Goal: Task Accomplishment & Management: Use online tool/utility

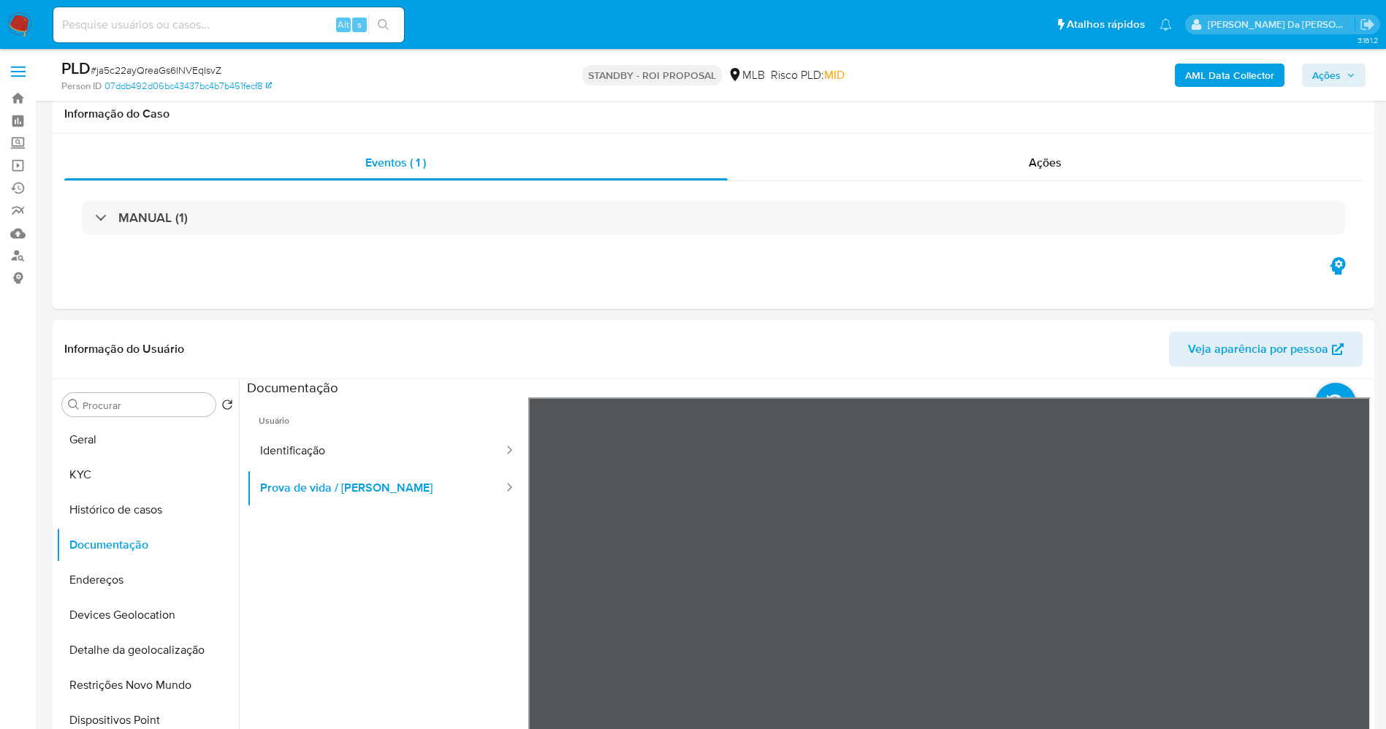
select select "10"
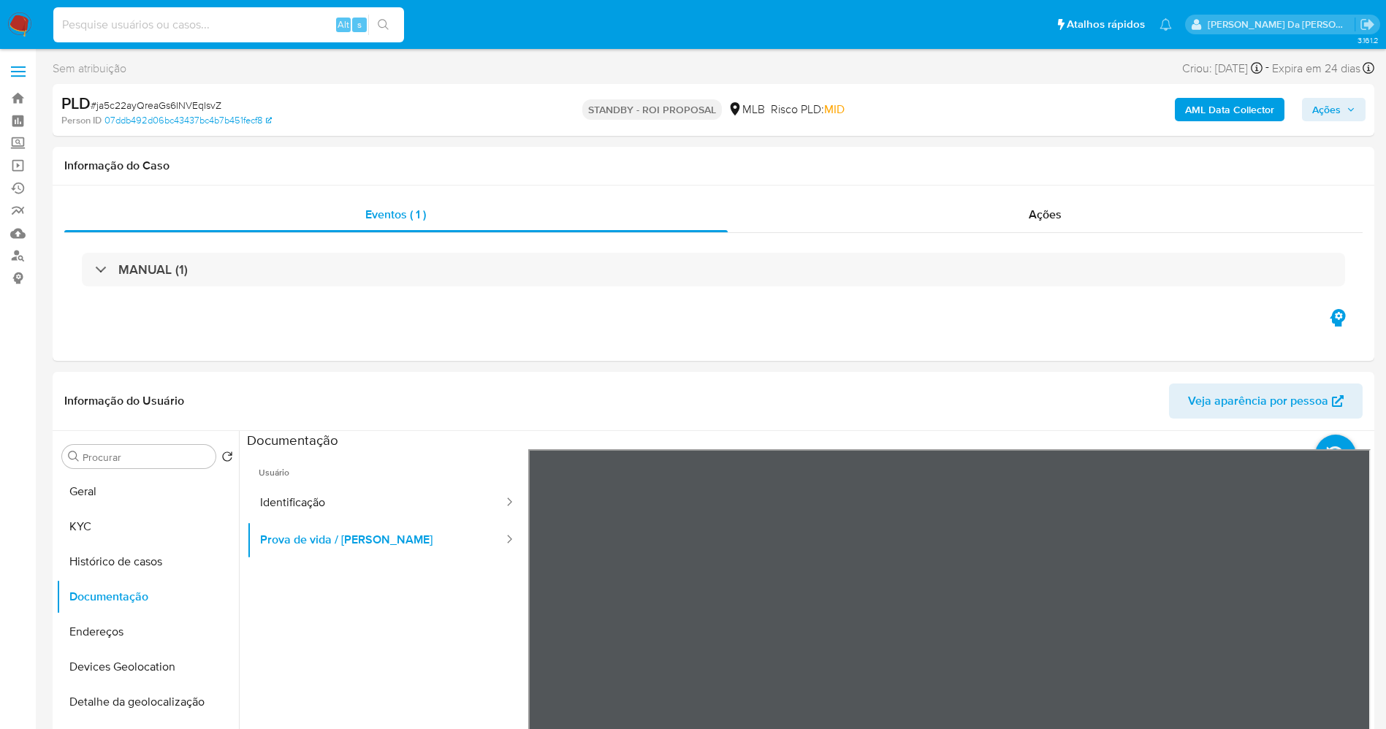
click at [266, 18] on input at bounding box center [228, 24] width 351 height 19
paste input "oHNrcZ7yzyZ9ZU63tcQGAv8x"
type input "oHNrcZ7yzyZ9ZU63tcQGAv8x"
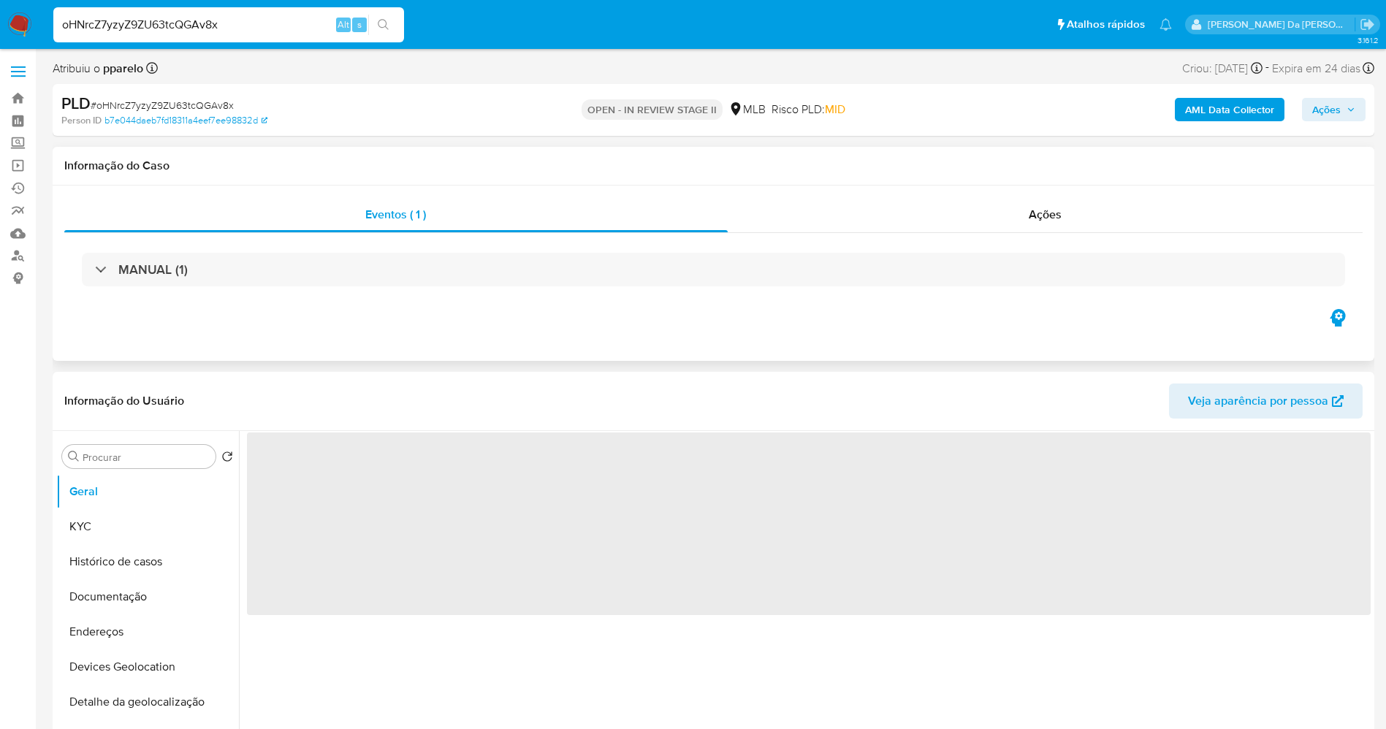
select select "10"
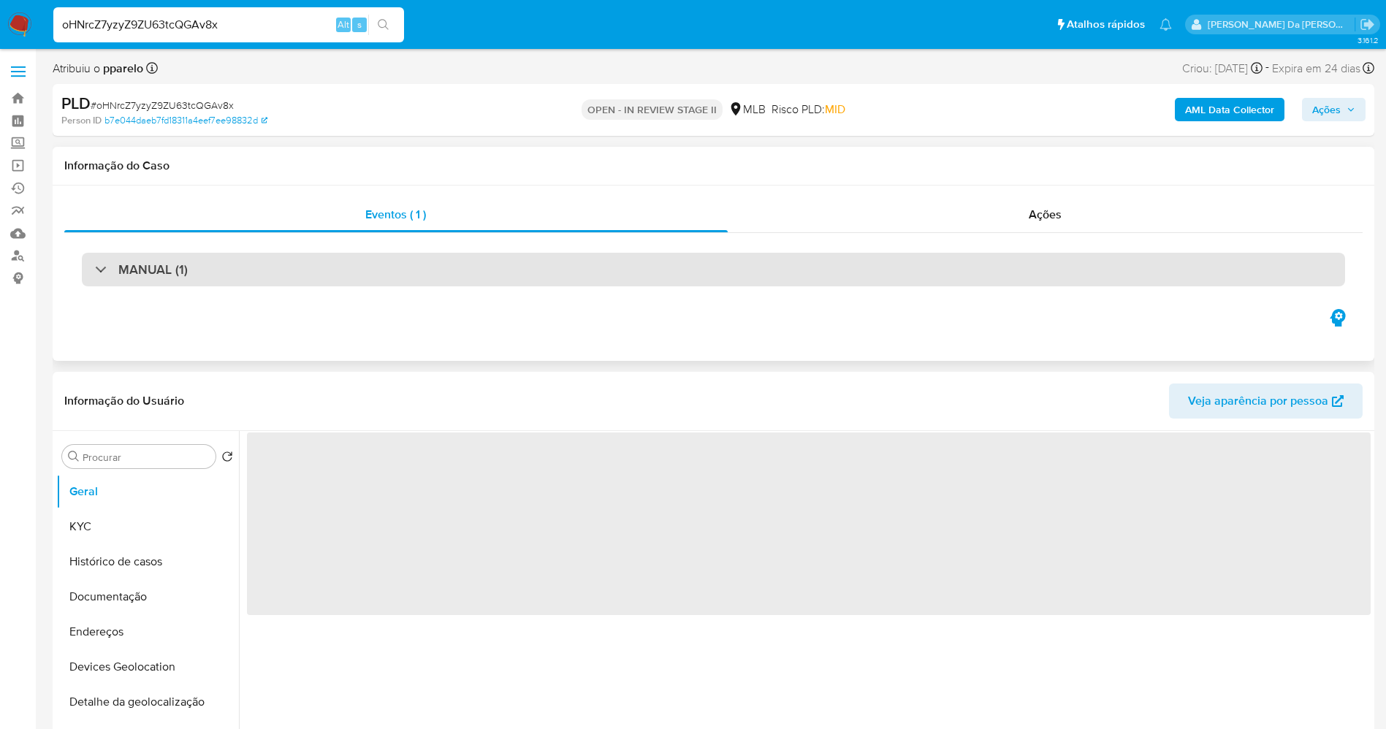
click at [172, 278] on h3 "MANUAL (1)" at bounding box center [152, 270] width 69 height 16
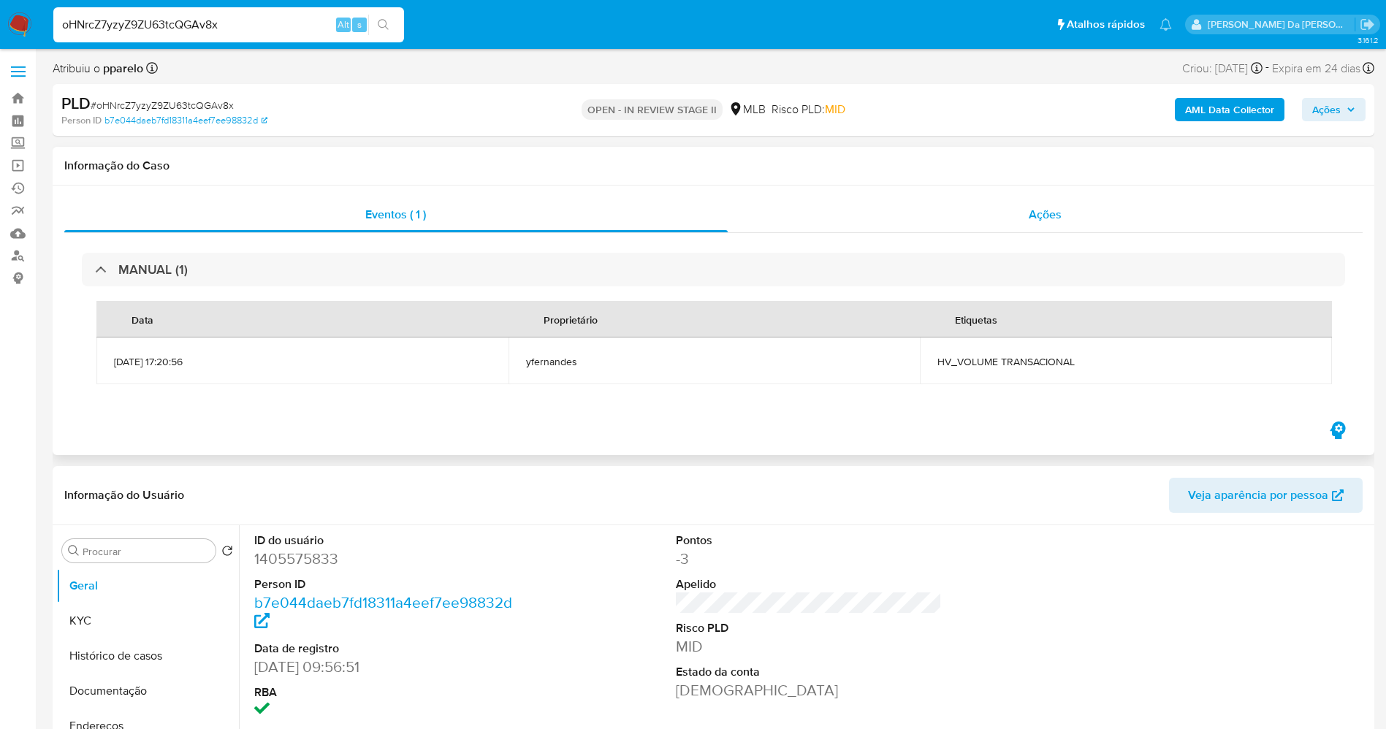
drag, startPoint x: 1057, startPoint y: 213, endPoint x: 969, endPoint y: 229, distance: 89.9
click at [1056, 213] on span "Ações" at bounding box center [1045, 214] width 33 height 17
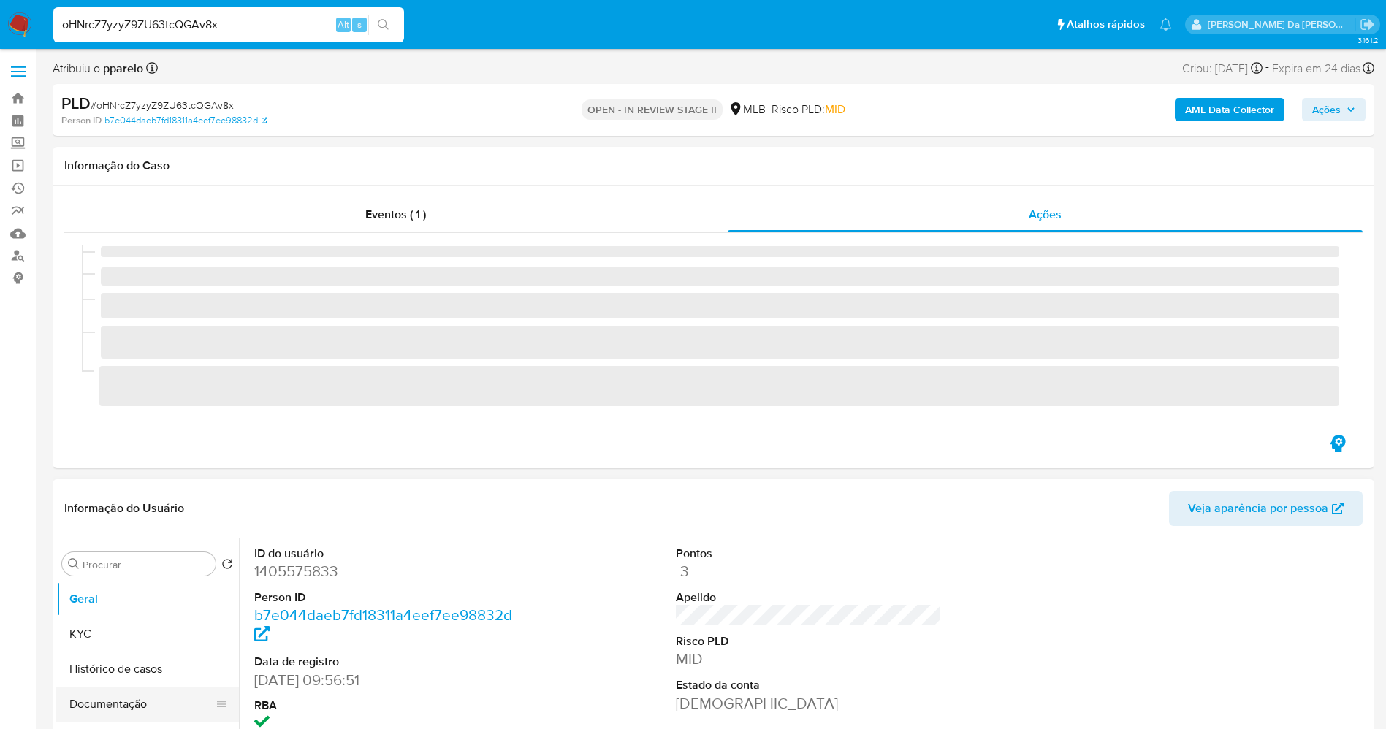
click at [156, 605] on button "Geral" at bounding box center [147, 599] width 183 height 35
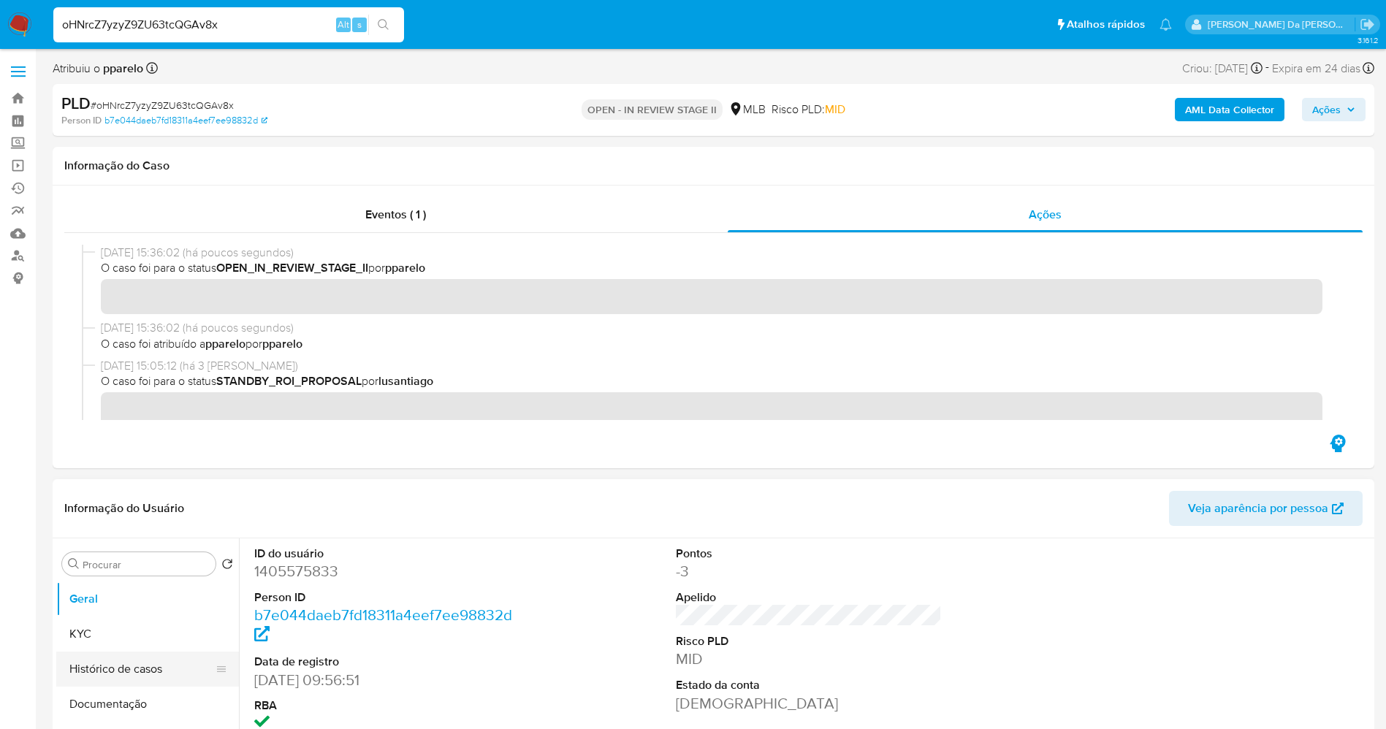
click at [105, 670] on button "Histórico de casos" at bounding box center [141, 669] width 171 height 35
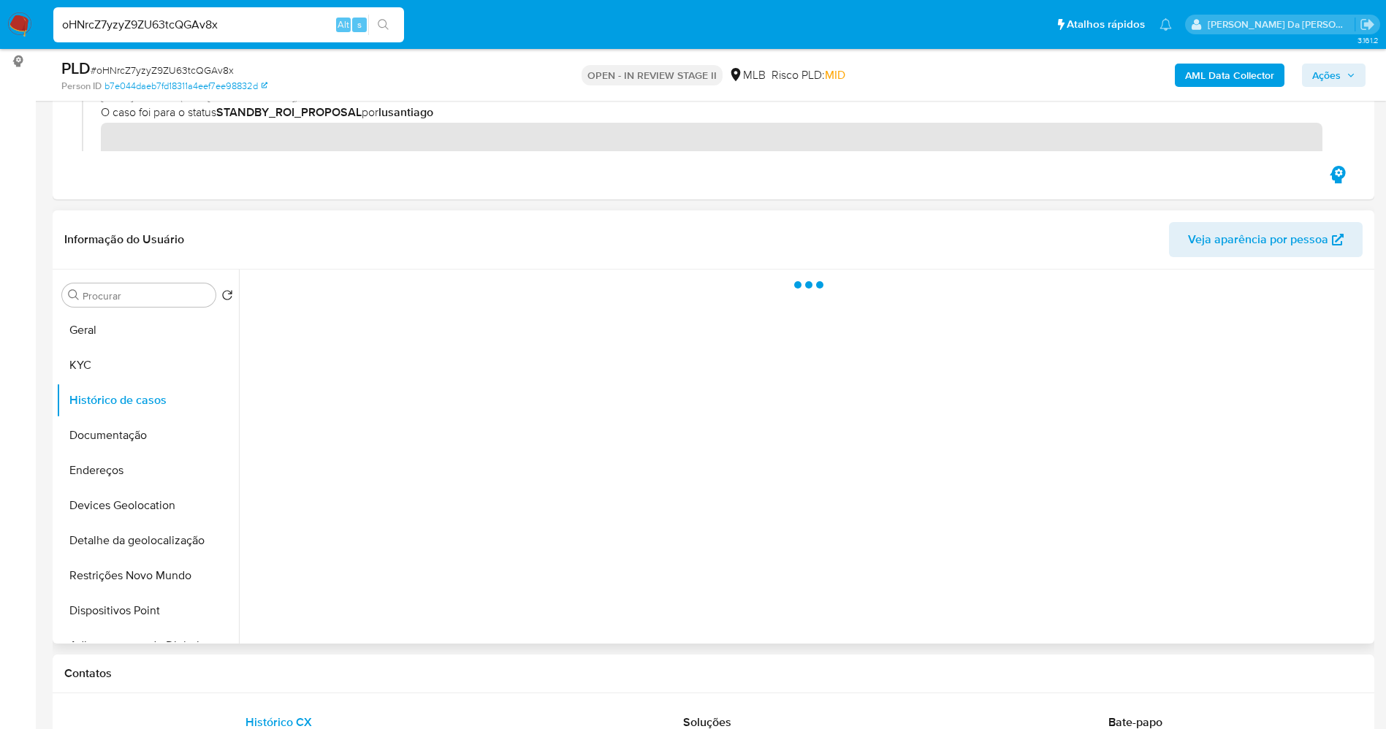
scroll to position [219, 0]
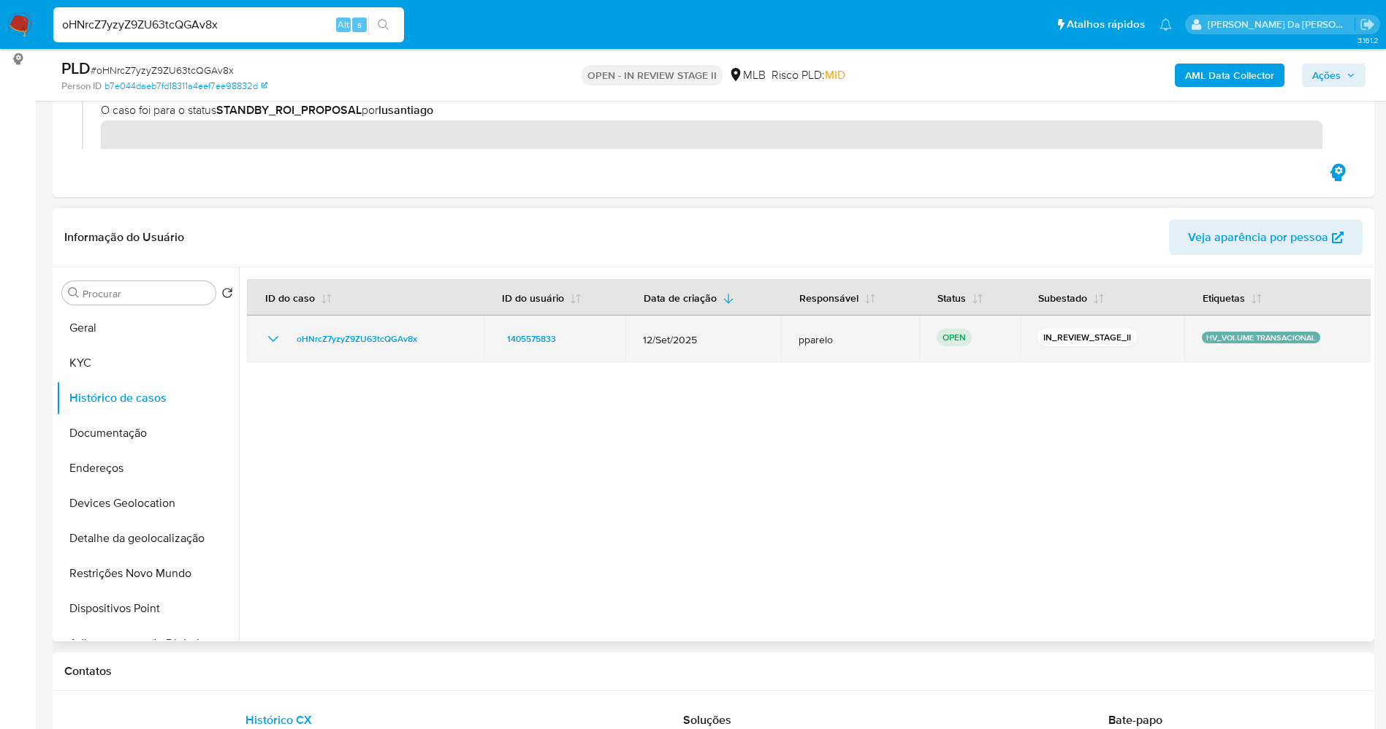
click at [275, 336] on icon "Mostrar/Ocultar" at bounding box center [273, 339] width 18 height 18
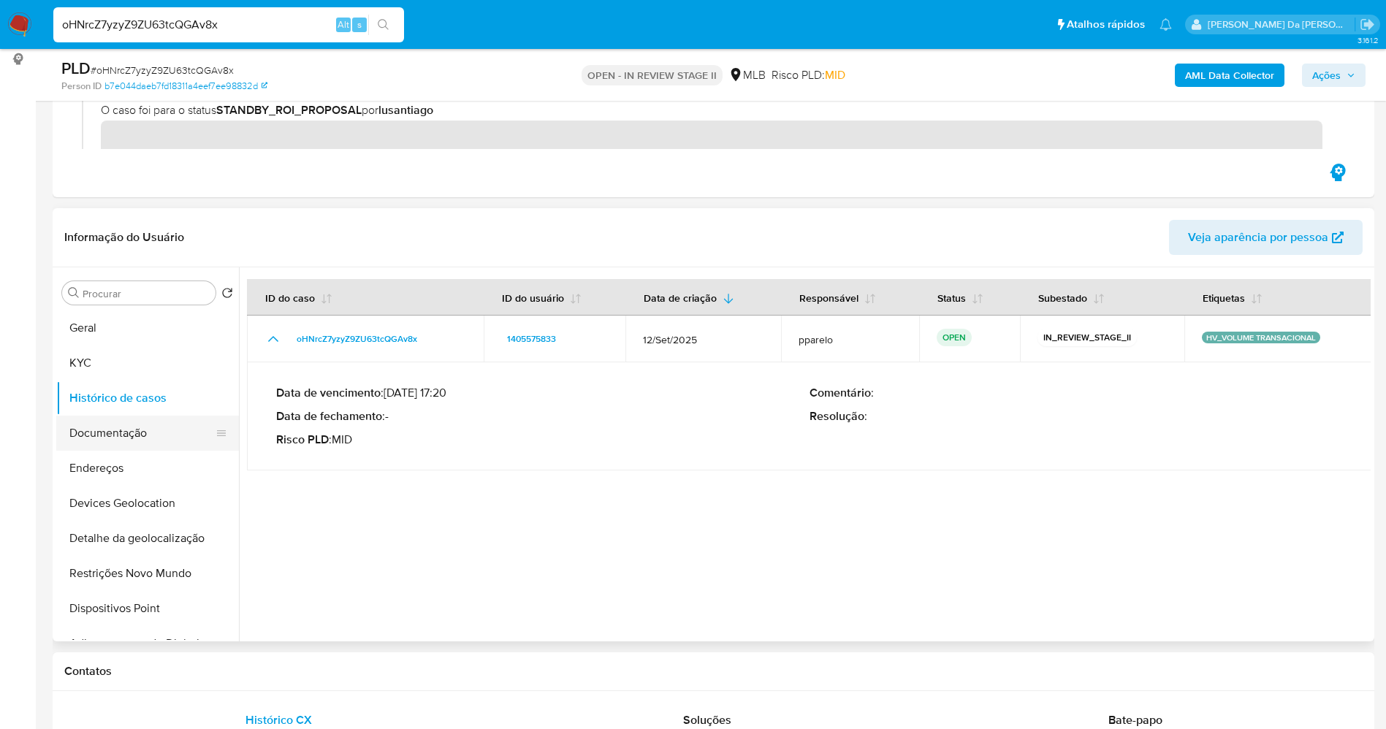
click at [183, 425] on button "Documentação" at bounding box center [141, 433] width 171 height 35
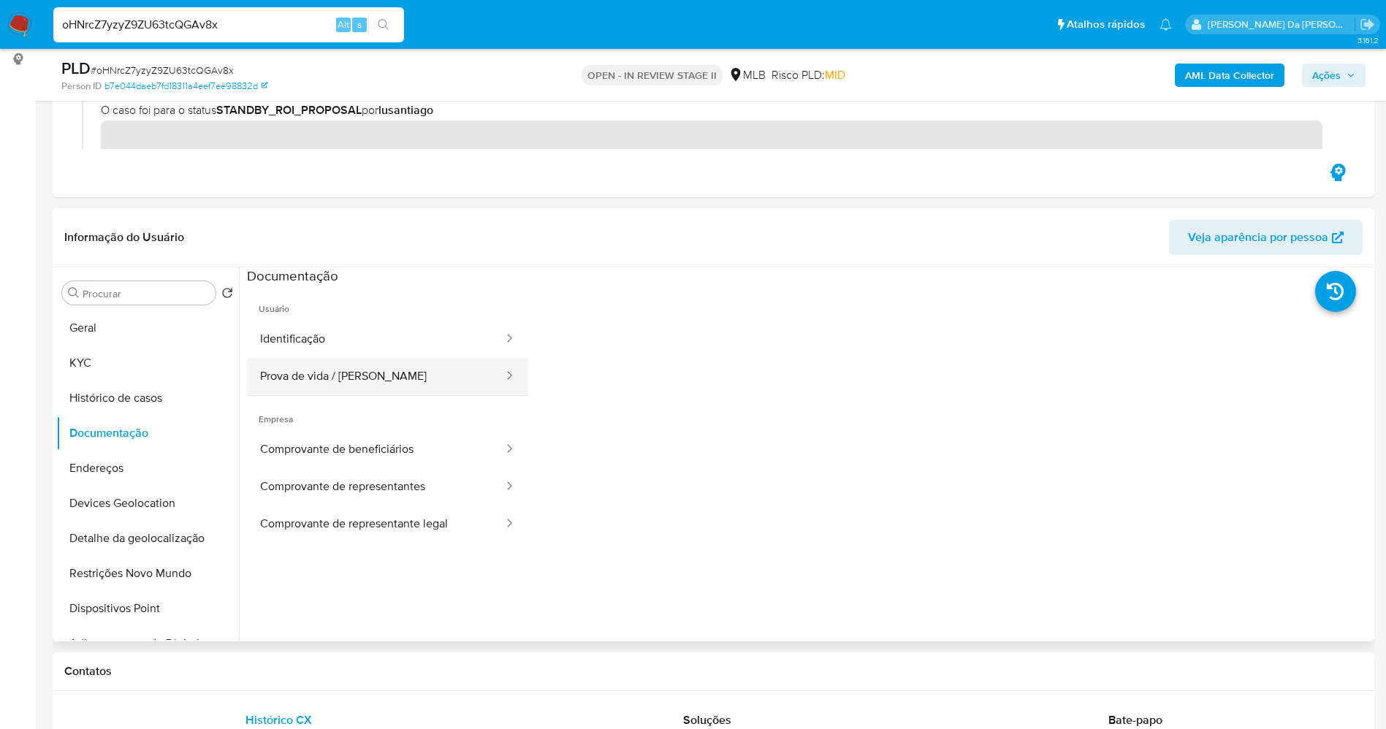
click at [322, 389] on button "Prova de vida / Selfie" at bounding box center [376, 376] width 258 height 37
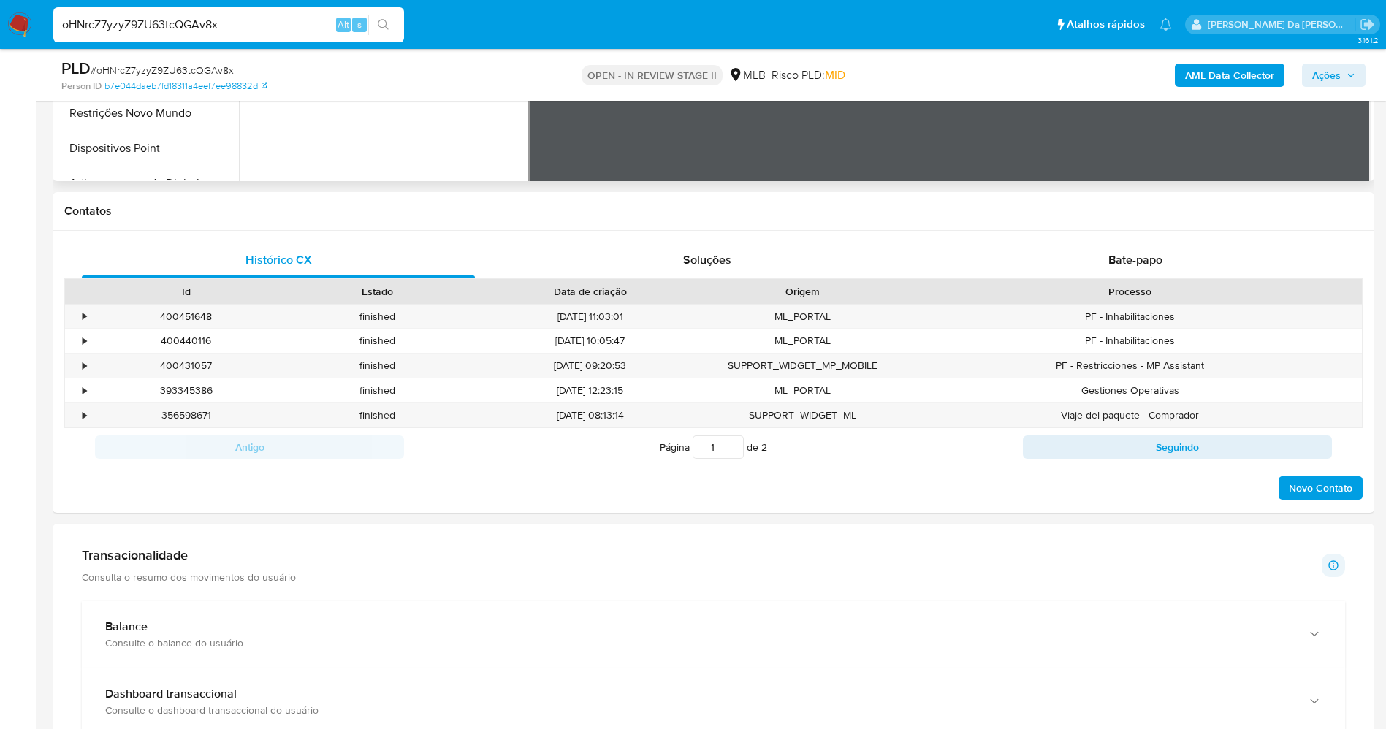
scroll to position [548, 0]
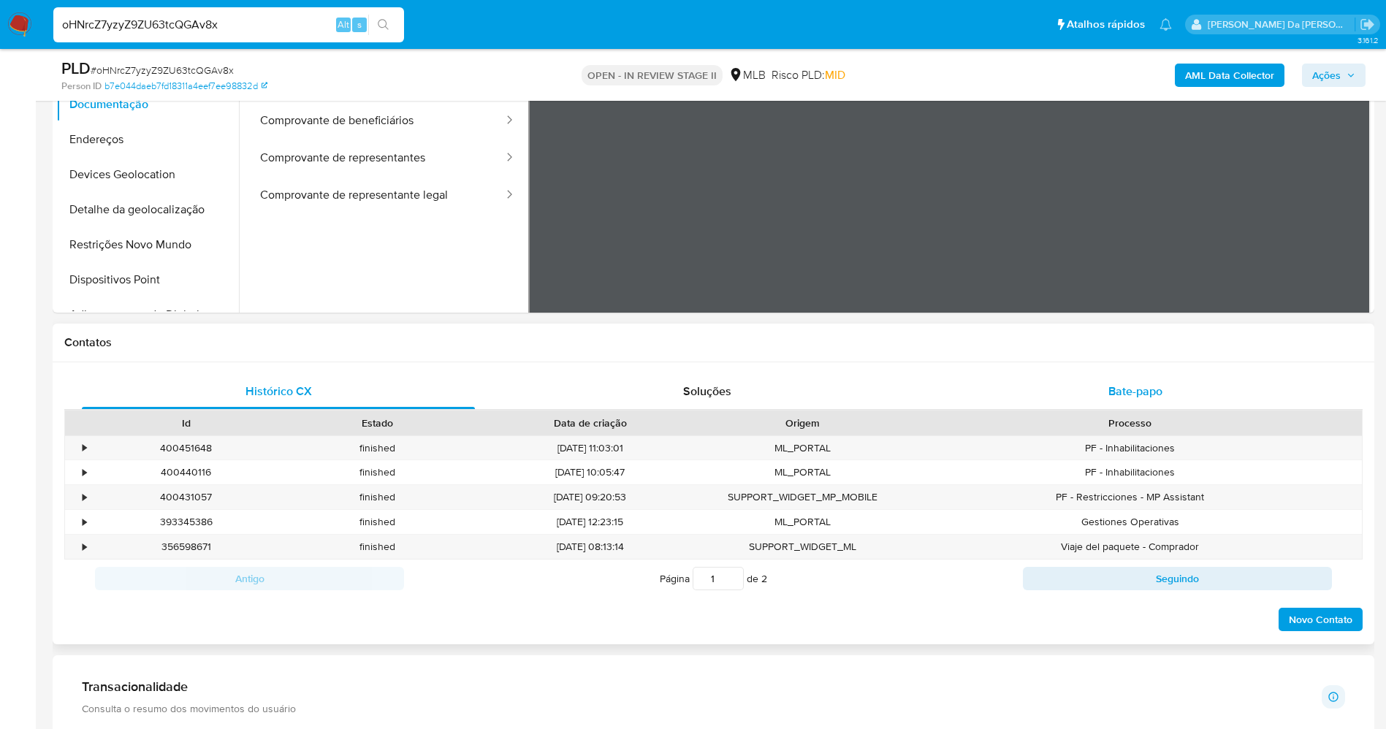
click at [1121, 400] on div "Bate-papo" at bounding box center [1135, 391] width 393 height 35
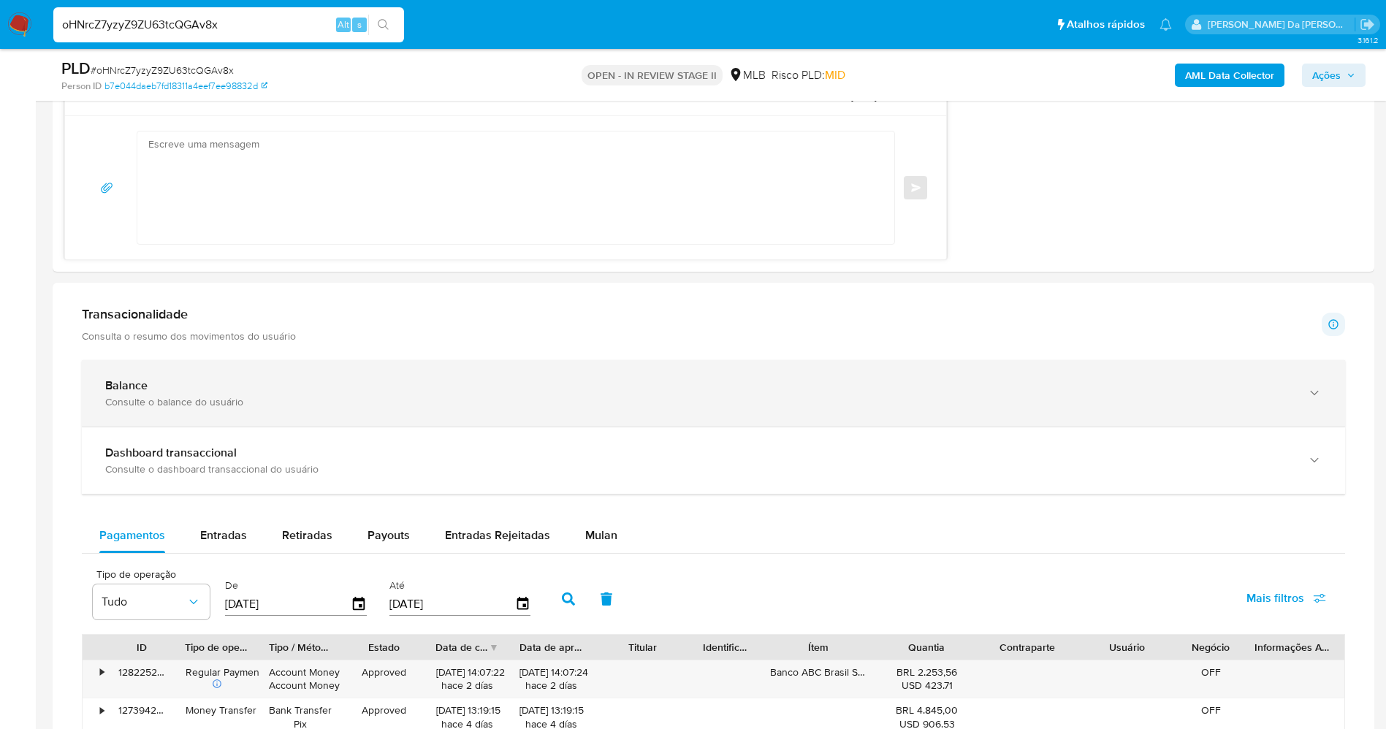
scroll to position [1425, 0]
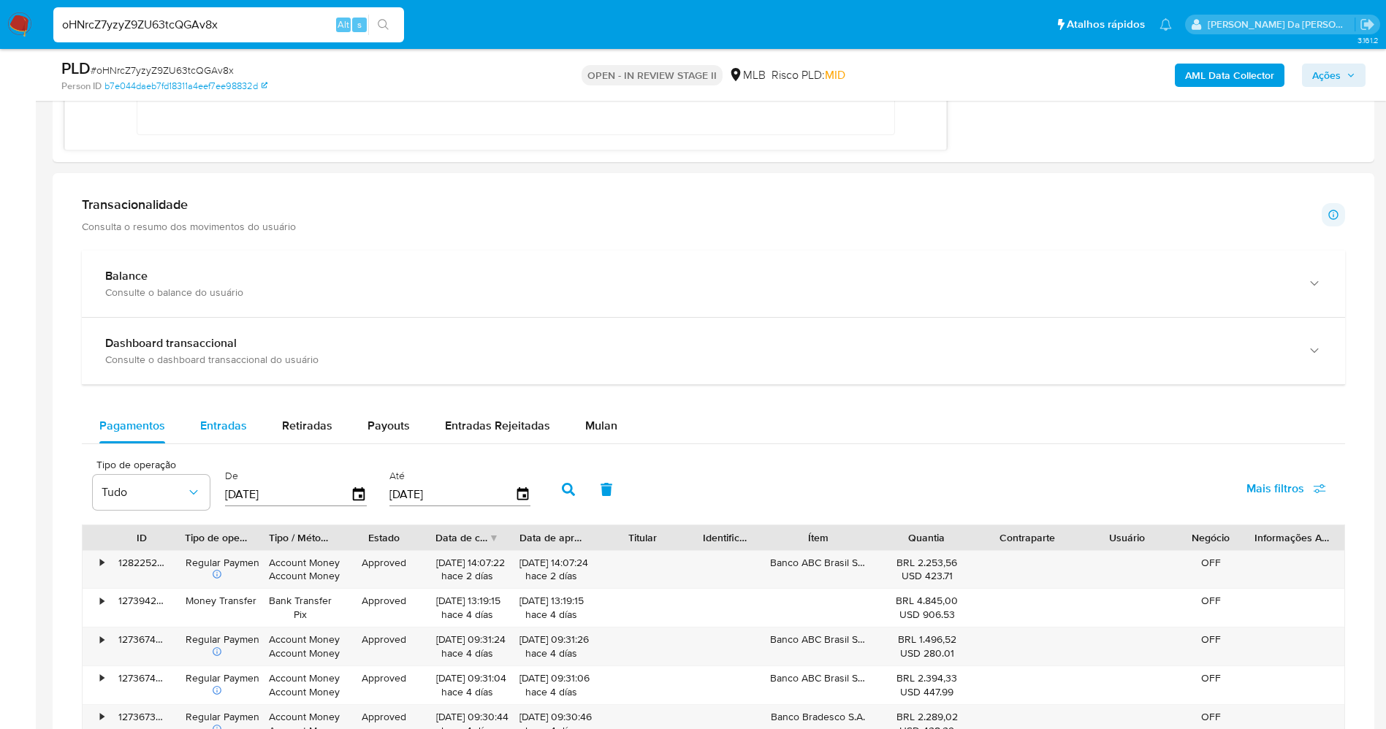
click at [214, 437] on div "Entradas" at bounding box center [223, 425] width 47 height 35
select select "10"
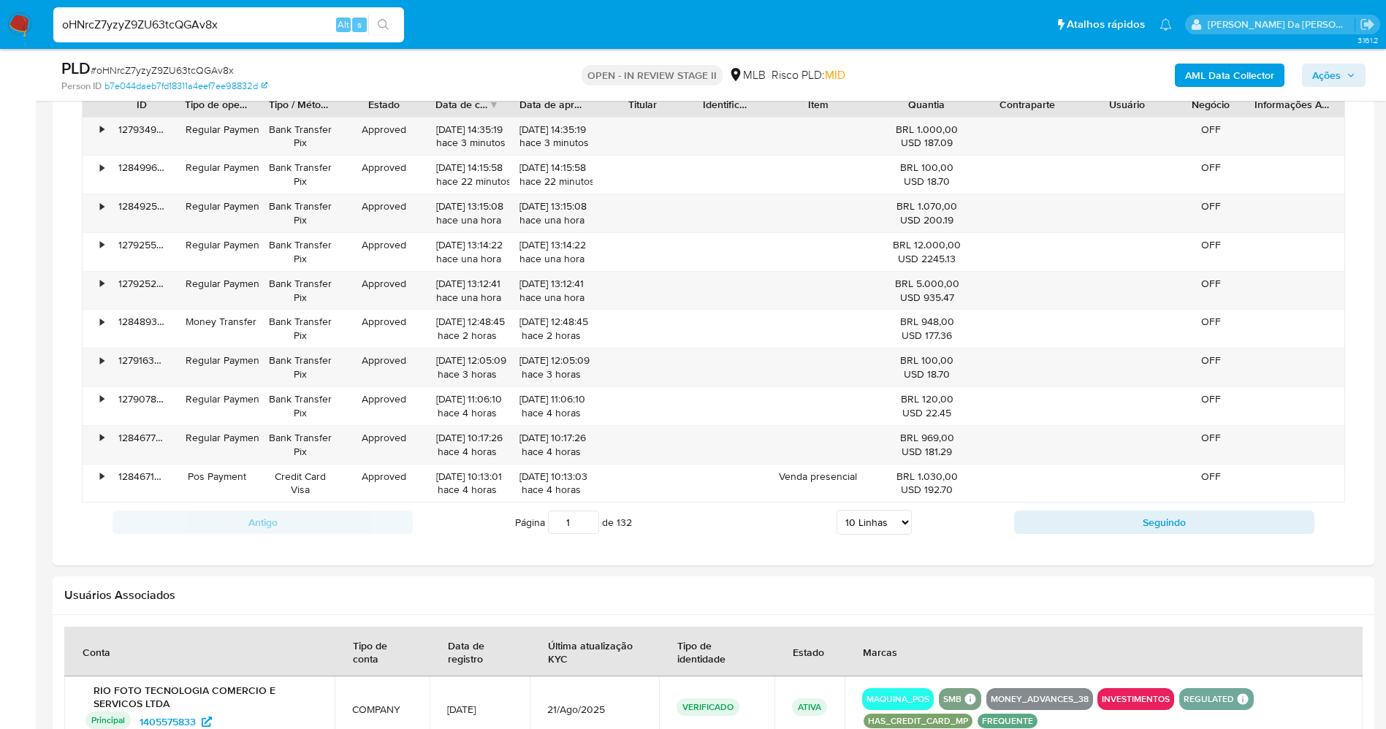
scroll to position [1863, 0]
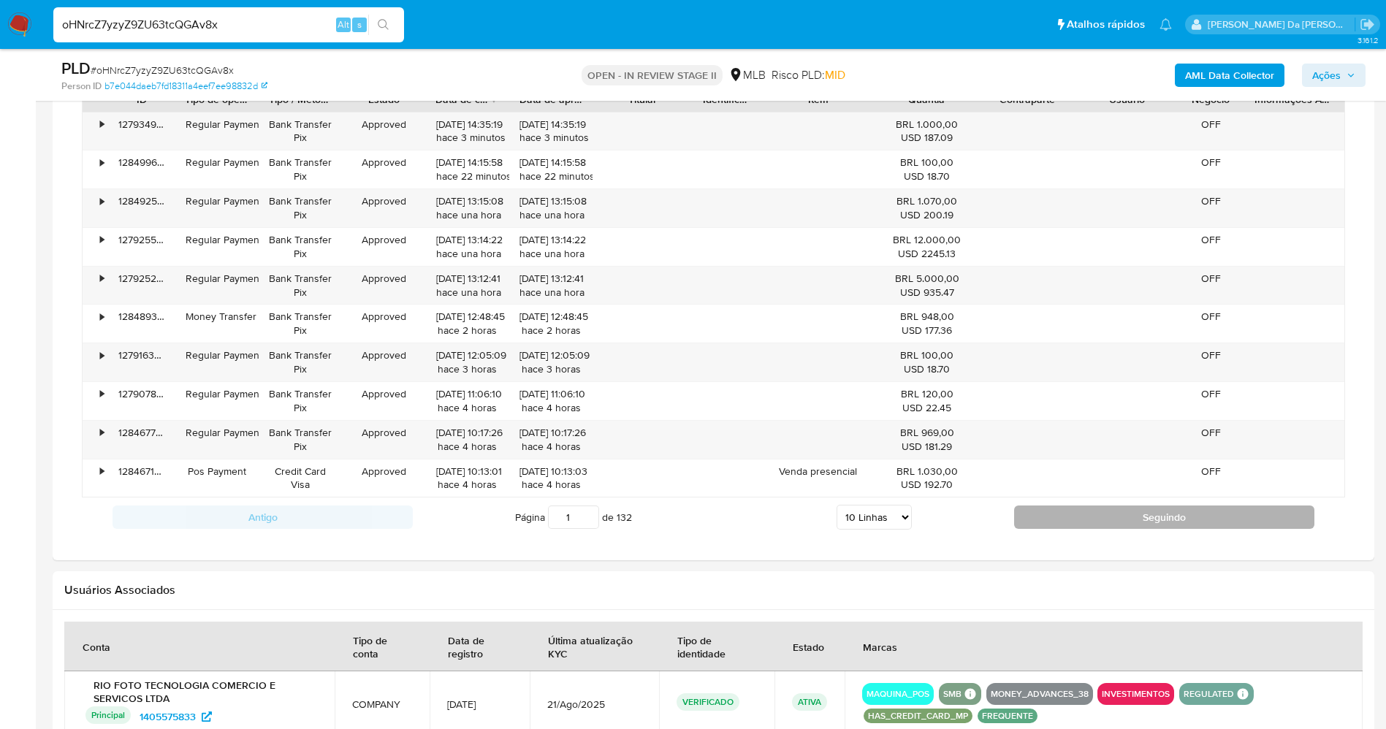
click at [1132, 522] on button "Seguindo" at bounding box center [1164, 517] width 300 height 23
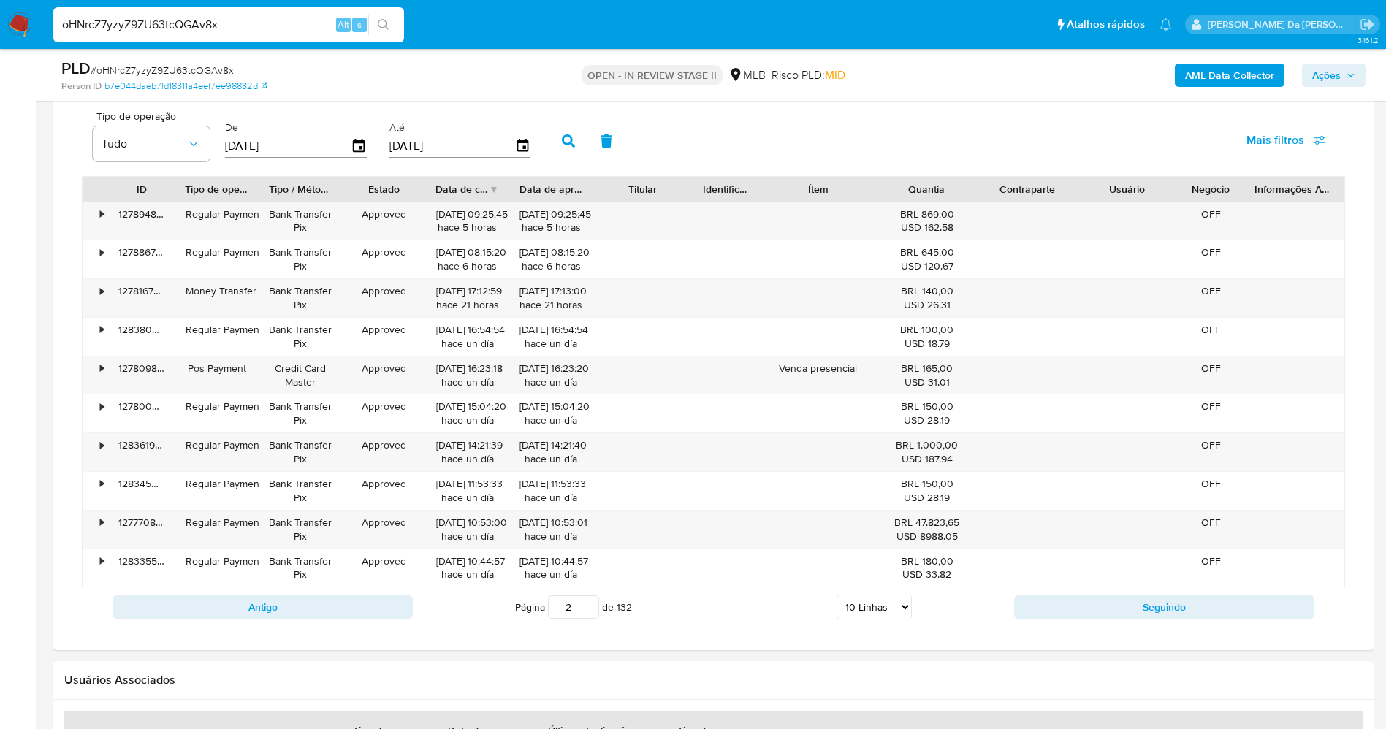
scroll to position [1753, 0]
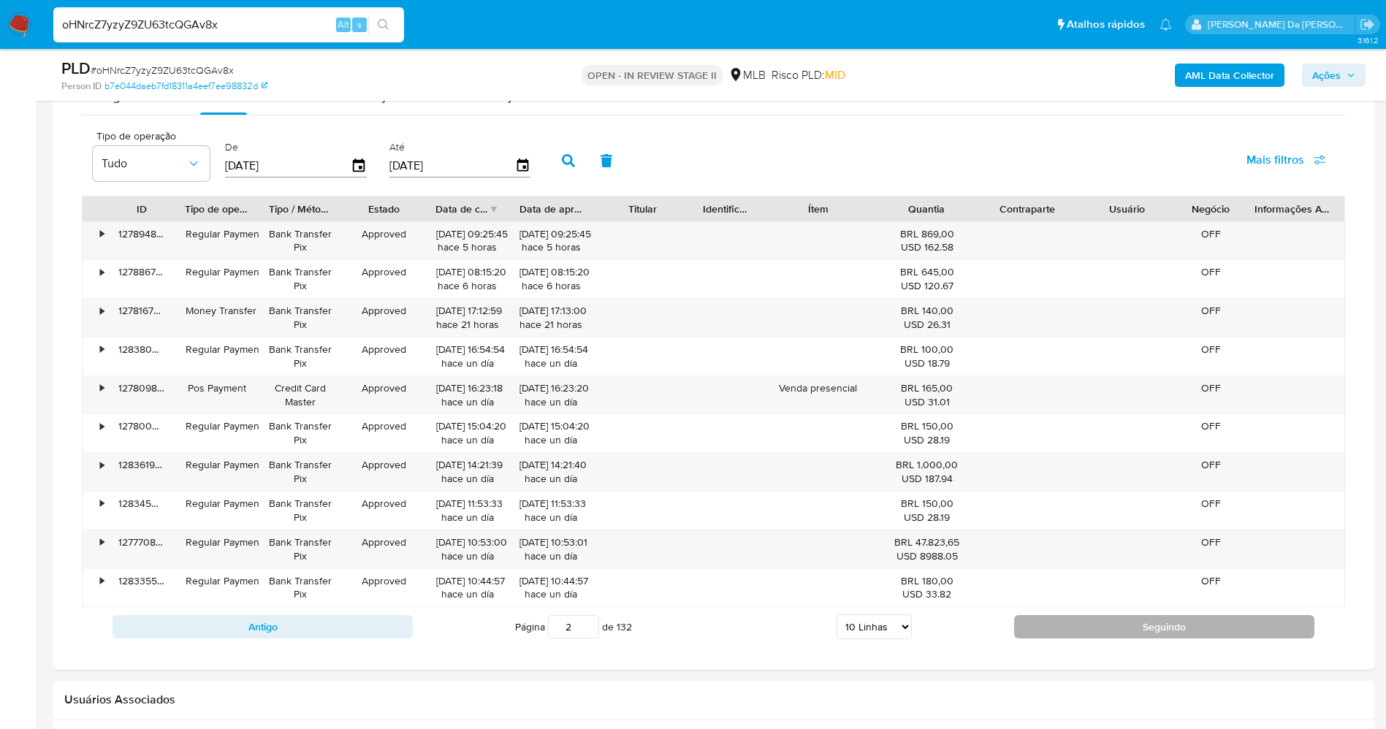
click at [1092, 620] on button "Seguindo" at bounding box center [1164, 626] width 300 height 23
type input "3"
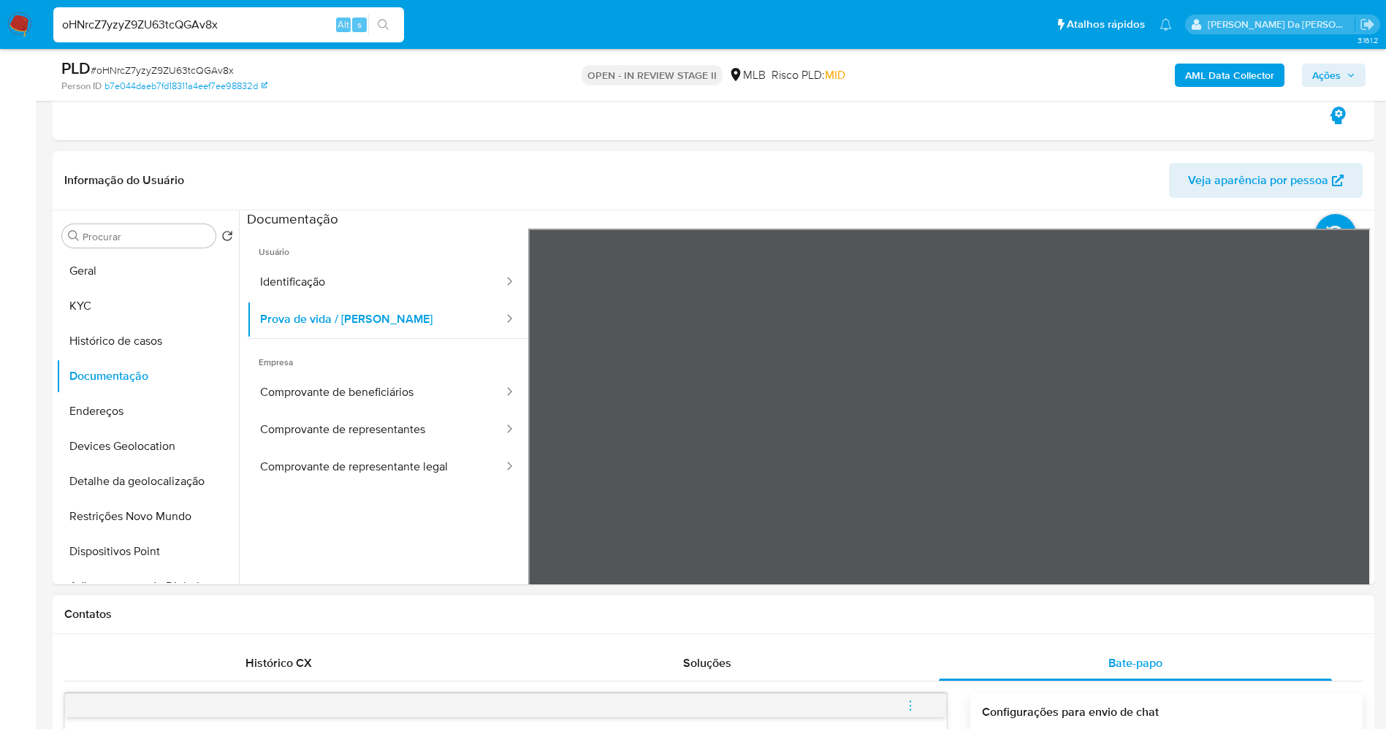
scroll to position [219, 0]
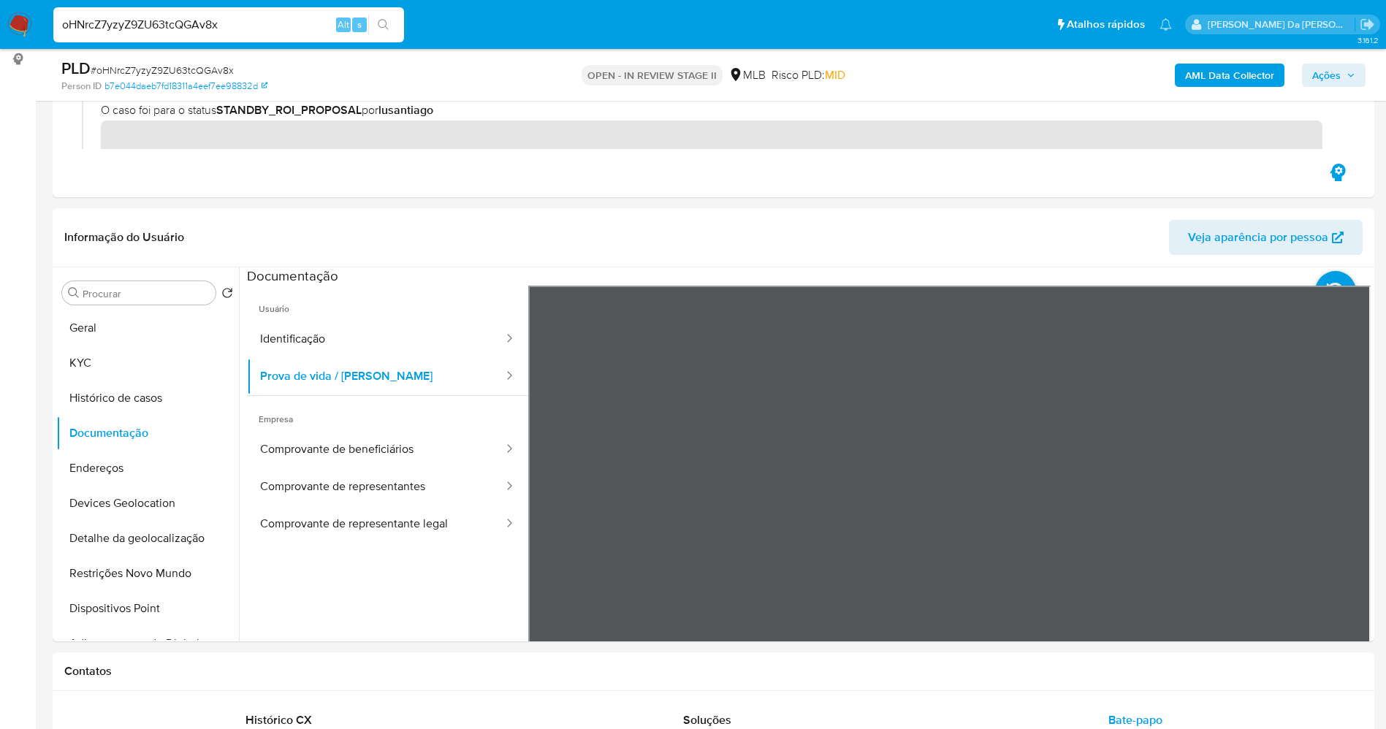
click at [208, 31] on input "oHNrcZ7yzyZ9ZU63tcQGAv8x" at bounding box center [228, 24] width 351 height 19
click at [206, 30] on input "oHNrcZ7yzyZ9ZU63tcQGAv8x" at bounding box center [228, 24] width 351 height 19
paste input "cu0kISli9XcdBnk4RYOyvtBH"
type input "cu0kISli9XcdBnk4RYOyvtBH"
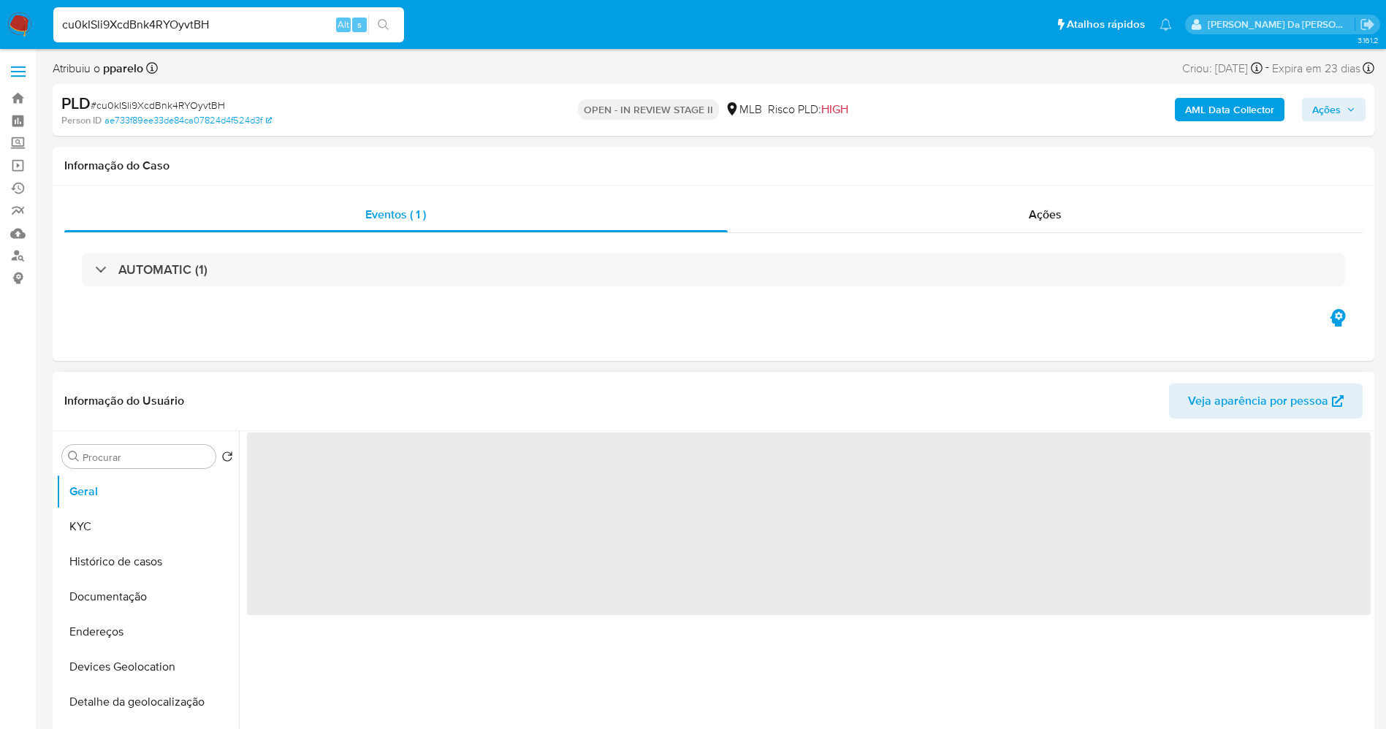
select select "10"
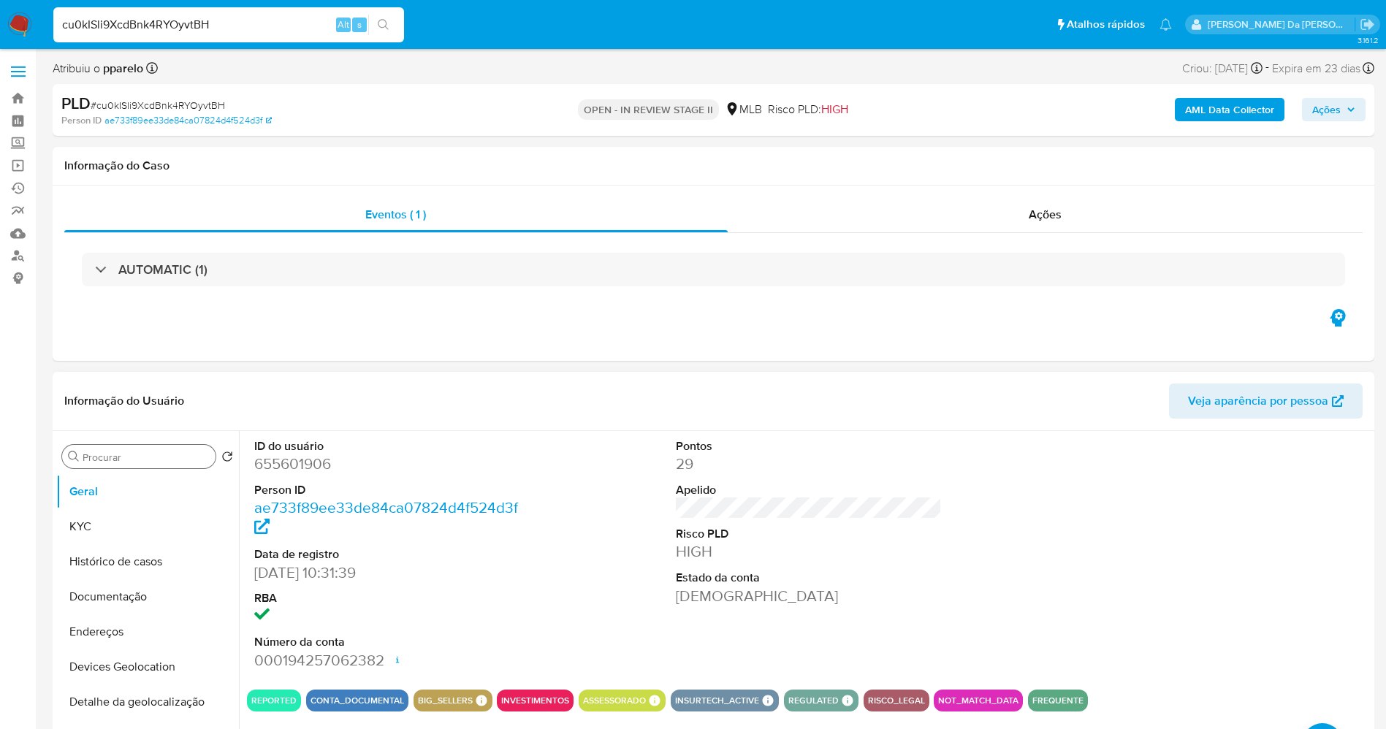
click at [156, 462] on input "Procurar" at bounding box center [146, 457] width 127 height 13
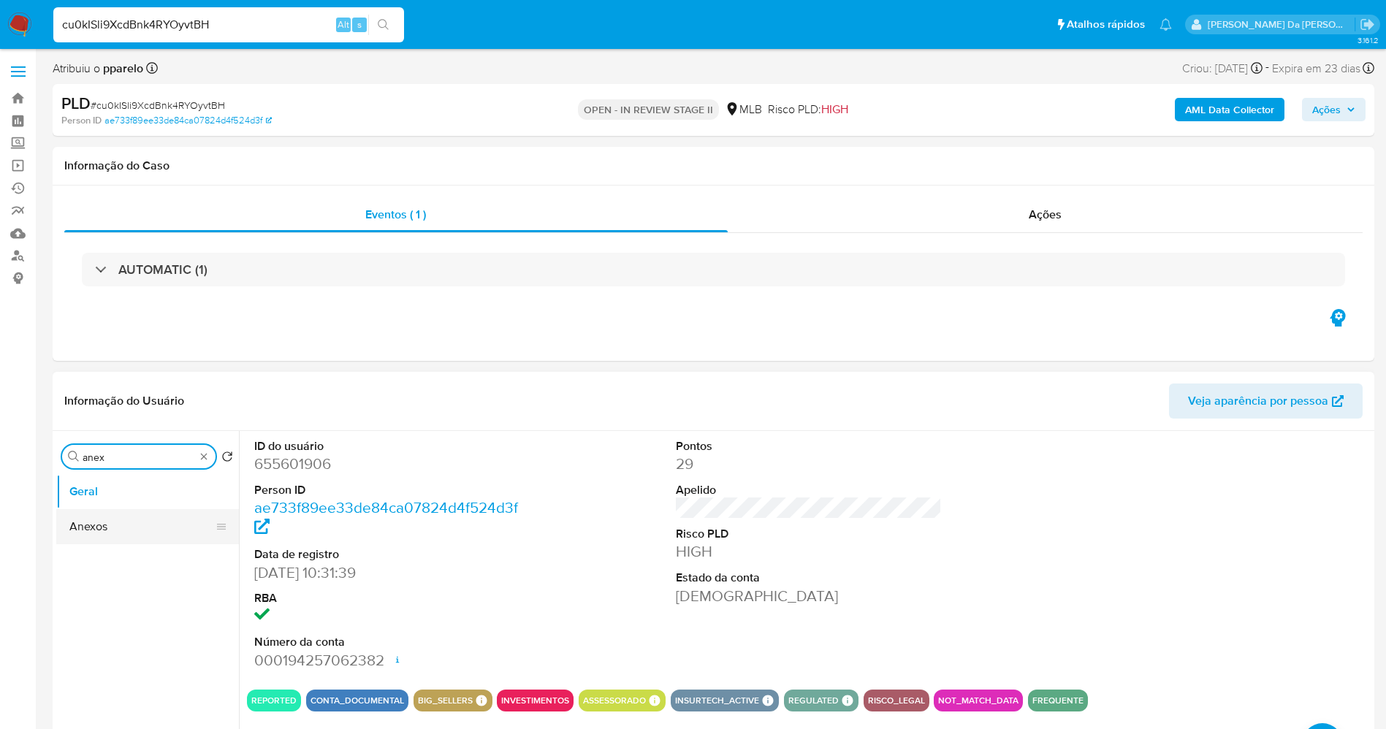
type input "anex"
click at [139, 538] on button "Anexos" at bounding box center [141, 526] width 171 height 35
click at [147, 530] on button "Anexos" at bounding box center [141, 526] width 171 height 35
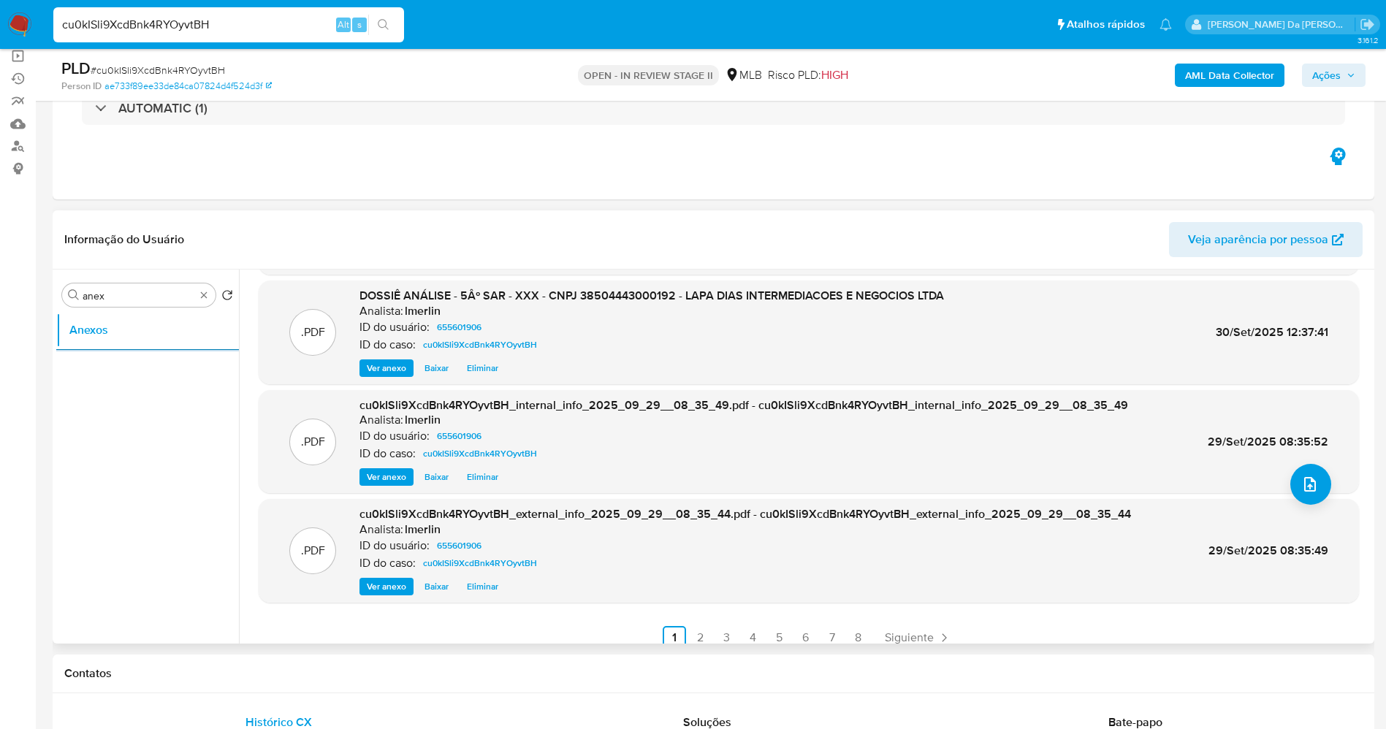
scroll to position [123, 0]
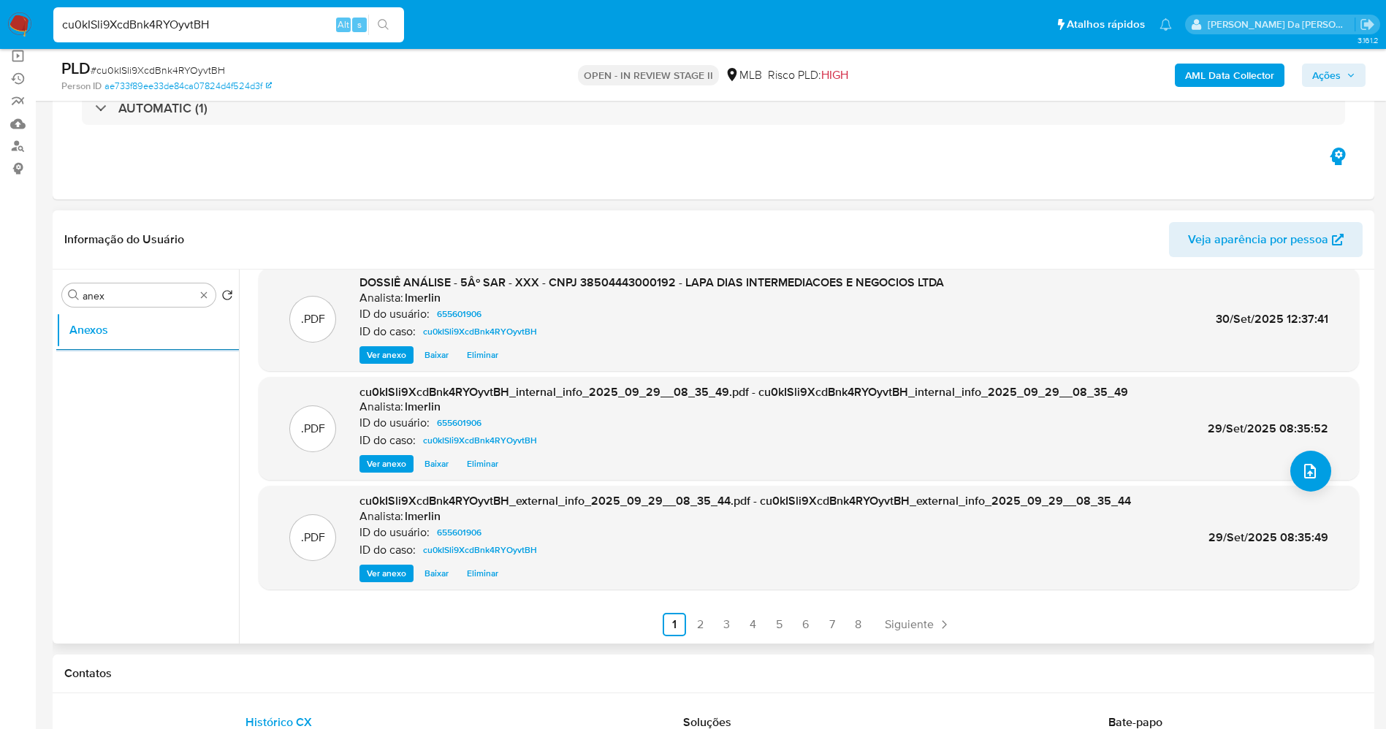
click at [690, 625] on link "2" at bounding box center [700, 624] width 23 height 23
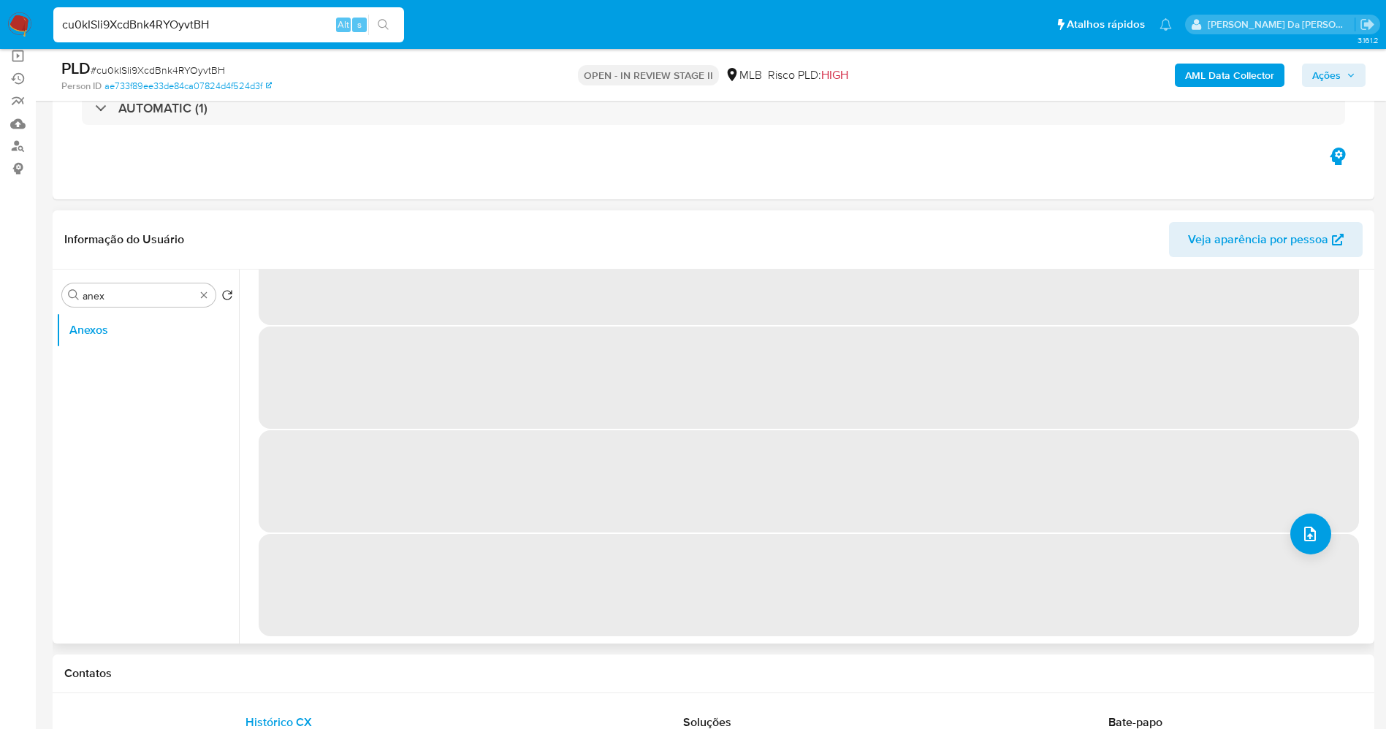
scroll to position [0, 0]
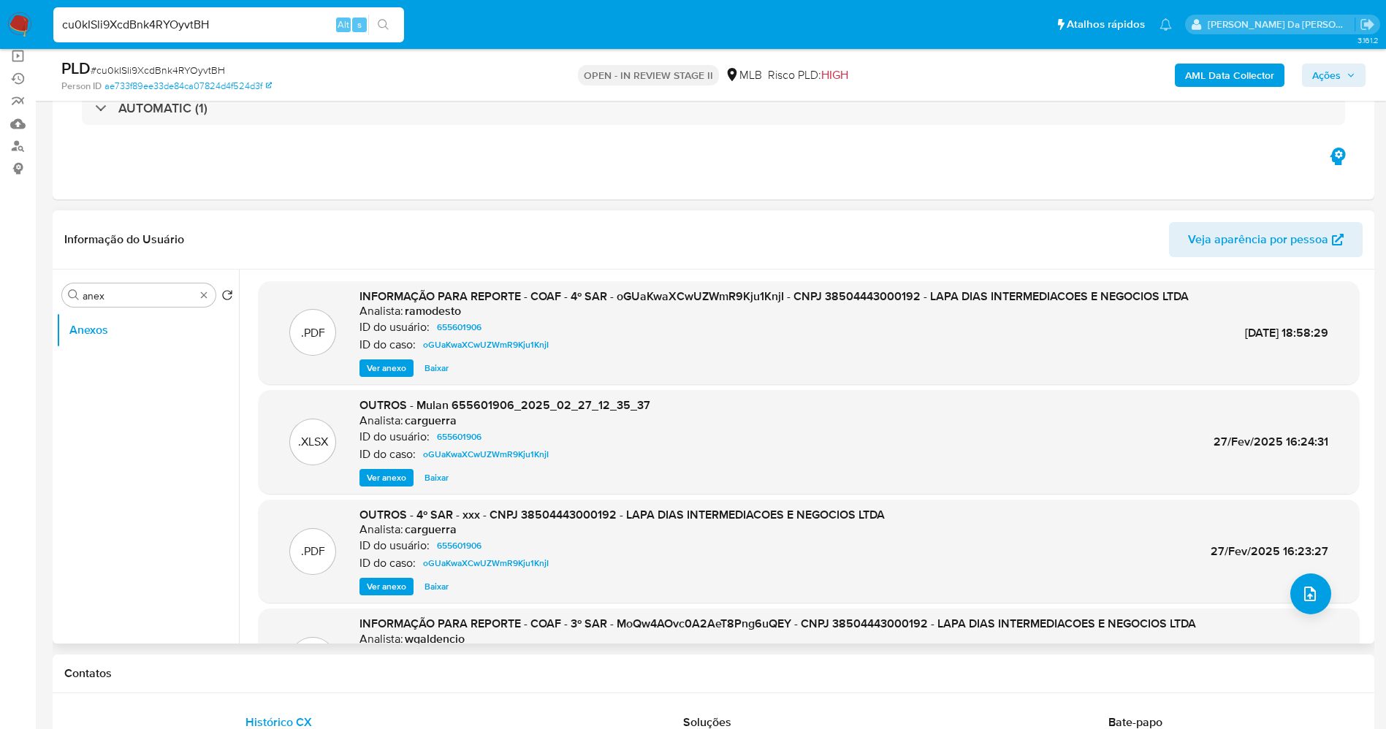
click at [399, 376] on span "Ver anexo" at bounding box center [386, 368] width 39 height 15
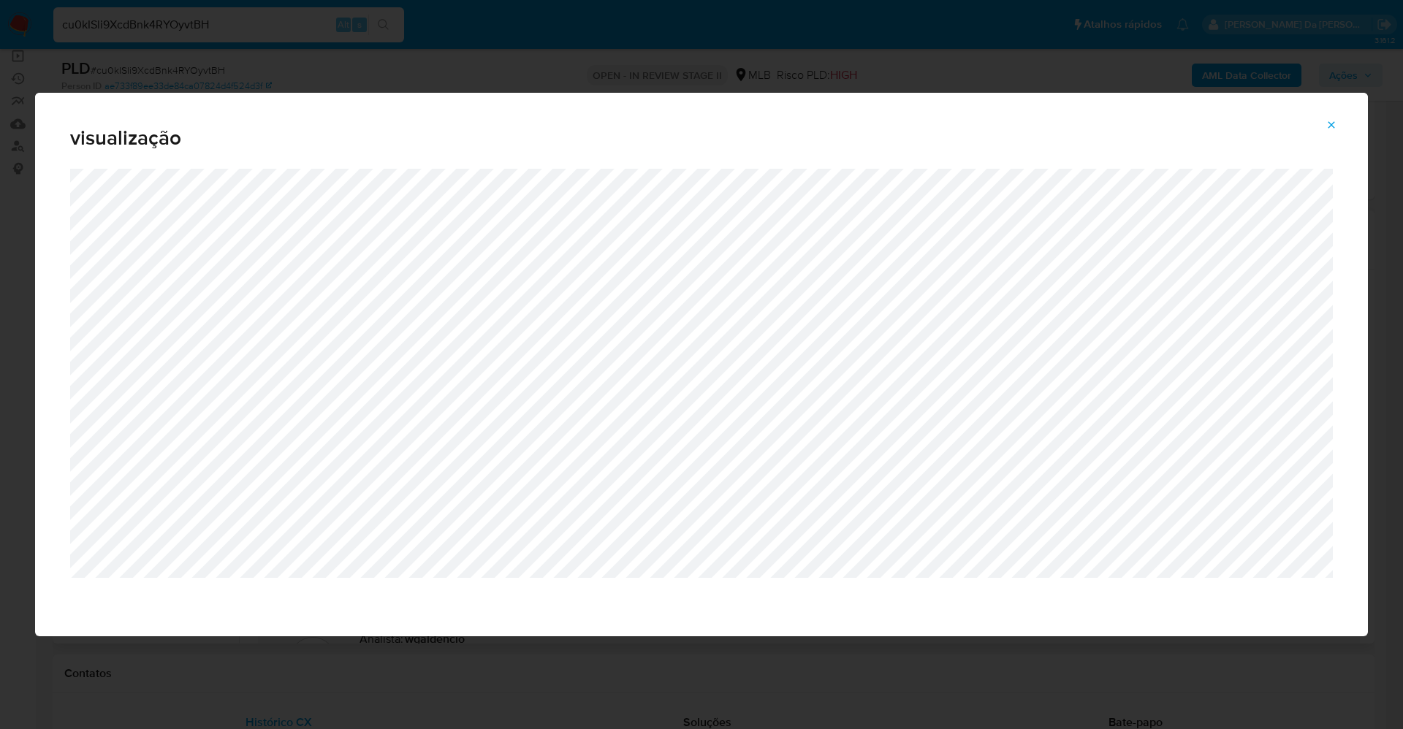
click at [1328, 132] on span "Attachment preview" at bounding box center [1331, 125] width 12 height 20
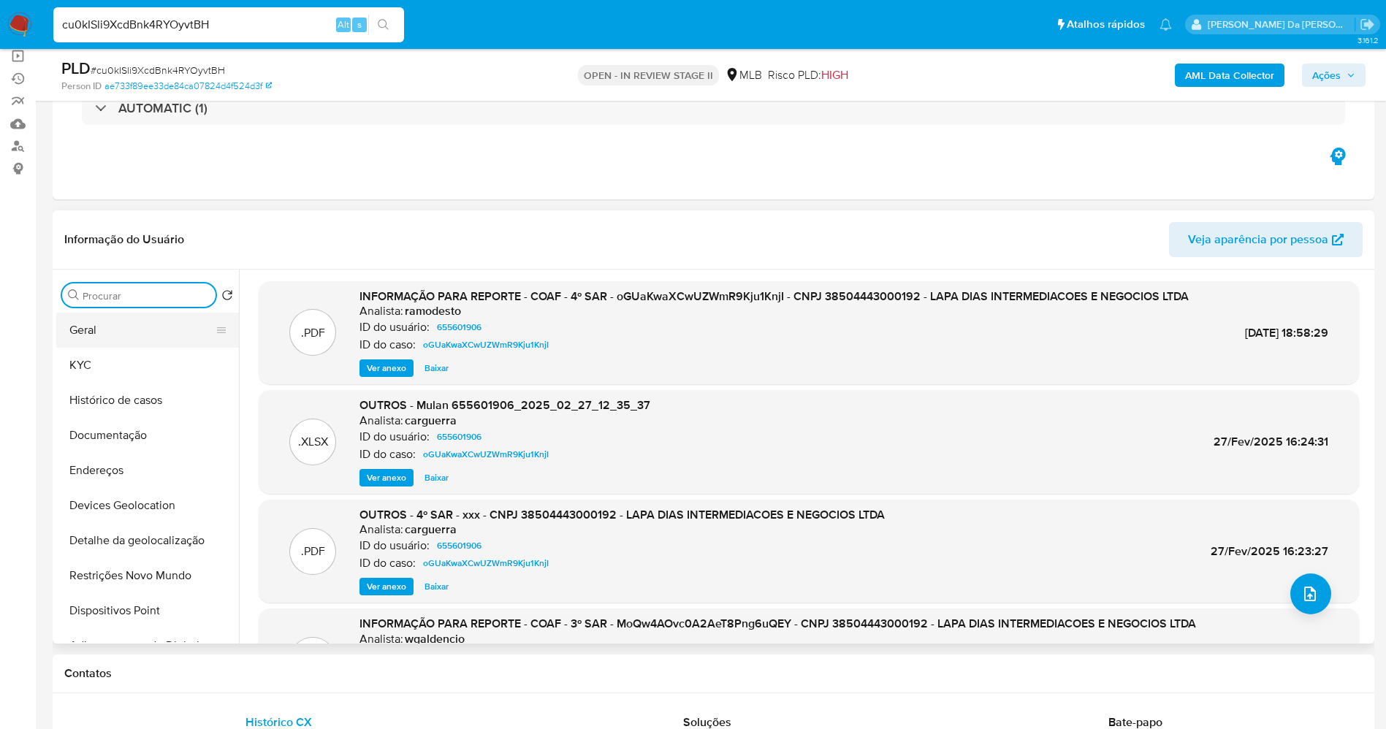
click at [112, 331] on button "Geral" at bounding box center [141, 330] width 171 height 35
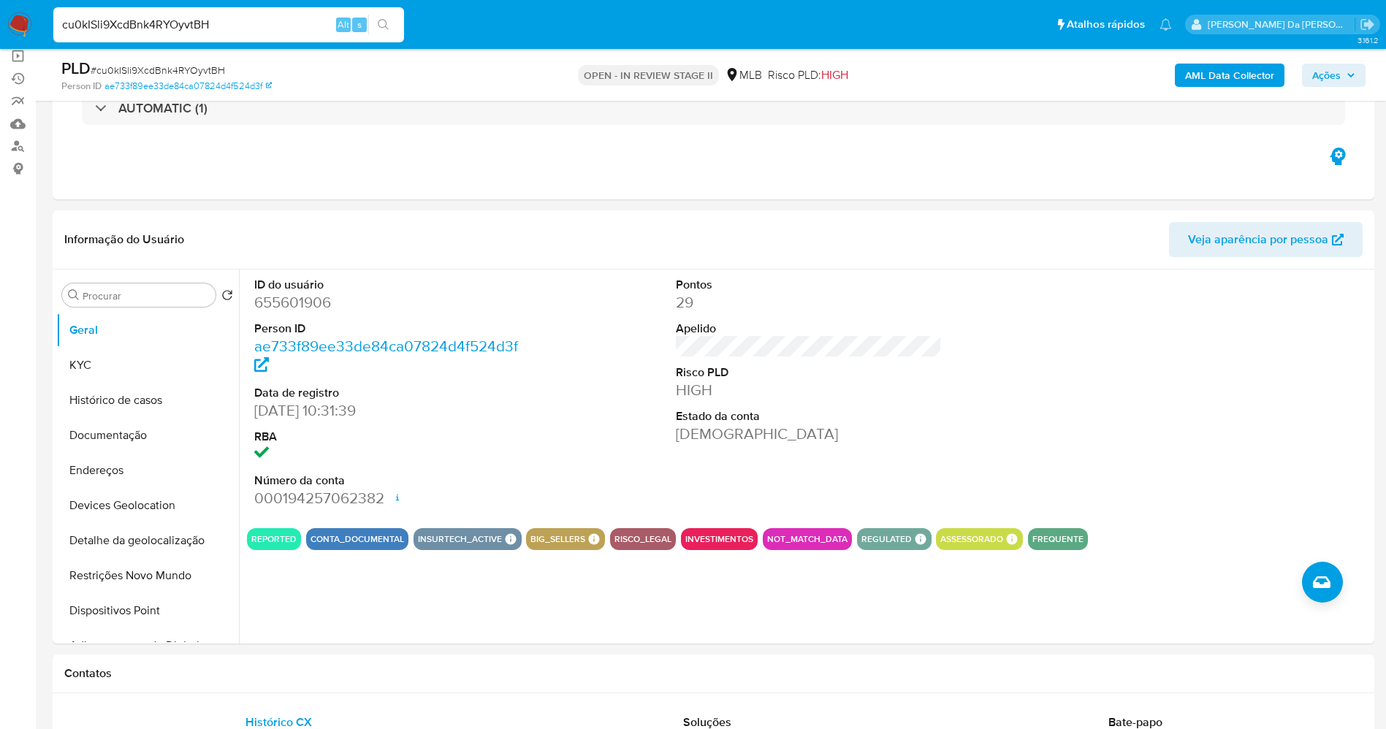
click at [590, 531] on div "BIG_SELLERS BIG SELLERS BIG SELLERS Advisor Email neuton.bfilho@mercadopago.com…" at bounding box center [565, 539] width 79 height 22
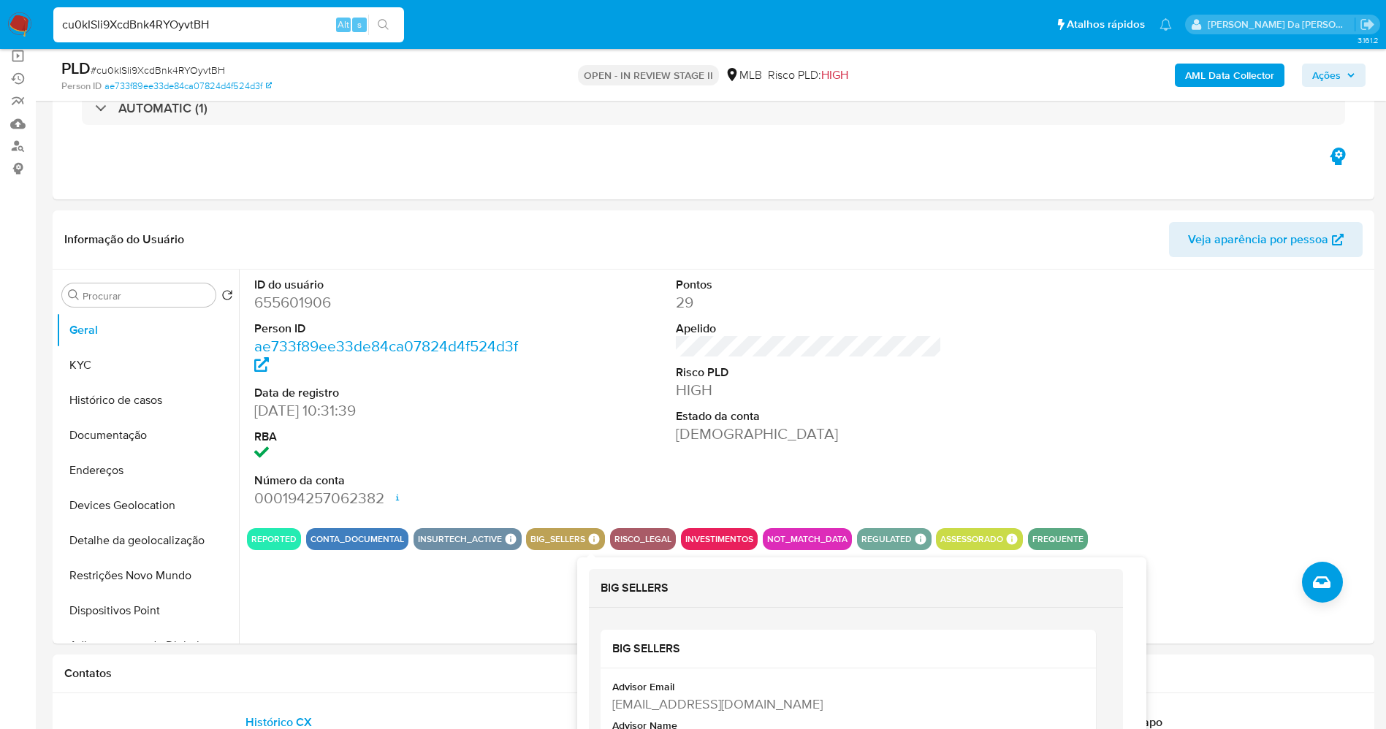
click at [594, 544] on icon at bounding box center [593, 539] width 13 height 13
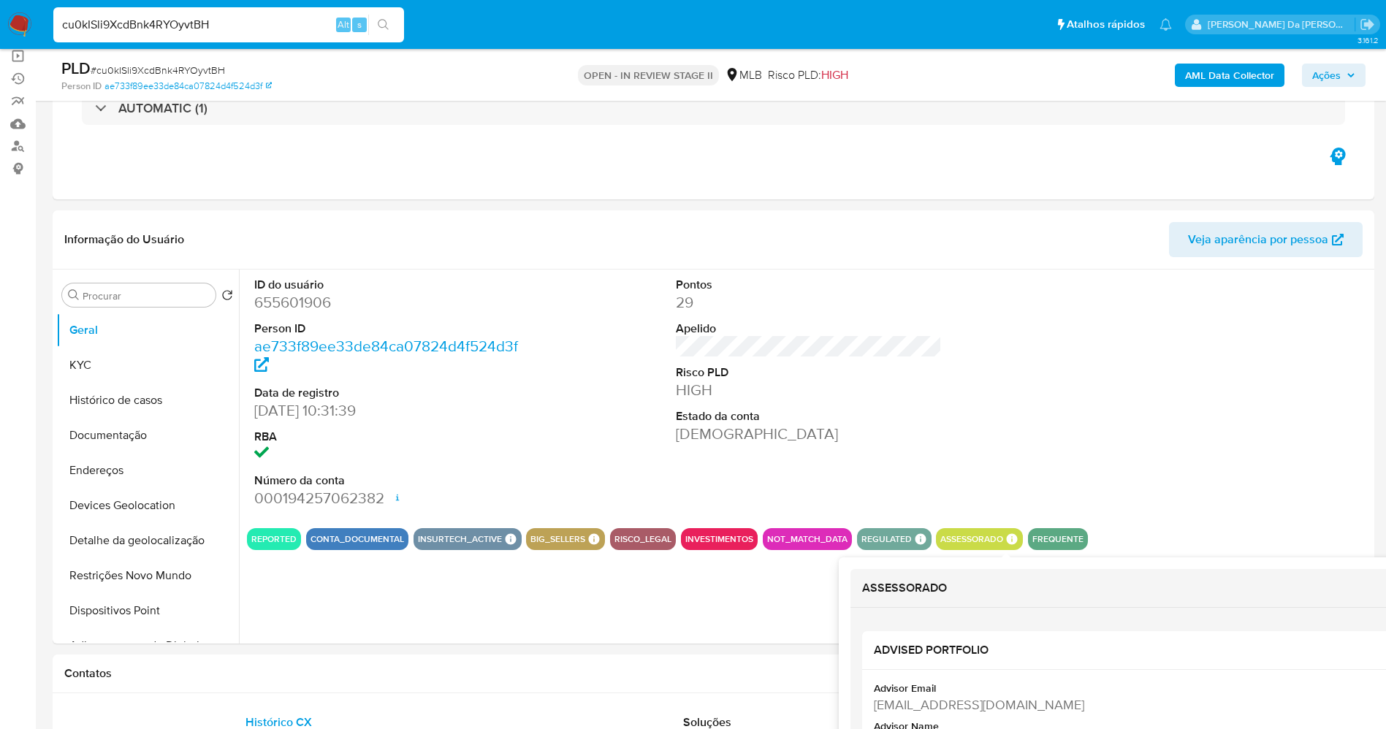
click at [1010, 541] on icon at bounding box center [1012, 538] width 11 height 11
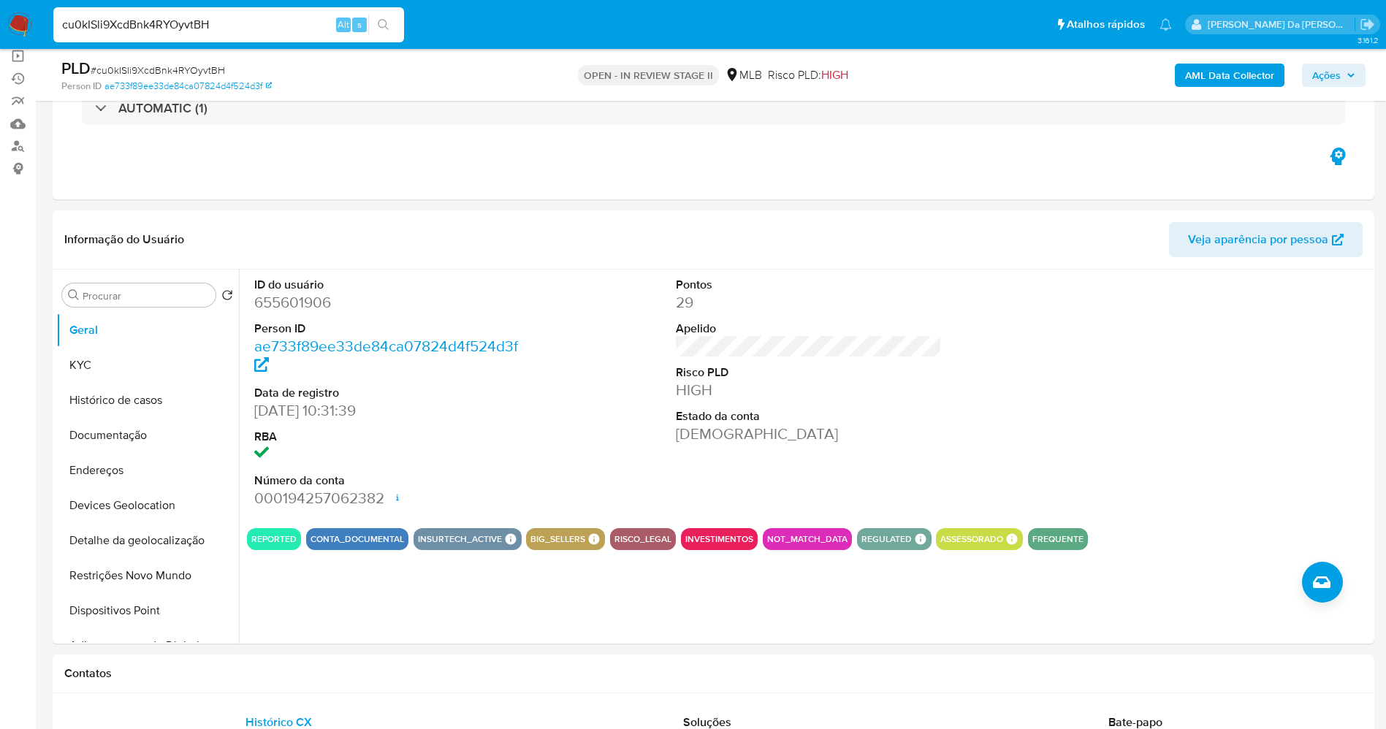
click at [319, 26] on input "cu0kISli9XcdBnk4RYOyvtBH" at bounding box center [228, 24] width 351 height 19
paste input "qlSOlYqeNqjXCUni3Z4aMxuN"
type input "qlSOlYqeNqjXCUni3Z4aMxuN"
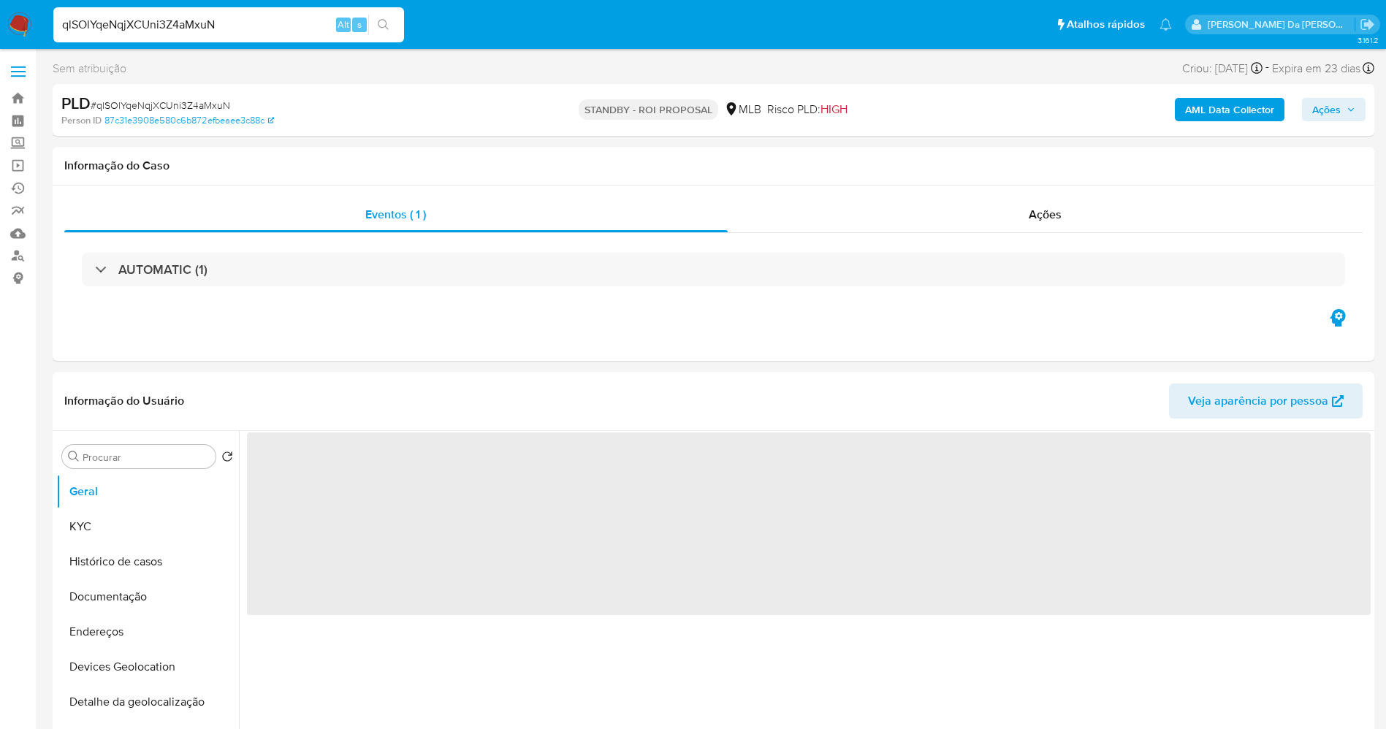
select select "10"
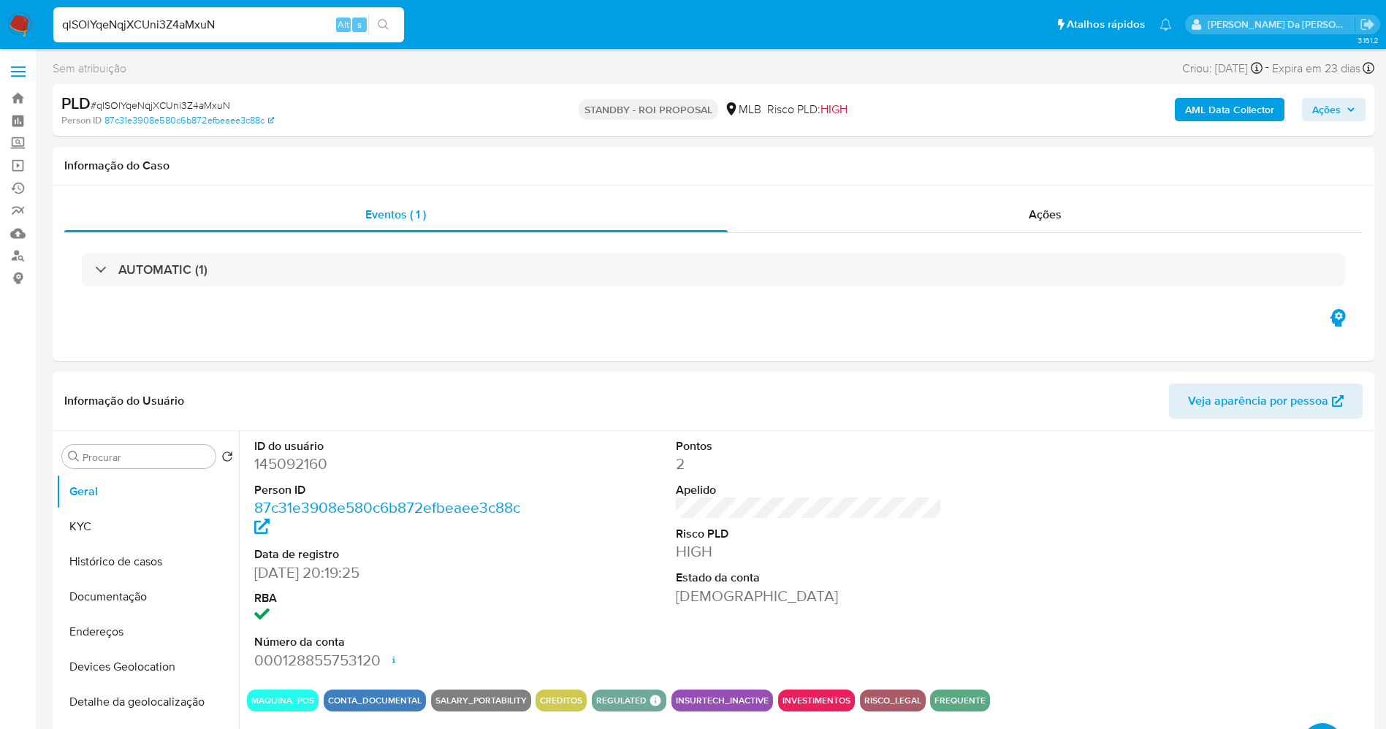
click at [277, 15] on input "qlSOlYqeNqjXCUni3Z4aMxuN" at bounding box center [228, 24] width 351 height 19
click at [278, 15] on input "qlSOlYqeNqjXCUni3Z4aMxuN" at bounding box center [228, 24] width 351 height 19
paste input "VVAZQlGW1mRBMqcOQq3AFTa0"
type input "VVAZQlGW1mRBMqcOQq3AFTa0"
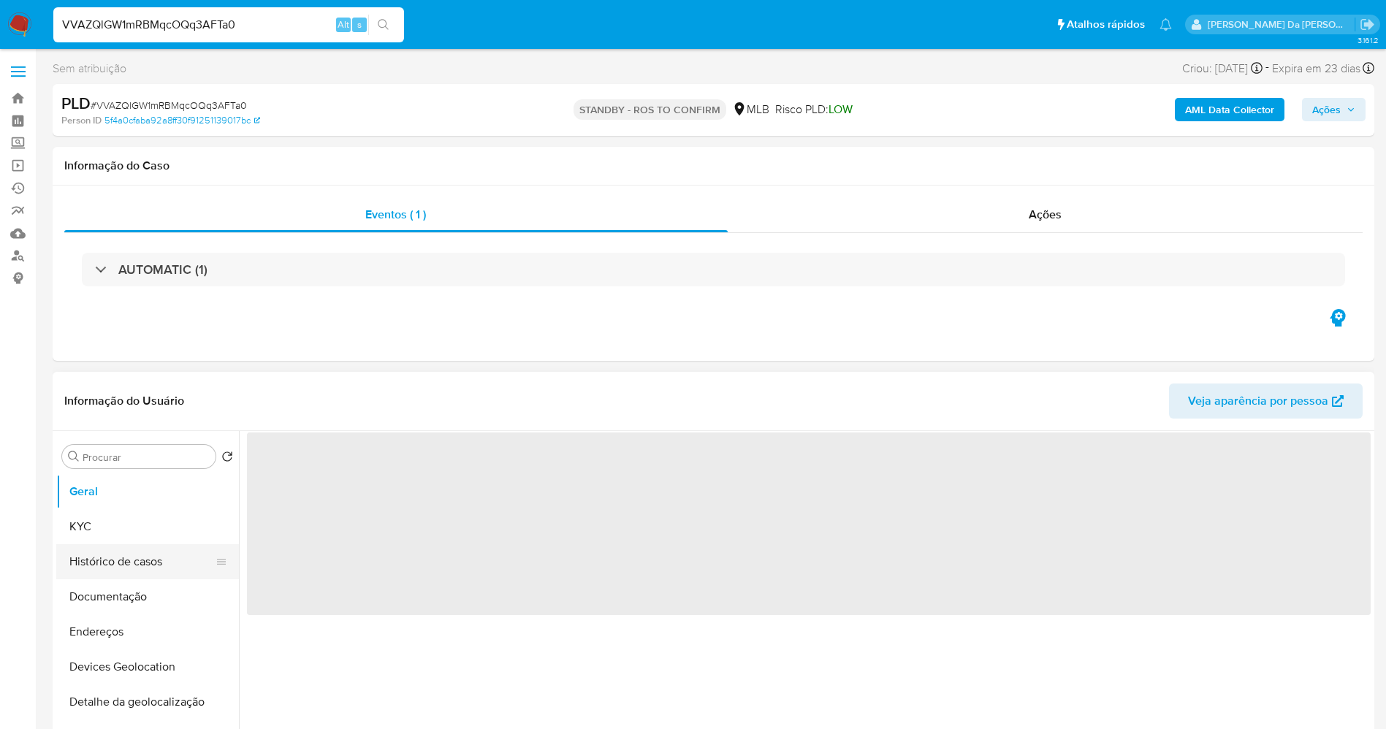
select select "10"
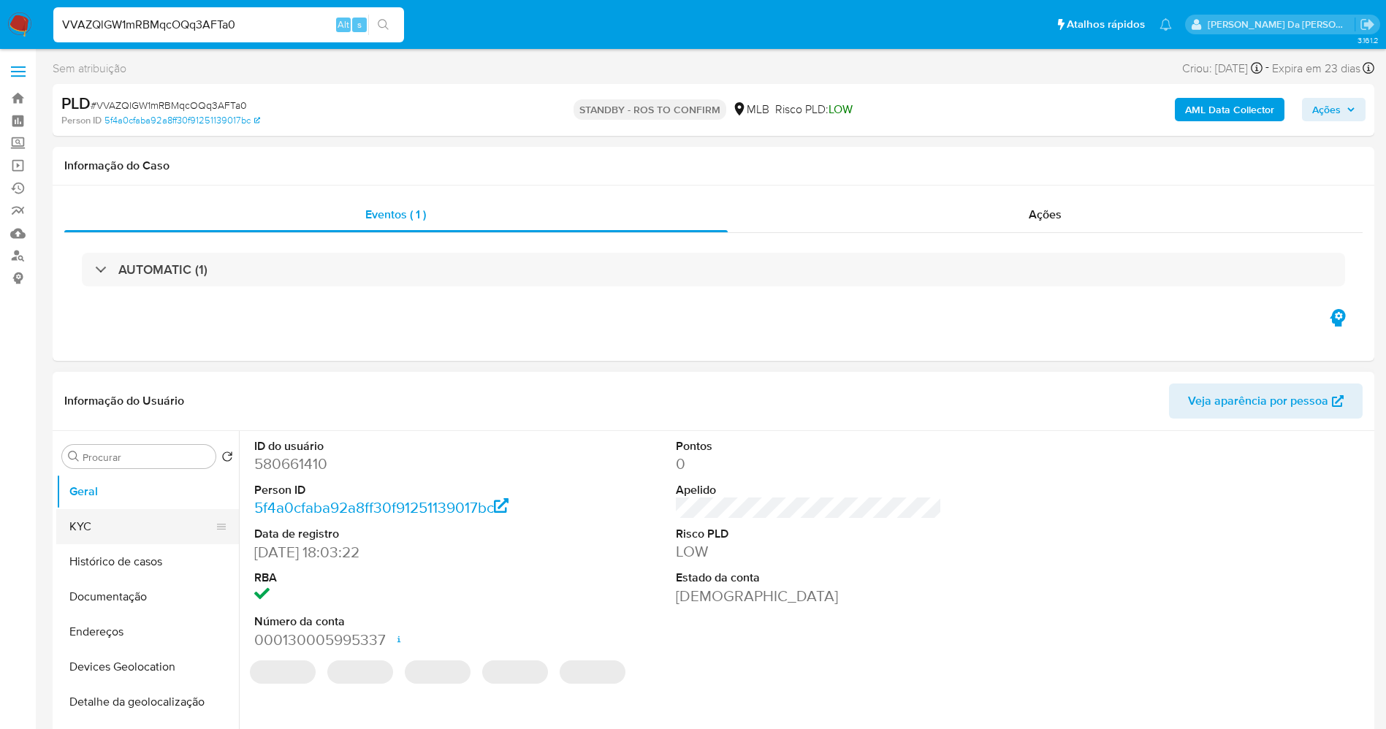
click at [126, 535] on button "KYC" at bounding box center [141, 526] width 171 height 35
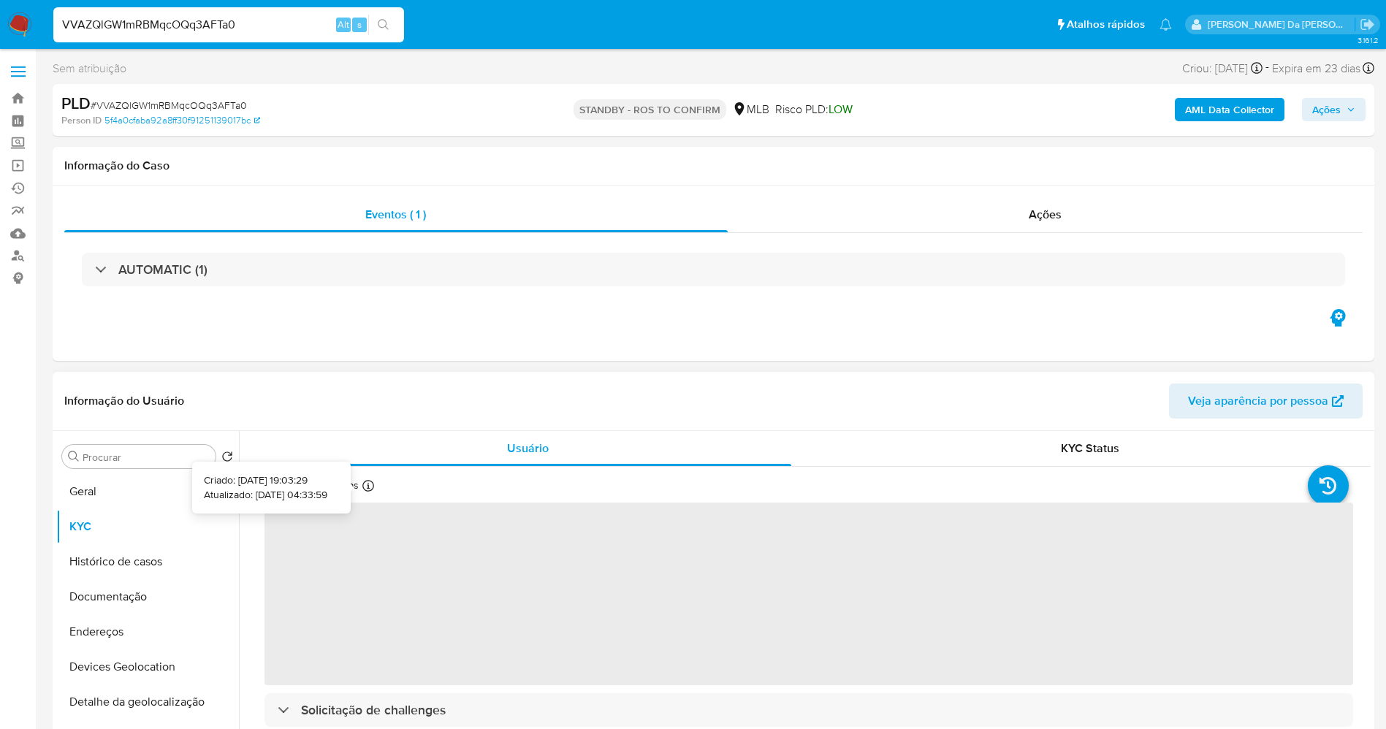
click at [371, 485] on icon at bounding box center [368, 486] width 12 height 12
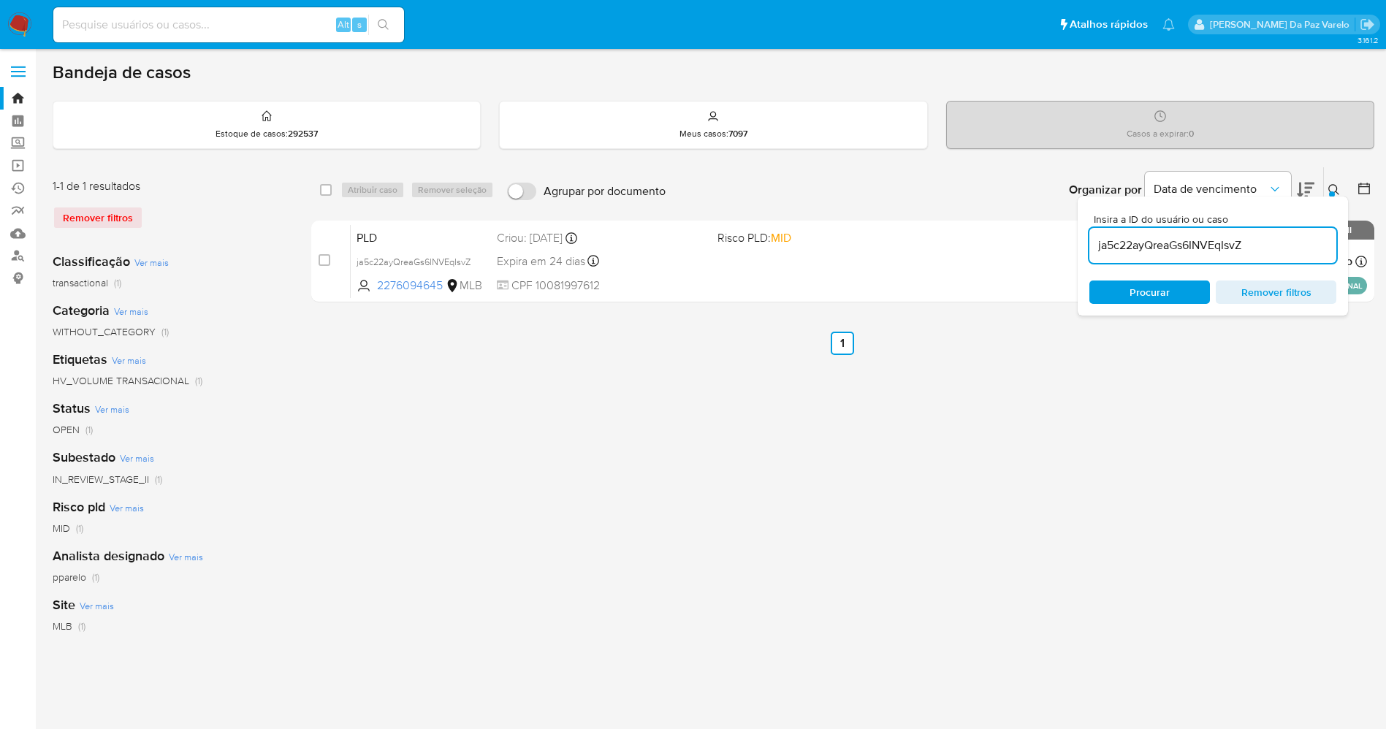
click at [1278, 234] on div "ja5c22ayQreaGs6INVEqIsvZ" at bounding box center [1212, 245] width 247 height 35
click at [1267, 259] on div "ja5c22ayQreaGs6INVEqIsvZ" at bounding box center [1212, 245] width 247 height 35
click at [1274, 236] on input "ja5c22ayQreaGs6INVEqIsvZ" at bounding box center [1212, 245] width 247 height 19
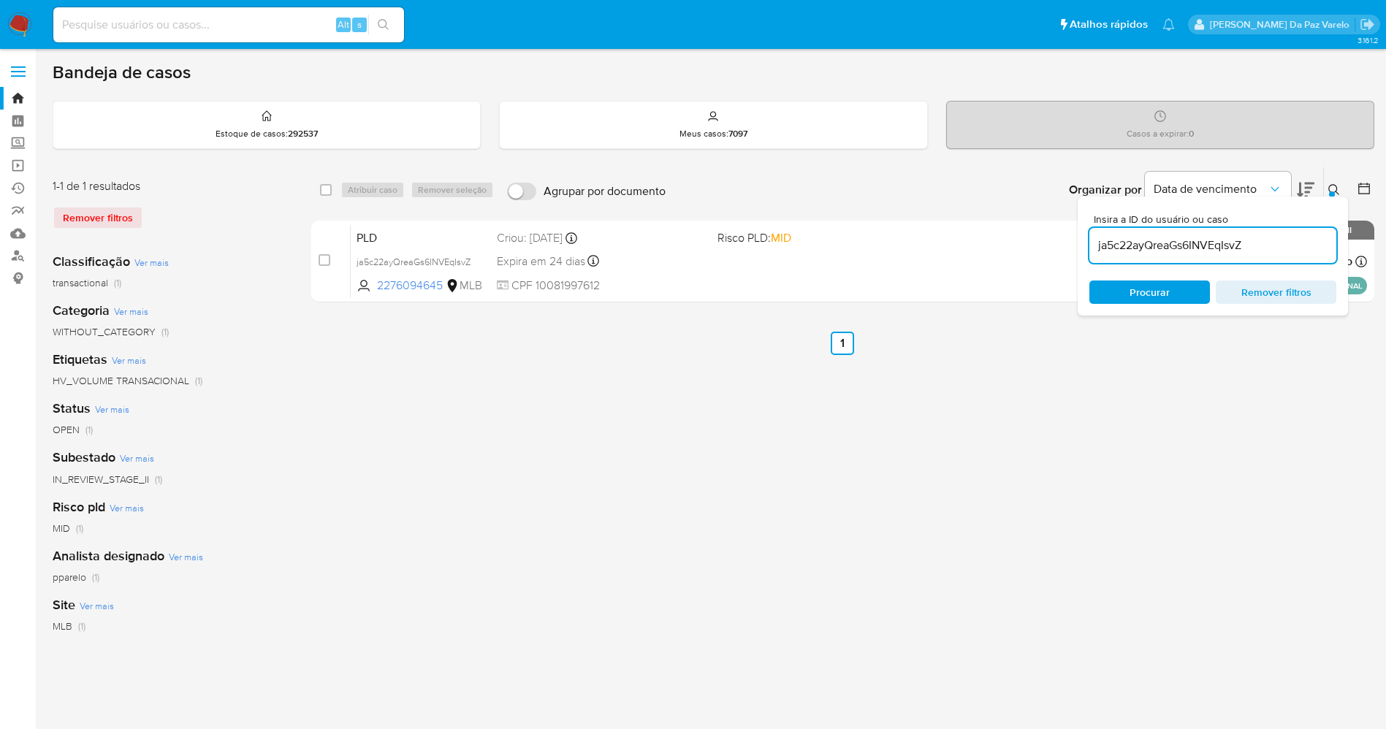
paste input "oHNrcZ7yzyZ9ZU63tcQGAv8x"
type input "oHNrcZ7yzyZ9ZU63tcQGAv8x"
click at [318, 194] on div "select-all-cases-checkbox Atribuir caso Remover seleção Agrupar por documento O…" at bounding box center [842, 189] width 1063 height 45
click at [327, 189] on input "checkbox" at bounding box center [326, 190] width 12 height 12
checkbox input "true"
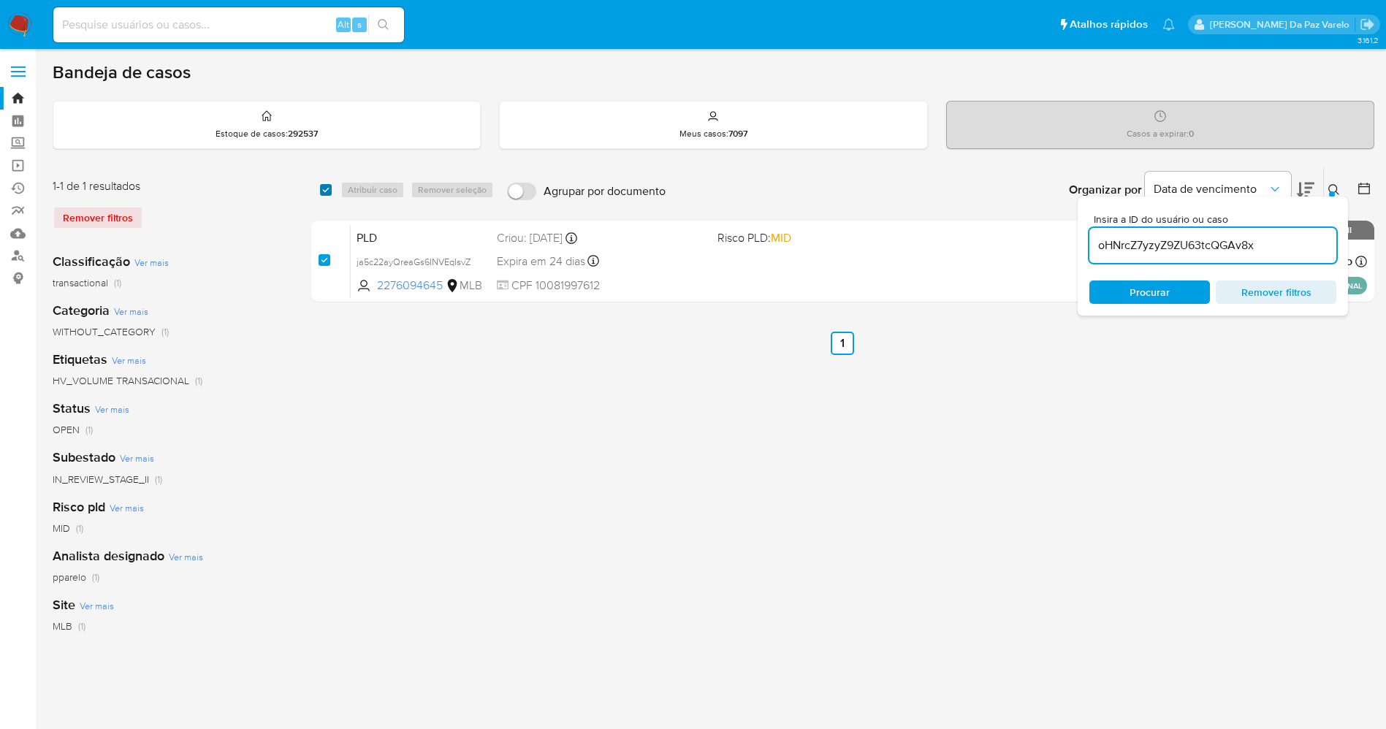
checkbox input "true"
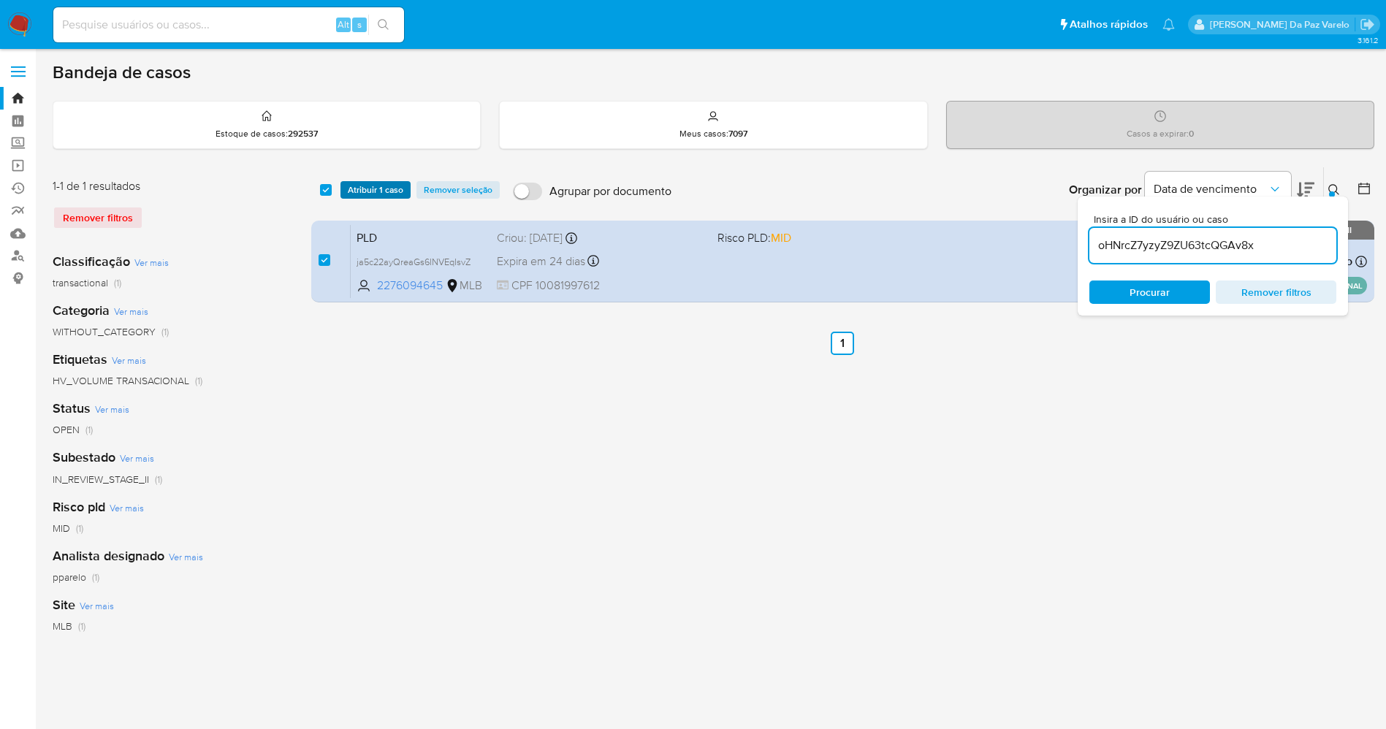
click at [367, 186] on span "Atribuir 1 caso" at bounding box center [376, 190] width 56 height 15
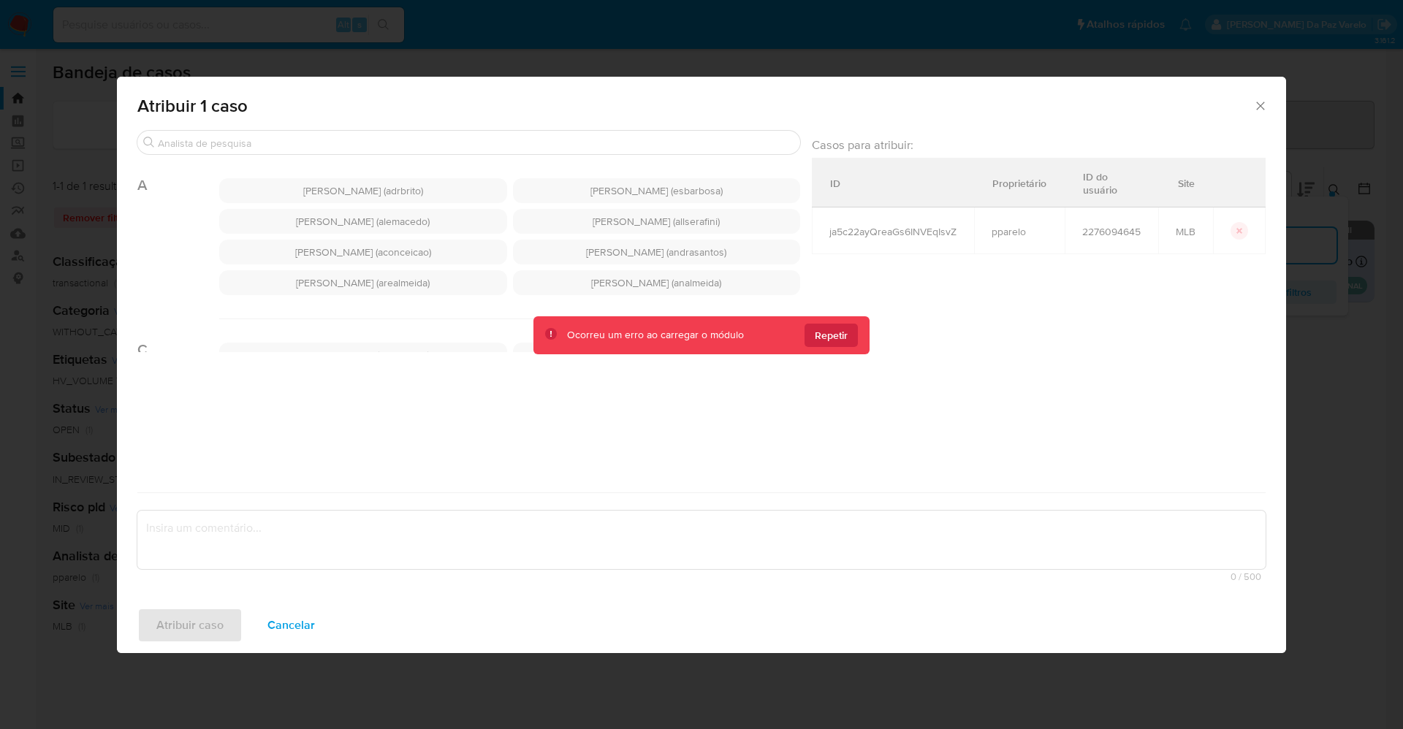
click at [457, 145] on div "Buscar A Adriano Azeredo Brito (adrbrito) Alessandra Da Silva Barbosa (esbarbos…" at bounding box center [701, 358] width 1128 height 457
click at [140, 123] on div "Atribuir 1 caso" at bounding box center [701, 103] width 1169 height 53
click at [90, 21] on div "Atribuir 1 caso Buscar A Adriano Azeredo Brito (adrbrito) Alessandra Da Silva B…" at bounding box center [701, 364] width 1403 height 729
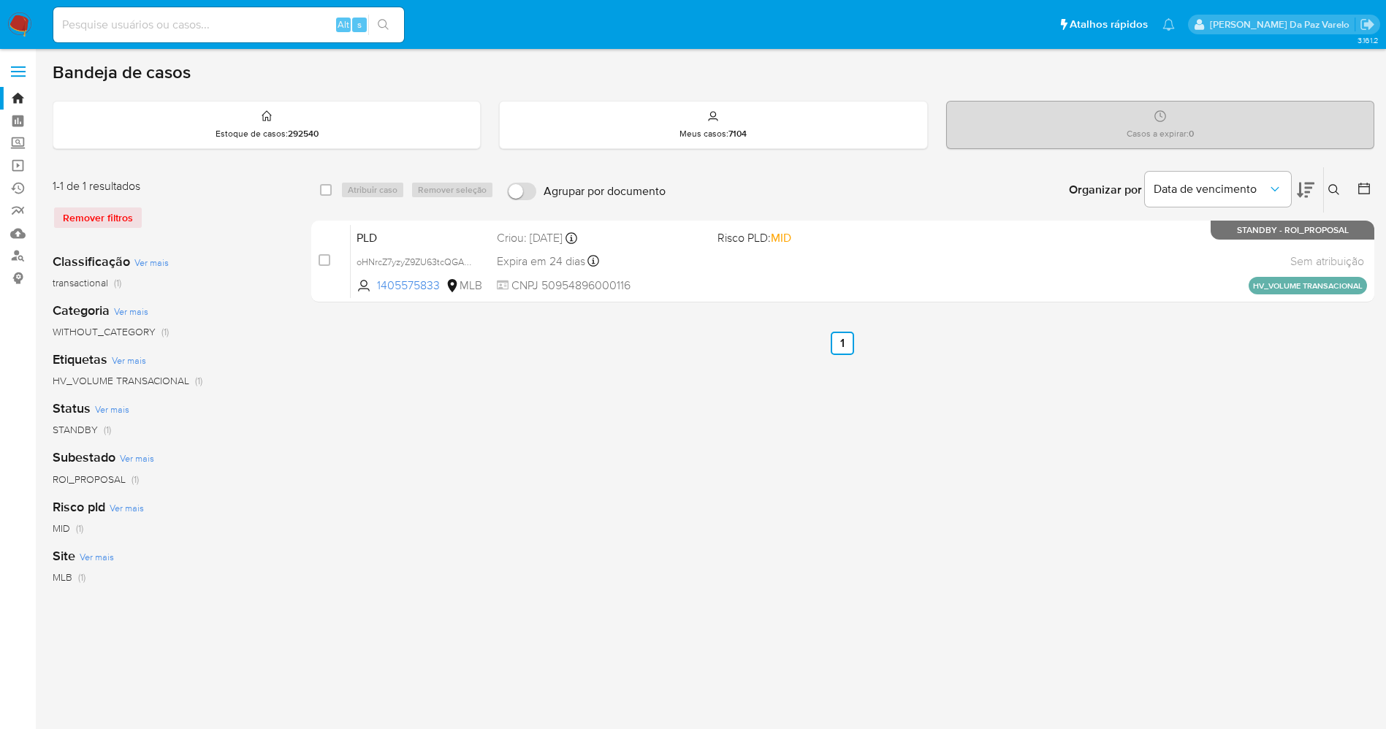
click at [1337, 182] on button at bounding box center [1336, 190] width 24 height 18
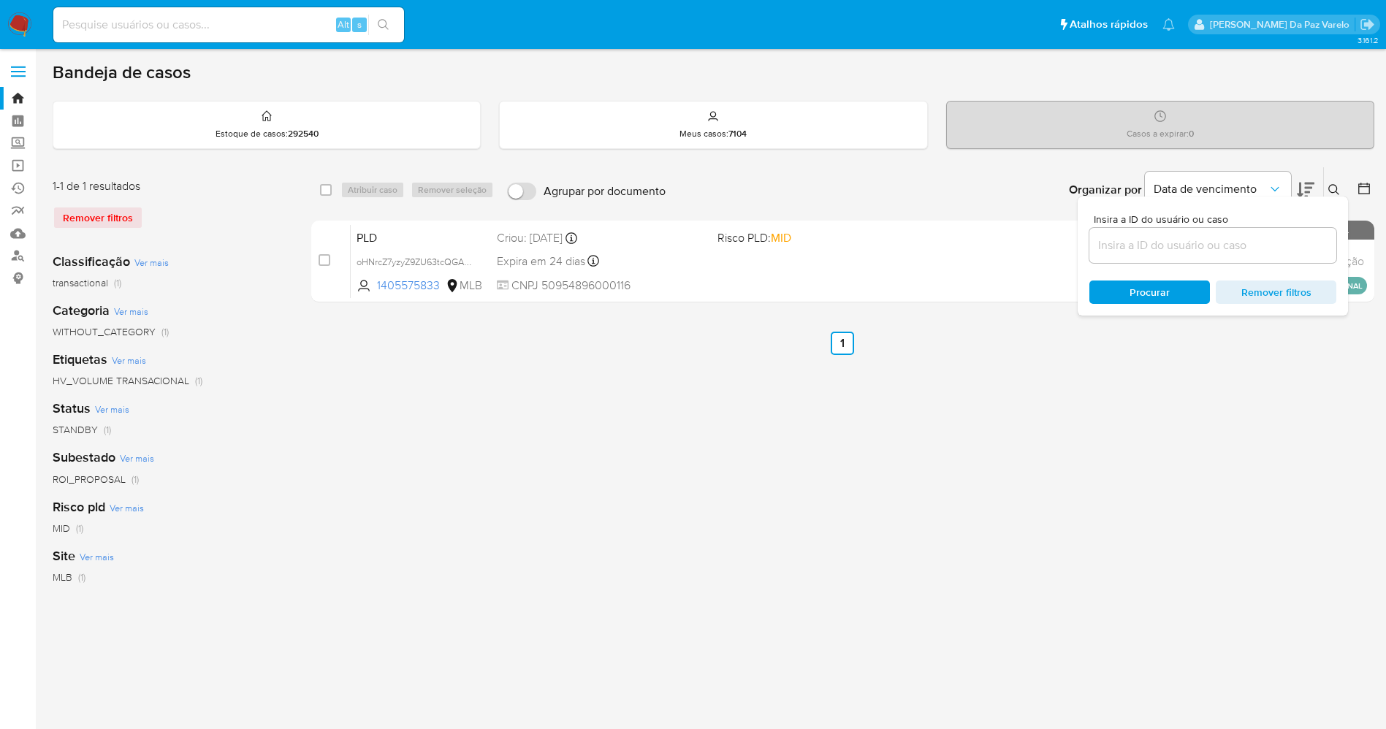
click at [1337, 184] on icon at bounding box center [1334, 190] width 12 height 12
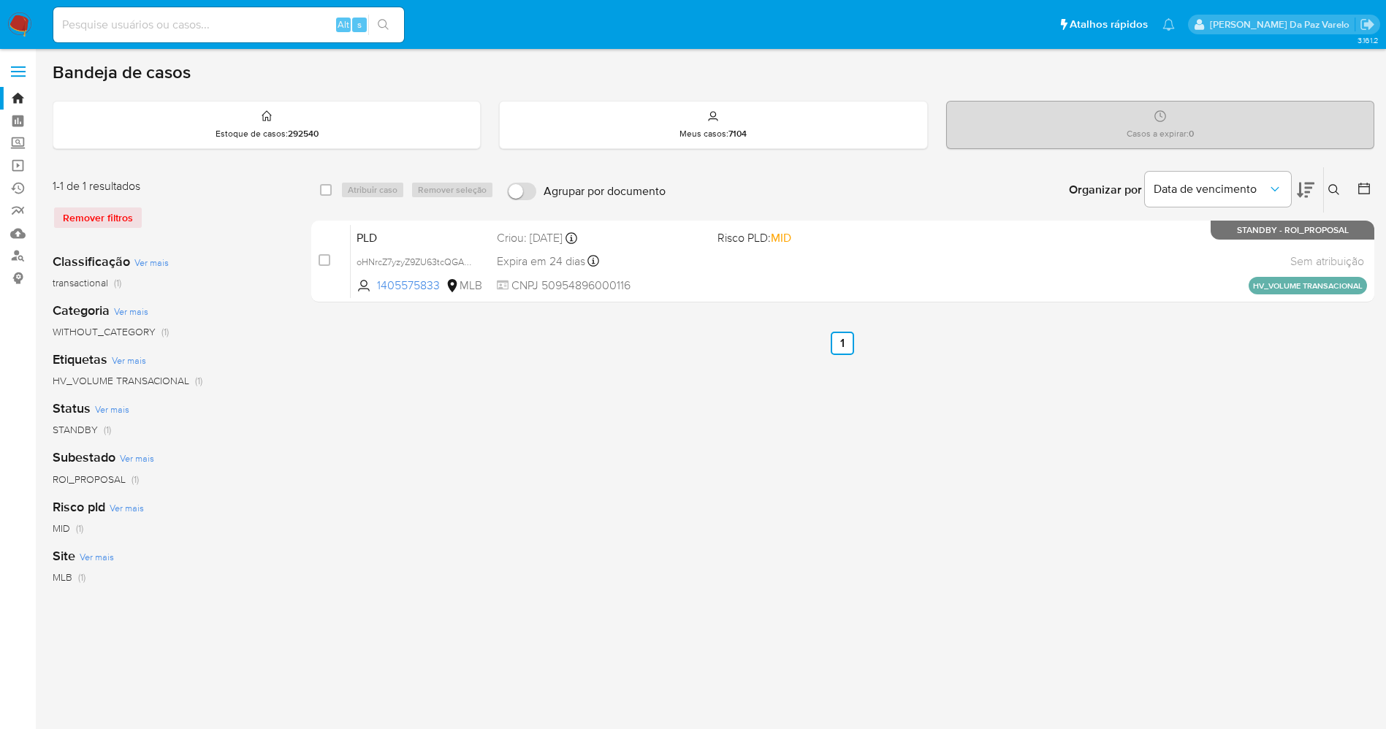
click at [1341, 186] on button at bounding box center [1336, 190] width 24 height 18
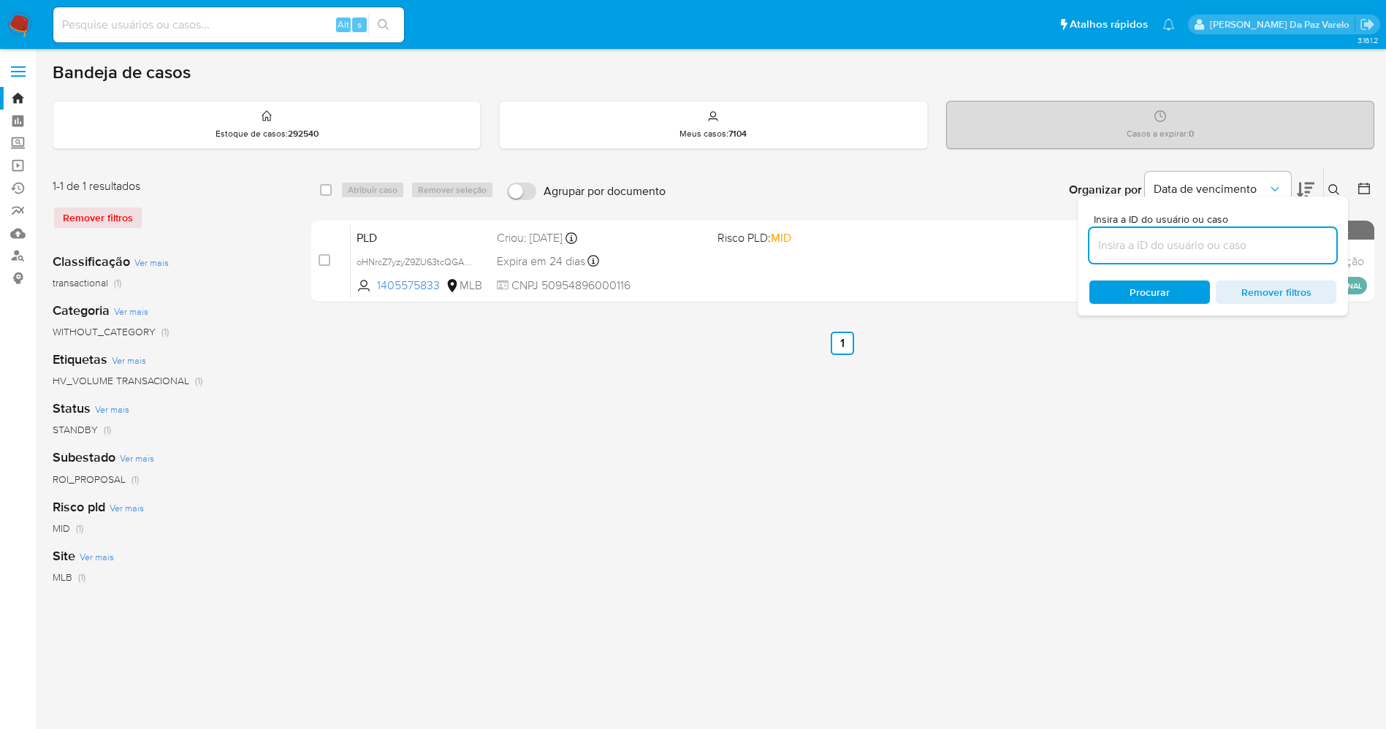
click at [1287, 240] on input at bounding box center [1212, 245] width 247 height 19
type input "oHNrcZ7yzyZ9ZU63tcQGAv8x"
click at [323, 192] on input "checkbox" at bounding box center [326, 190] width 12 height 12
checkbox input "true"
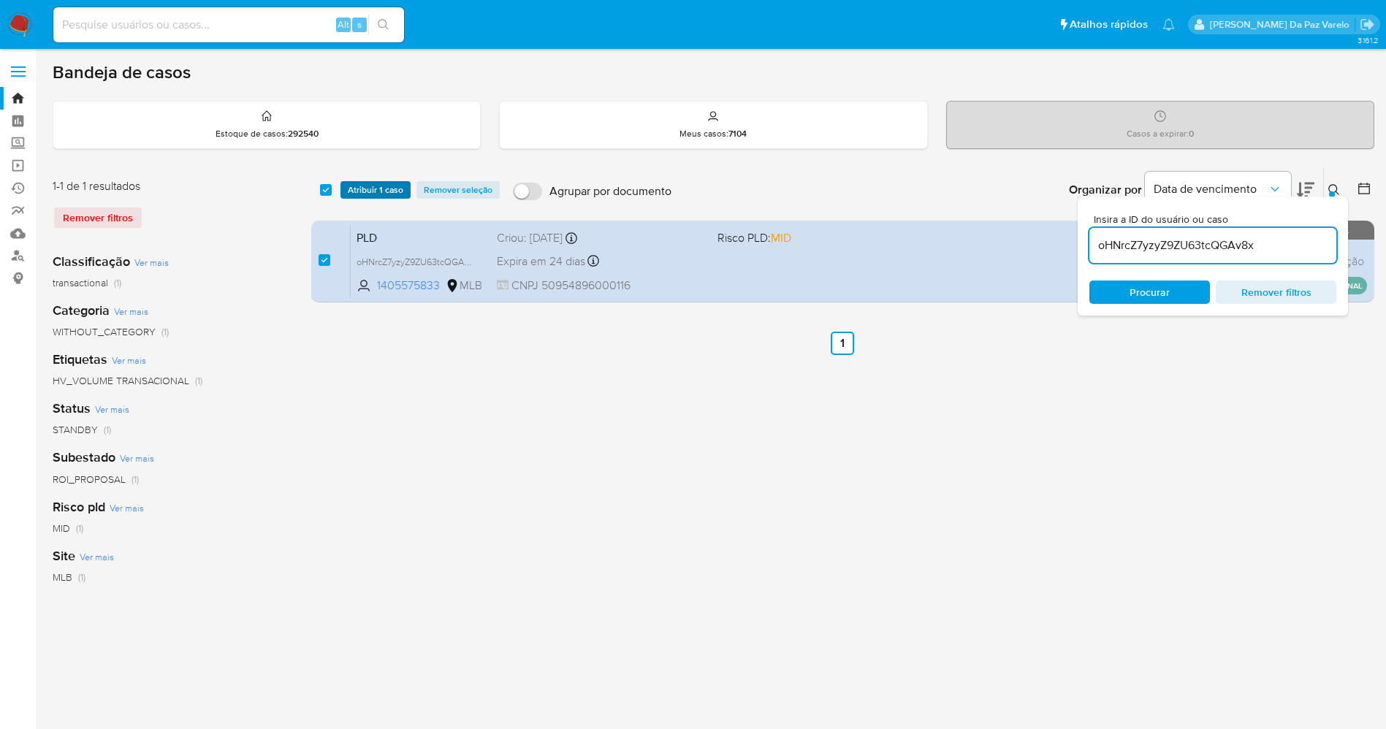
click at [348, 194] on span "Atribuir 1 caso" at bounding box center [376, 190] width 56 height 15
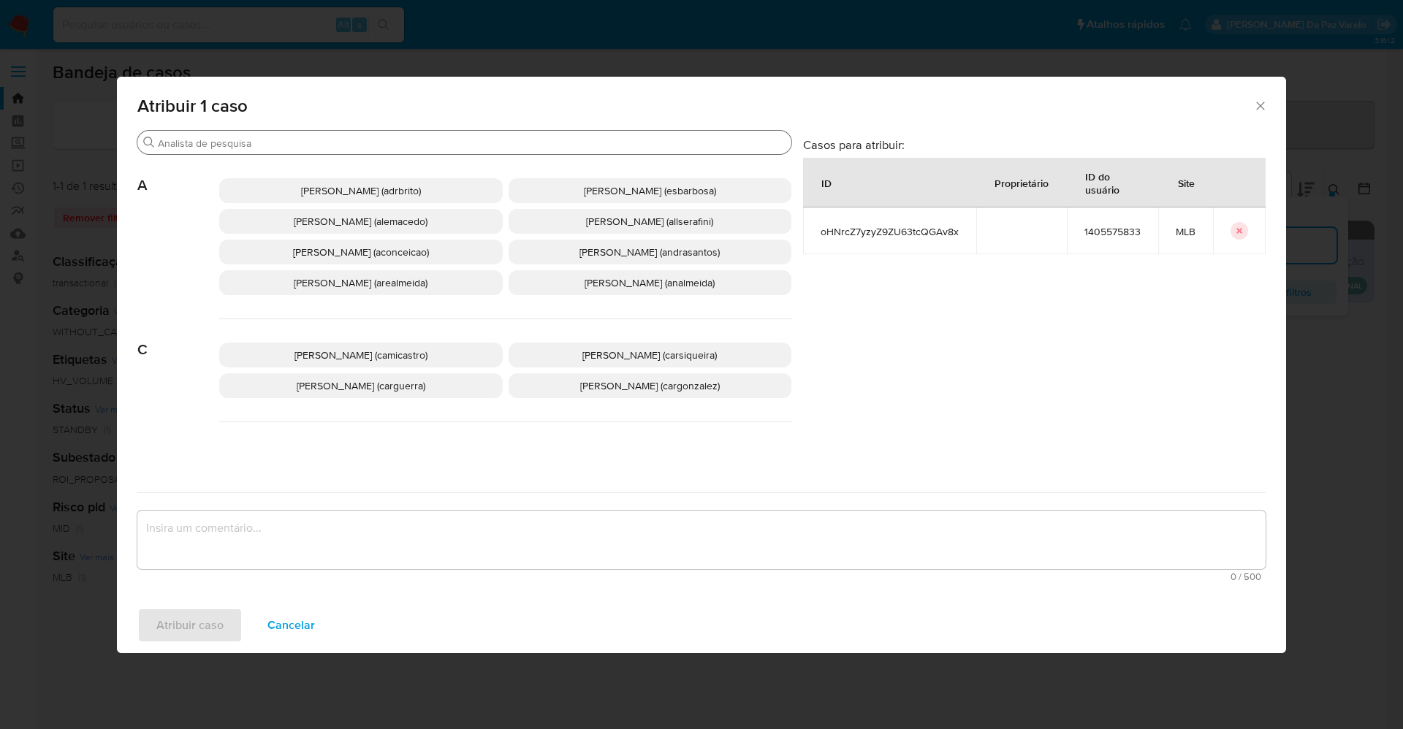
click at [403, 145] on input "Buscar" at bounding box center [472, 143] width 628 height 13
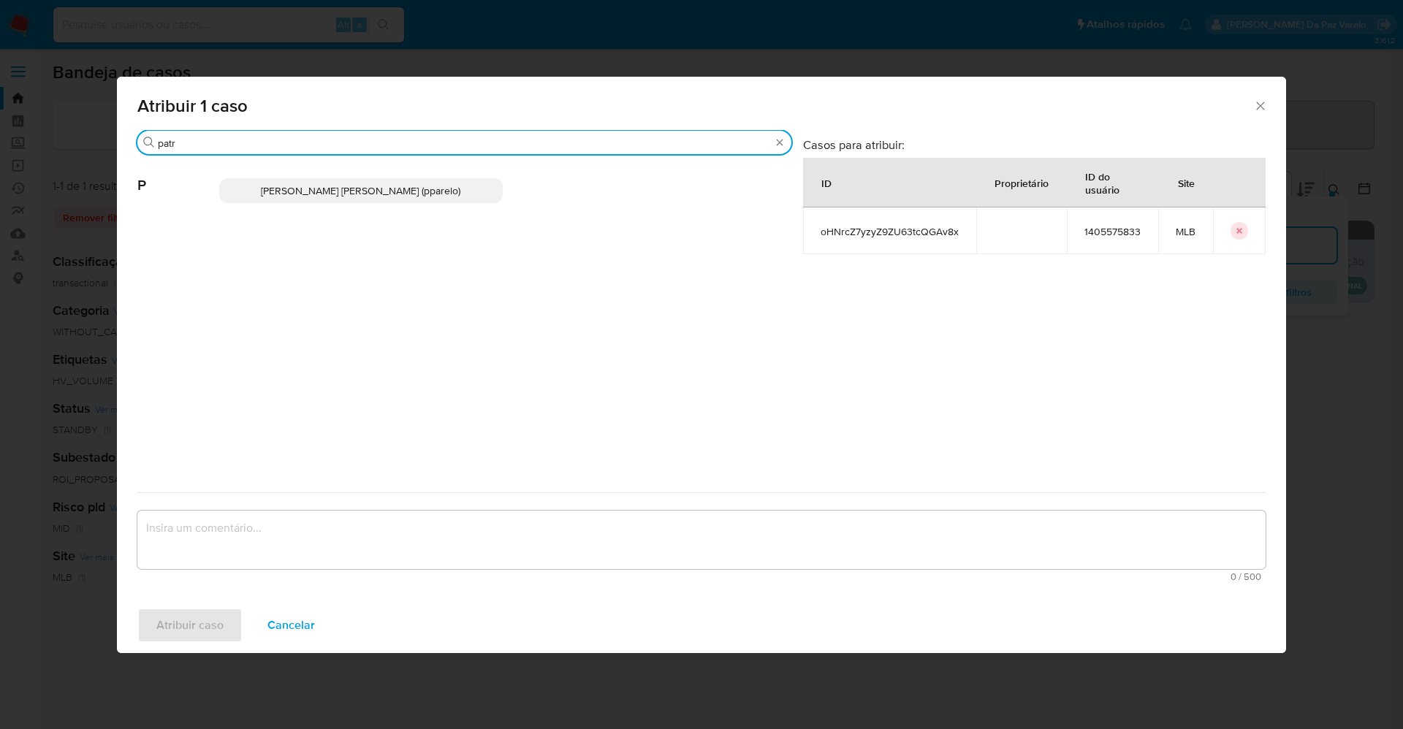
type input "patr"
click at [387, 203] on div "Patricia Aparecida Da Paz Varelo (pparelo)" at bounding box center [505, 191] width 572 height 72
click at [387, 197] on span "Patricia Aparecida Da Paz Varelo (pparelo)" at bounding box center [360, 190] width 199 height 15
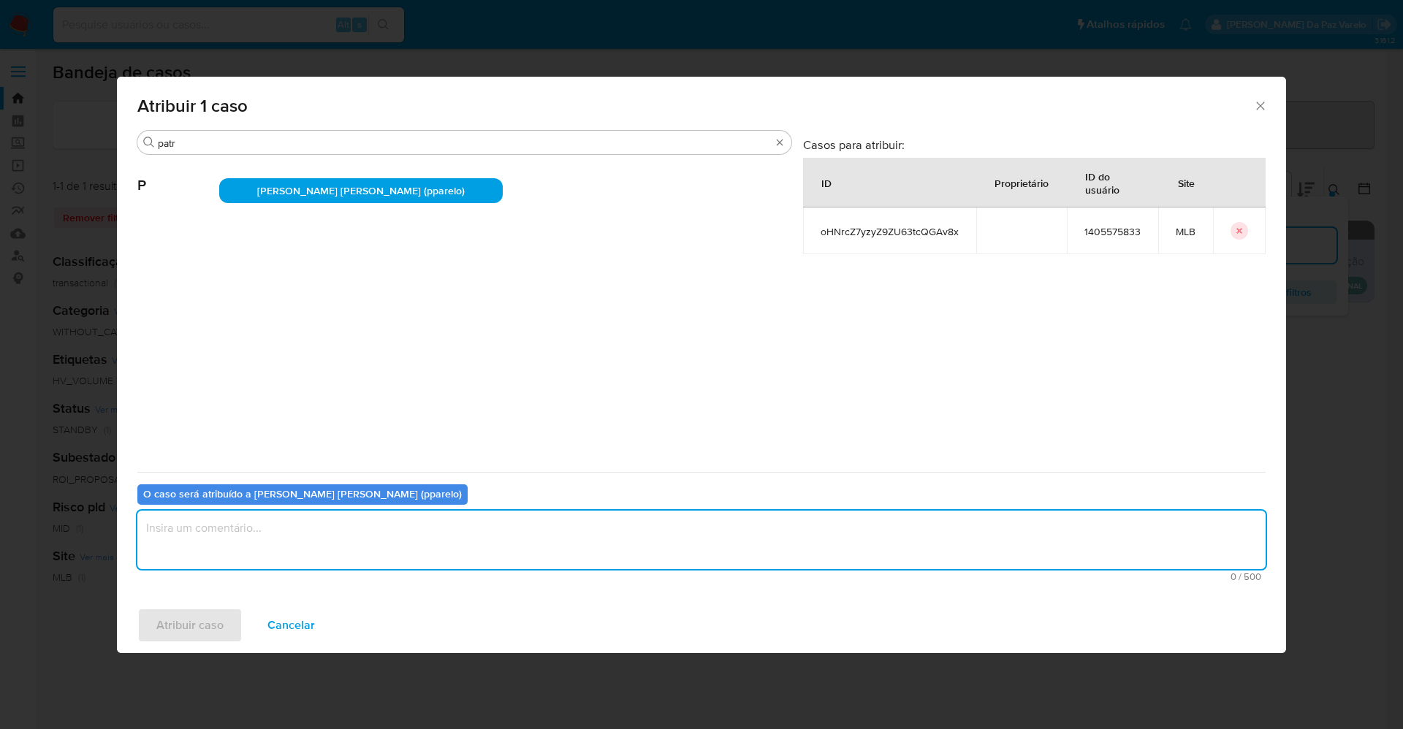
click at [422, 555] on textarea "assign-modal" at bounding box center [701, 540] width 1128 height 58
type textarea "."
click at [202, 632] on span "Atribuir caso" at bounding box center [189, 625] width 67 height 32
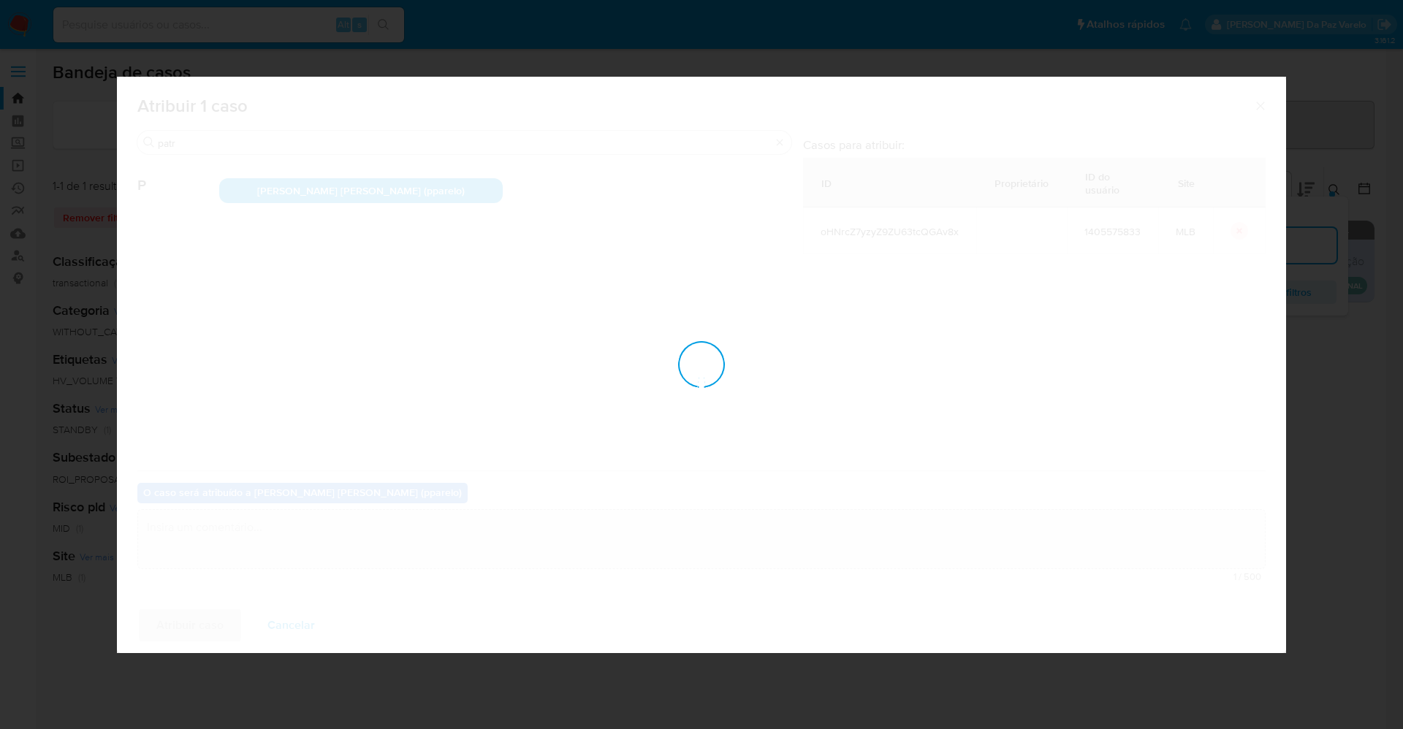
checkbox input "false"
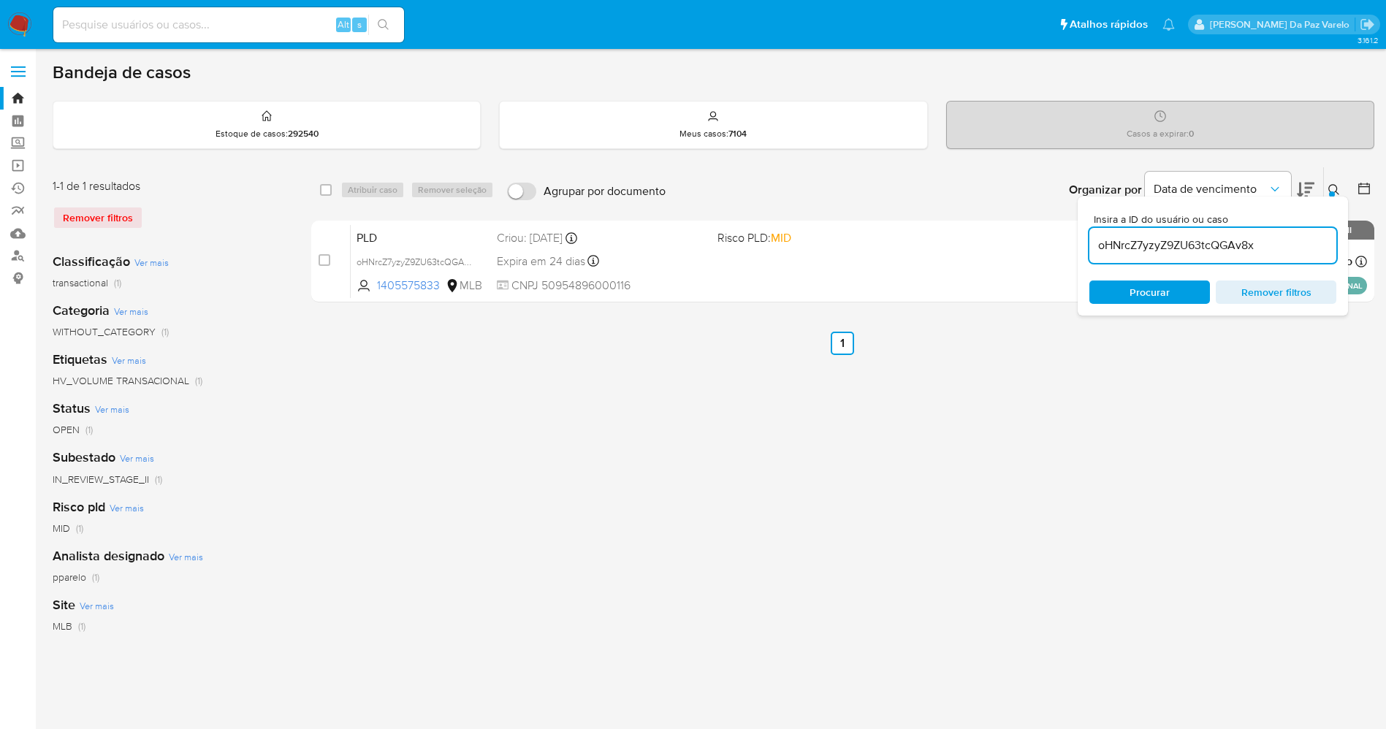
click at [1258, 256] on div "oHNrcZ7yzyZ9ZU63tcQGAv8x" at bounding box center [1212, 245] width 247 height 35
click at [1267, 246] on input "oHNrcZ7yzyZ9ZU63tcQGAv8x" at bounding box center [1212, 245] width 247 height 19
paste input "cu0kISli9XcdBnk4RYOyvtBH"
type input "cu0kISli9XcdBnk4RYOyvtBH"
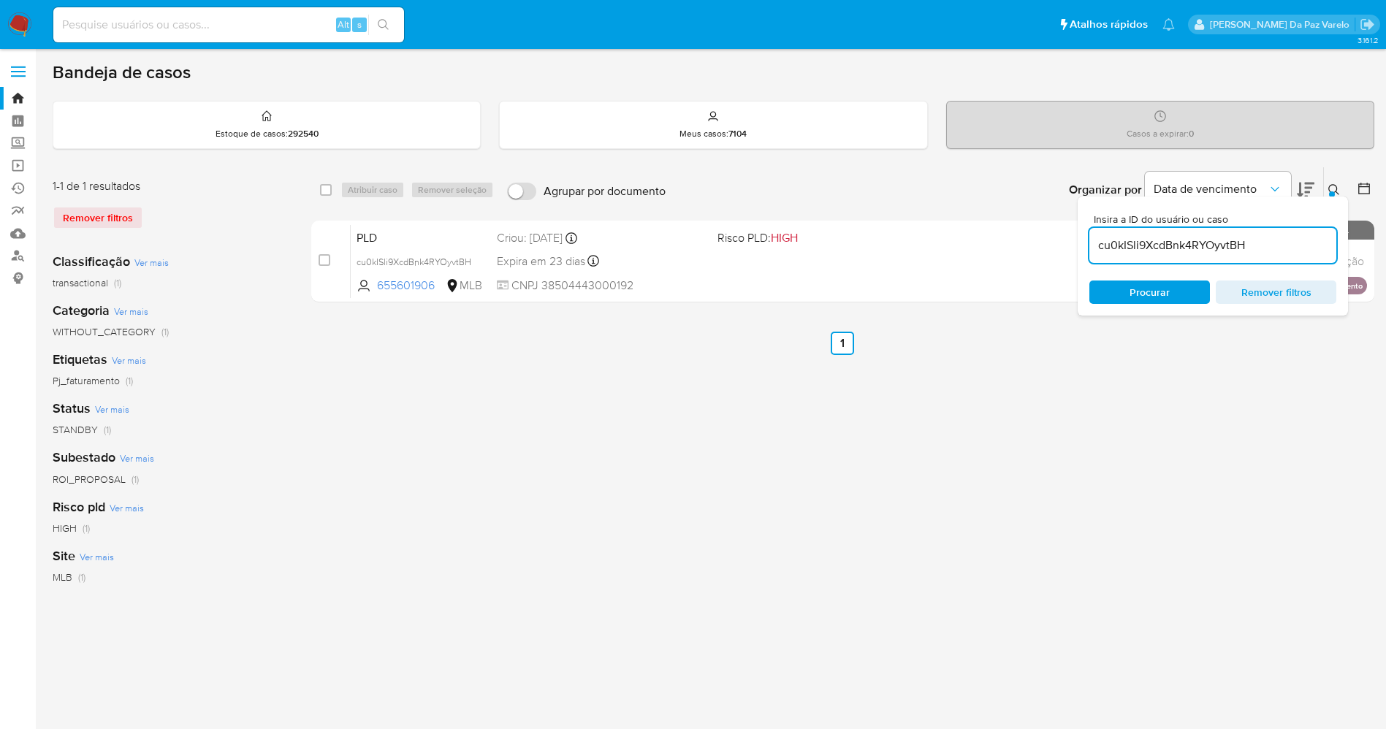
click at [334, 197] on div "select-all-cases-checkbox" at bounding box center [329, 190] width 18 height 18
click at [327, 191] on input "checkbox" at bounding box center [326, 190] width 12 height 12
checkbox input "true"
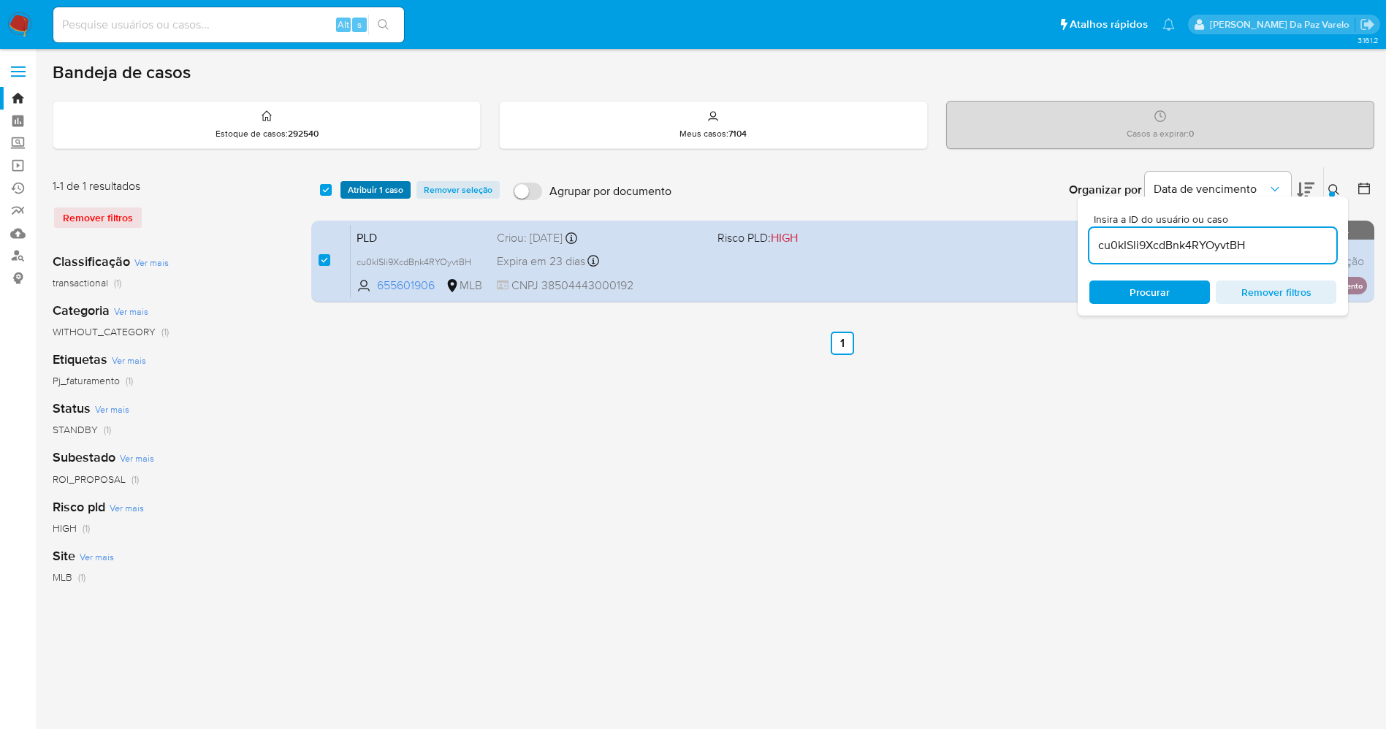
click at [360, 190] on span "Atribuir 1 caso" at bounding box center [376, 190] width 56 height 15
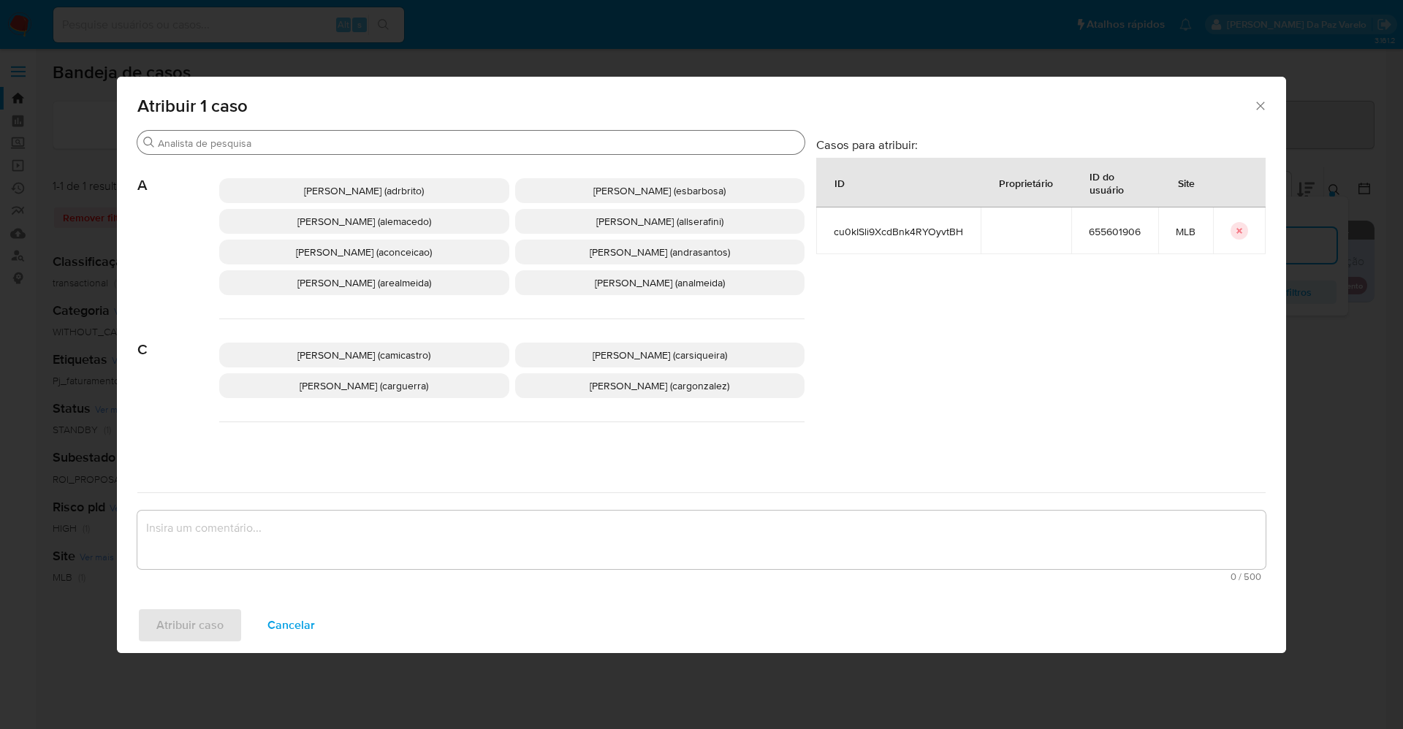
click at [448, 150] on div "Buscar" at bounding box center [470, 142] width 667 height 23
click at [448, 148] on input "Buscar" at bounding box center [478, 143] width 641 height 13
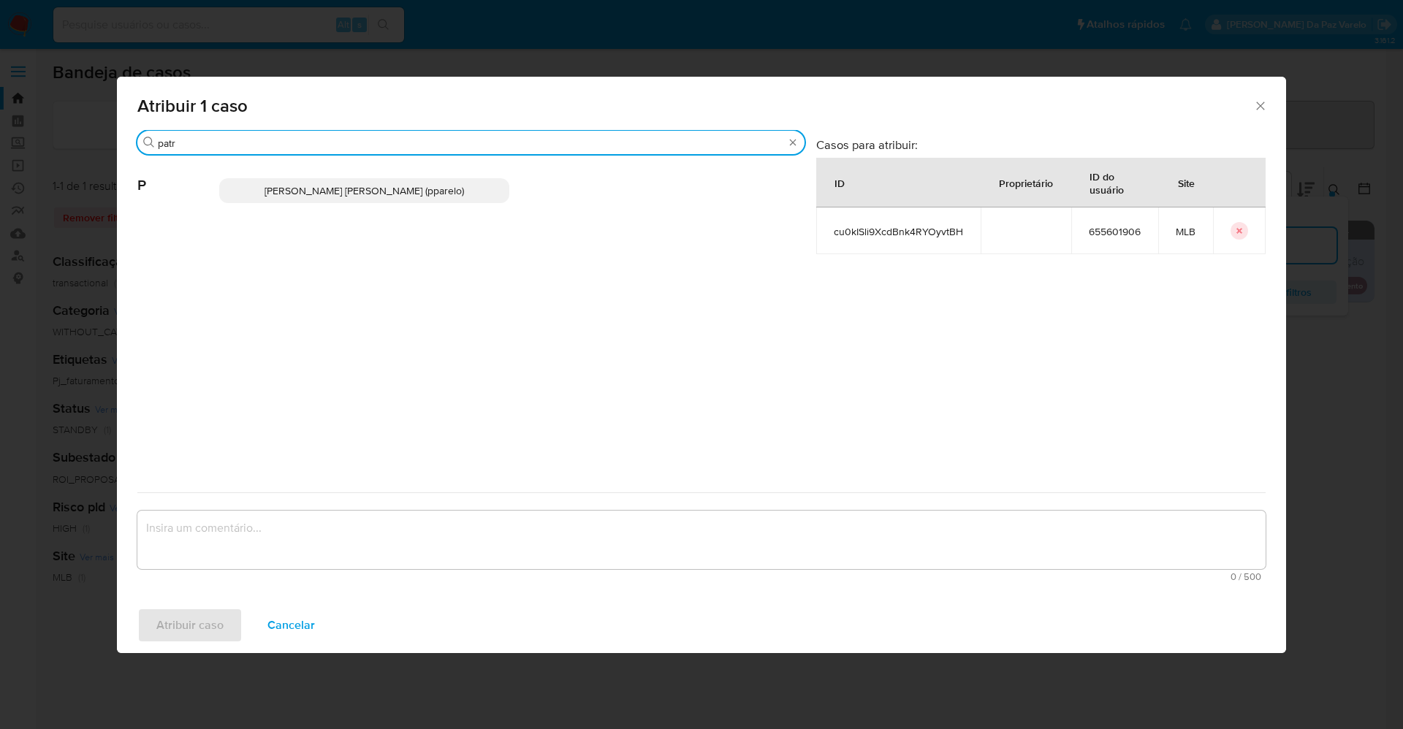
type input "patr"
click at [421, 195] on span "Patricia Aparecida Da Paz Varelo (pparelo)" at bounding box center [363, 190] width 199 height 15
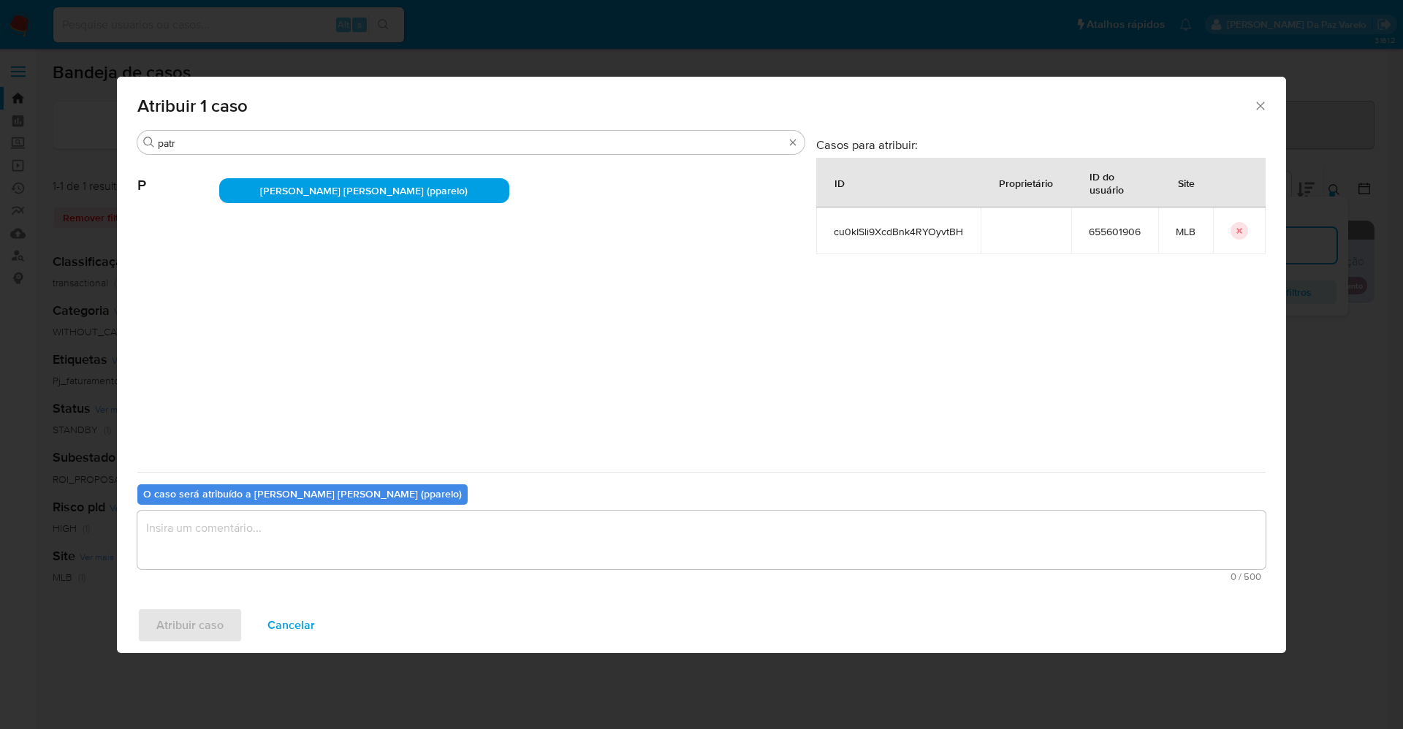
click at [412, 555] on textarea "assign-modal" at bounding box center [701, 540] width 1128 height 58
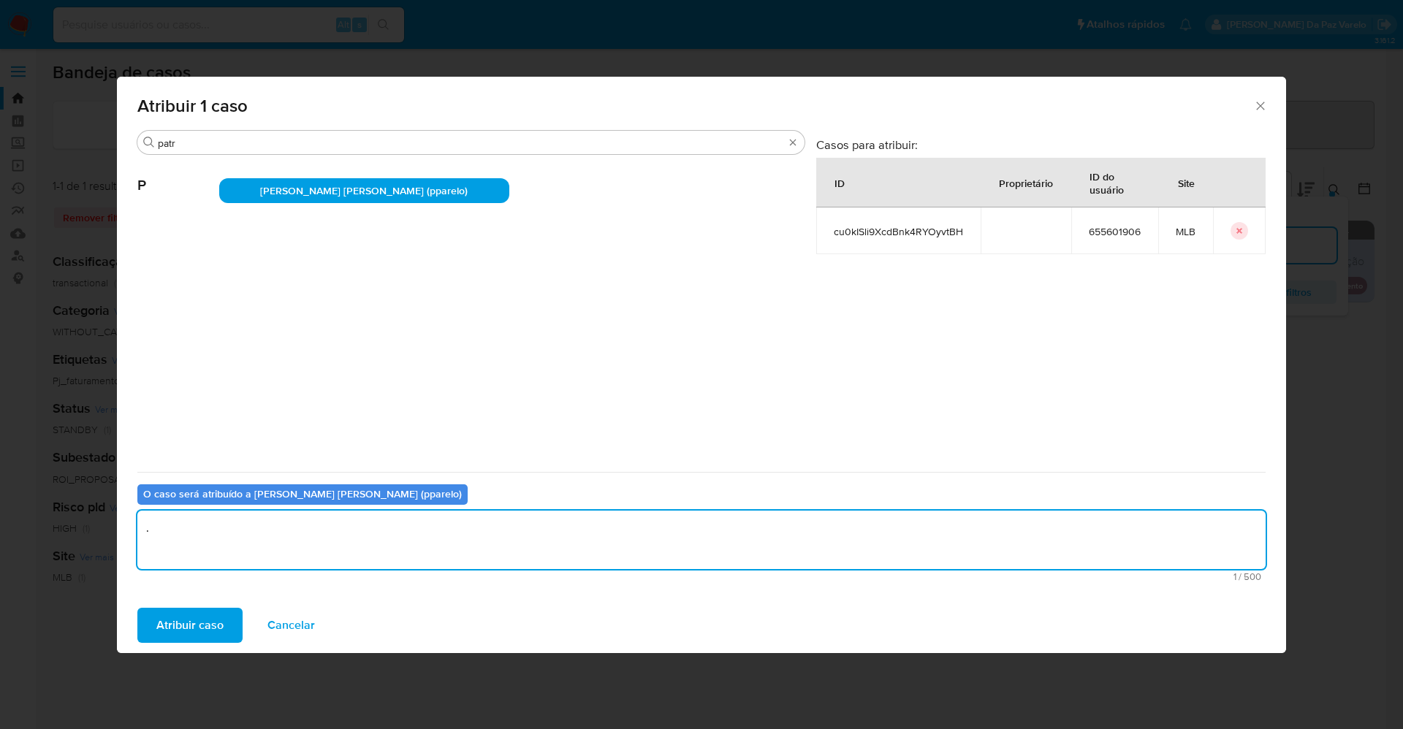
type textarea "."
click at [221, 606] on div "Atribuir caso Cancelar" at bounding box center [701, 626] width 1169 height 56
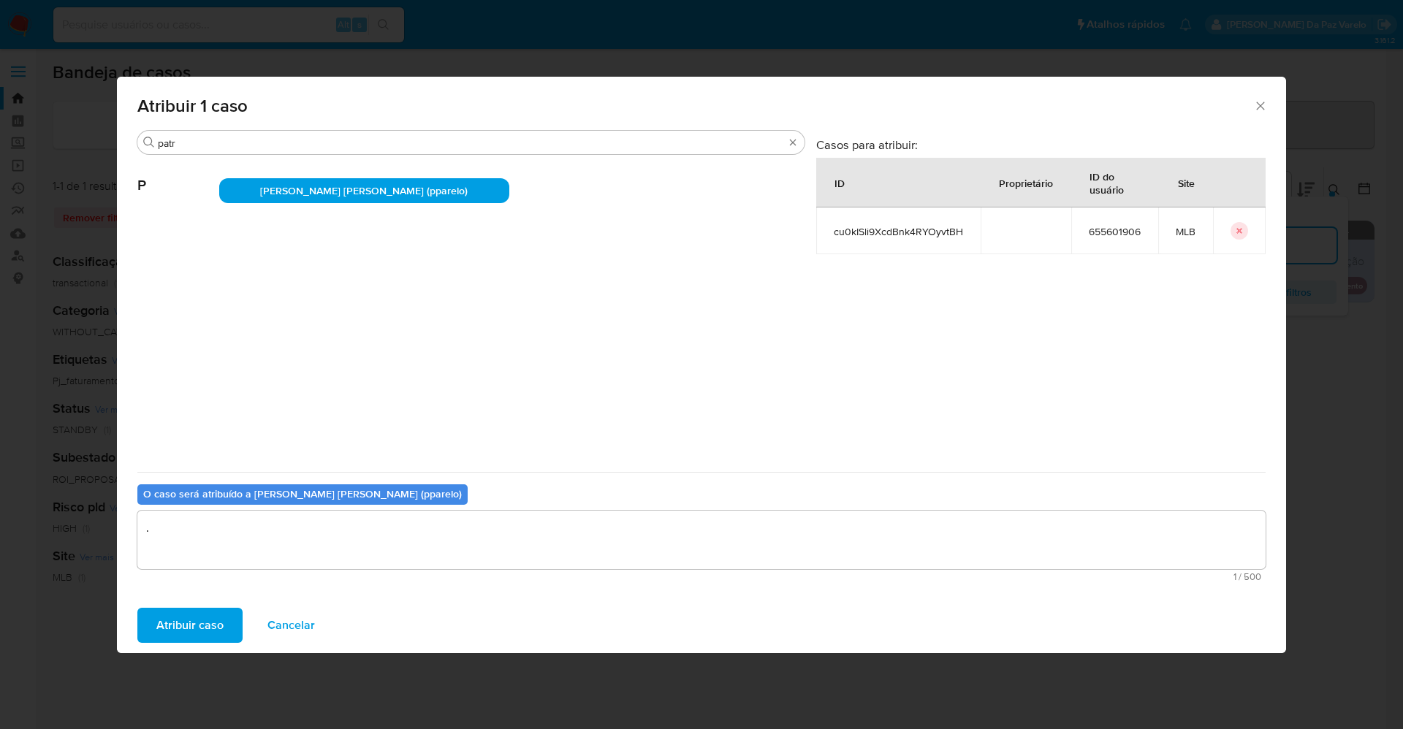
click at [210, 627] on span "Atribuir caso" at bounding box center [189, 625] width 67 height 32
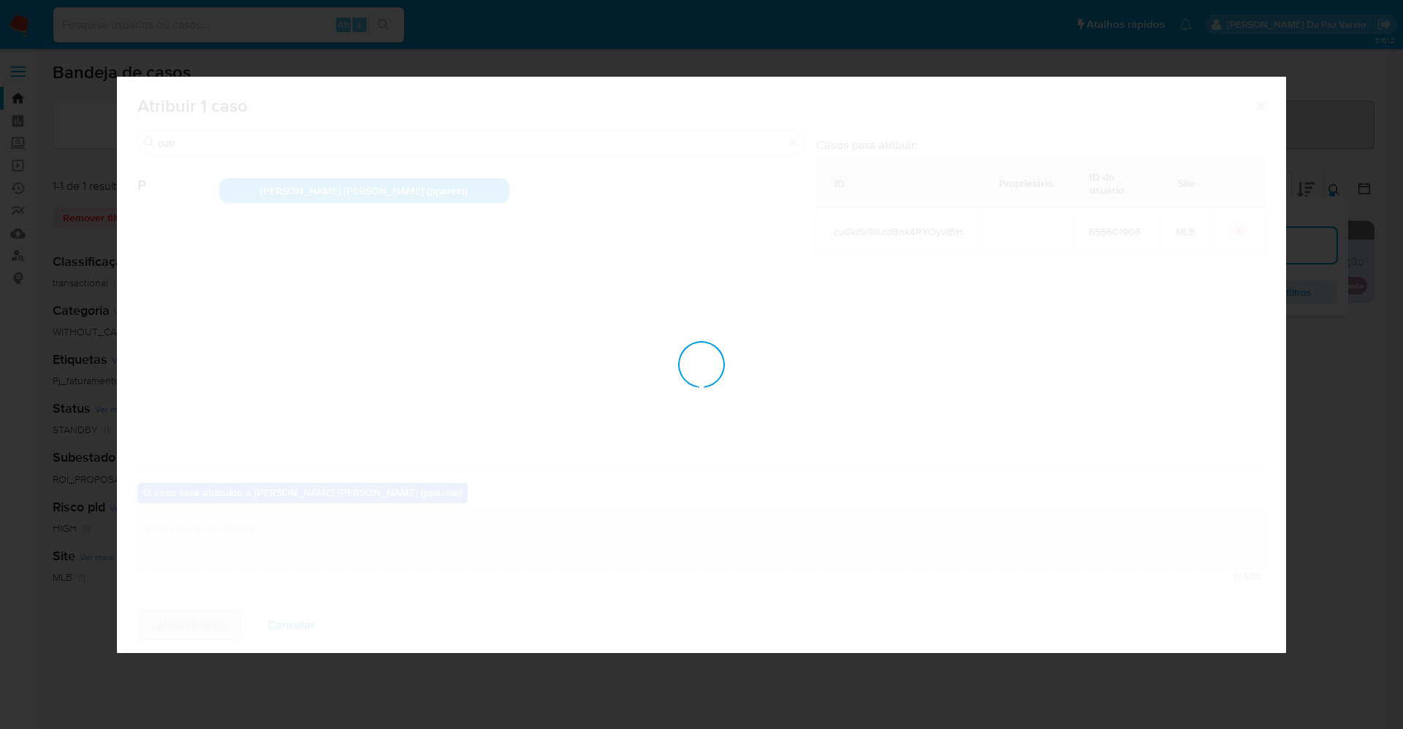
checkbox input "false"
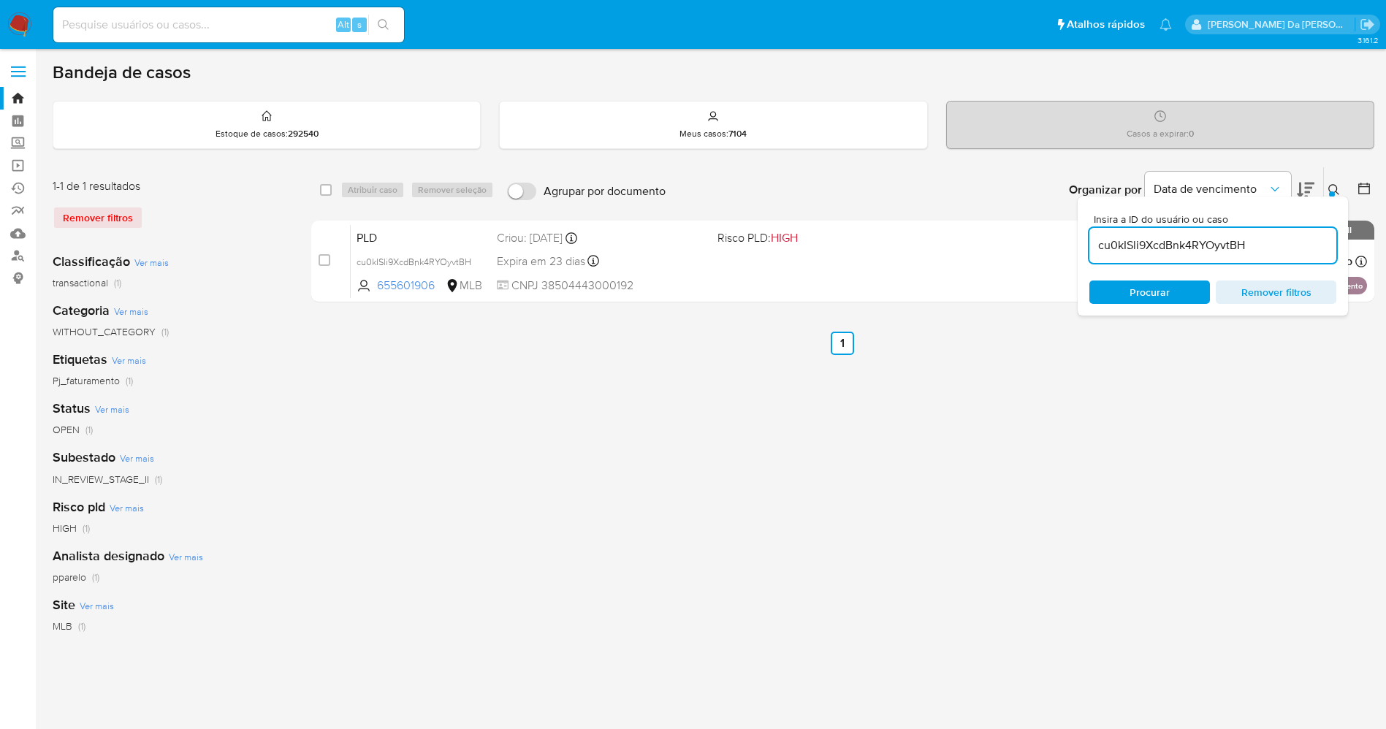
click at [307, 31] on input at bounding box center [228, 24] width 351 height 19
paste input "320211707"
type input "320211707"
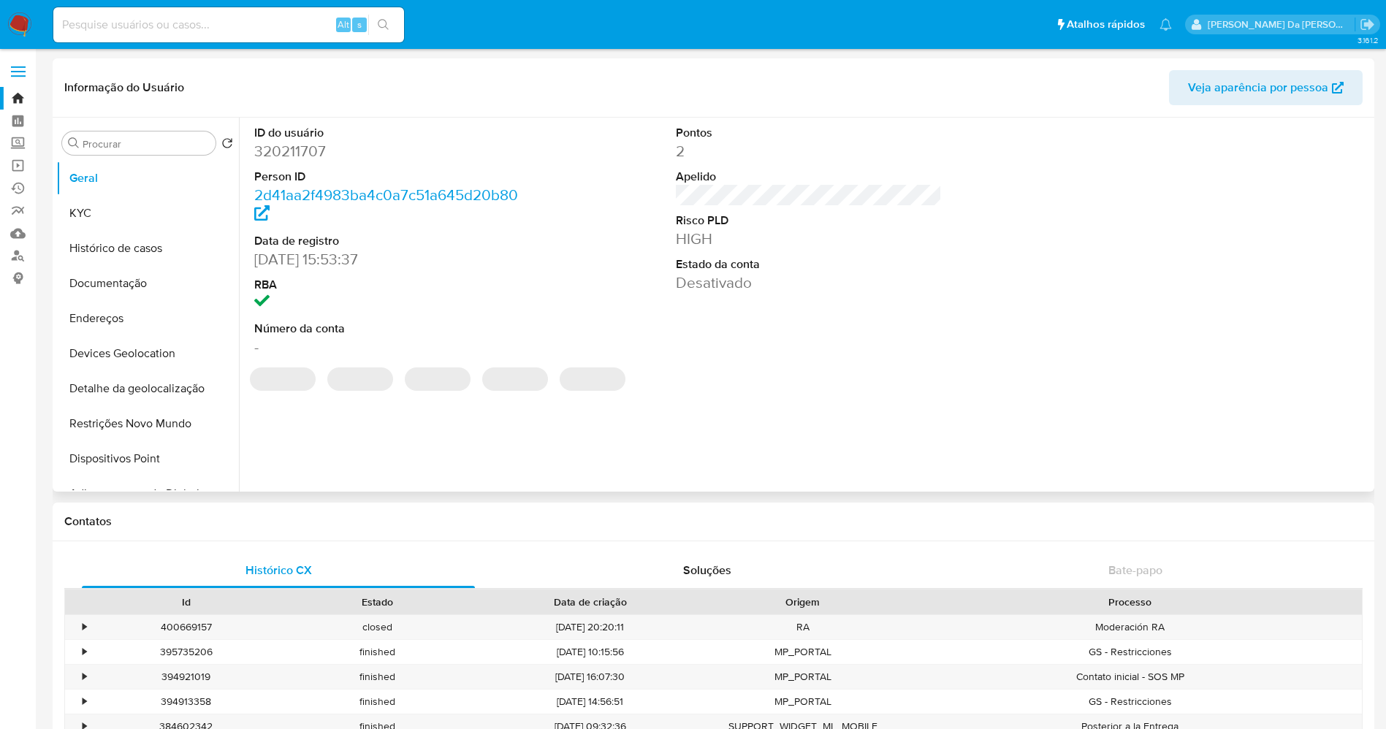
select select "10"
click at [132, 251] on button "Histórico de casos" at bounding box center [141, 248] width 171 height 35
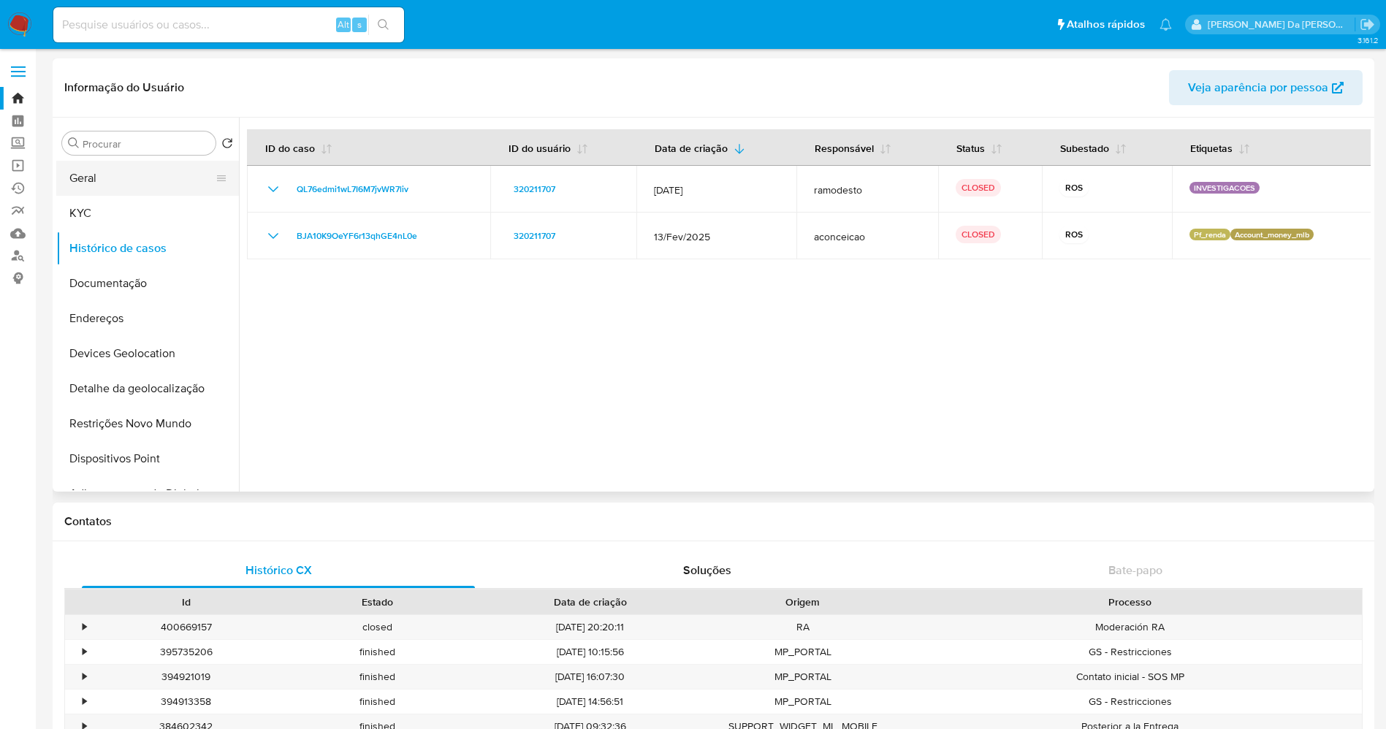
click at [132, 173] on button "Geral" at bounding box center [141, 178] width 171 height 35
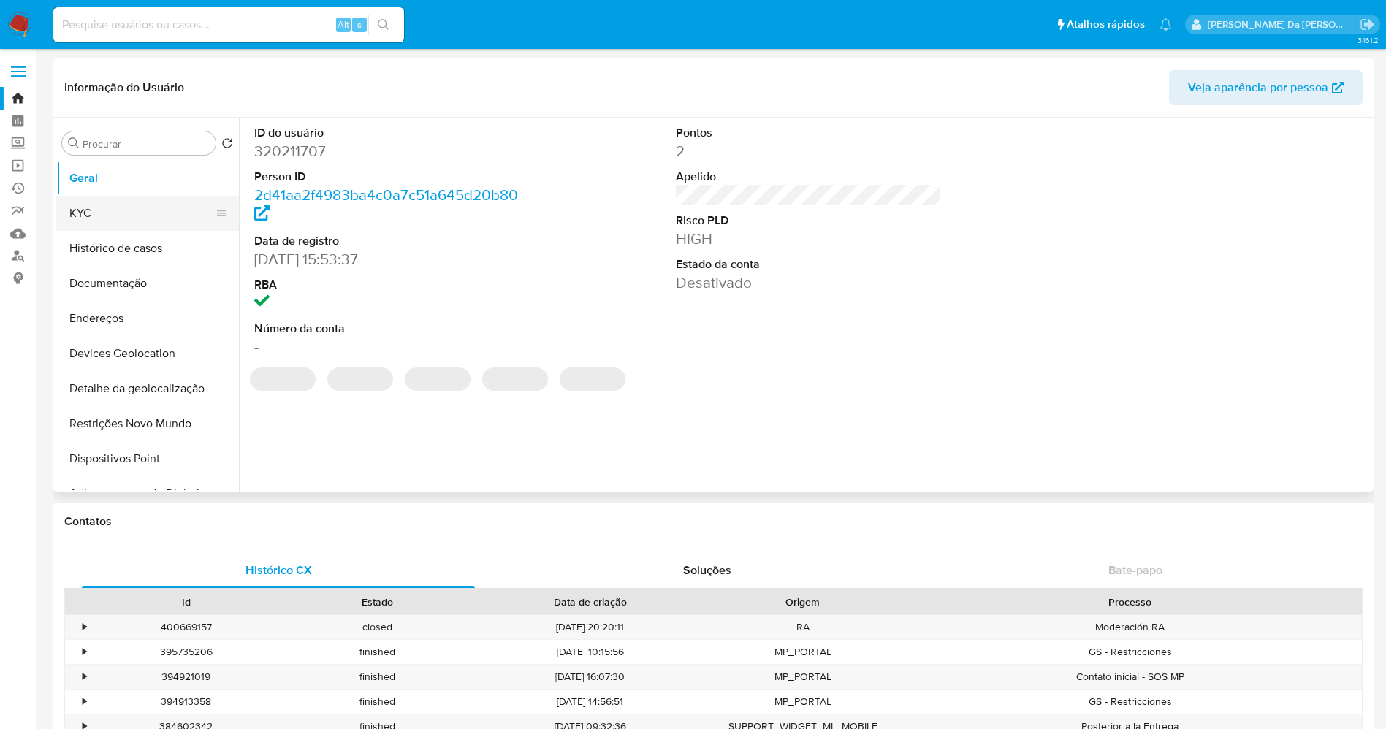
click at [113, 216] on button "KYC" at bounding box center [141, 213] width 171 height 35
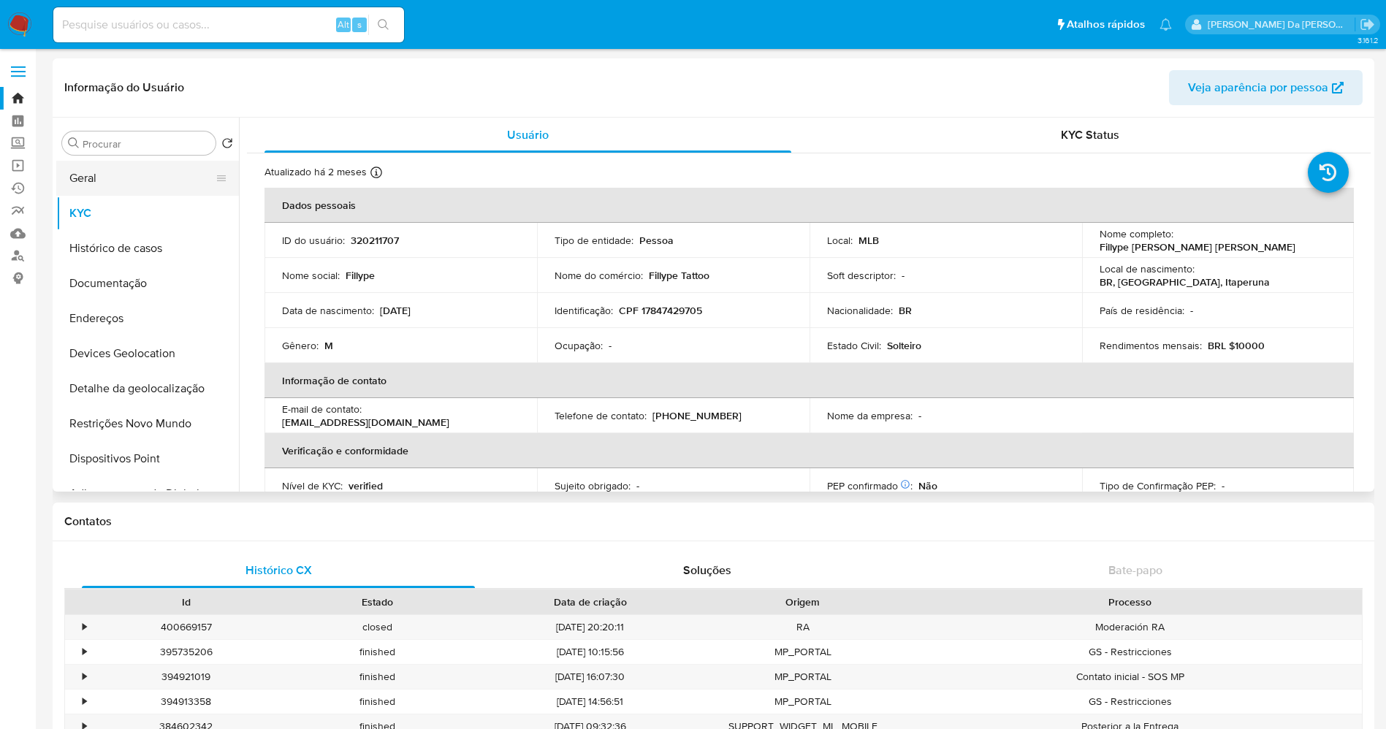
click at [108, 180] on button "Geral" at bounding box center [141, 178] width 171 height 35
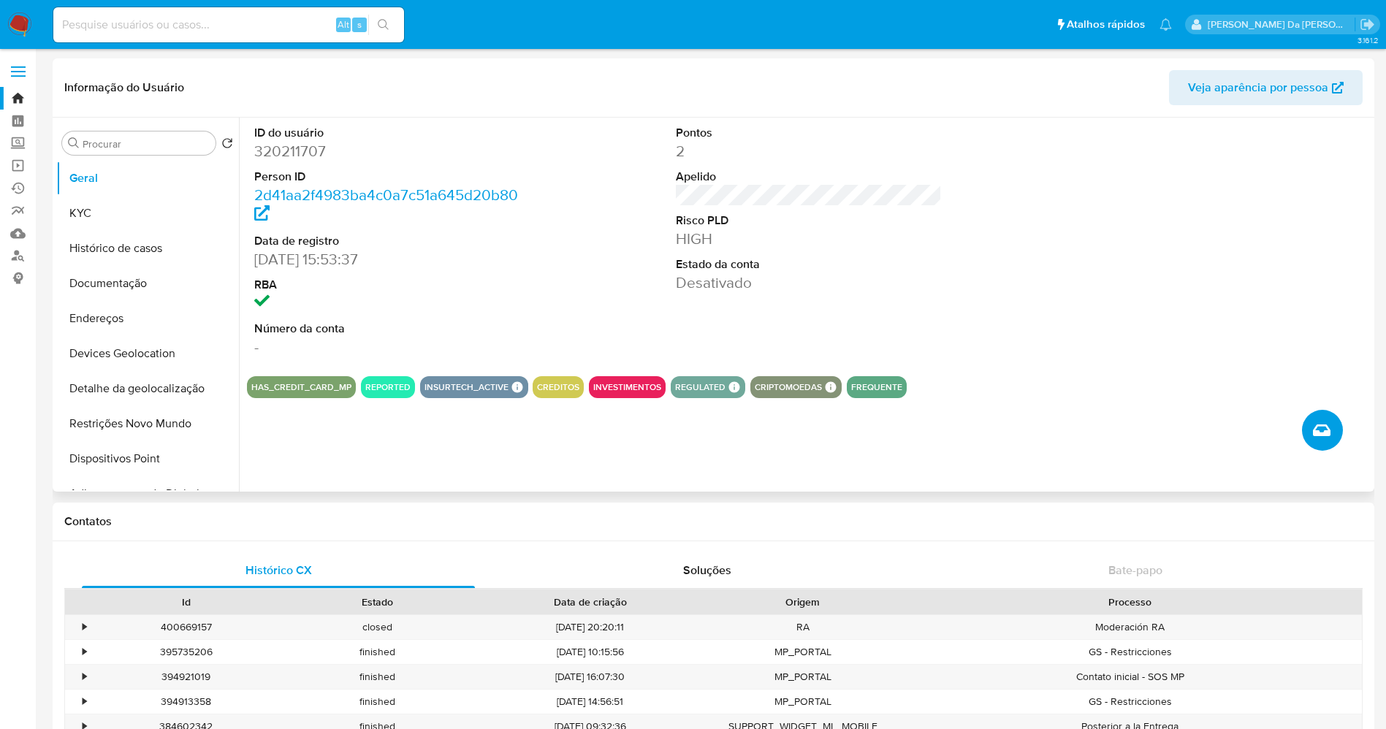
click at [1314, 430] on icon "Criar caso manual" at bounding box center [1322, 431] width 18 height 18
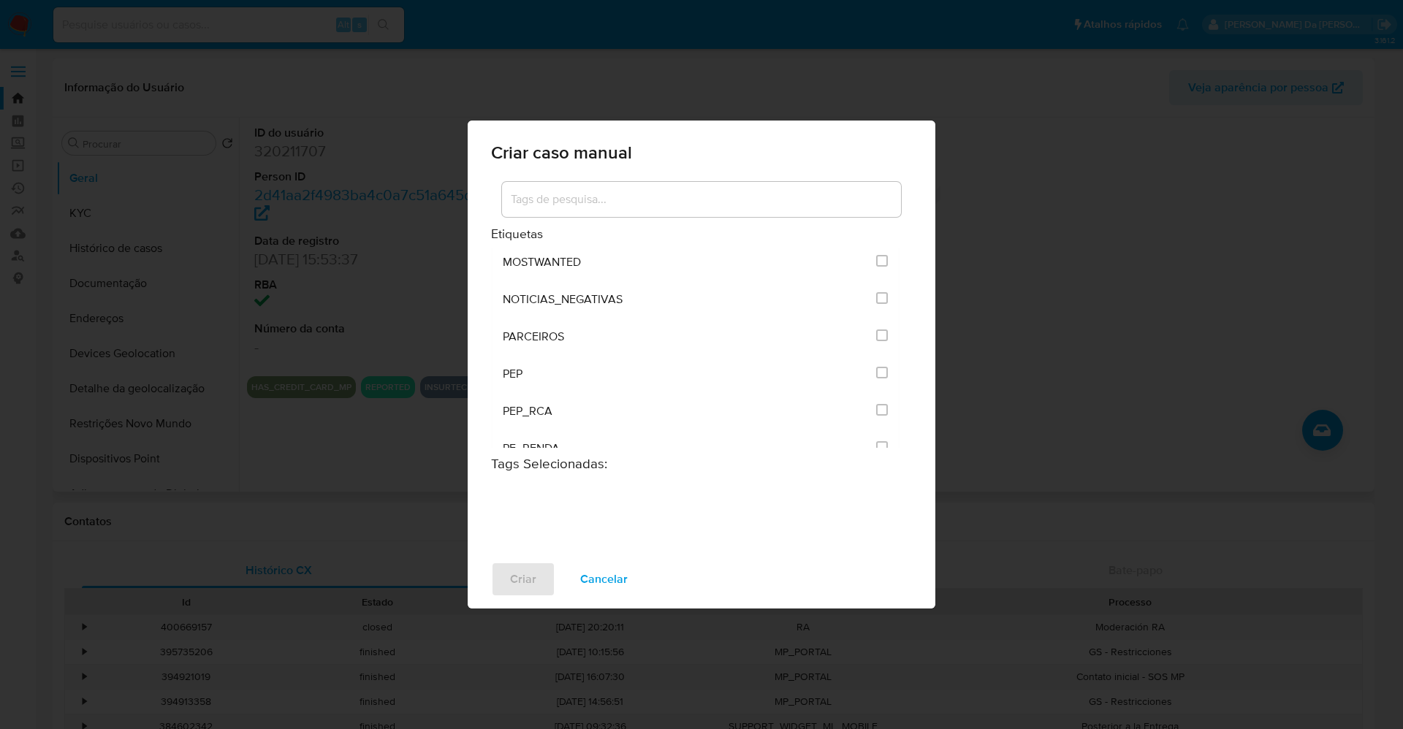
scroll to position [2082, 0]
click at [641, 208] on input at bounding box center [701, 199] width 399 height 19
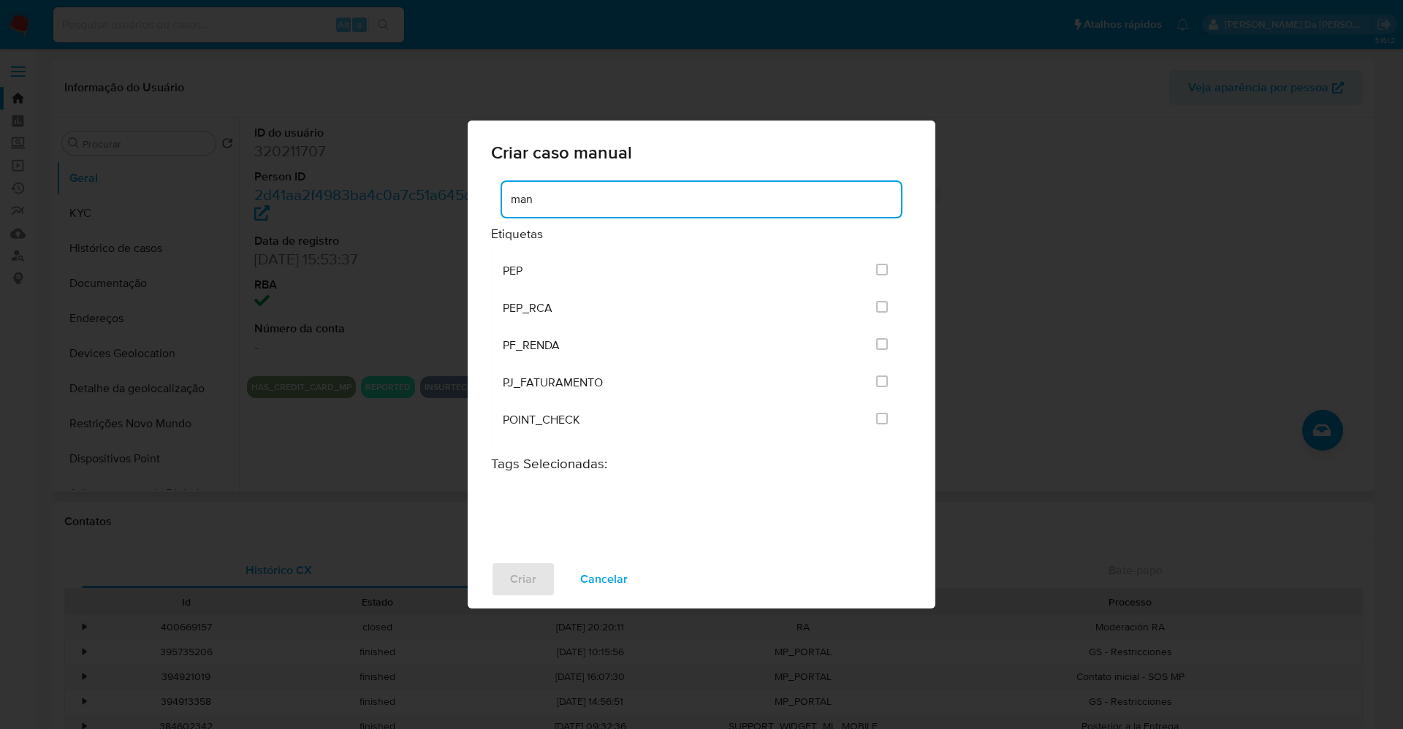
scroll to position [0, 0]
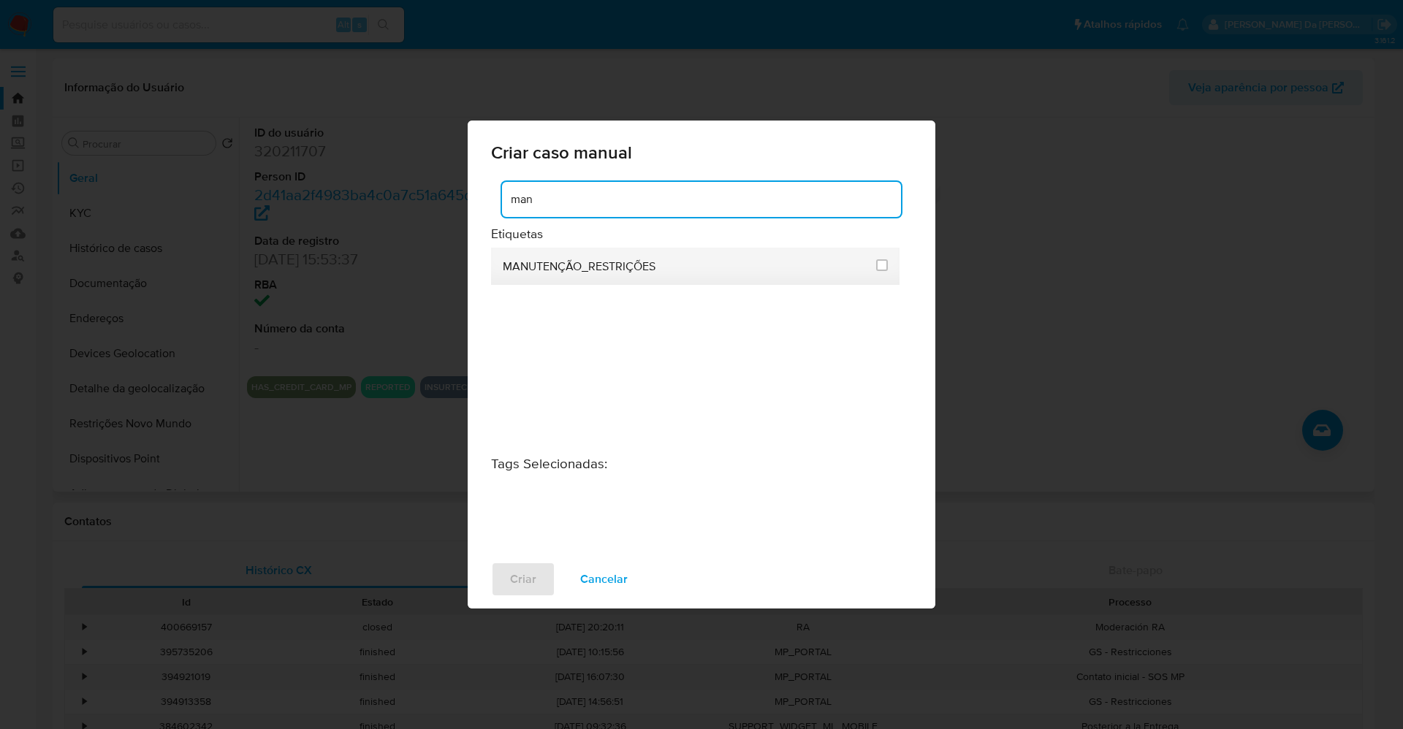
type input "man"
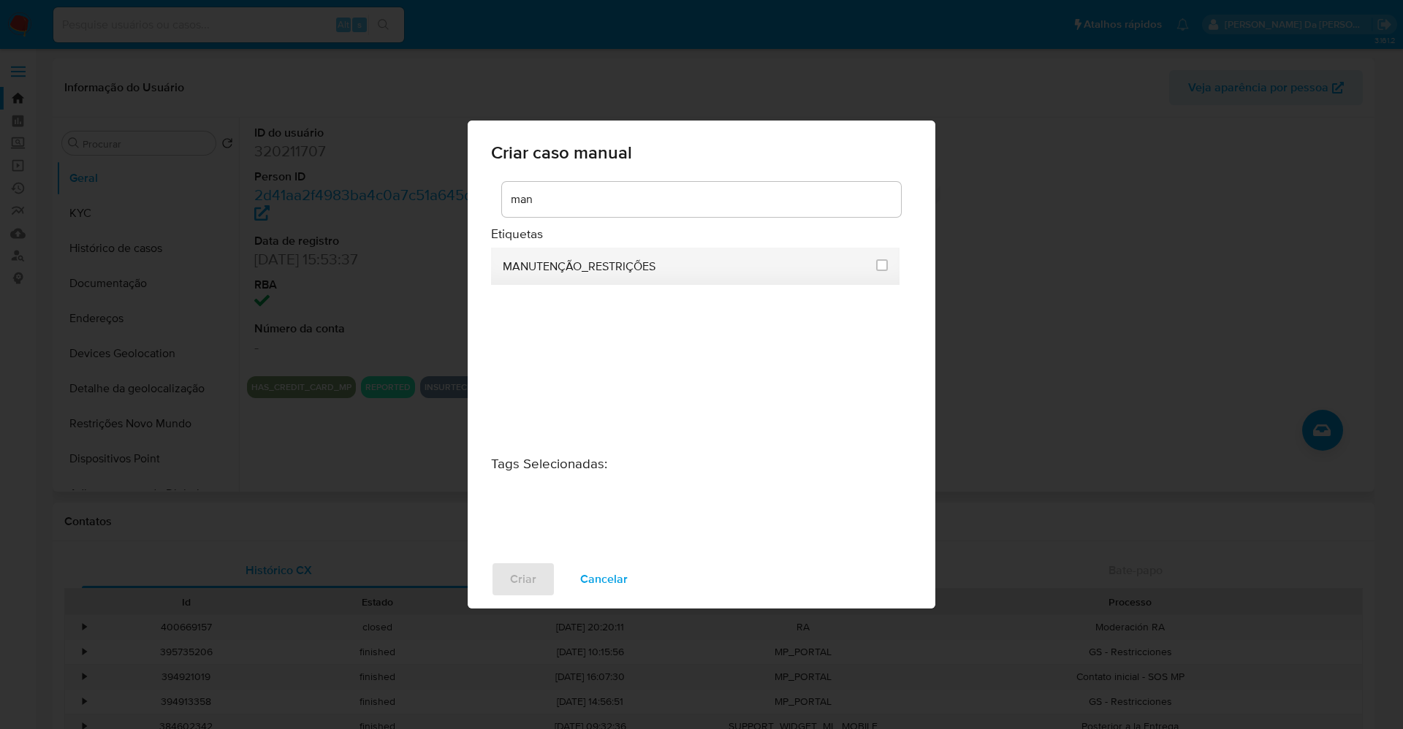
click at [626, 259] on span "MANUTENÇÃO_RESTRIÇÕES" at bounding box center [579, 266] width 153 height 15
click at [877, 265] on input "2407" at bounding box center [882, 265] width 12 height 12
checkbox input "true"
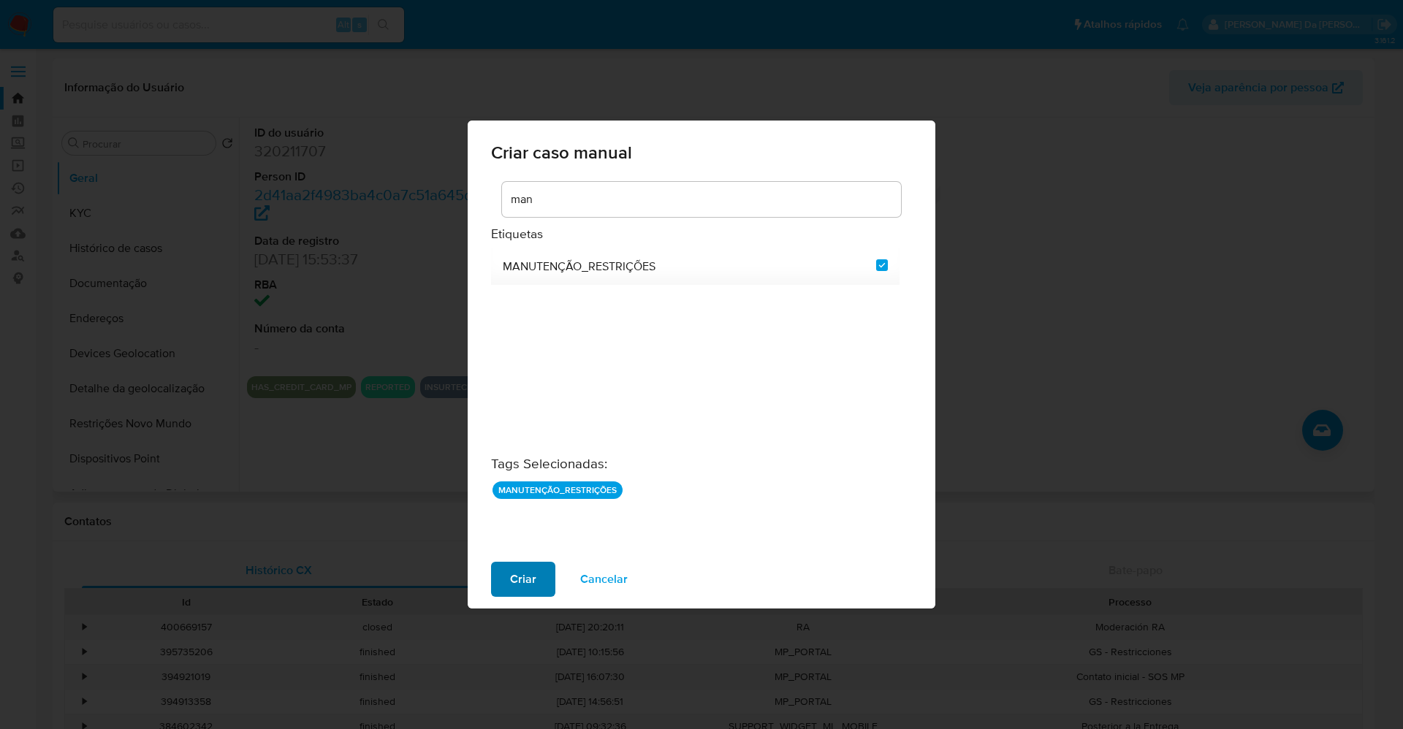
click at [517, 576] on span "Criar" at bounding box center [523, 579] width 26 height 32
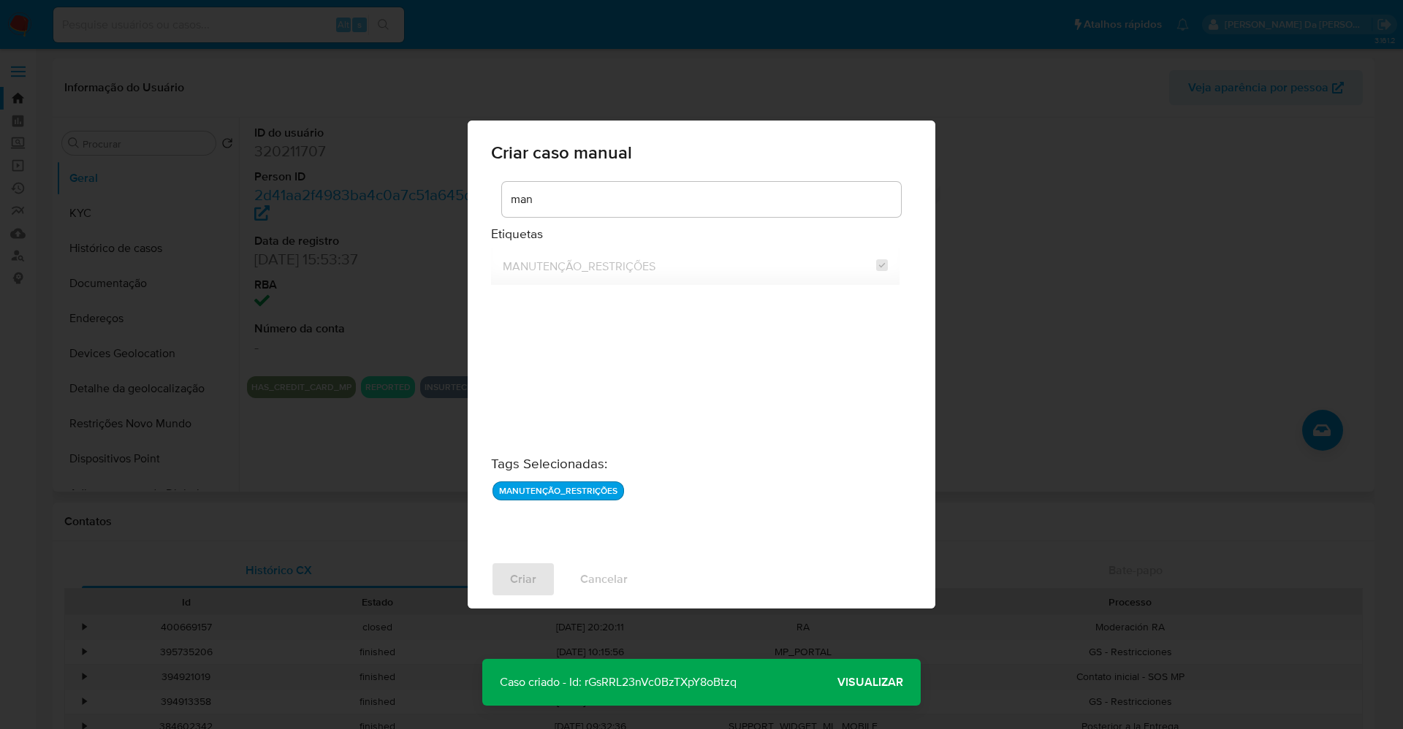
click at [881, 682] on span "Visualizar" at bounding box center [870, 682] width 66 height 0
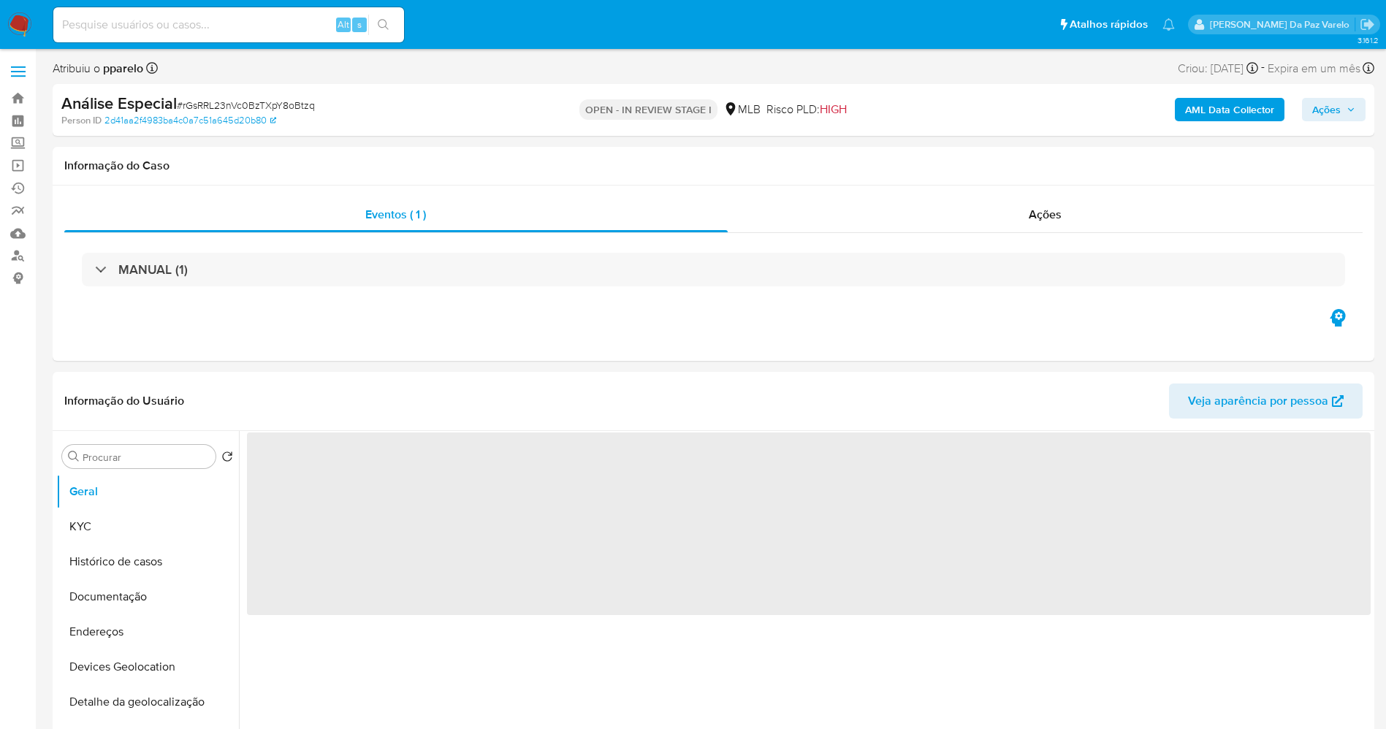
select select "10"
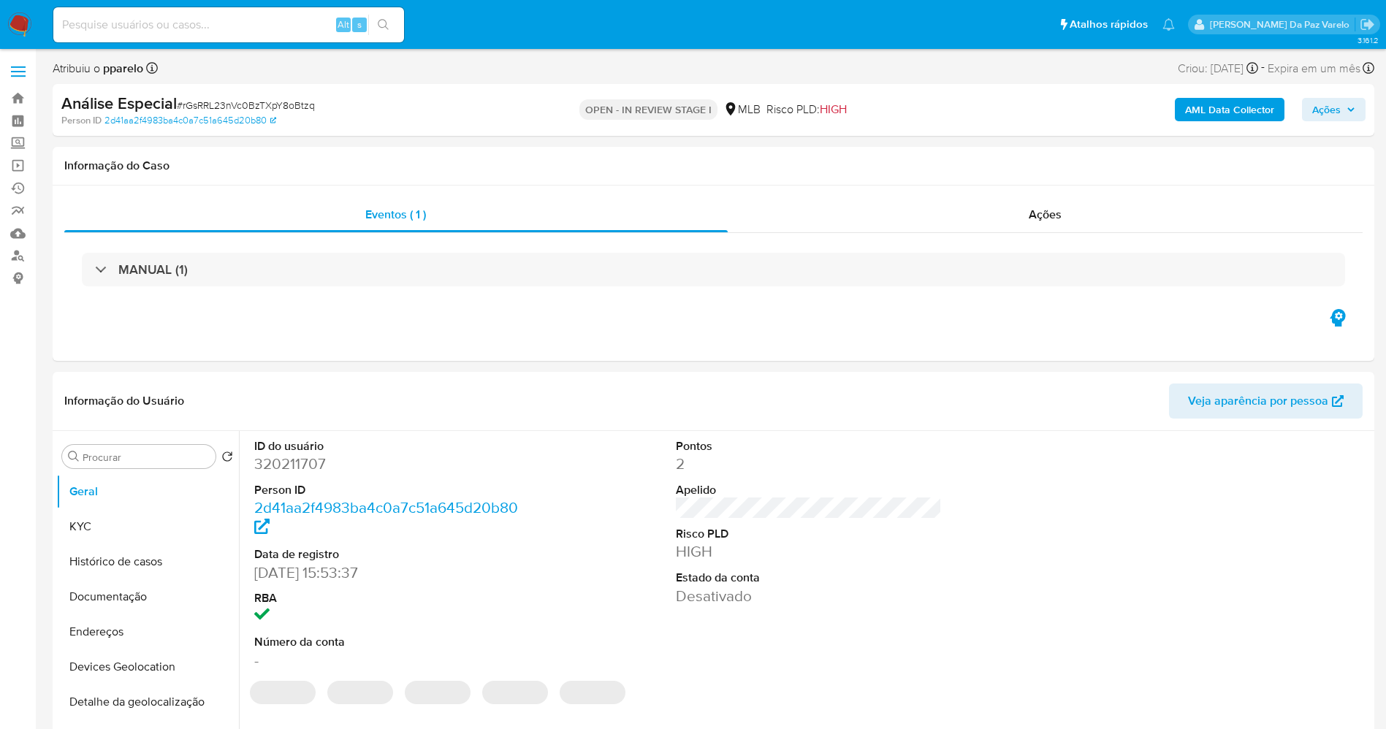
scroll to position [286, 0]
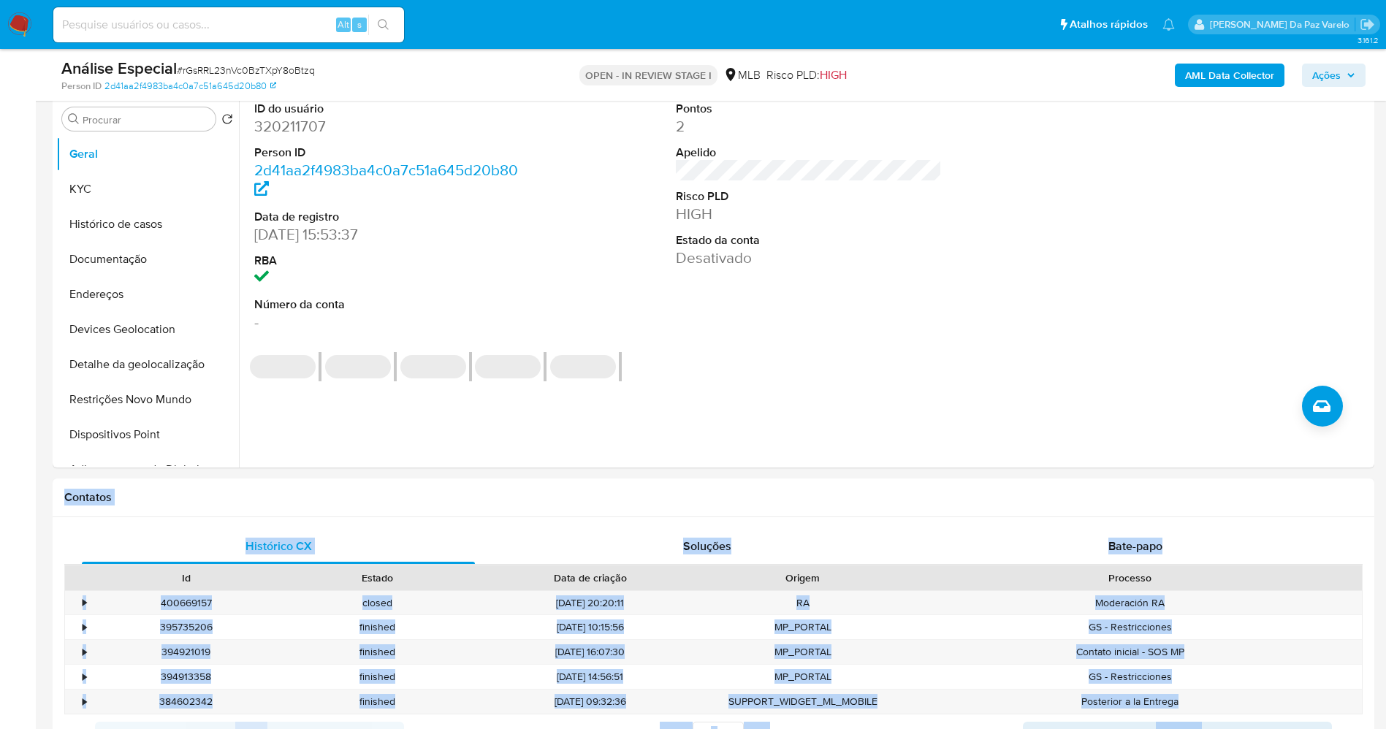
drag, startPoint x: 1377, startPoint y: 252, endPoint x: 1381, endPoint y: 658, distance: 406.2
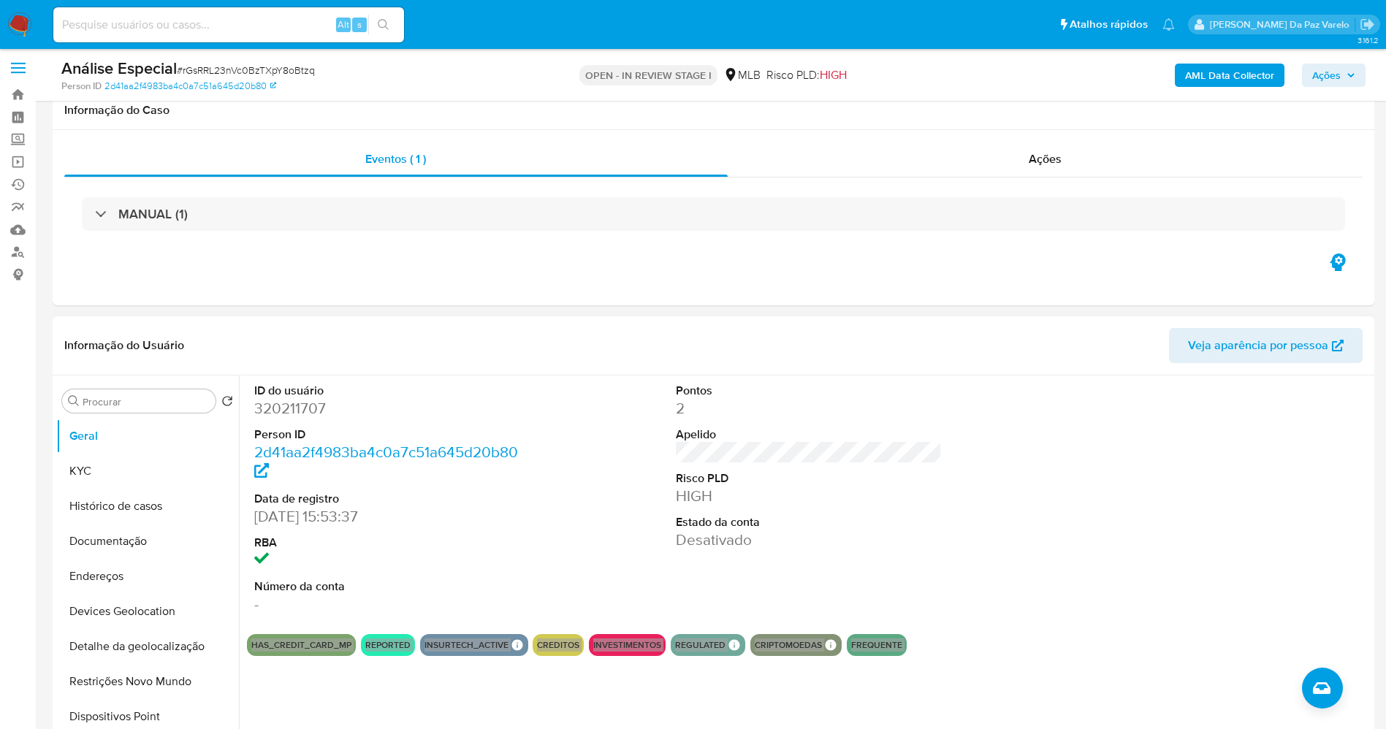
scroll to position [0, 0]
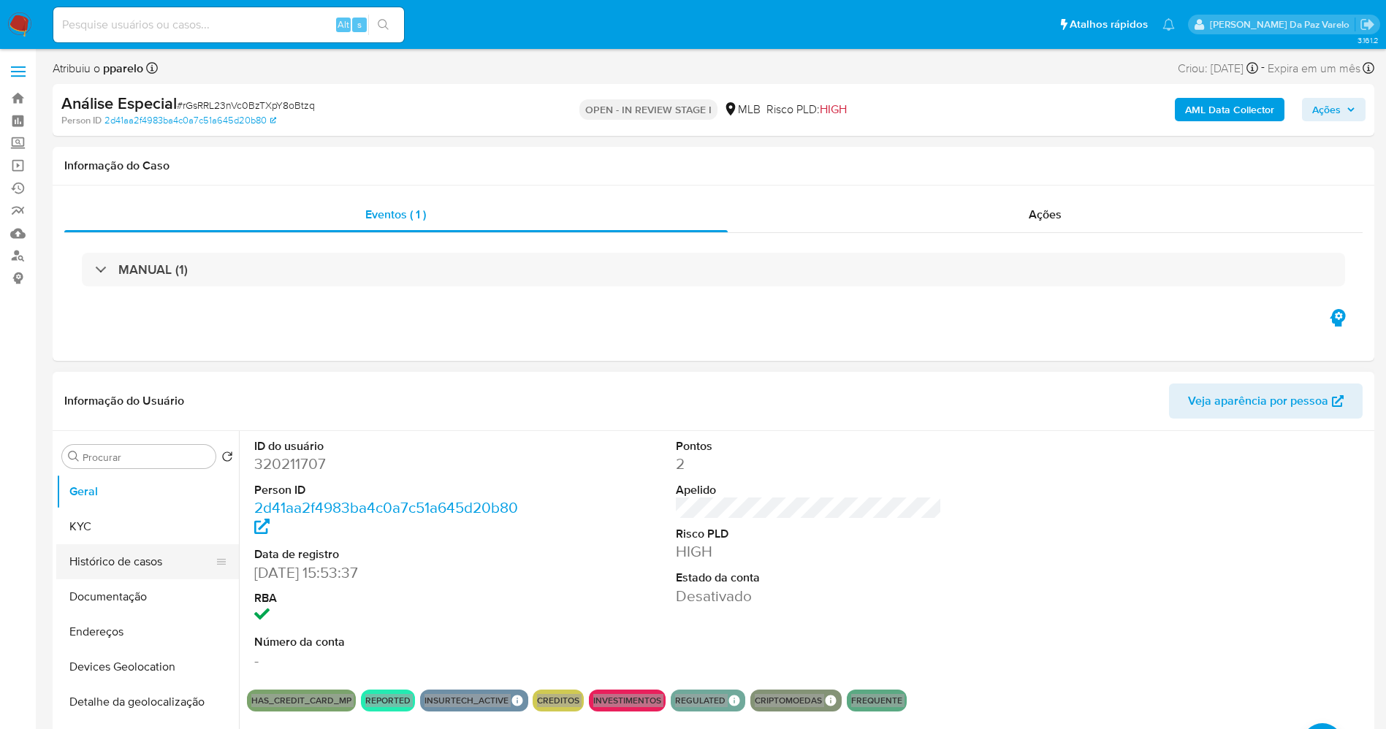
click at [165, 556] on button "Histórico de casos" at bounding box center [141, 561] width 171 height 35
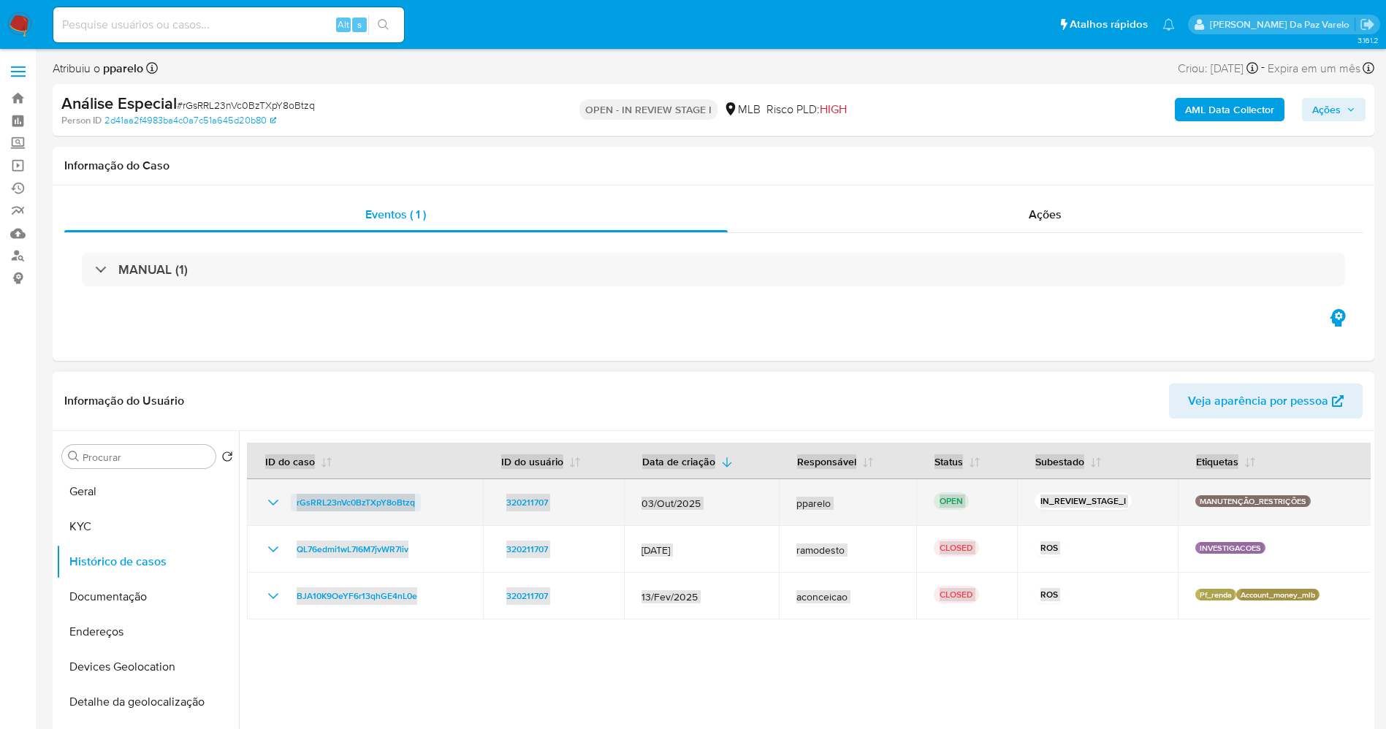
click at [335, 503] on span "rGsRRL23nVc0BzTXpY8oBtzq" at bounding box center [356, 503] width 118 height 18
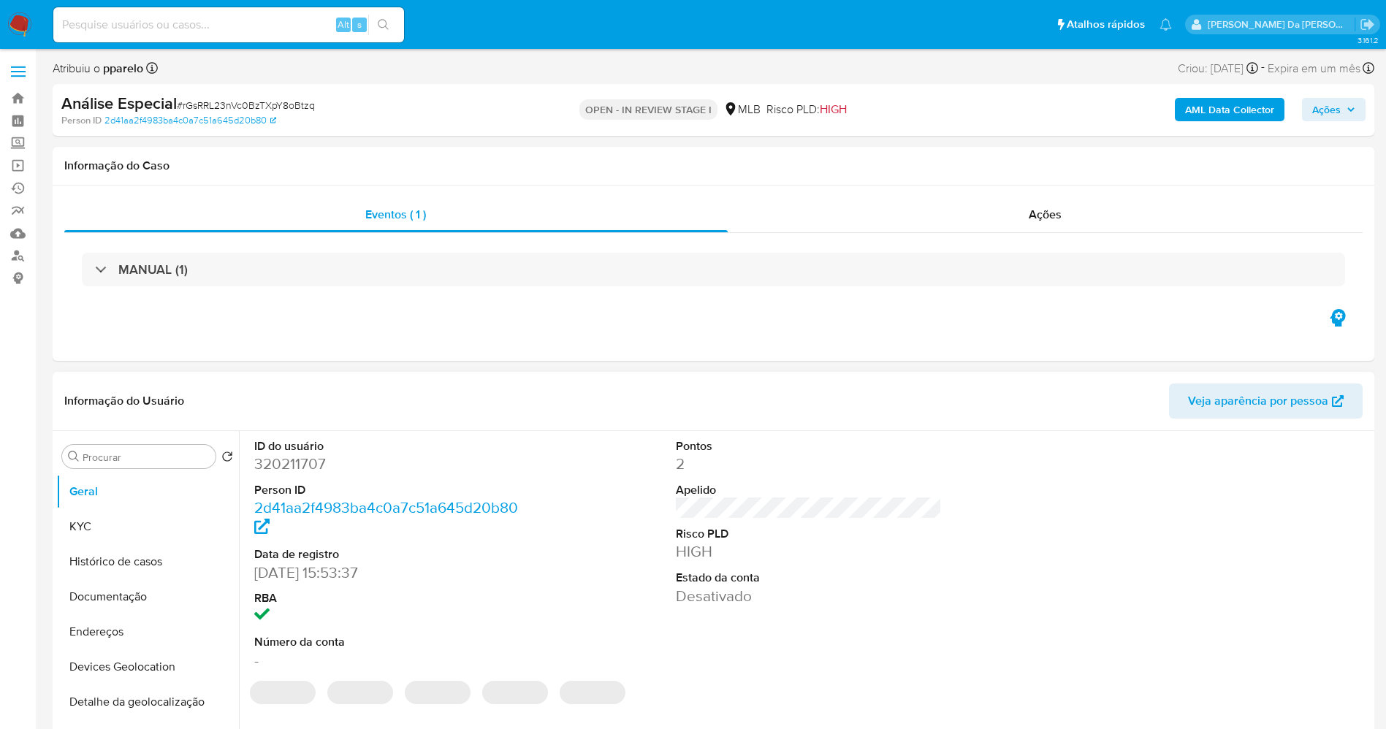
select select "10"
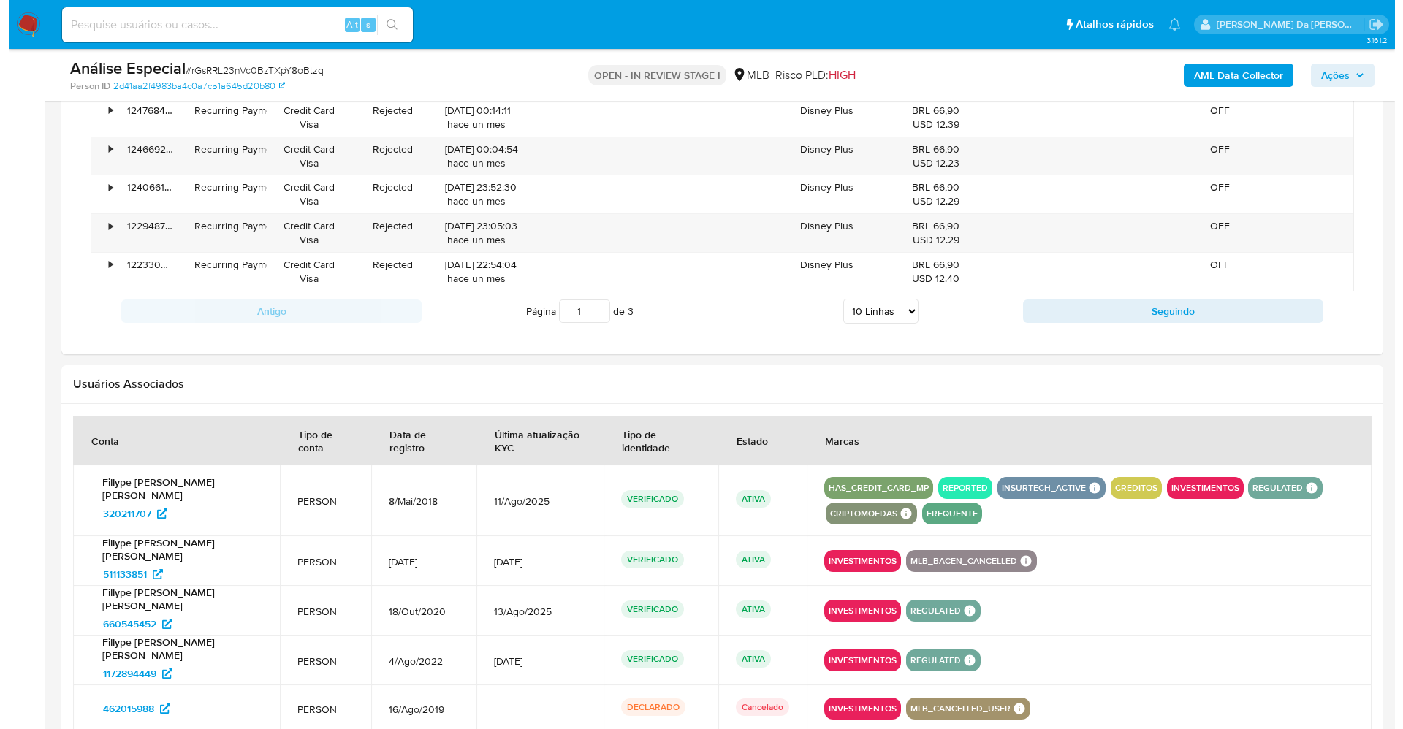
scroll to position [2124, 0]
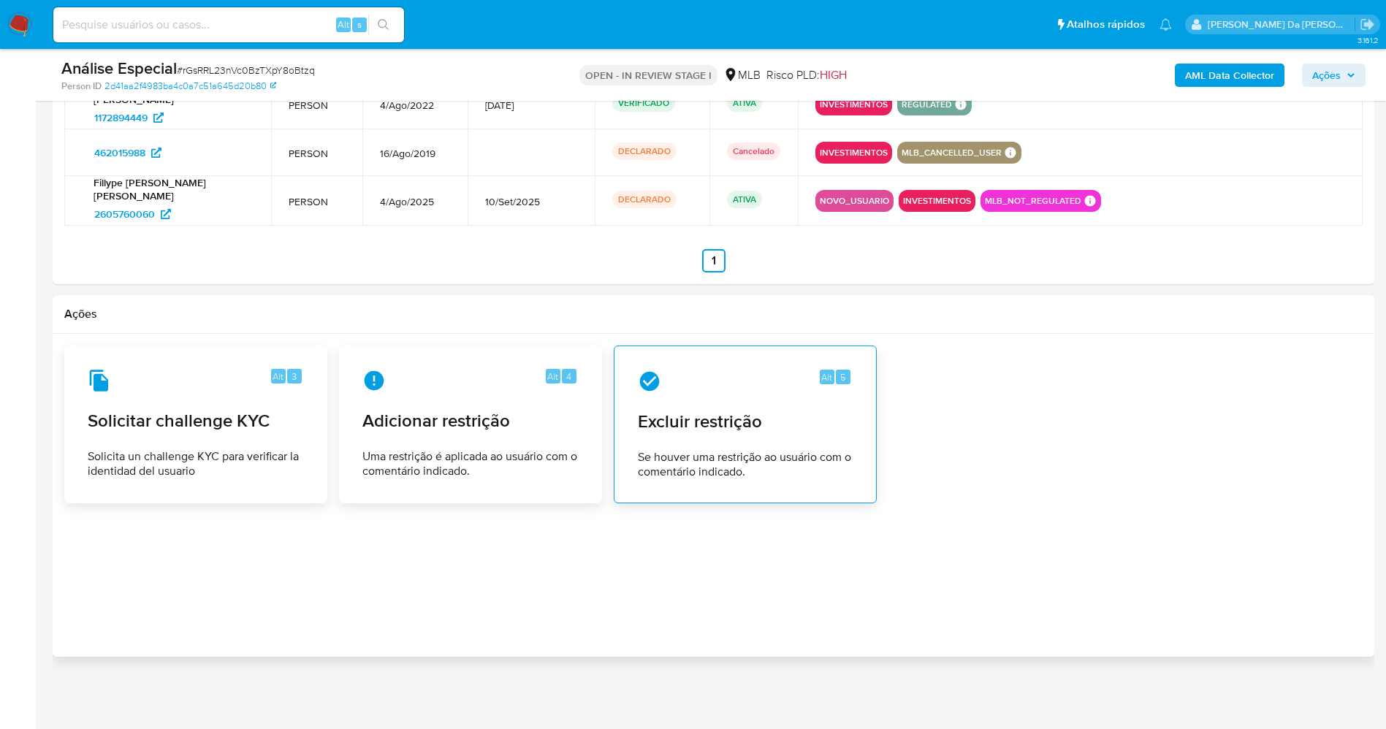
click at [683, 462] on span "Se houver uma restrição ao usuário com o comentário indicado." at bounding box center [745, 464] width 215 height 29
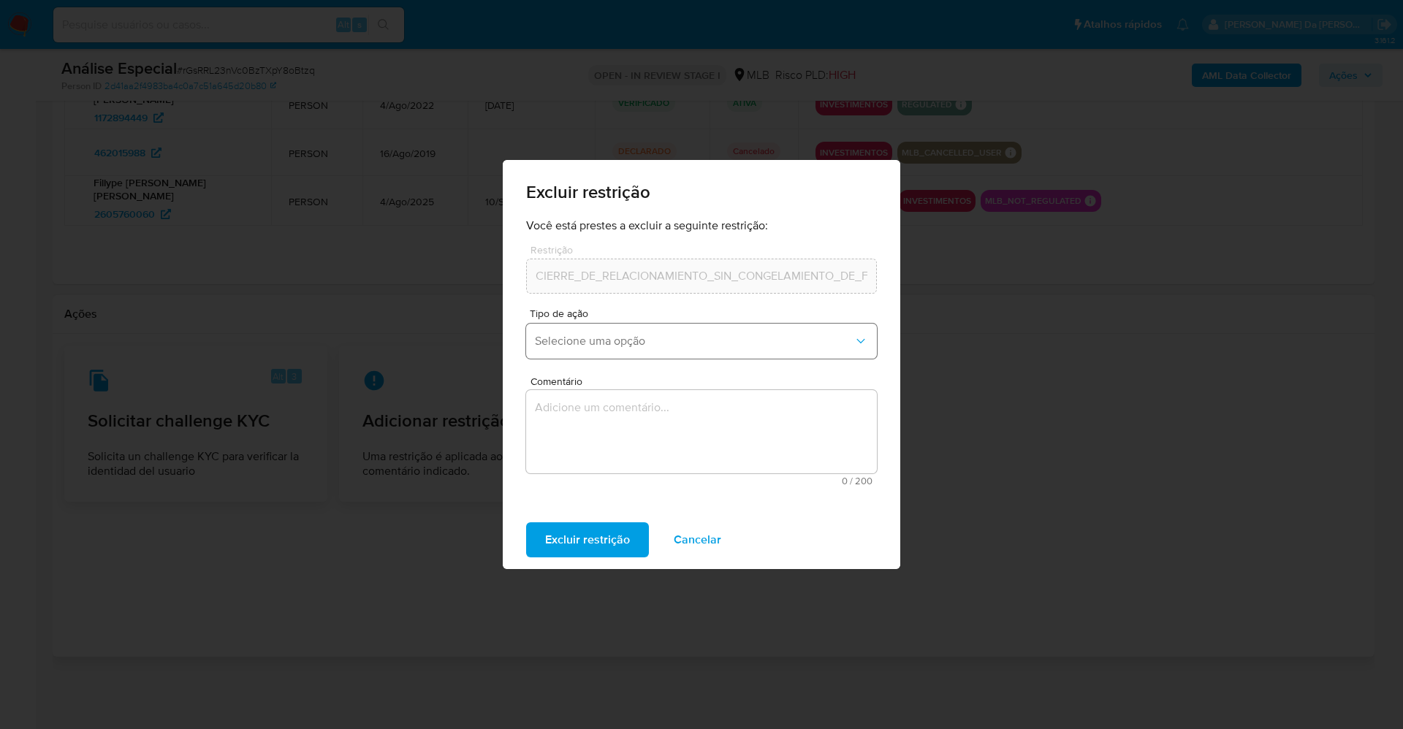
click at [643, 351] on button "Selecione uma opção" at bounding box center [701, 341] width 351 height 35
click at [644, 353] on button "Selecione uma opção" at bounding box center [701, 341] width 351 height 35
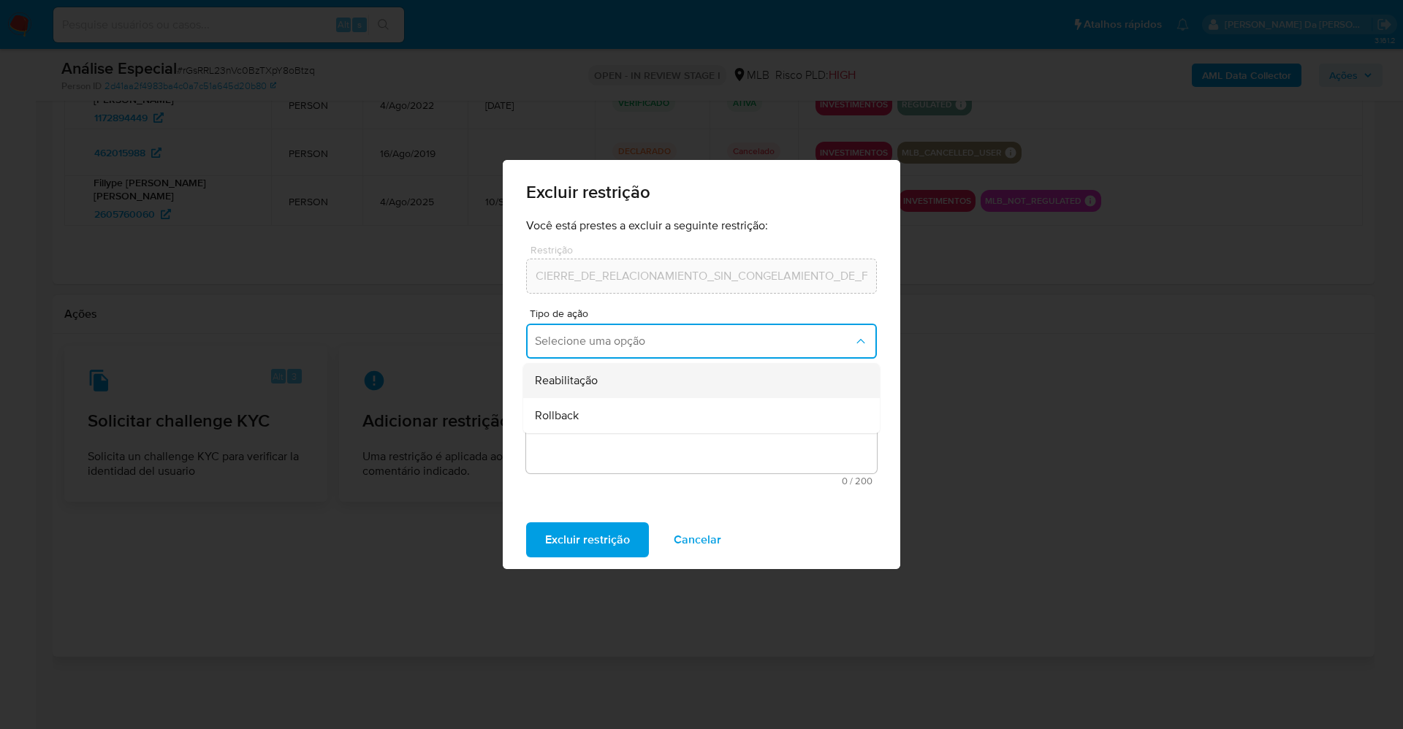
click at [621, 380] on div "Reabilitação" at bounding box center [697, 380] width 324 height 35
click at [622, 351] on button "Reabilitação" at bounding box center [701, 341] width 351 height 35
click at [608, 388] on div "Reabilitação" at bounding box center [697, 380] width 324 height 35
click at [591, 426] on textarea "Comentário" at bounding box center [701, 431] width 351 height 83
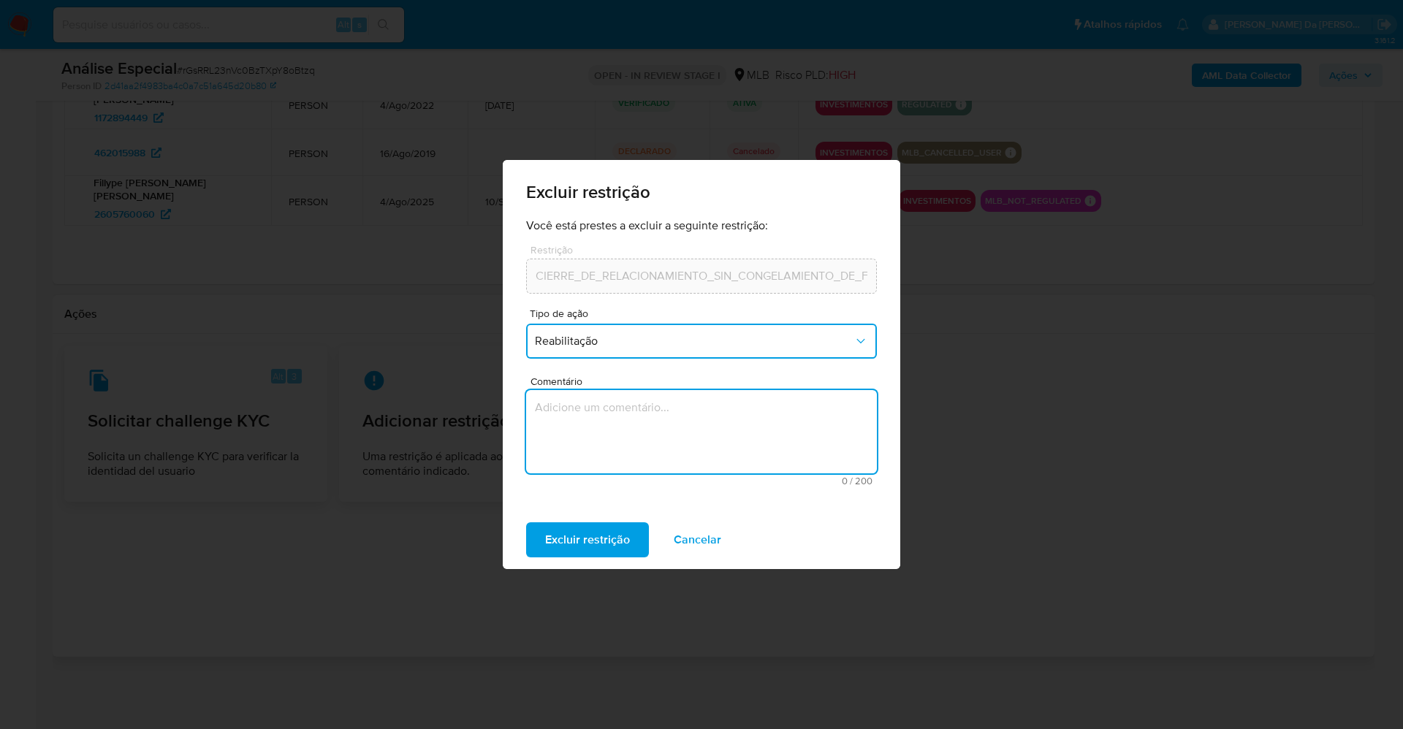
click at [677, 425] on textarea "Comentário" at bounding box center [701, 431] width 351 height 83
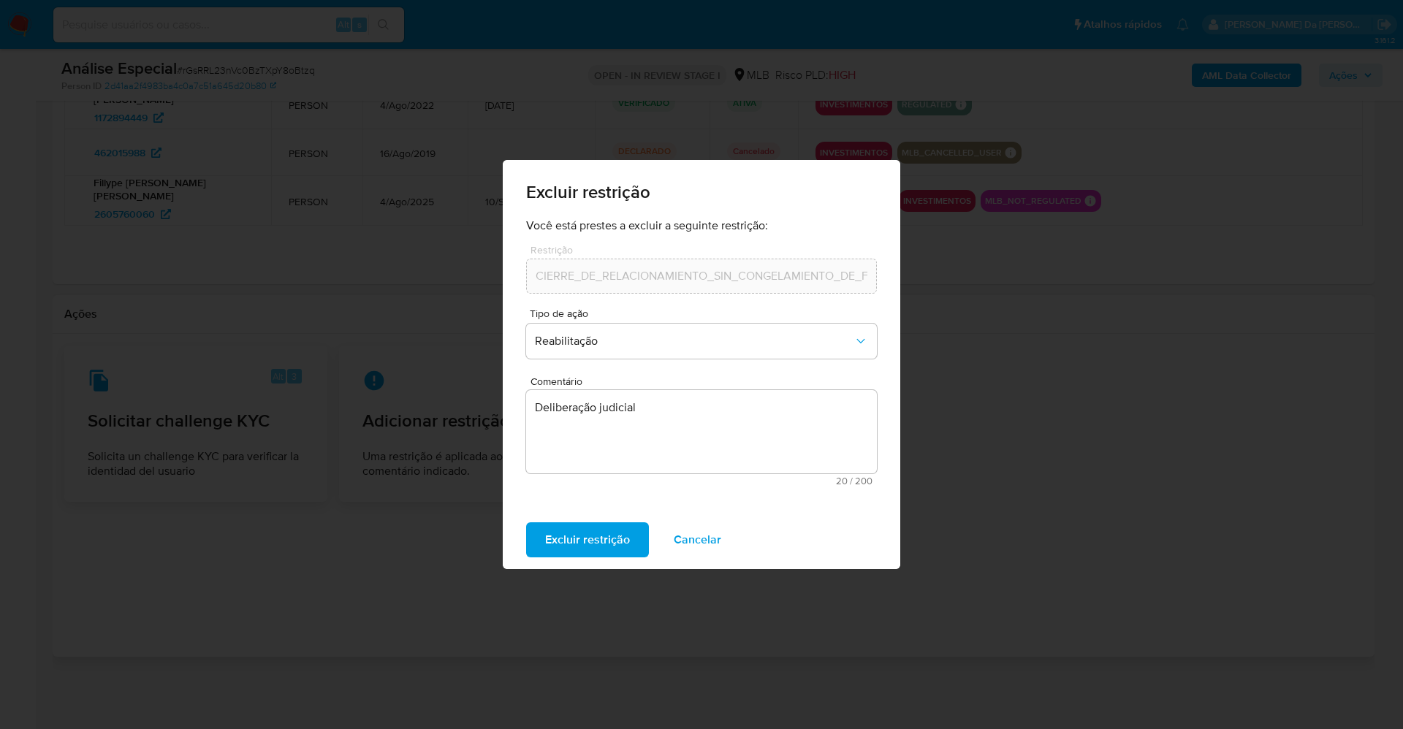
click at [684, 425] on textarea "Deliberação judicial" at bounding box center [701, 431] width 351 height 83
click at [720, 395] on textarea "Deliberação judicial" at bounding box center [701, 431] width 351 height 83
click at [582, 405] on textarea "Deliberação judicial" at bounding box center [701, 431] width 351 height 83
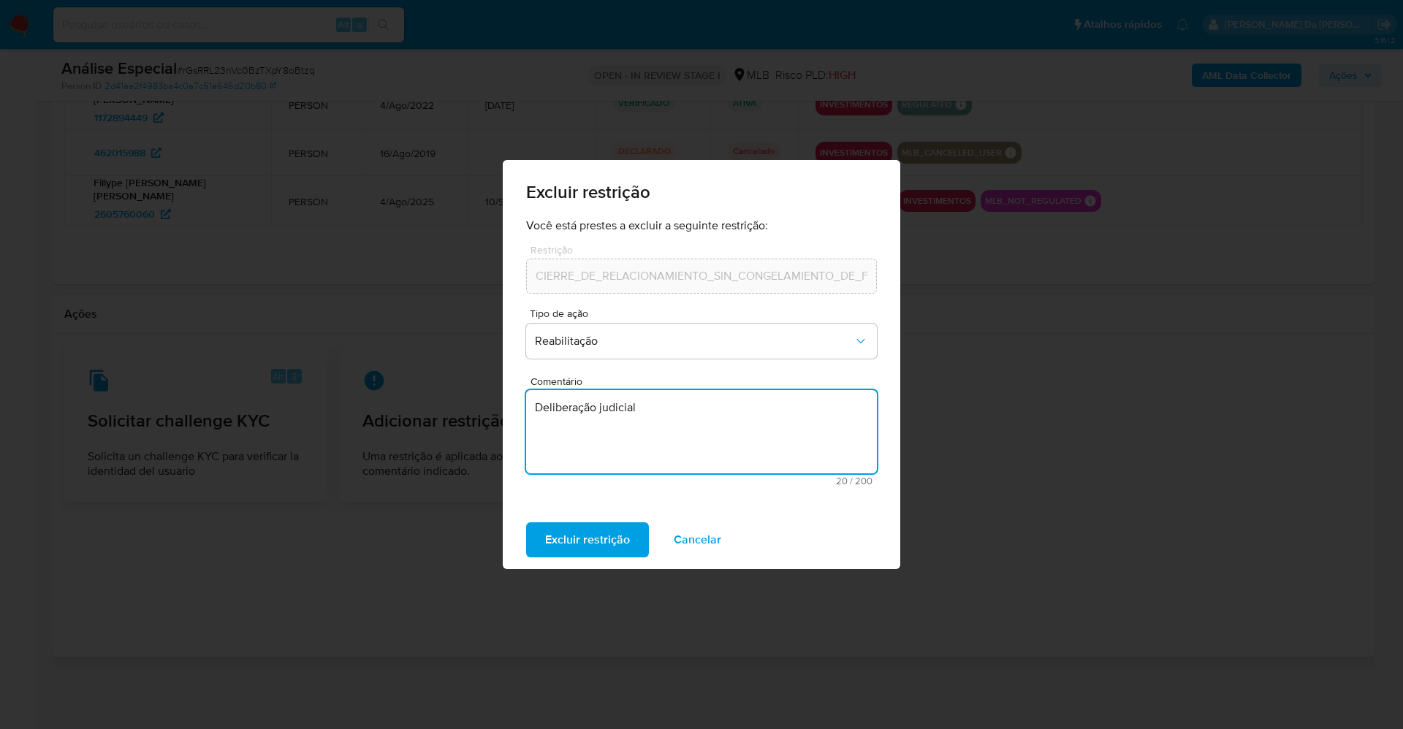
paste textarea "desbloqueio por determinação judicial"
click at [542, 411] on textarea "desbloqueio por determinação judicial" at bounding box center [701, 431] width 351 height 83
click at [774, 400] on textarea "Desbloqueio por determinação judicial" at bounding box center [701, 431] width 351 height 83
type textarea "Desbloqueio por determinação judicial."
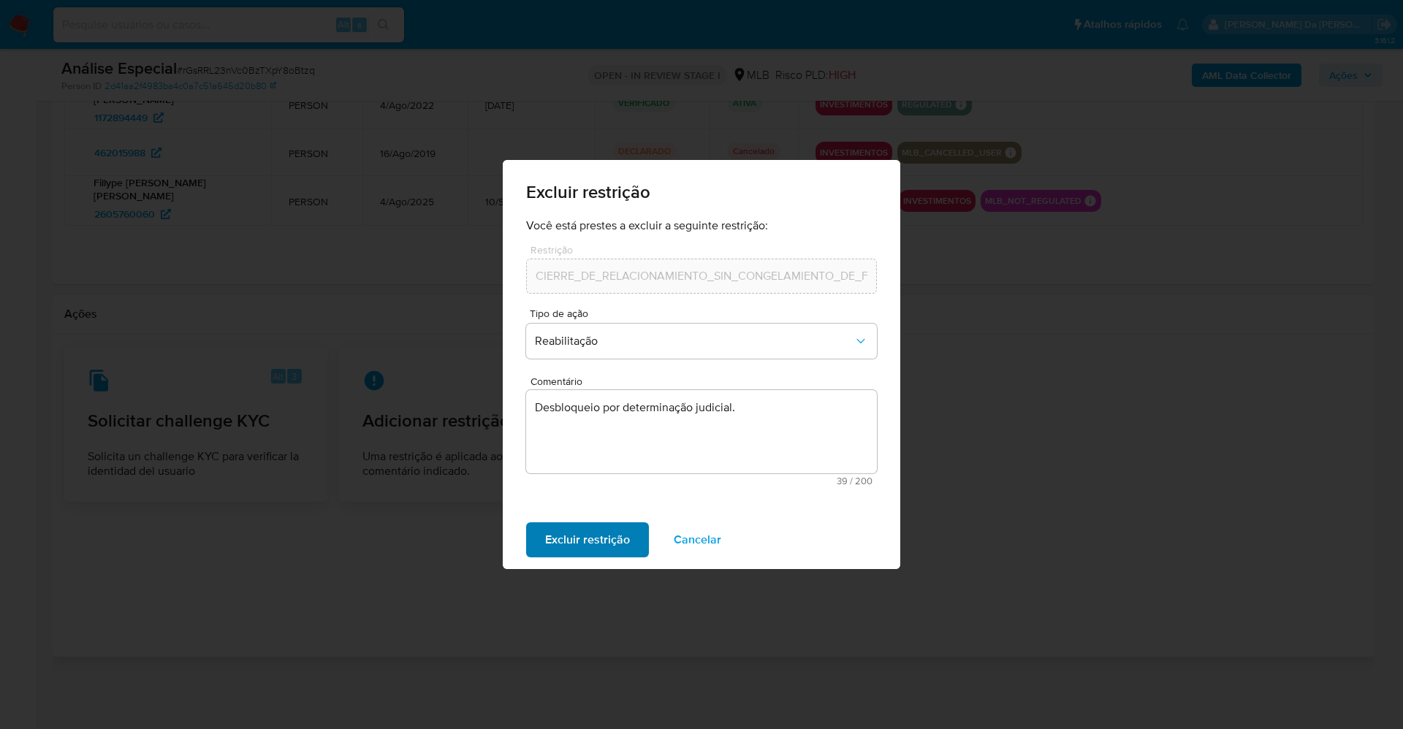
click at [606, 534] on span "Excluir restrição" at bounding box center [587, 540] width 85 height 32
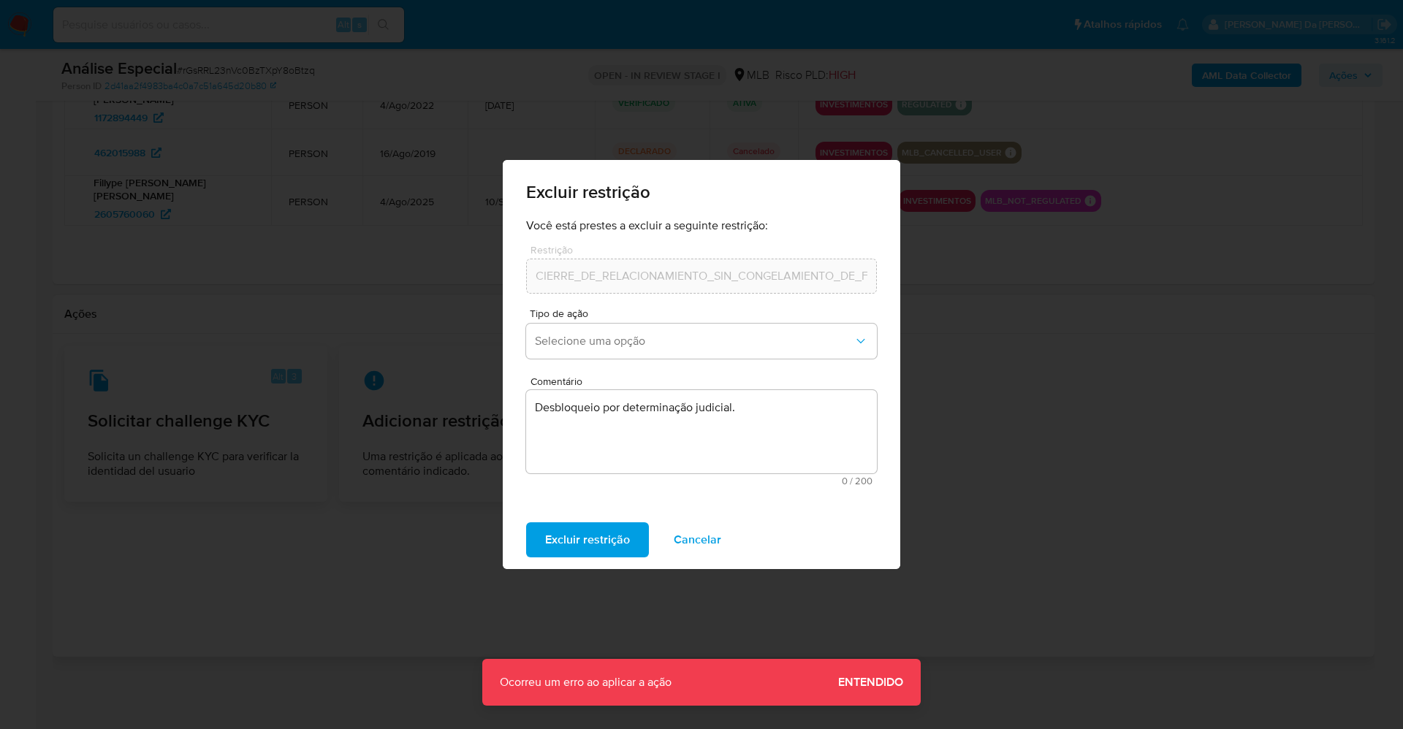
click at [869, 682] on span "Entendido" at bounding box center [870, 682] width 65 height 0
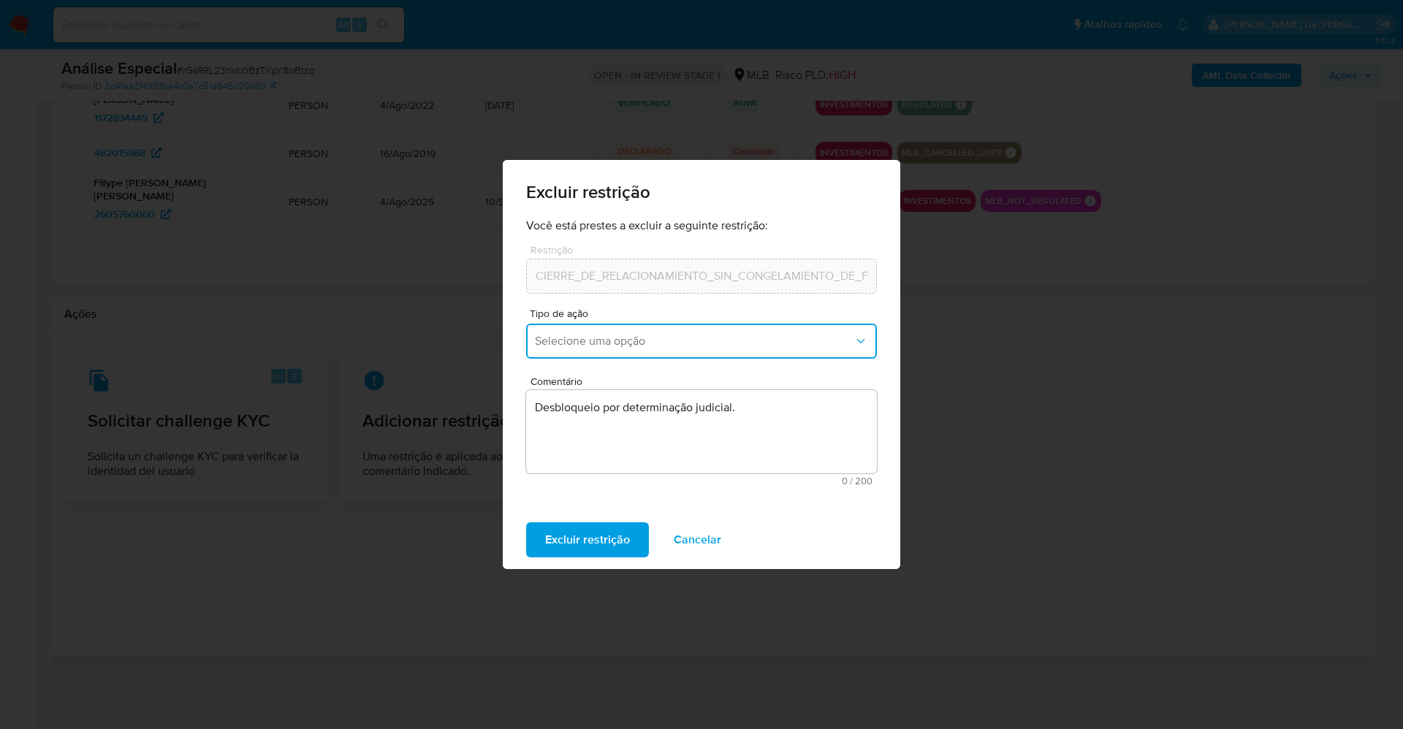
click at [617, 347] on span "Selecione uma opção" at bounding box center [694, 341] width 319 height 15
click at [604, 386] on div "Reabilitação" at bounding box center [697, 380] width 324 height 35
click at [606, 534] on span "Excluir restrição" at bounding box center [587, 540] width 85 height 32
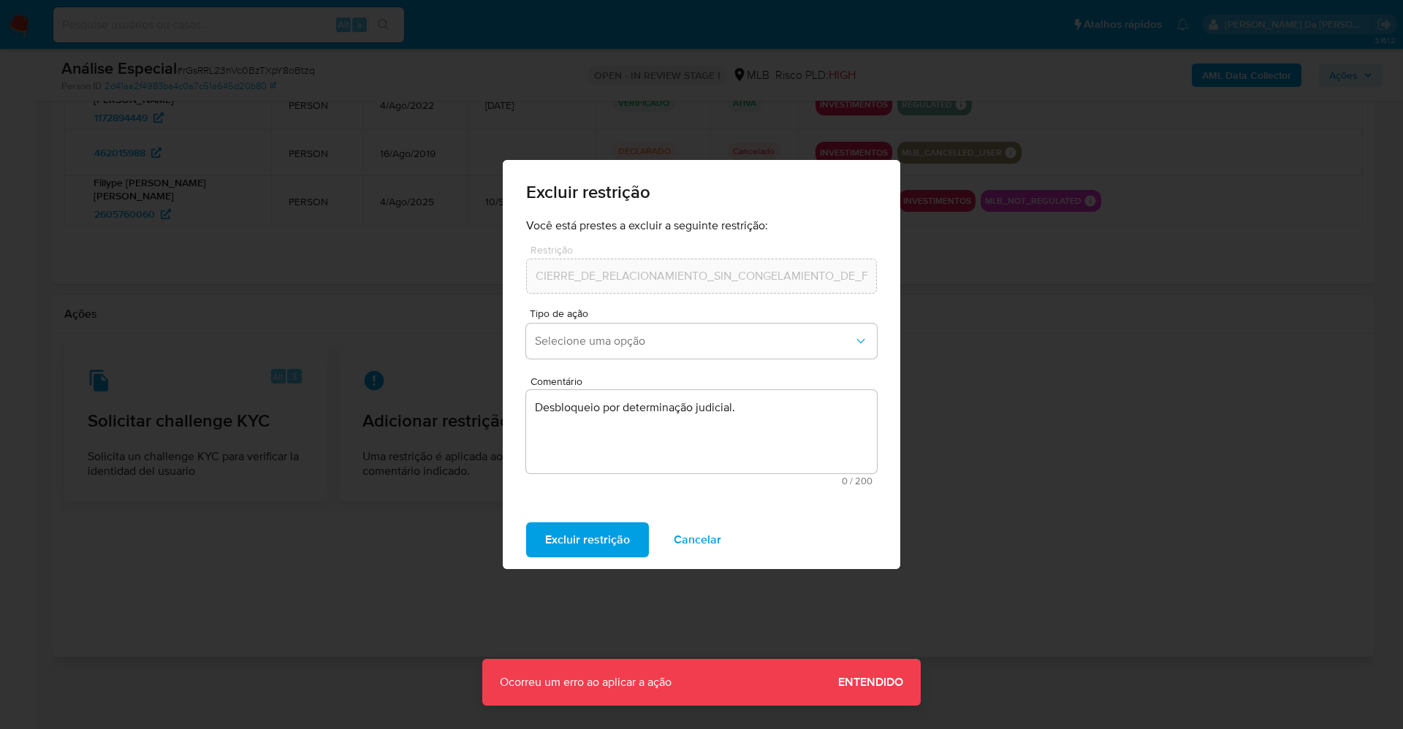
click at [866, 682] on span "Entendido" at bounding box center [870, 682] width 65 height 0
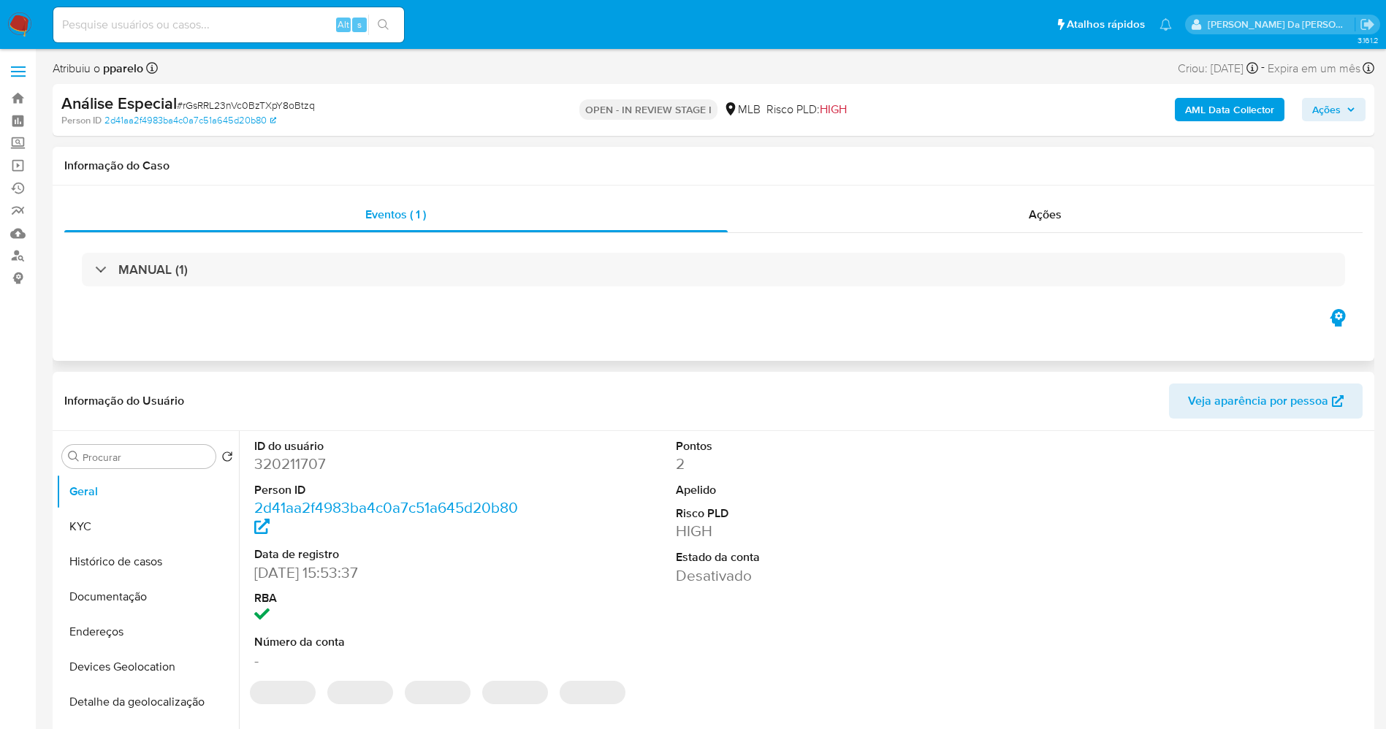
select select "10"
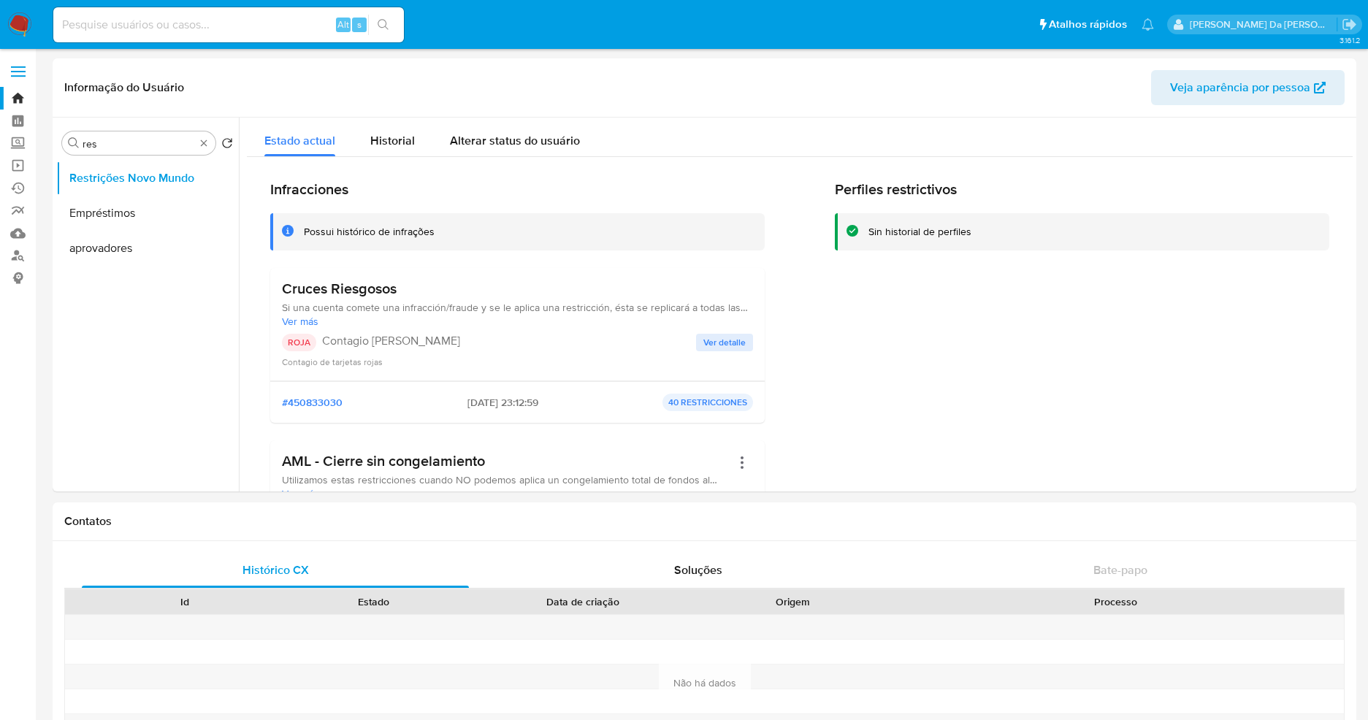
select select "10"
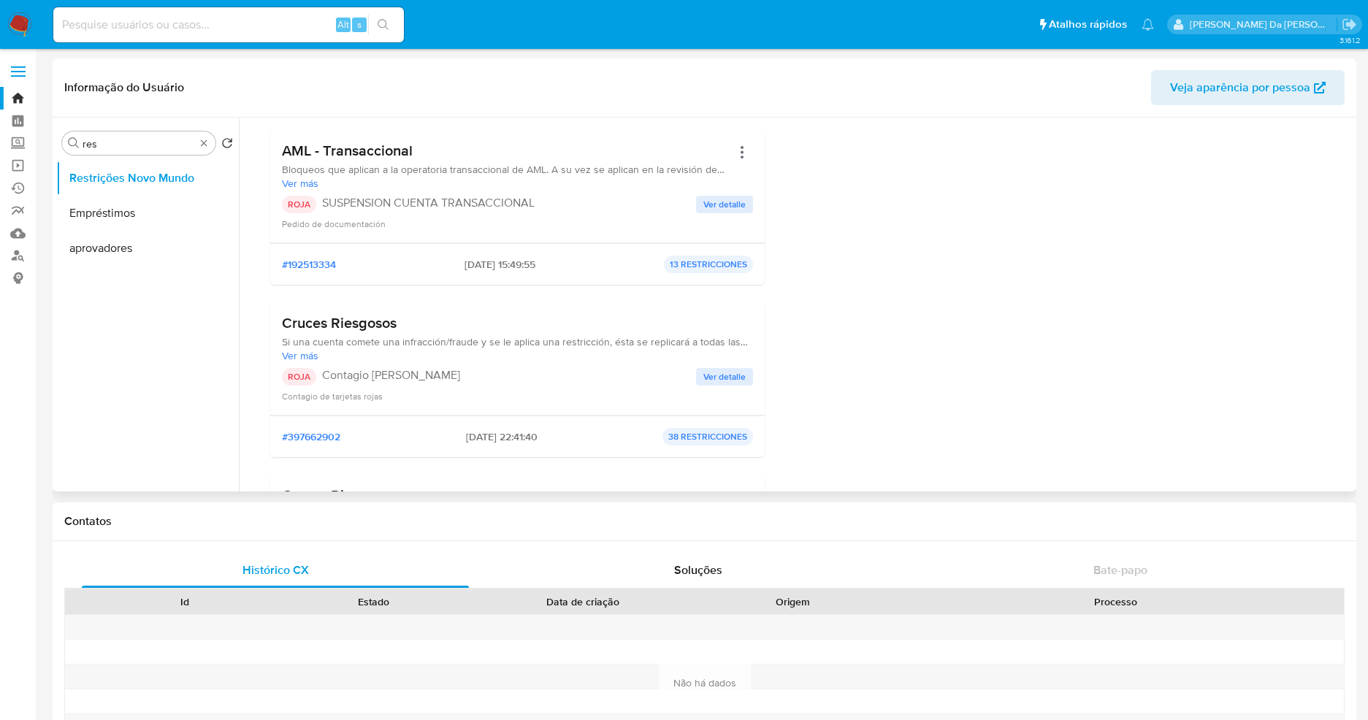
scroll to position [1315, 0]
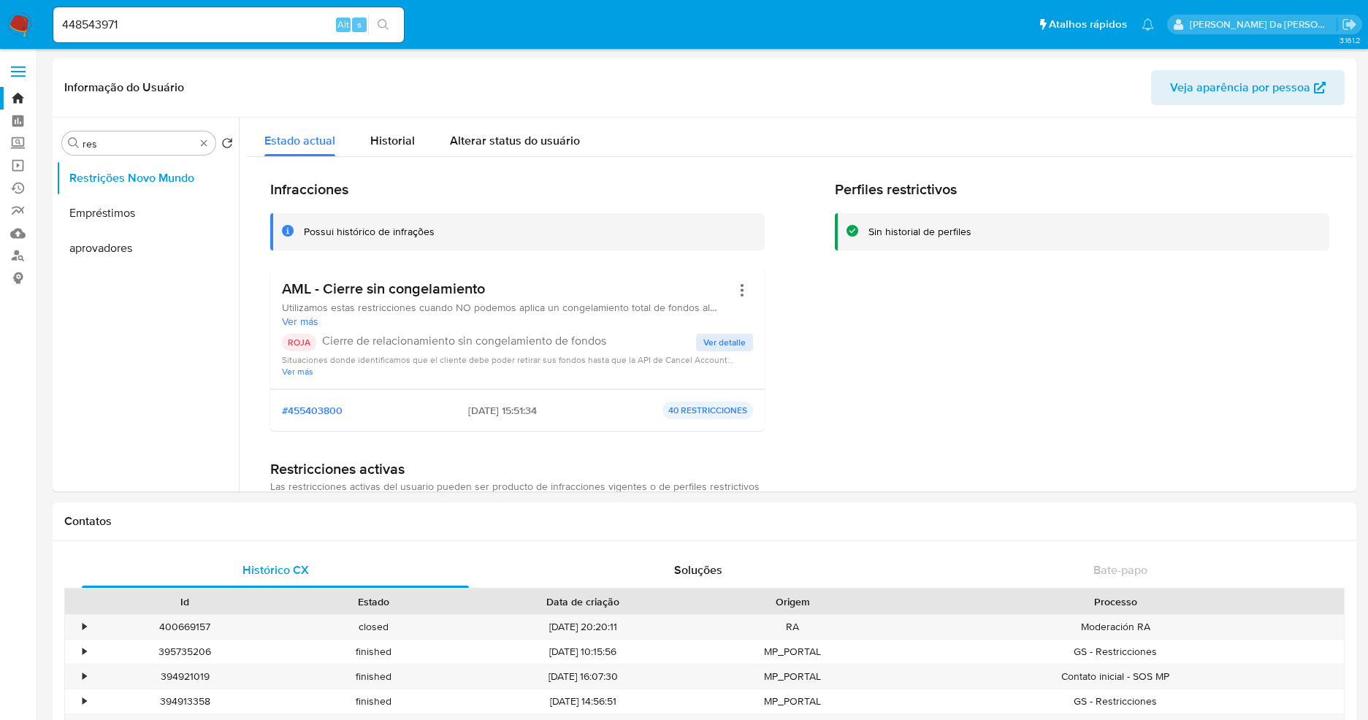
select select "10"
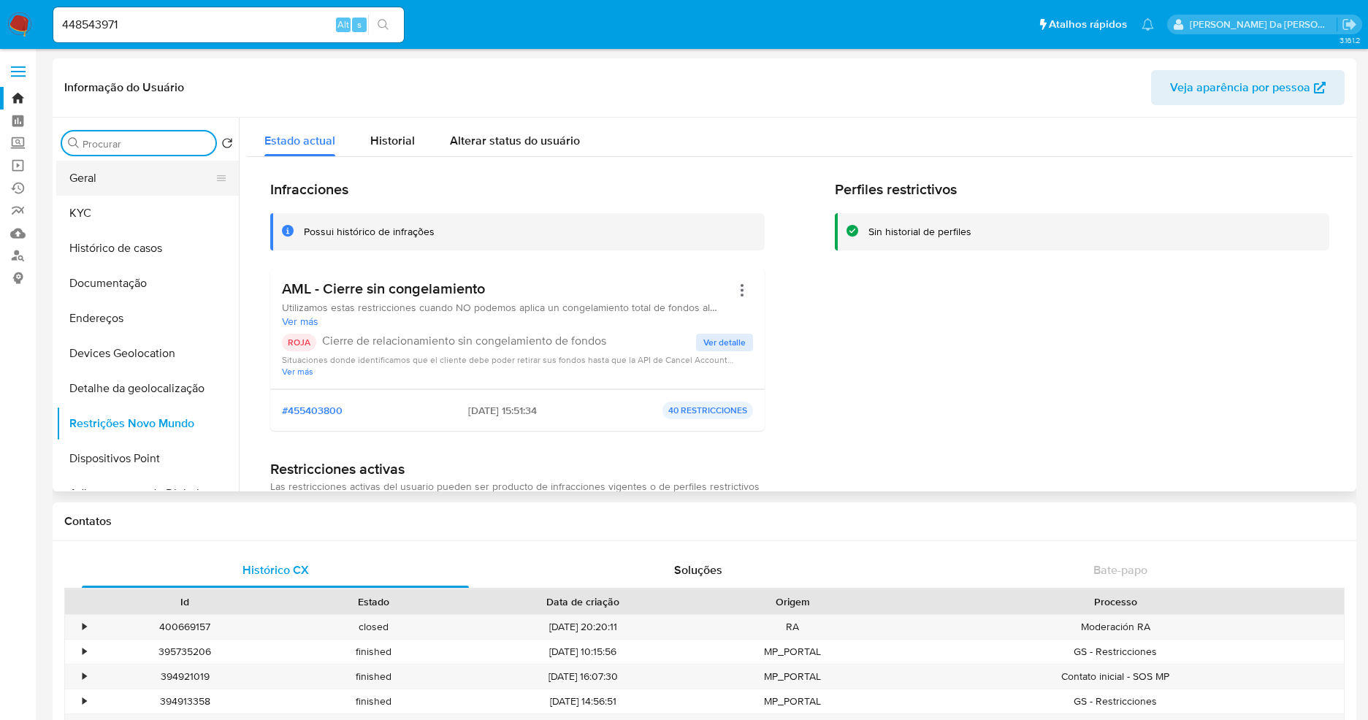
click at [104, 186] on button "Geral" at bounding box center [141, 178] width 171 height 35
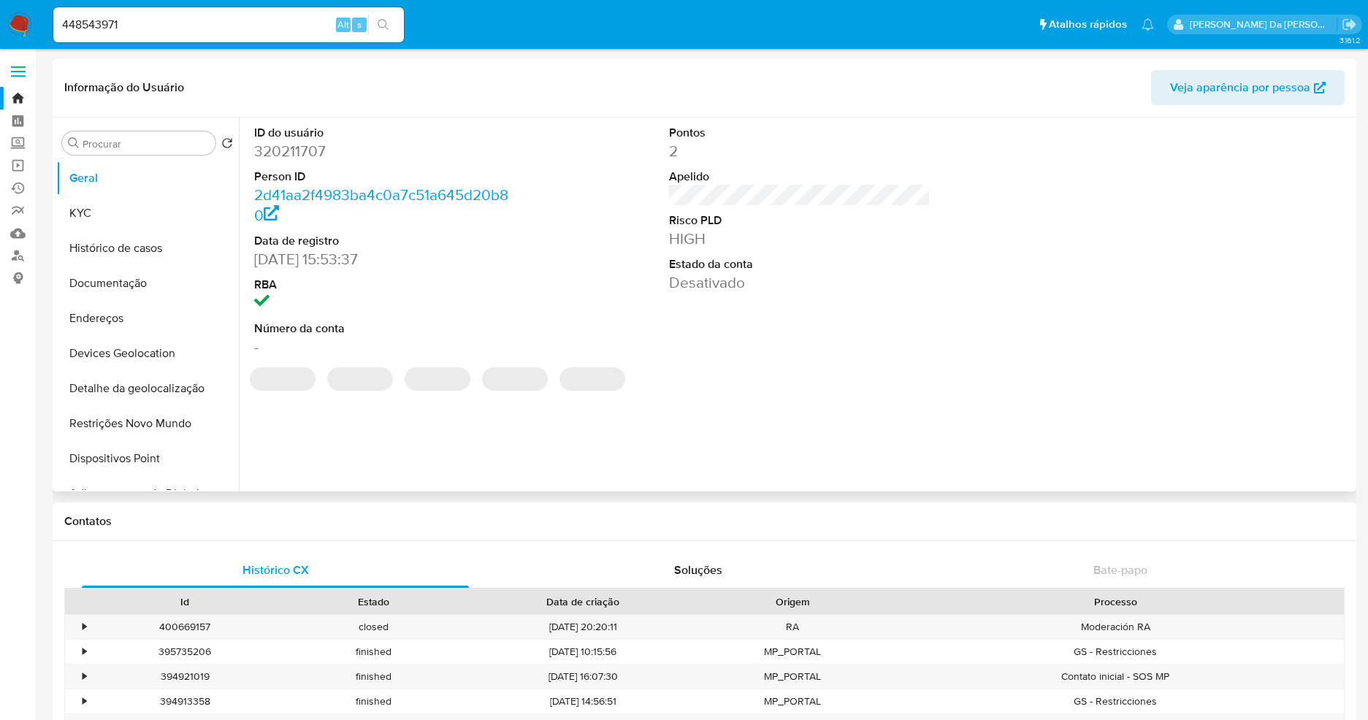
click at [304, 142] on dd "320211707" at bounding box center [385, 151] width 262 height 20
click at [303, 142] on dd "320211707" at bounding box center [385, 151] width 262 height 20
copy dd "320211707"
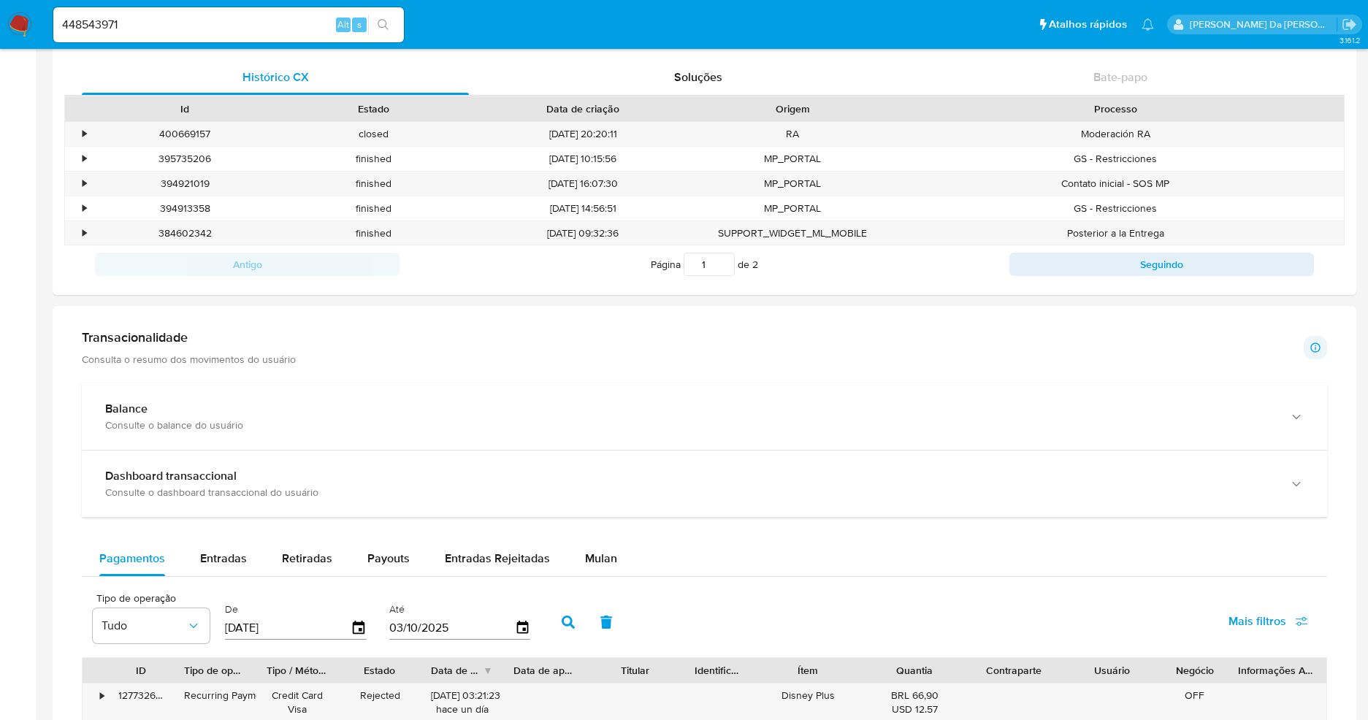
scroll to position [326, 0]
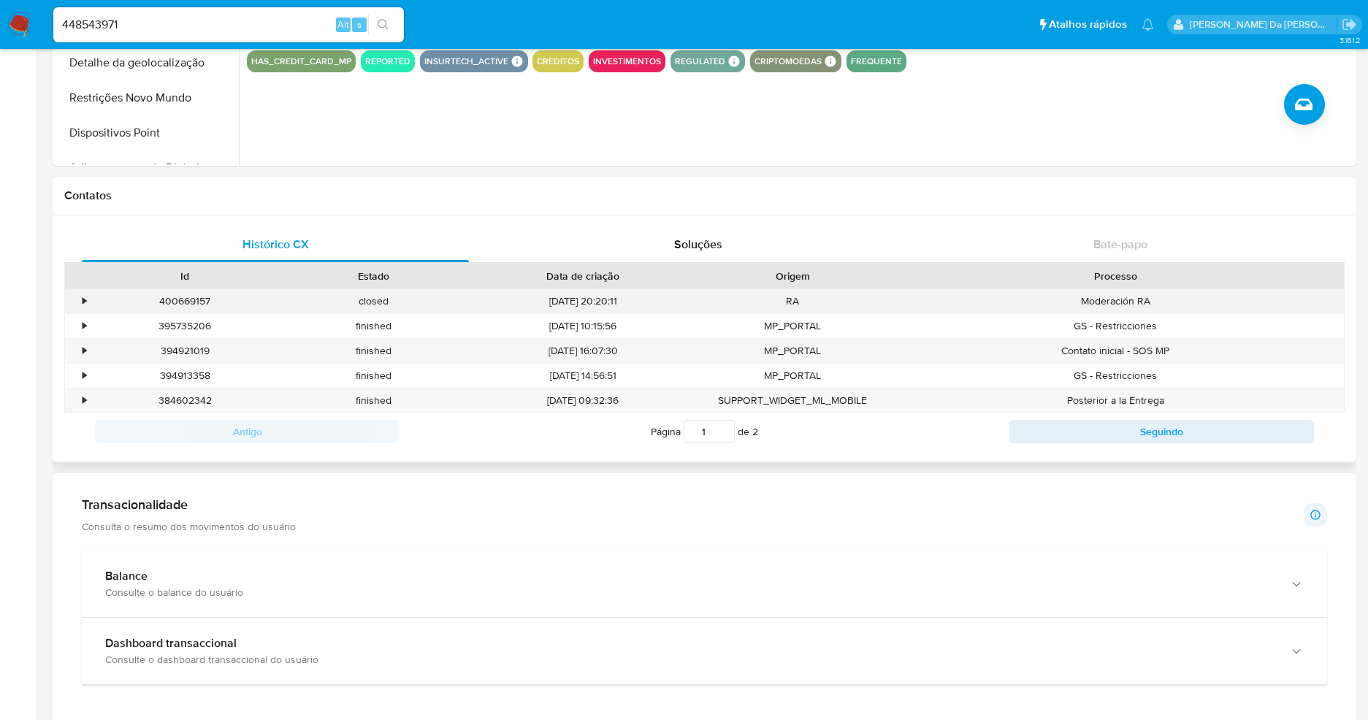
click at [287, 292] on div "closed" at bounding box center [373, 301] width 189 height 24
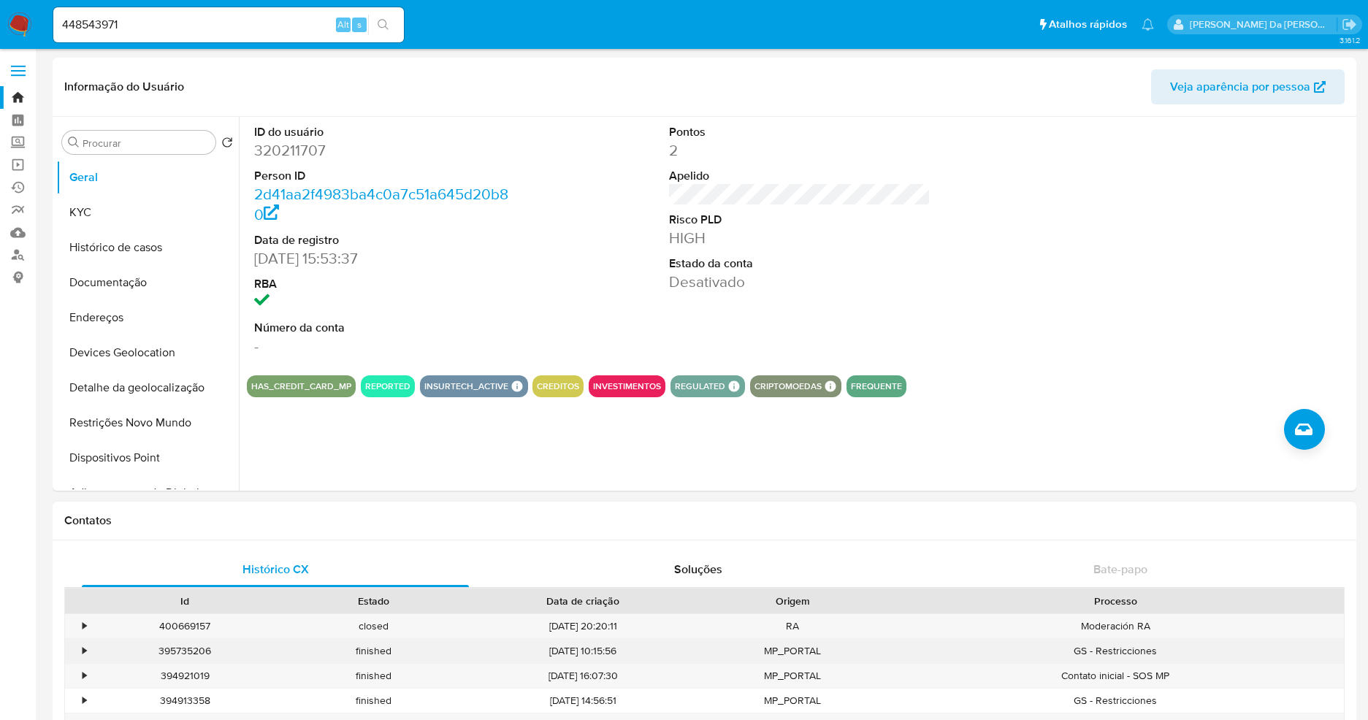
scroll to position [0, 0]
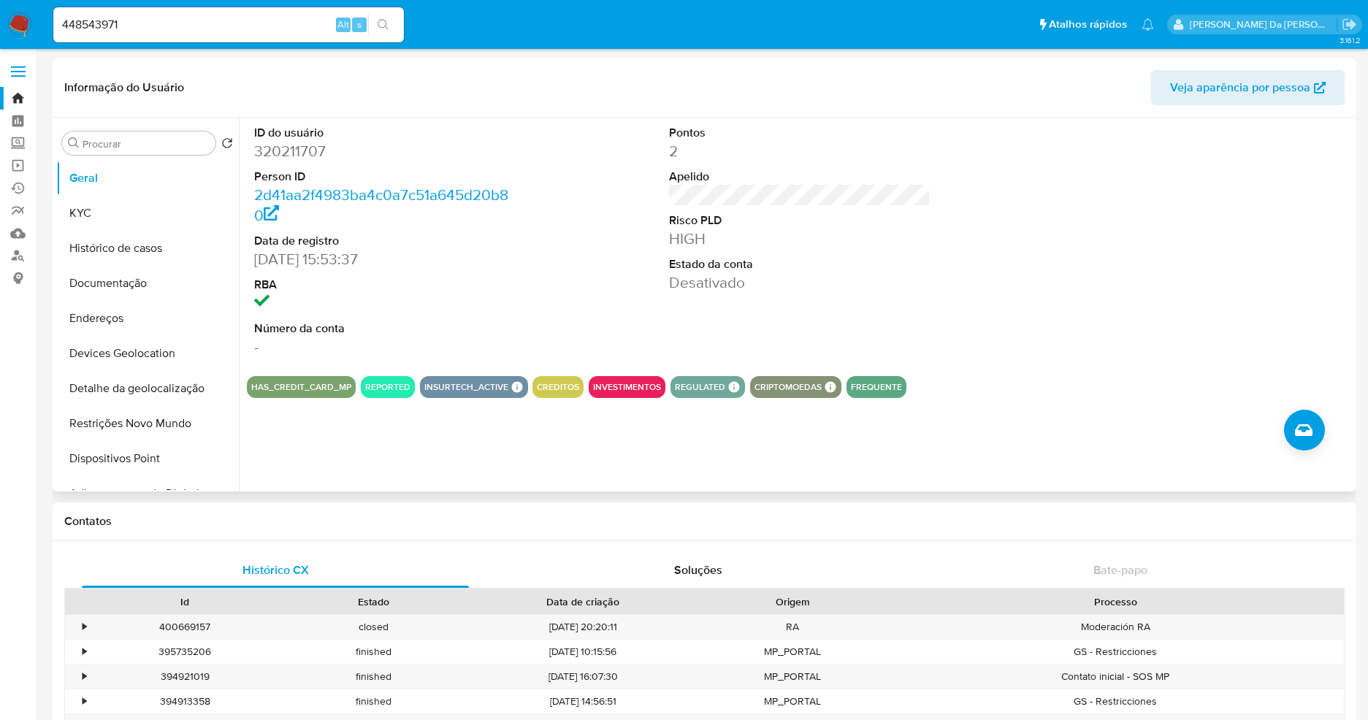
click at [298, 146] on dd "320211707" at bounding box center [385, 151] width 262 height 20
copy dd "320211707"
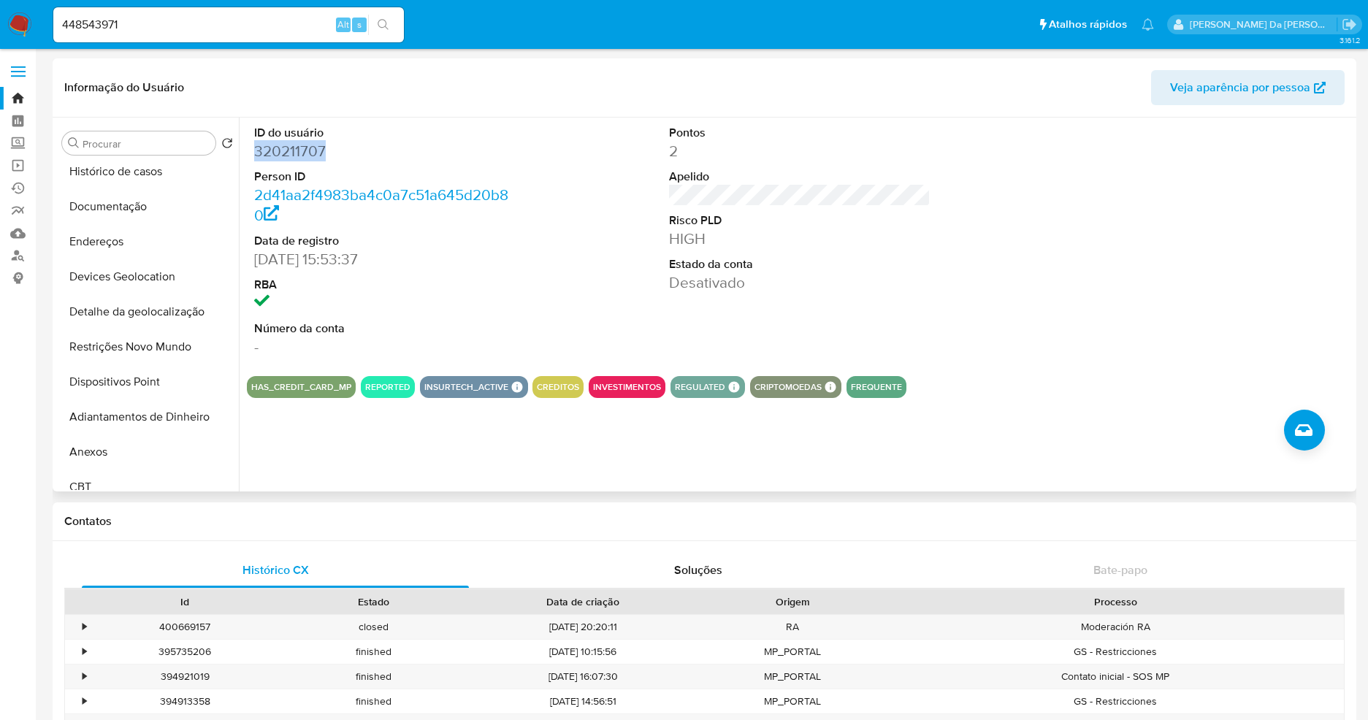
scroll to position [110, 0]
click at [179, 140] on input "res" at bounding box center [146, 143] width 127 height 13
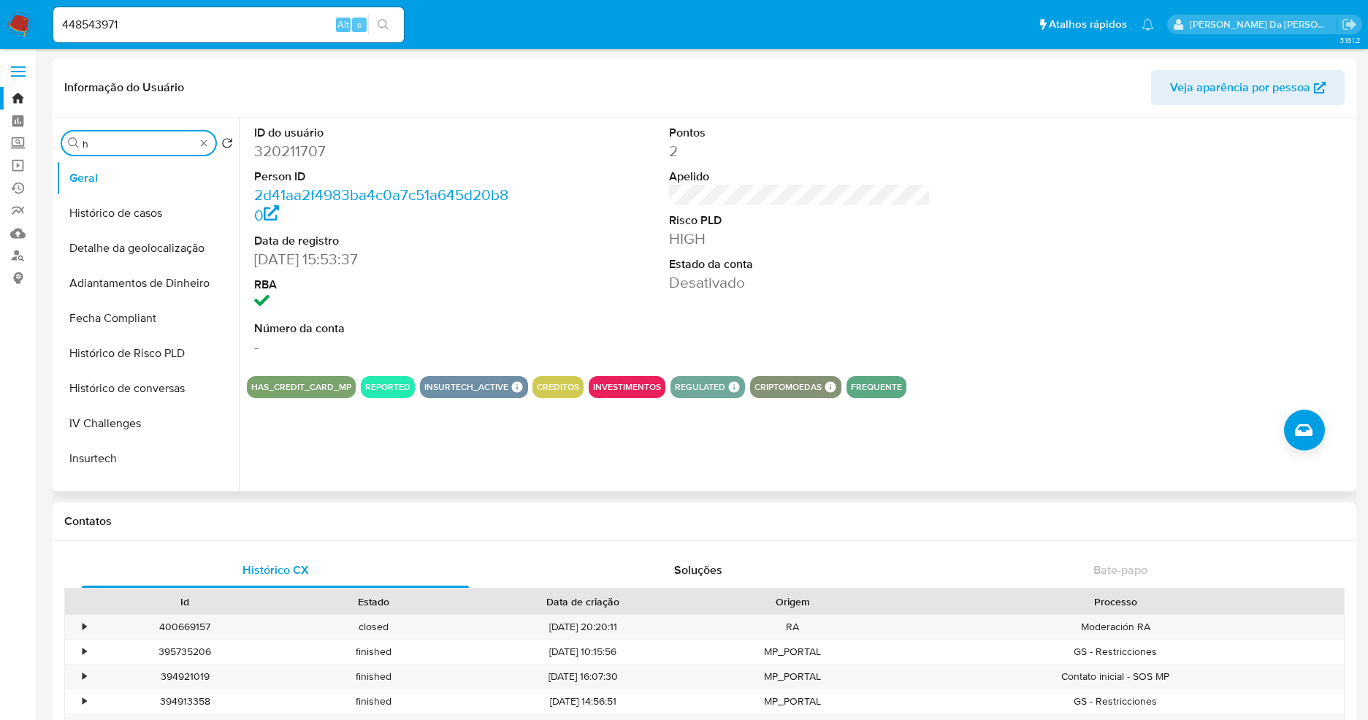
scroll to position [0, 0]
type input "his"
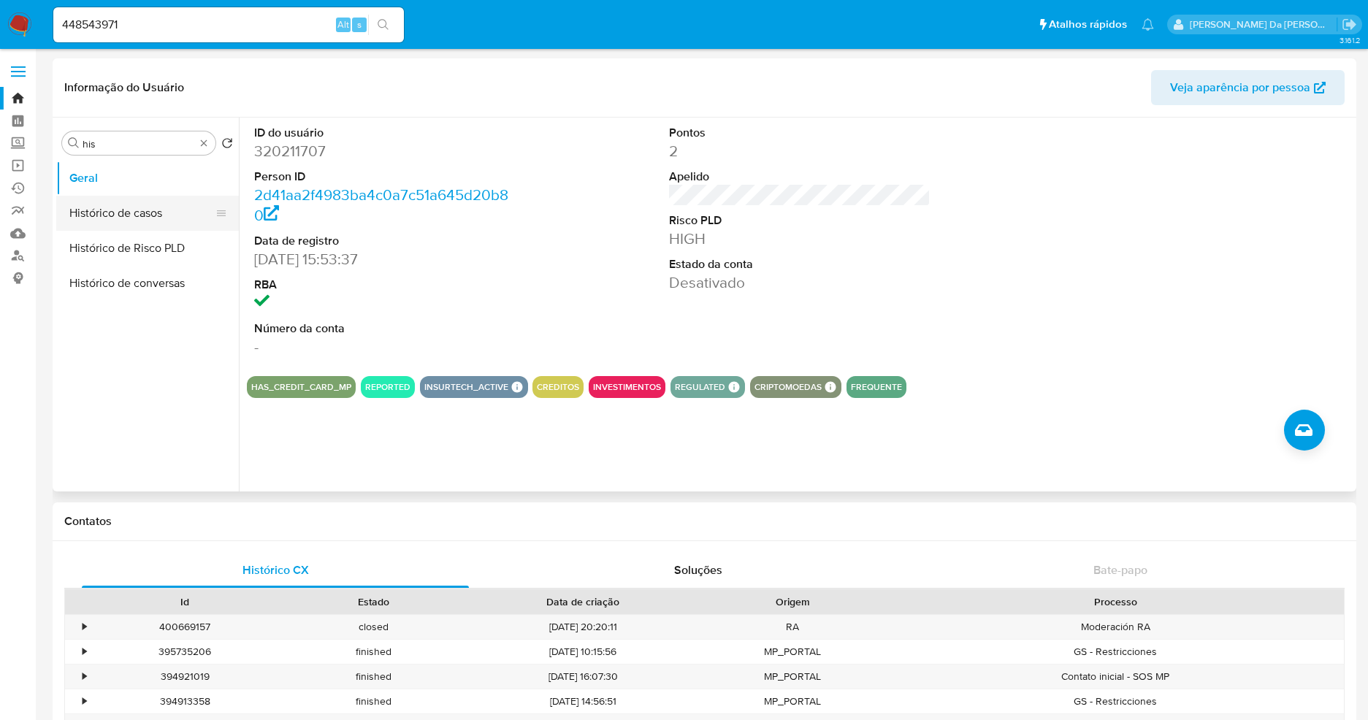
click at [153, 219] on button "Histórico de casos" at bounding box center [141, 213] width 171 height 35
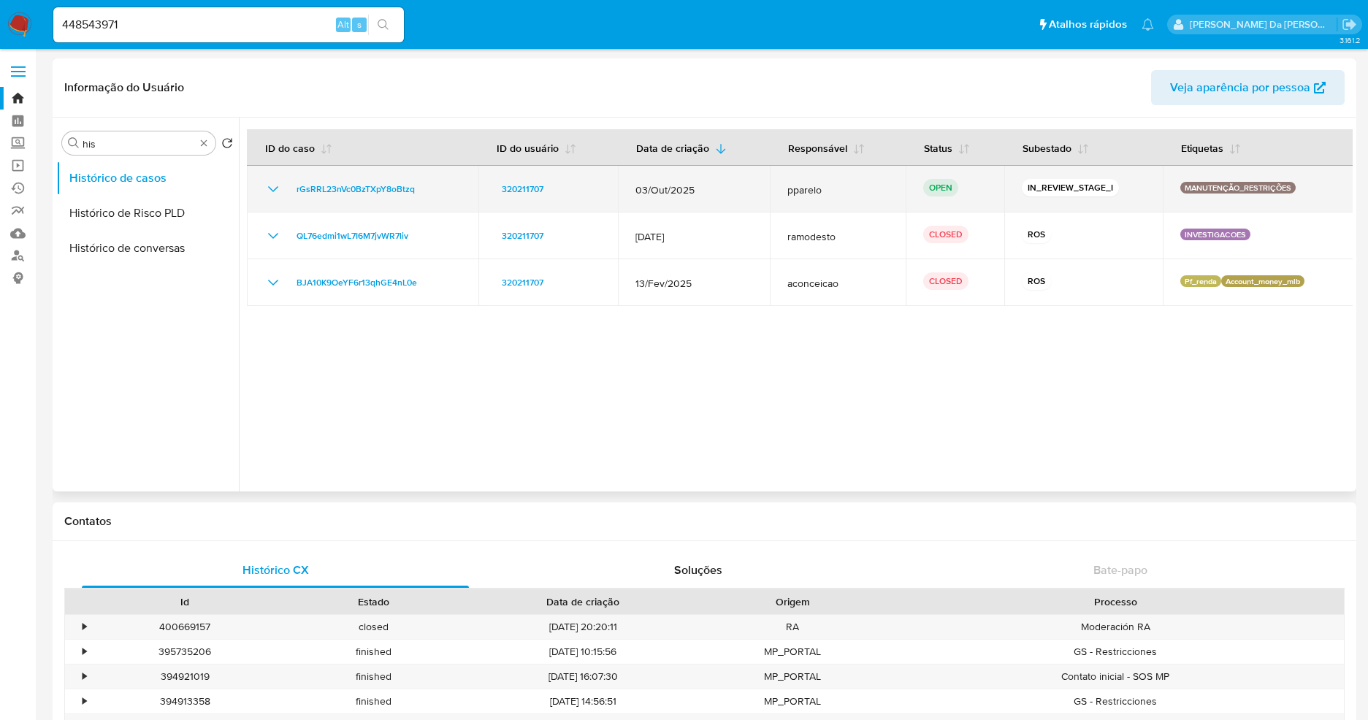
click at [438, 191] on div "rGsRRL23nVc0BzTXpY8oBtzq" at bounding box center [362, 189] width 197 height 18
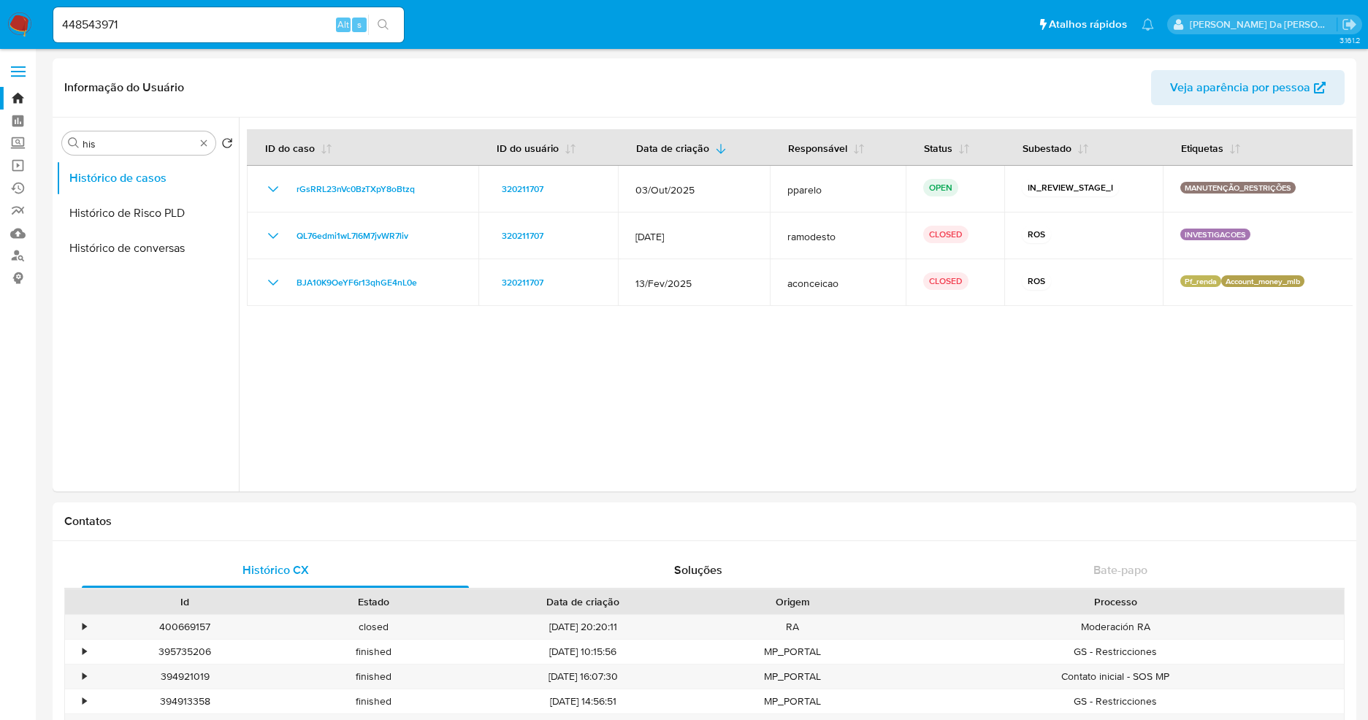
click at [18, 26] on img at bounding box center [19, 24] width 25 height 25
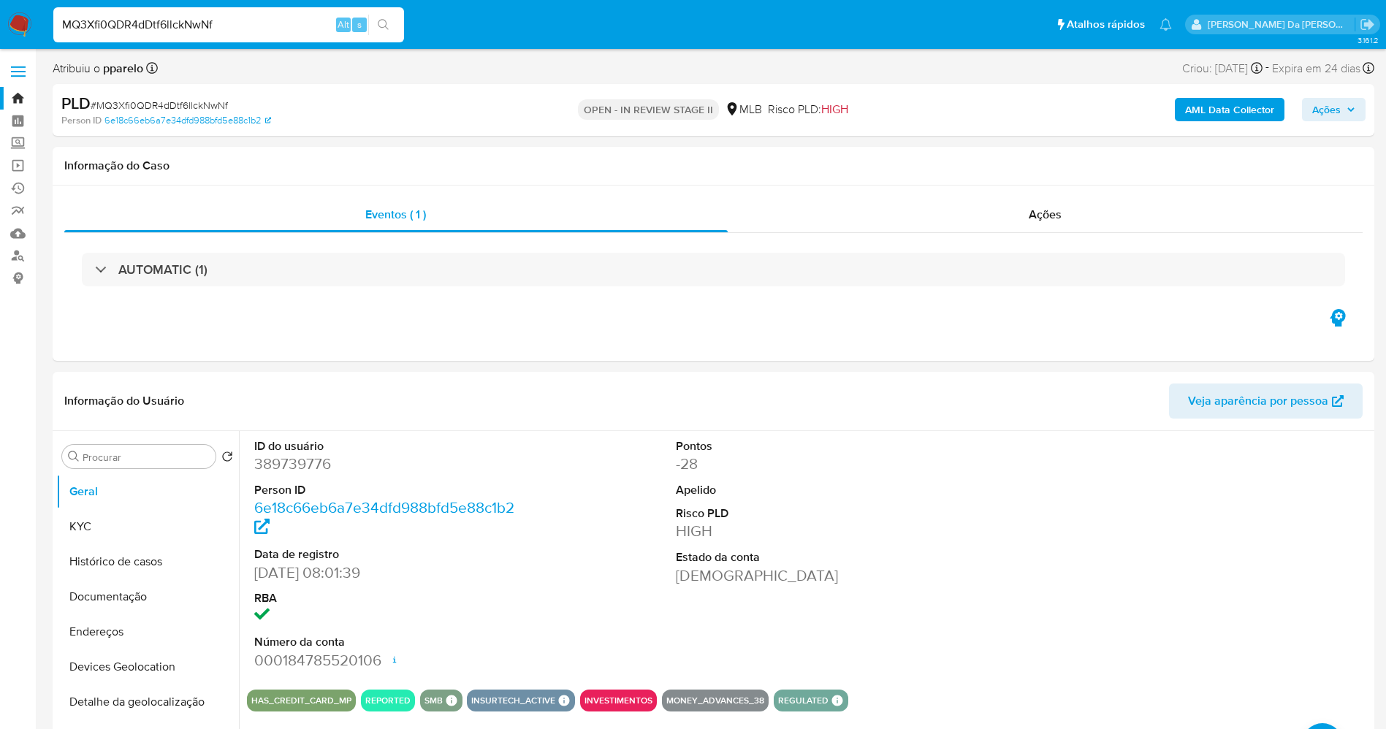
select select "10"
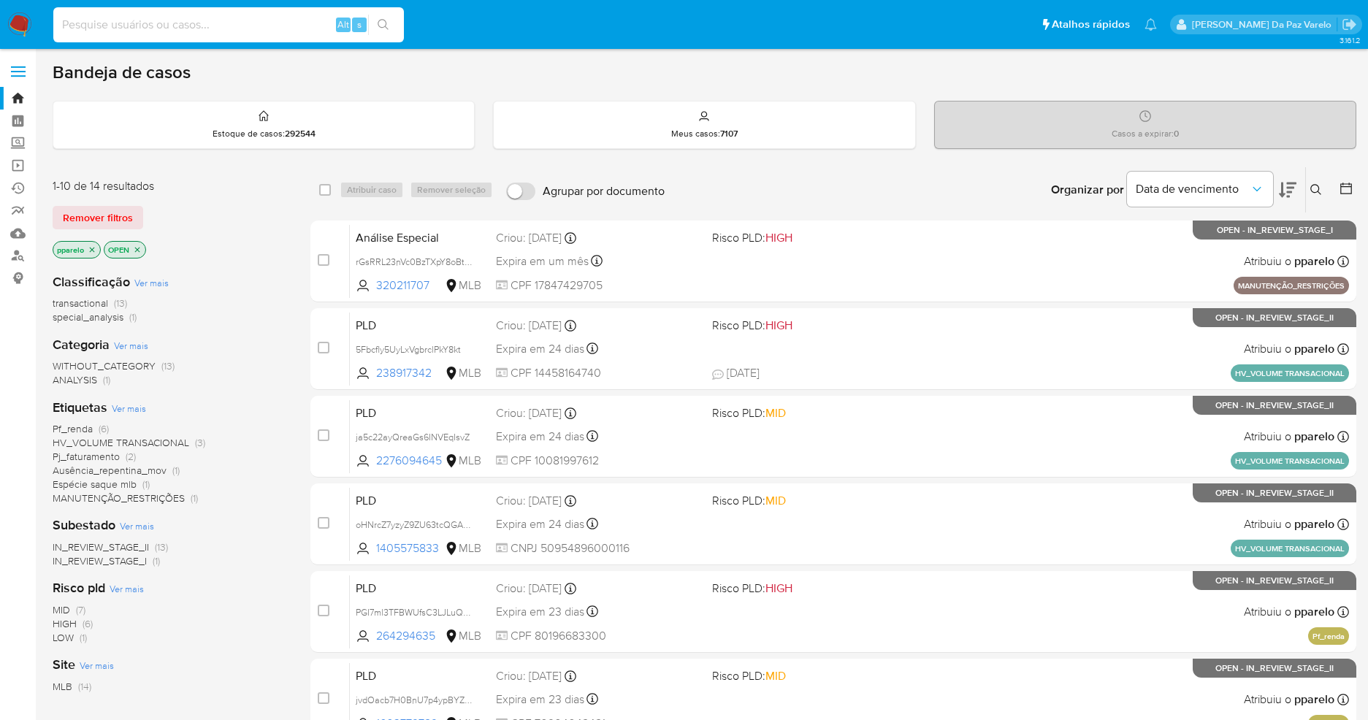
click at [207, 20] on input at bounding box center [228, 24] width 351 height 19
paste input "rGsRRL23nVc0BzTXpY8oBtzq"
type input "rGsRRL23nVc0BzTXpY8oBtzq"
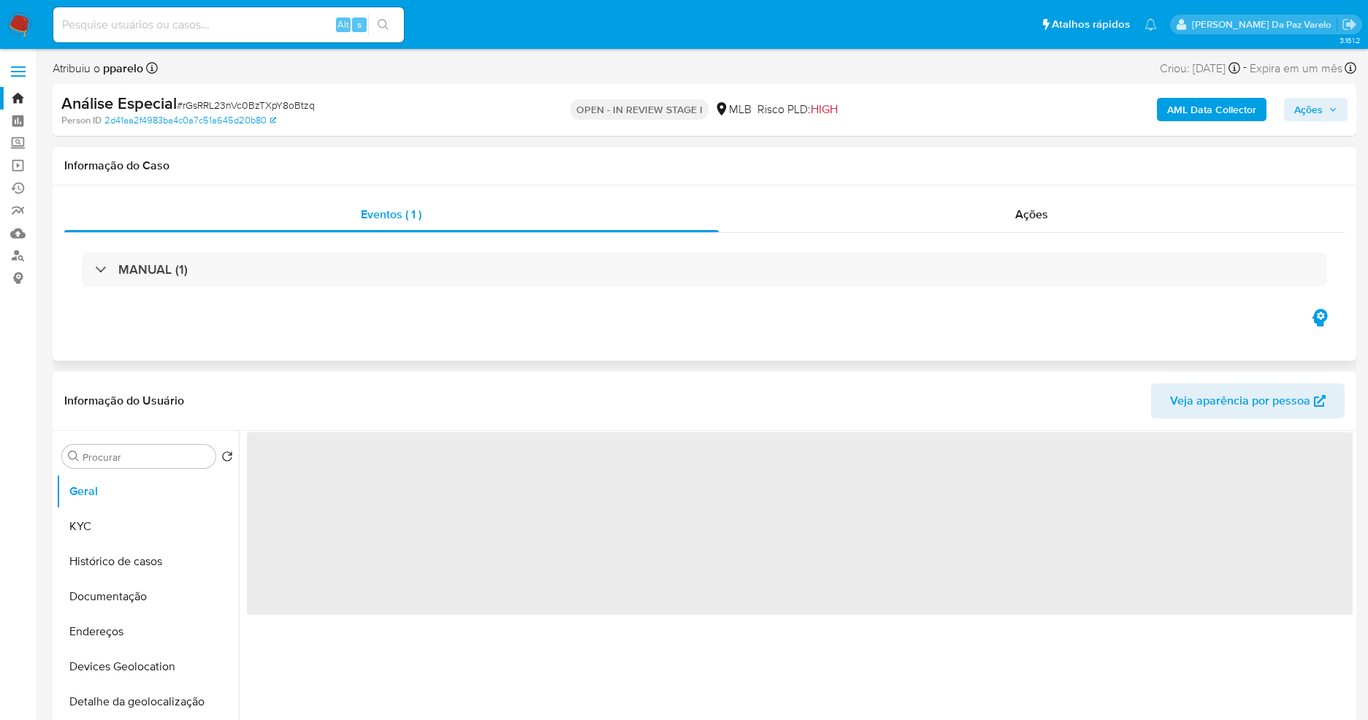
select select "10"
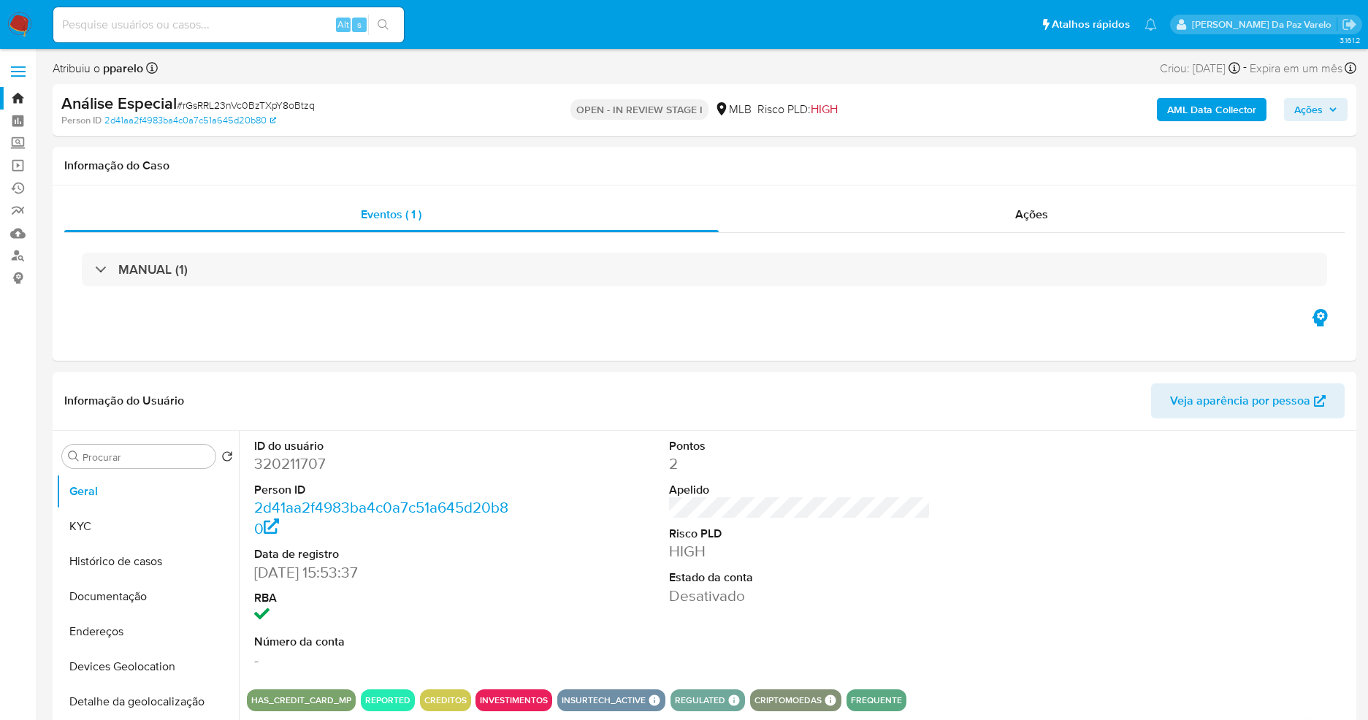
click at [256, 105] on span "# rGsRRL23nVc0BzTXpY8oBtzq" at bounding box center [246, 105] width 138 height 15
click at [148, 465] on div "Procurar" at bounding box center [138, 456] width 153 height 23
click at [148, 458] on input "Procurar" at bounding box center [146, 457] width 127 height 13
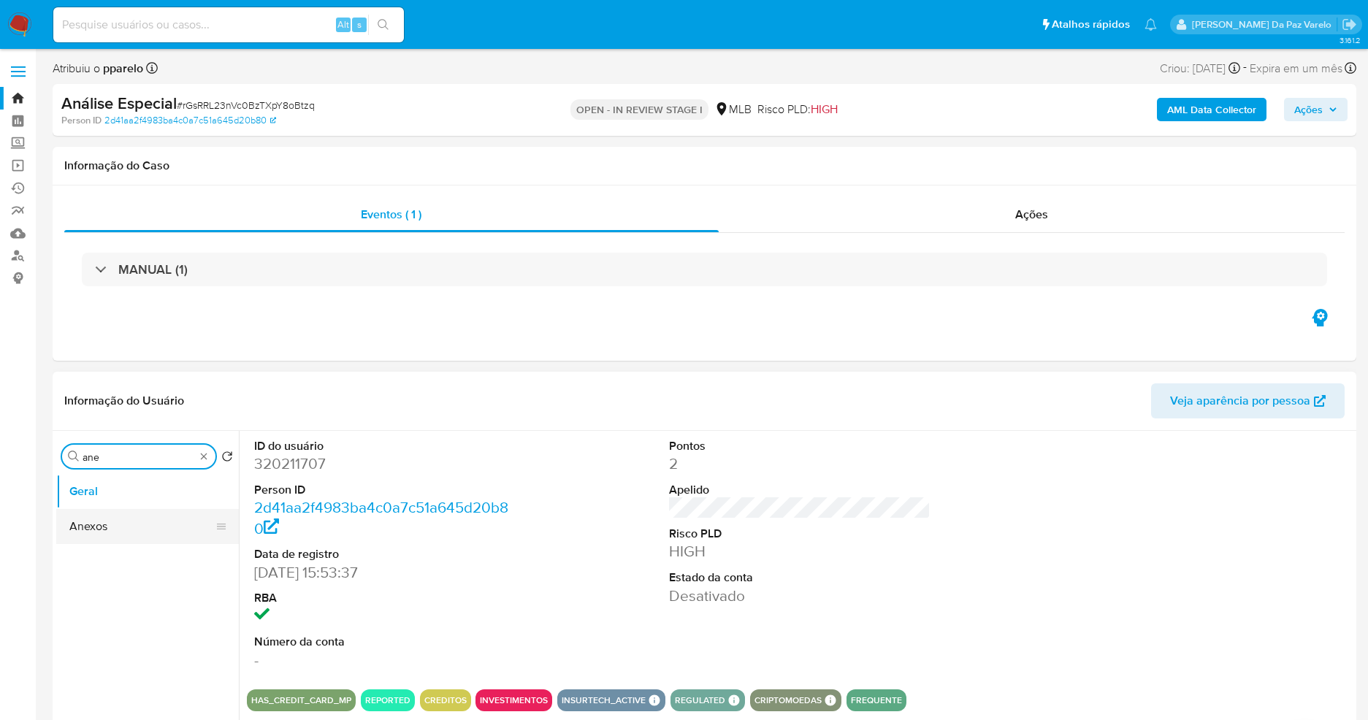
type input "ane"
click at [133, 537] on button "Anexos" at bounding box center [141, 526] width 171 height 35
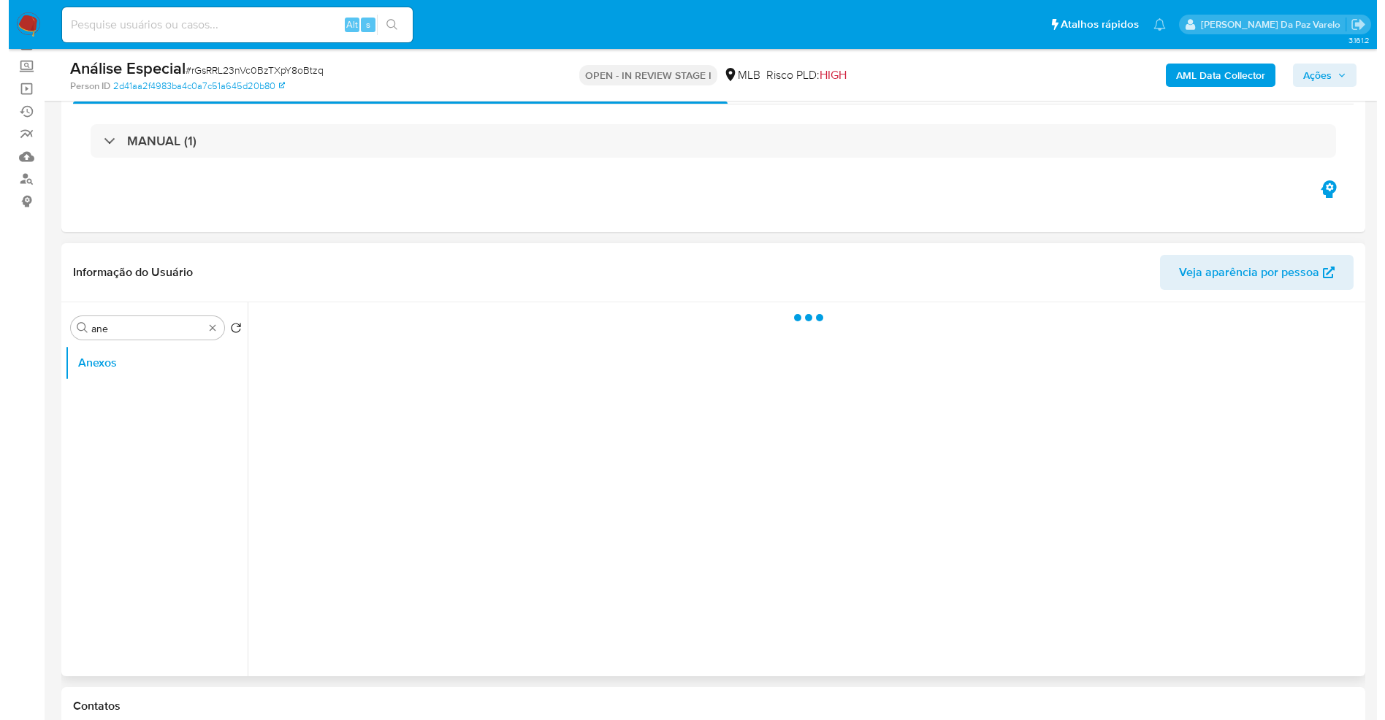
scroll to position [110, 0]
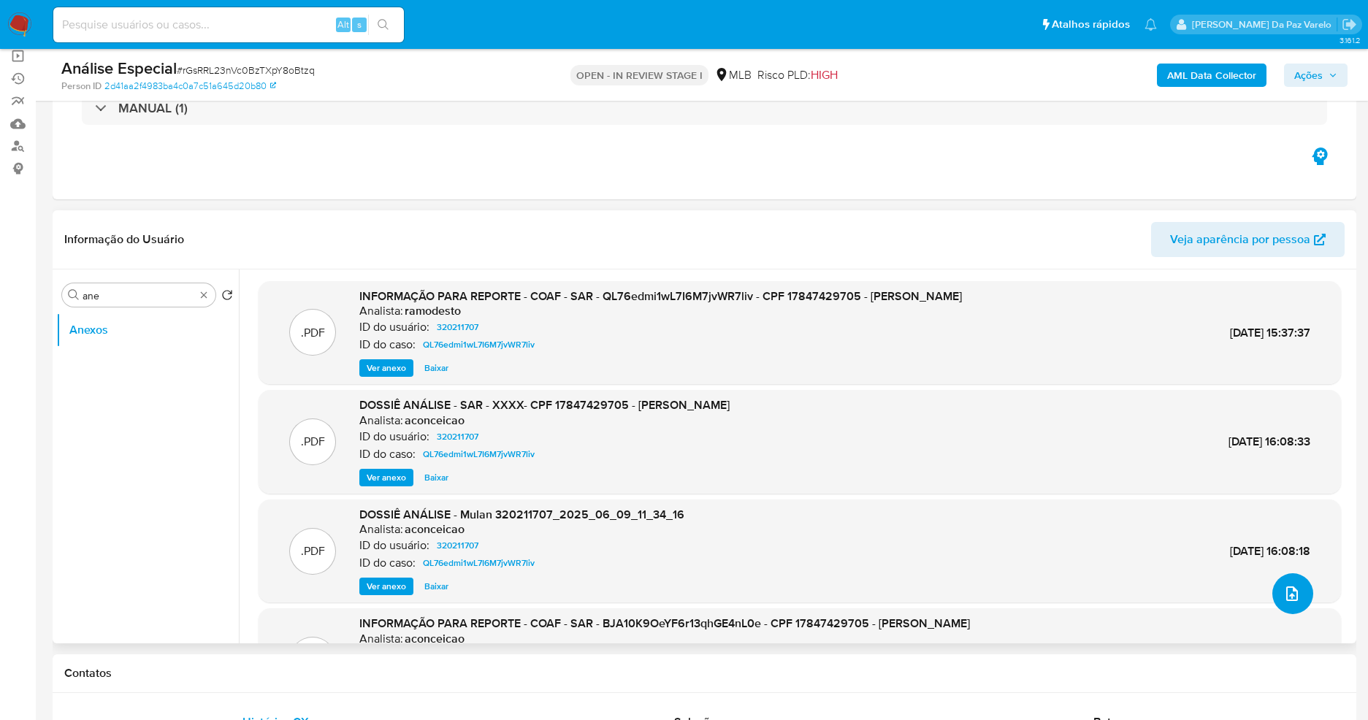
click at [1299, 587] on button "upload-file" at bounding box center [1293, 594] width 41 height 41
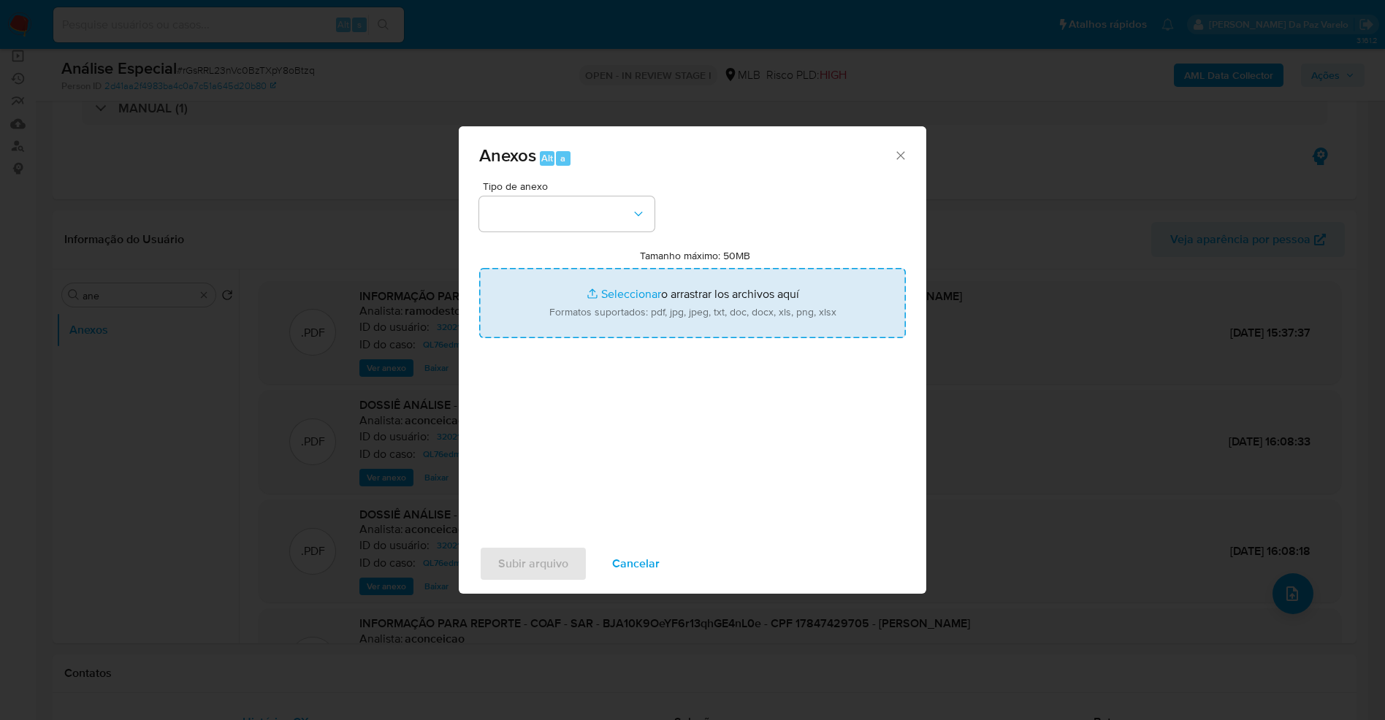
click at [631, 297] on input "Tamanho máximo: 50MB Seleccionar archivos" at bounding box center [692, 303] width 427 height 70
type input "C:\fakepath\Decisao (1) - [PERSON_NAME].pdf"
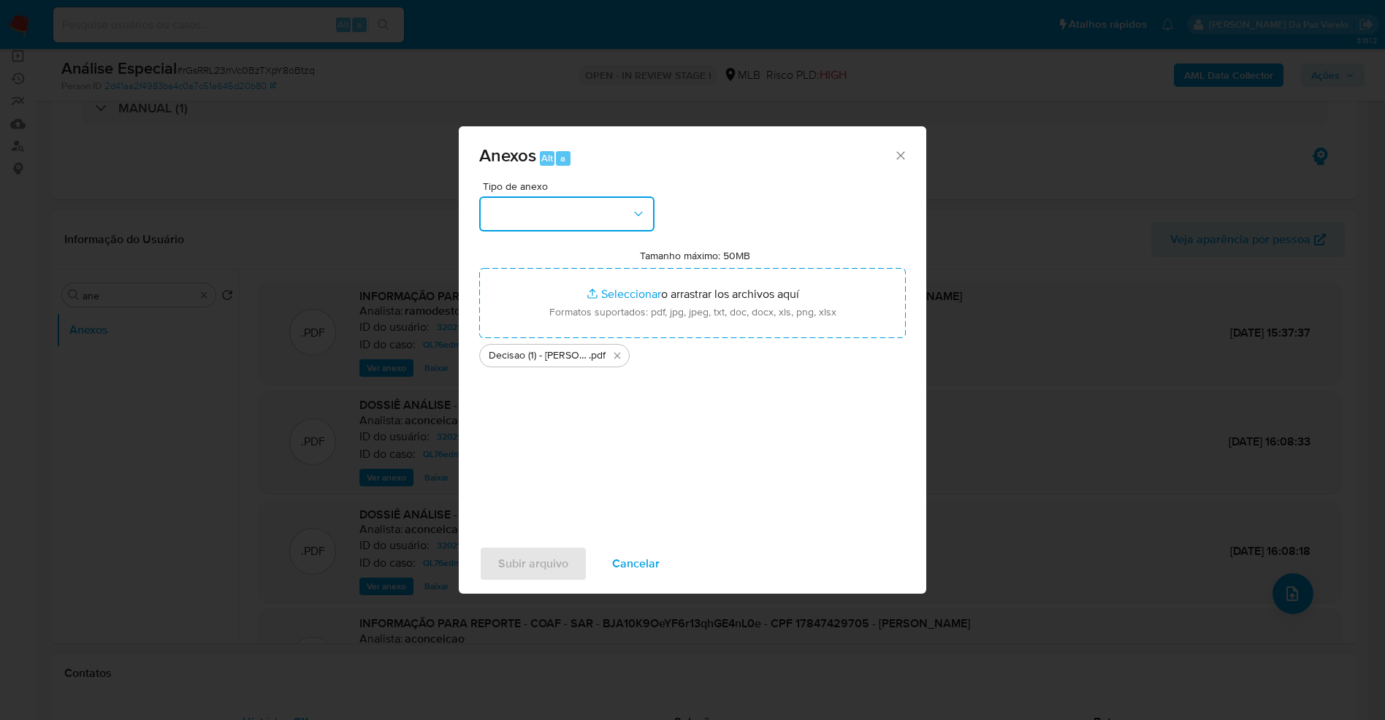
click at [614, 209] on button "button" at bounding box center [566, 214] width 175 height 35
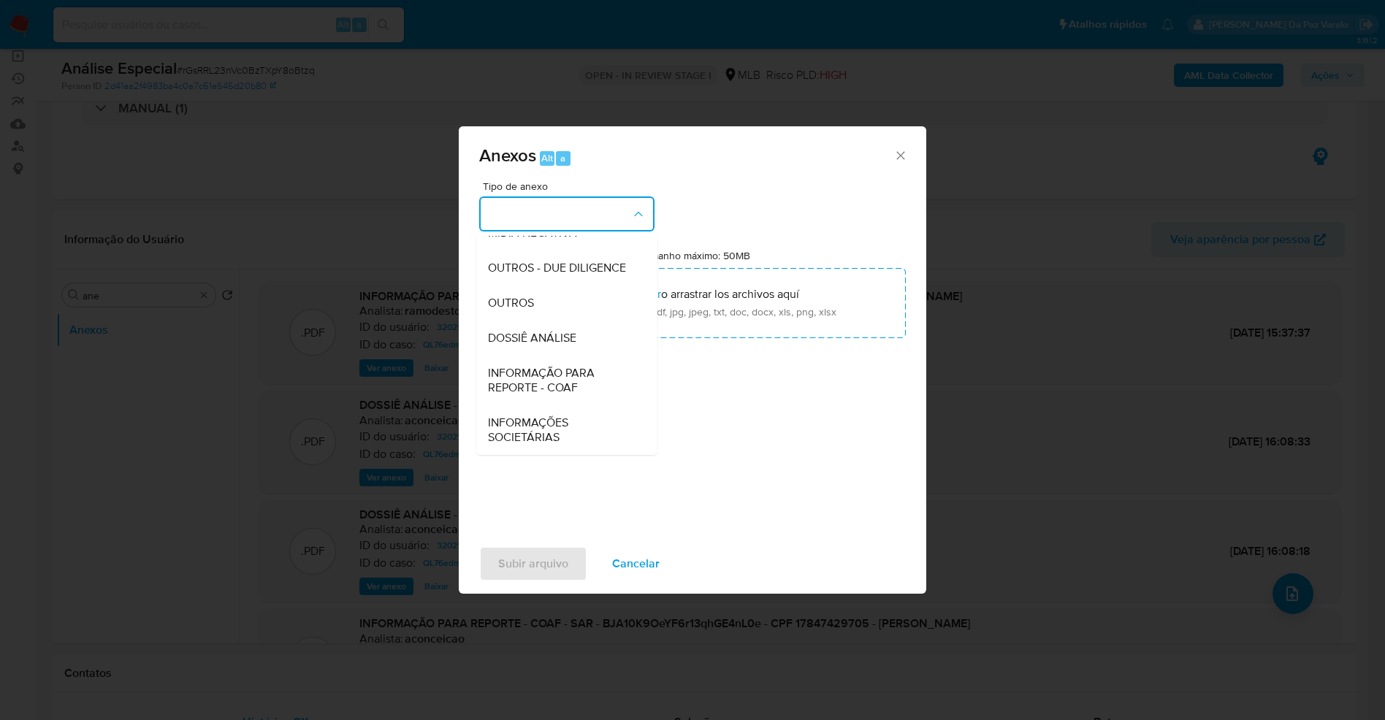
scroll to position [225, 0]
click at [538, 304] on div "OUTROS" at bounding box center [562, 303] width 149 height 35
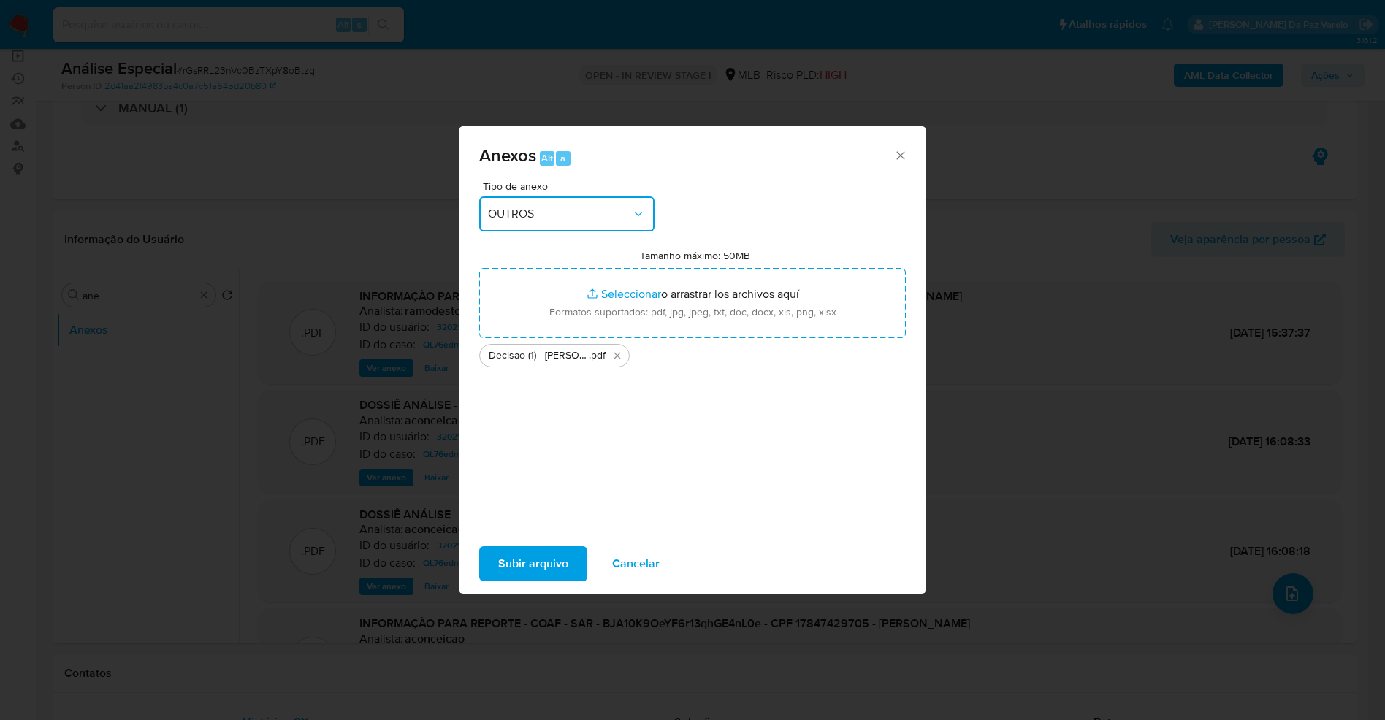
click at [553, 218] on span "OUTROS" at bounding box center [559, 214] width 143 height 15
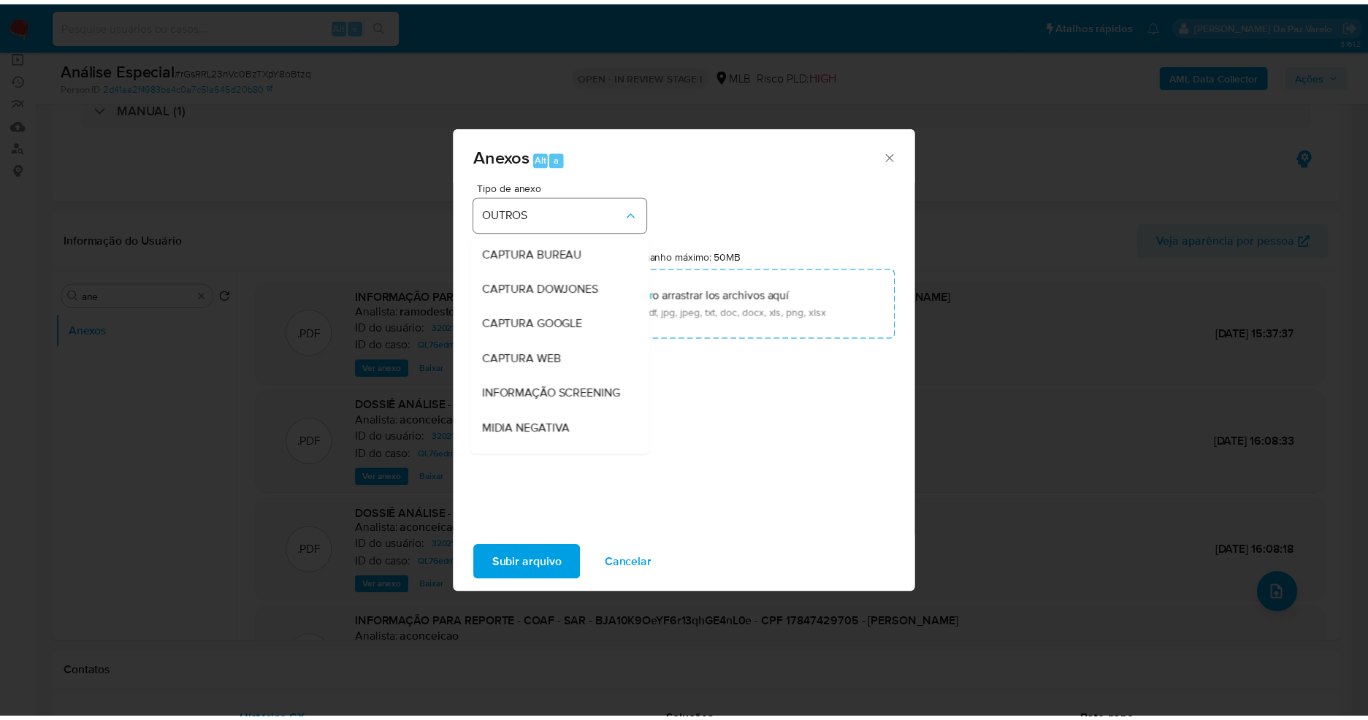
scroll to position [183, 0]
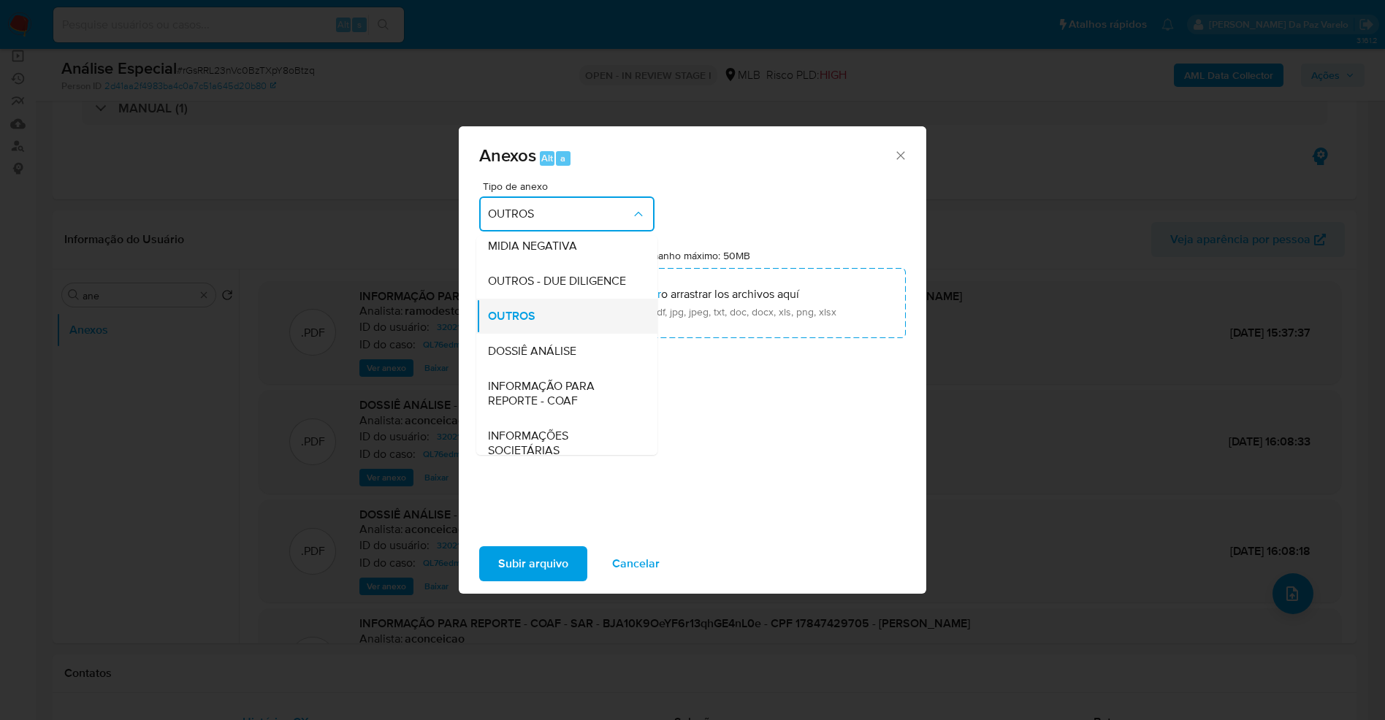
click at [557, 334] on div "OUTROS" at bounding box center [562, 316] width 149 height 35
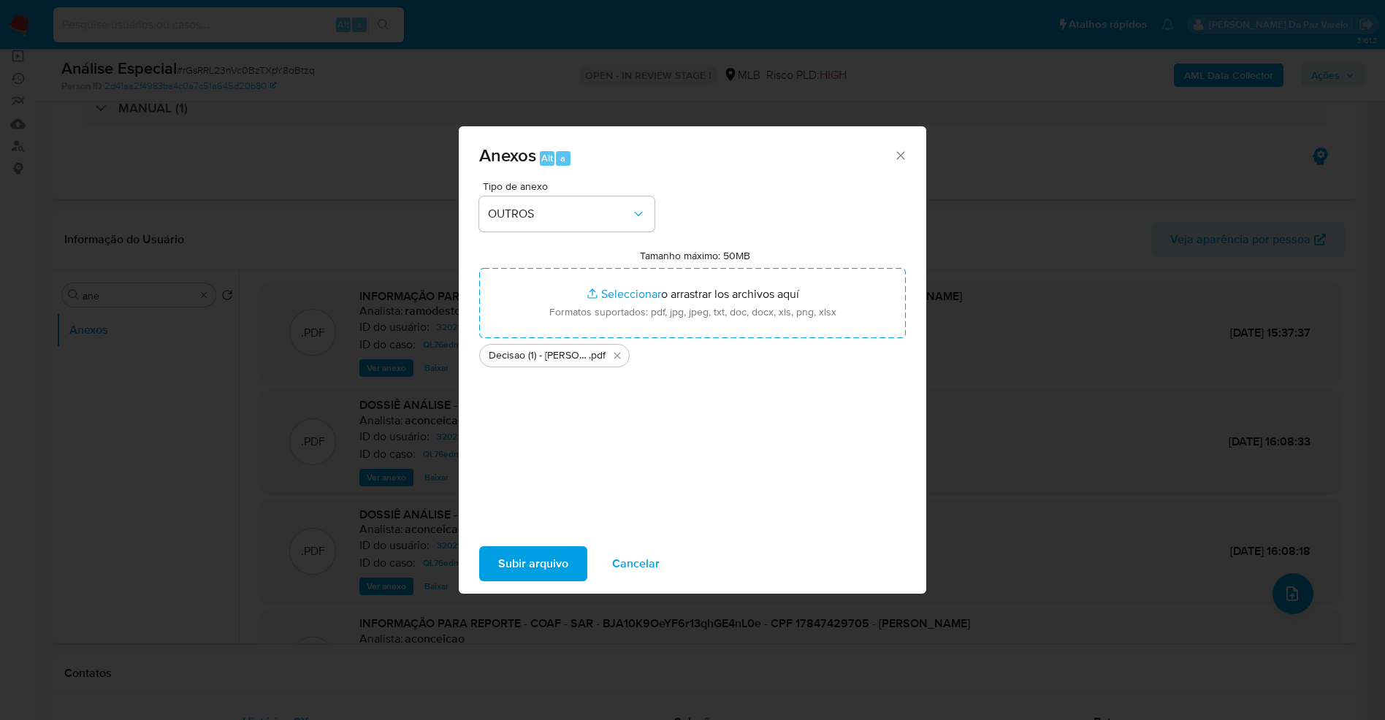
click at [521, 562] on span "Subir arquivo" at bounding box center [533, 564] width 70 height 32
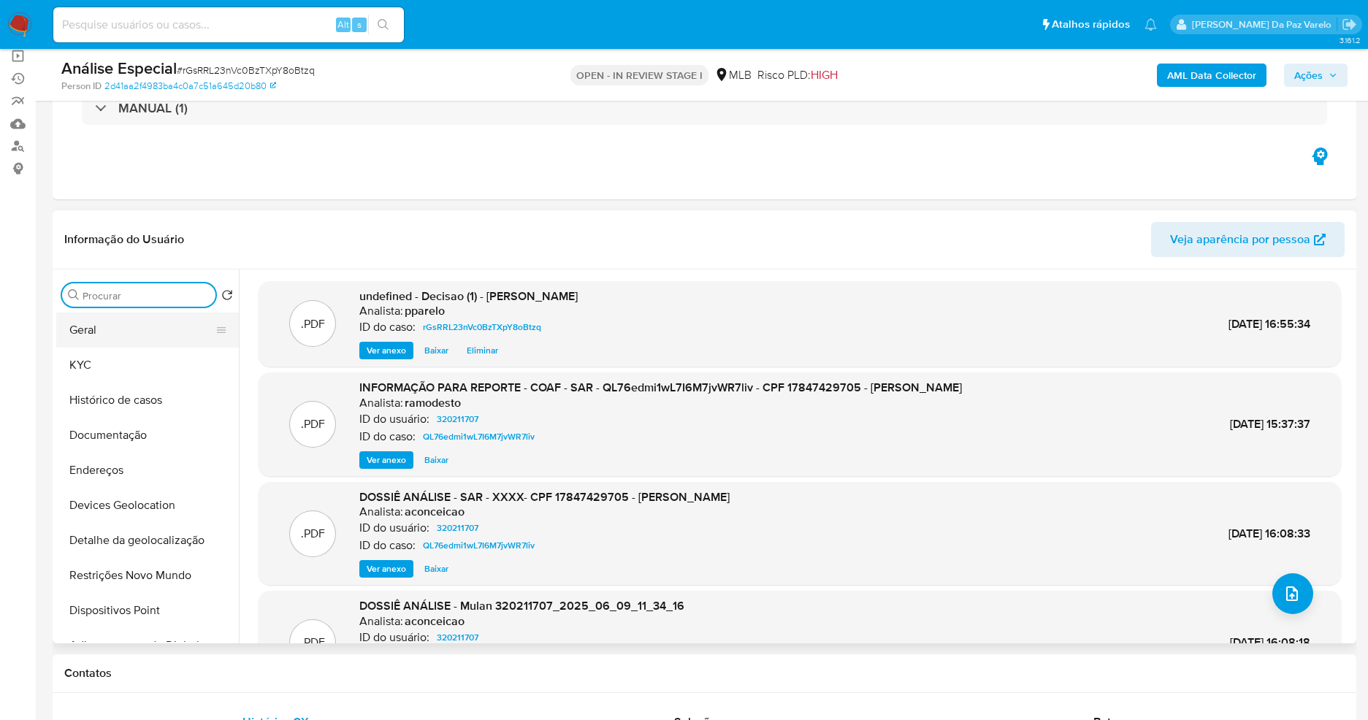
drag, startPoint x: 205, startPoint y: 300, endPoint x: 189, endPoint y: 316, distance: 22.7
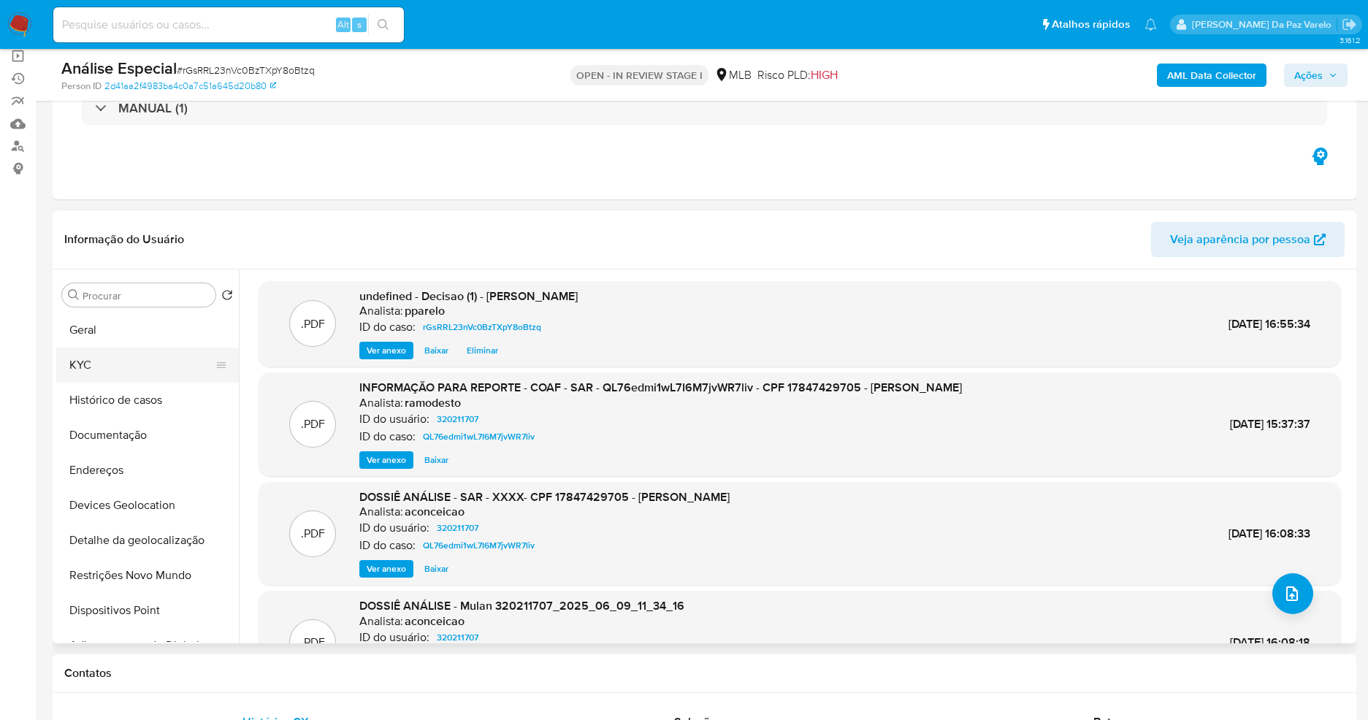
click at [159, 359] on button "KYC" at bounding box center [141, 365] width 171 height 35
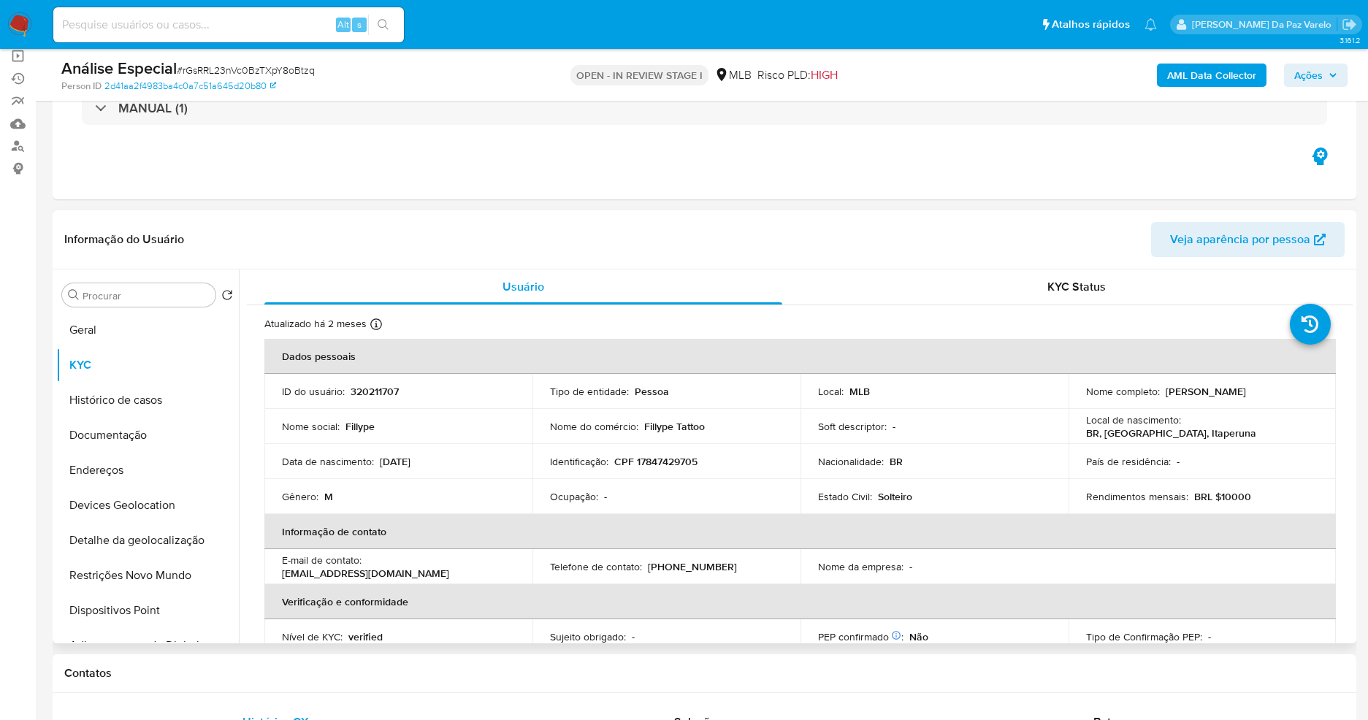
click at [654, 457] on p "CPF 17847429705" at bounding box center [655, 461] width 83 height 13
copy p "17847429705"
click at [83, 289] on div "Procurar" at bounding box center [138, 294] width 153 height 23
click at [90, 300] on input "Procurar" at bounding box center [146, 295] width 127 height 13
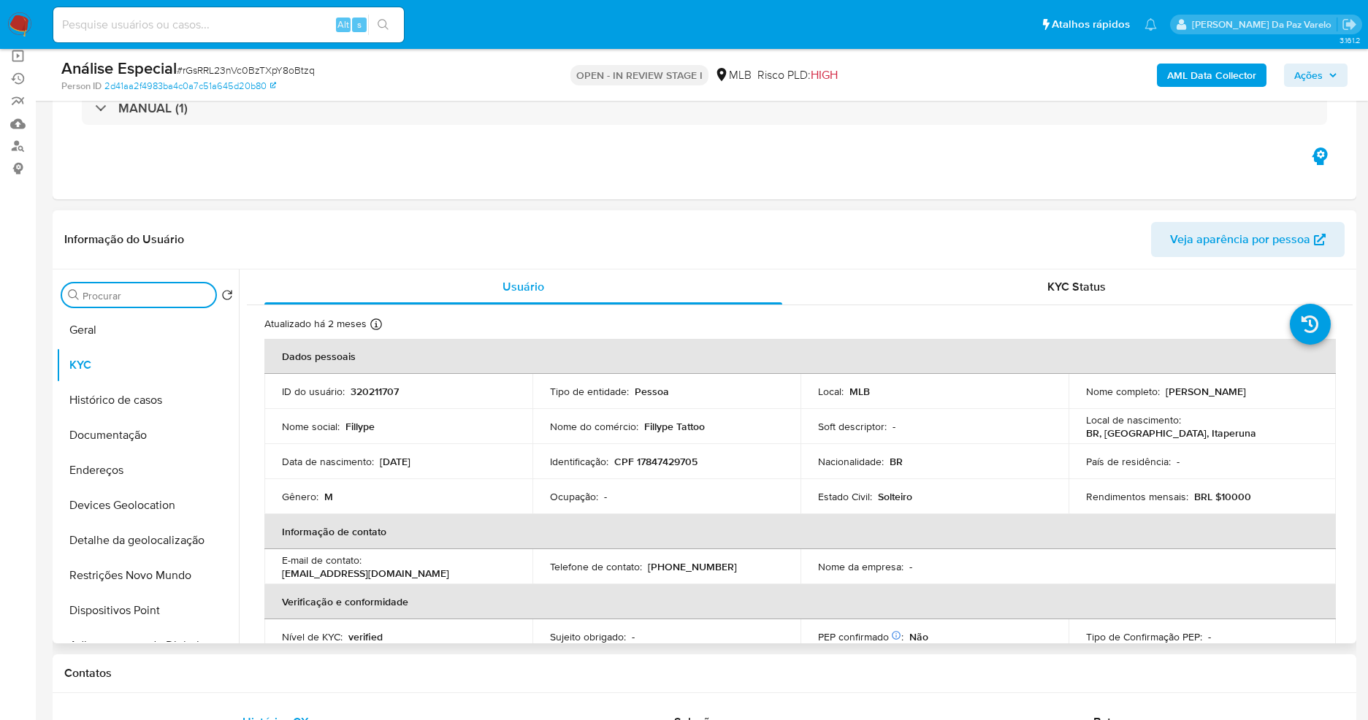
click at [104, 294] on input "Procurar" at bounding box center [146, 295] width 127 height 13
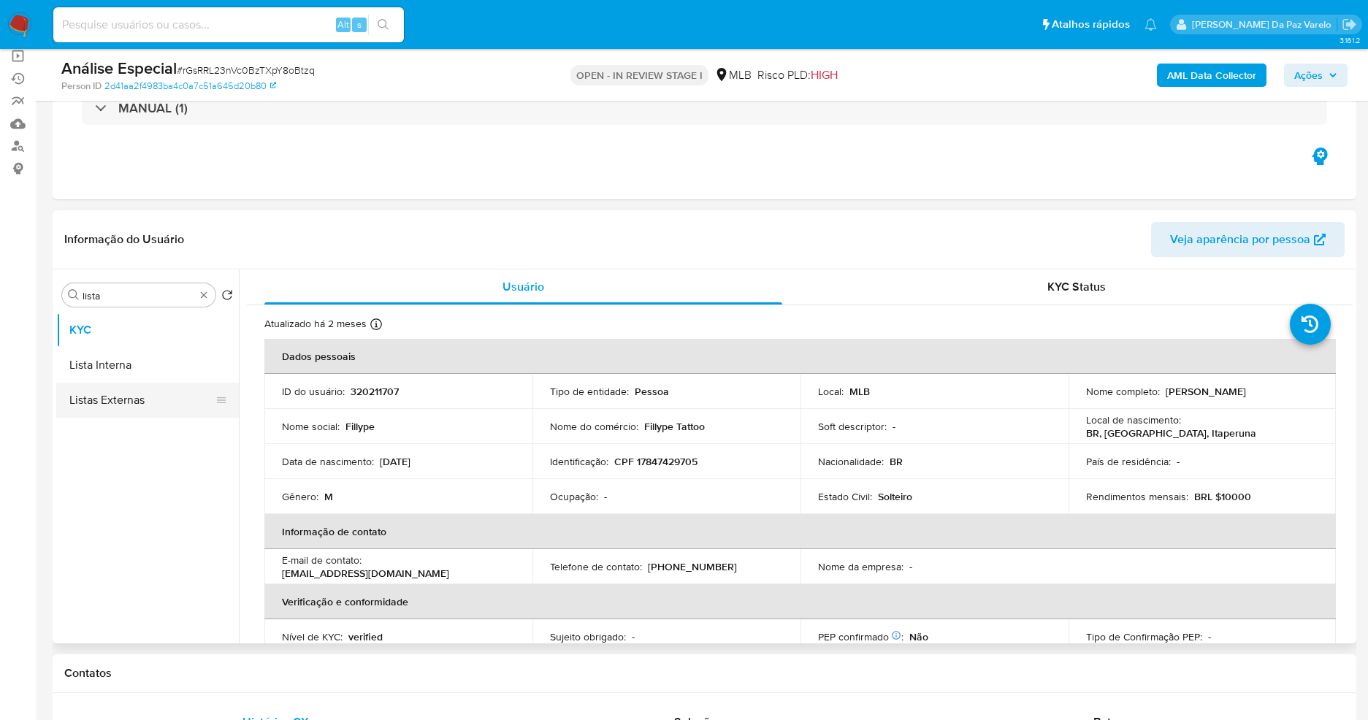
drag, startPoint x: 101, startPoint y: 350, endPoint x: 108, endPoint y: 362, distance: 14.4
click at [102, 350] on button "Lista Interna" at bounding box center [147, 365] width 183 height 35
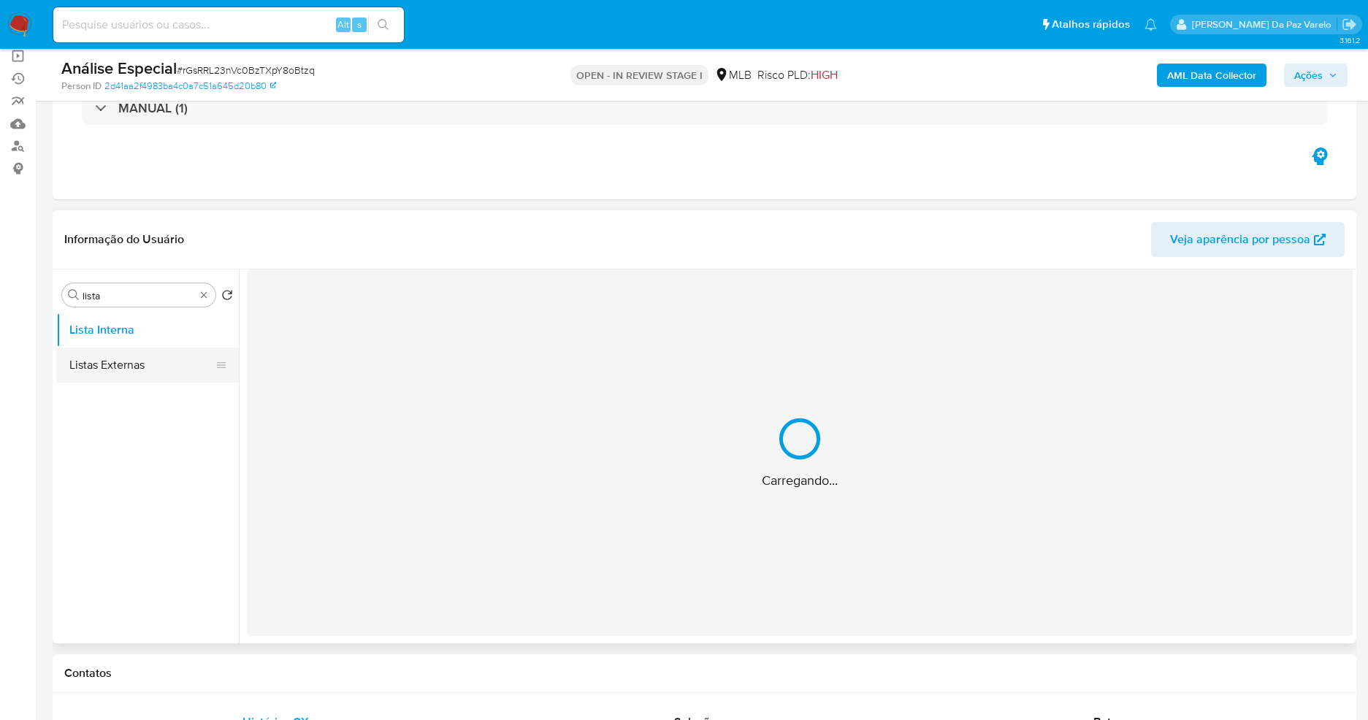
click at [108, 363] on button "Listas Externas" at bounding box center [141, 365] width 171 height 35
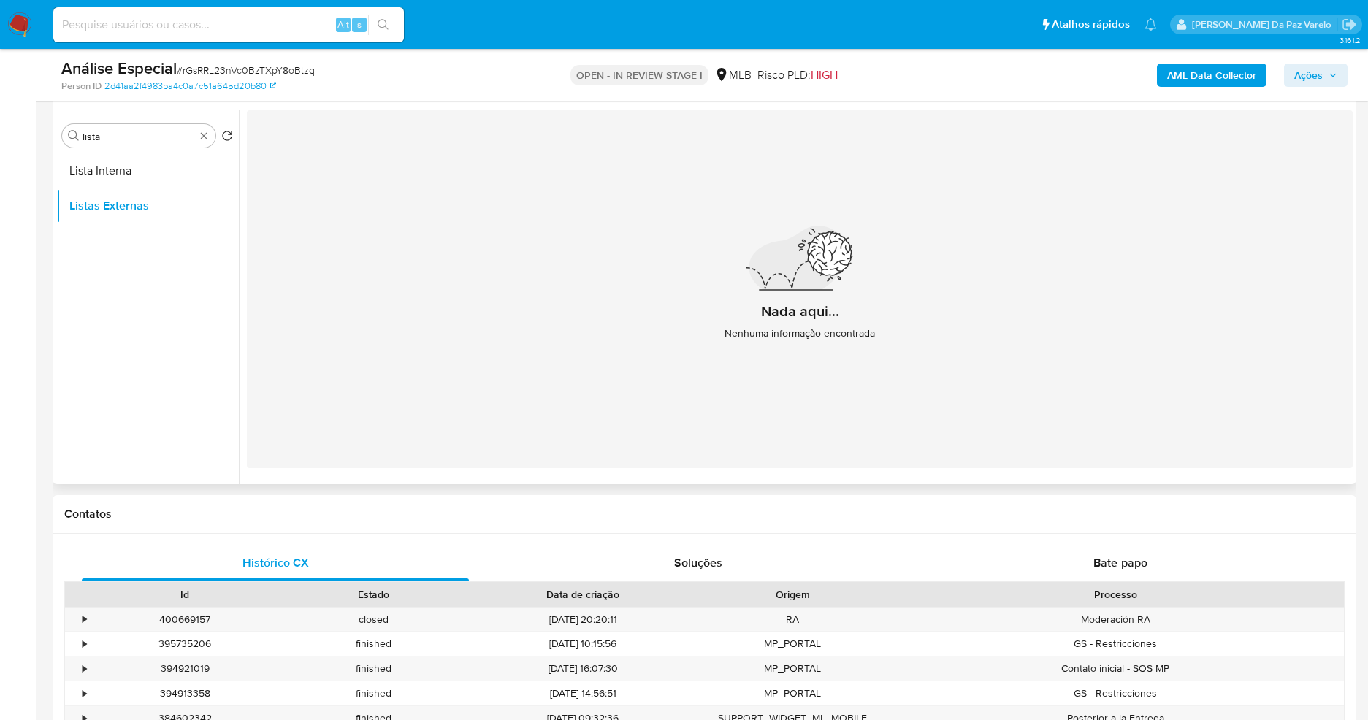
scroll to position [219, 0]
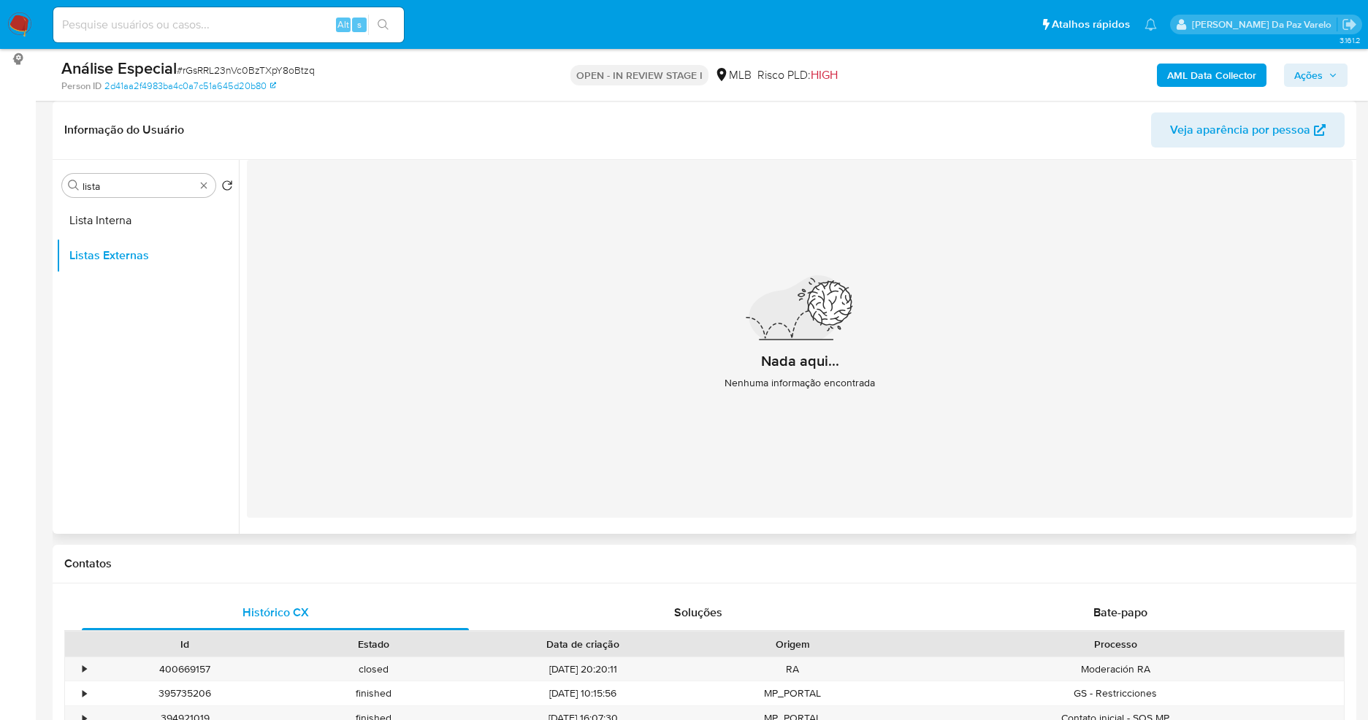
click at [781, 352] on h2 "Nada aqui..." at bounding box center [800, 361] width 78 height 18
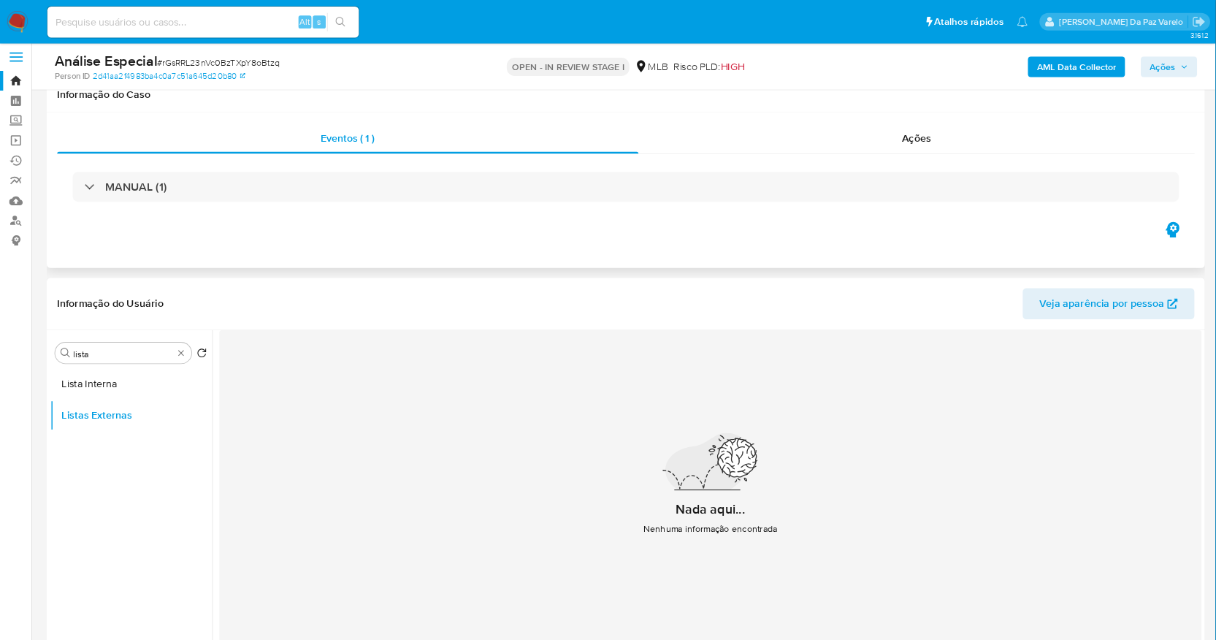
scroll to position [0, 0]
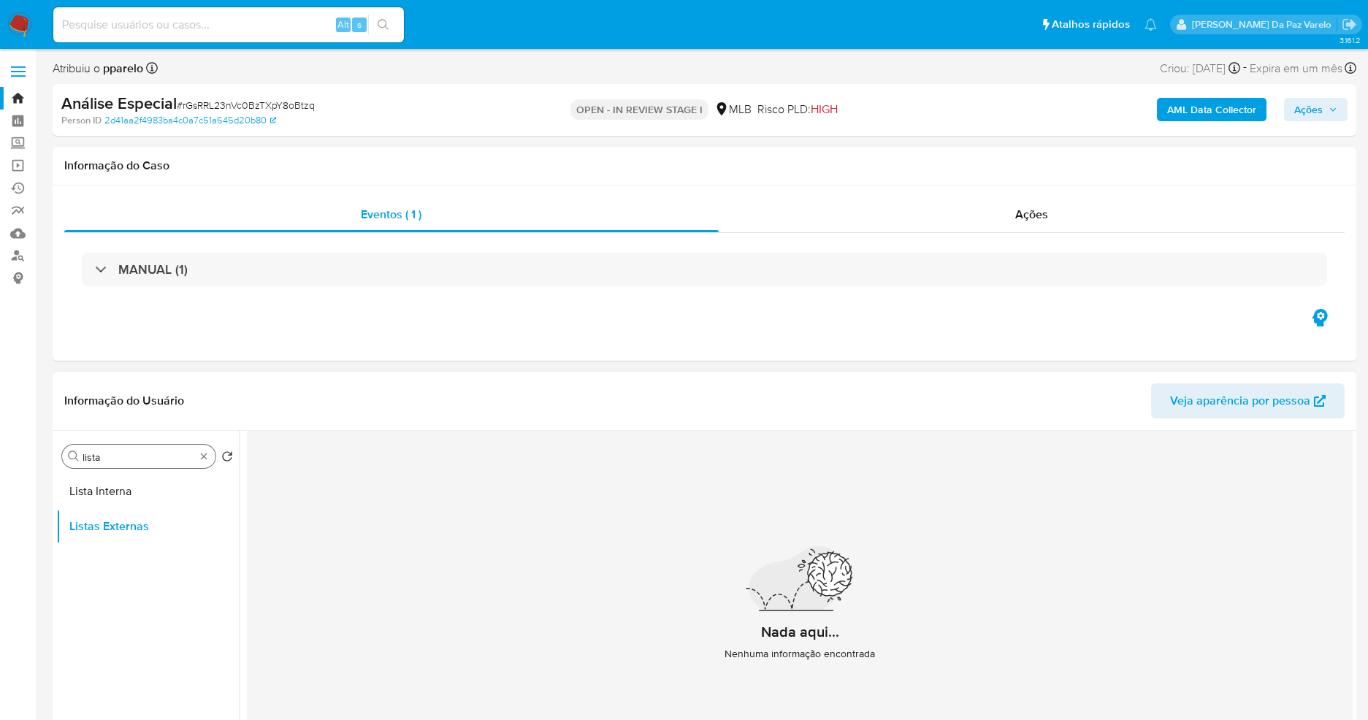
click at [145, 458] on input "lista" at bounding box center [139, 457] width 113 height 13
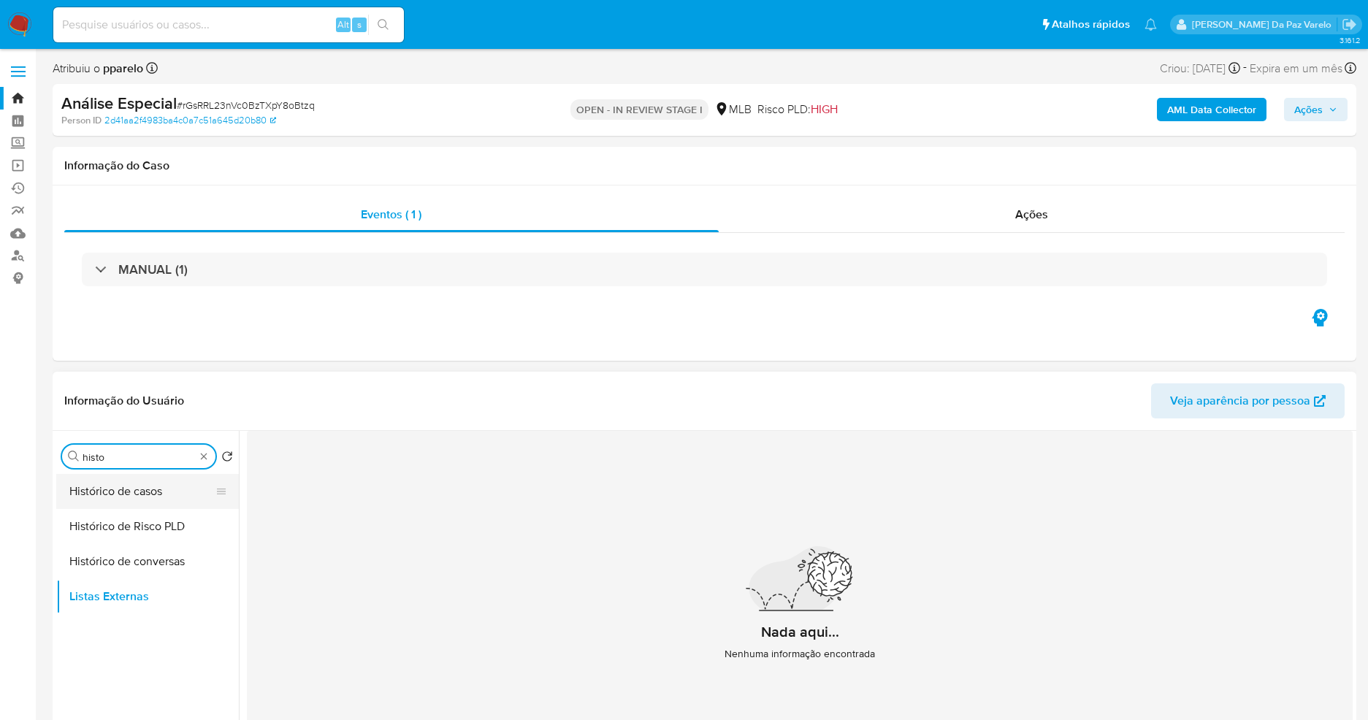
click at [142, 497] on button "Histórico de casos" at bounding box center [141, 491] width 171 height 35
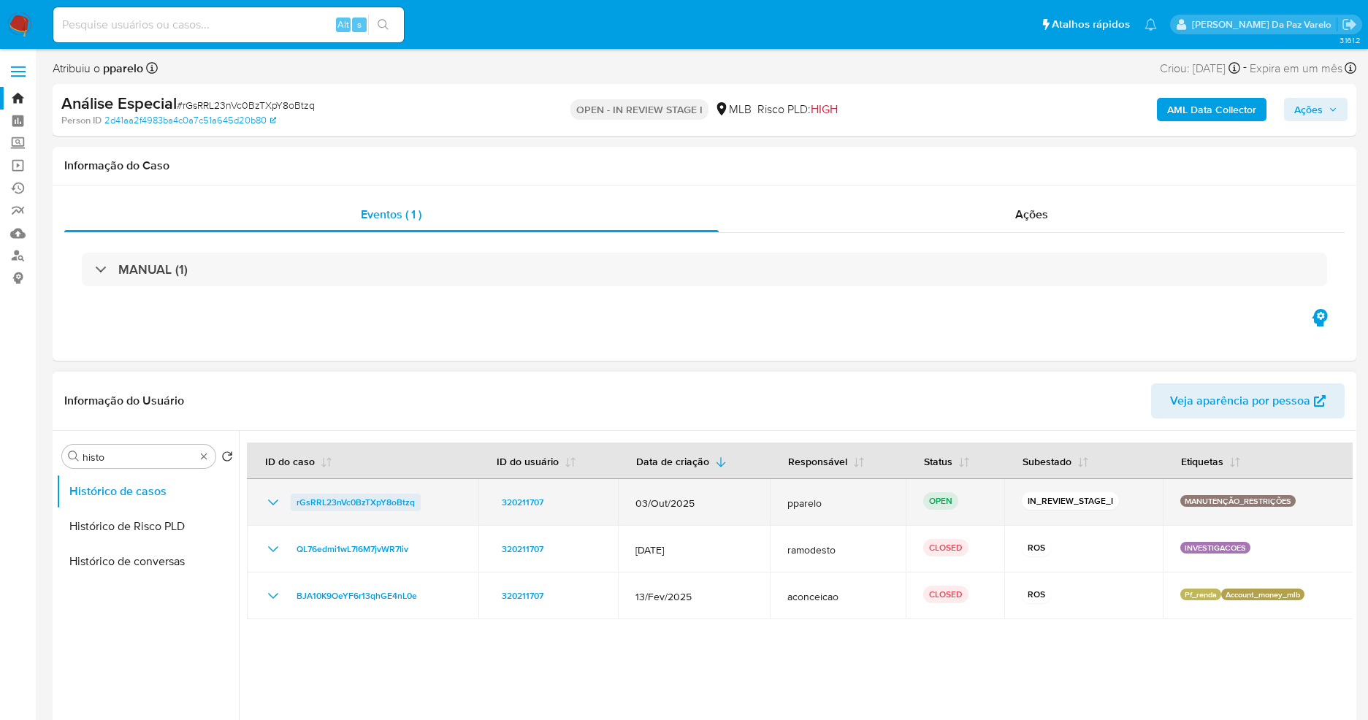
click at [381, 495] on span "rGsRRL23nVc0BzTXpY8oBtzq" at bounding box center [356, 503] width 118 height 18
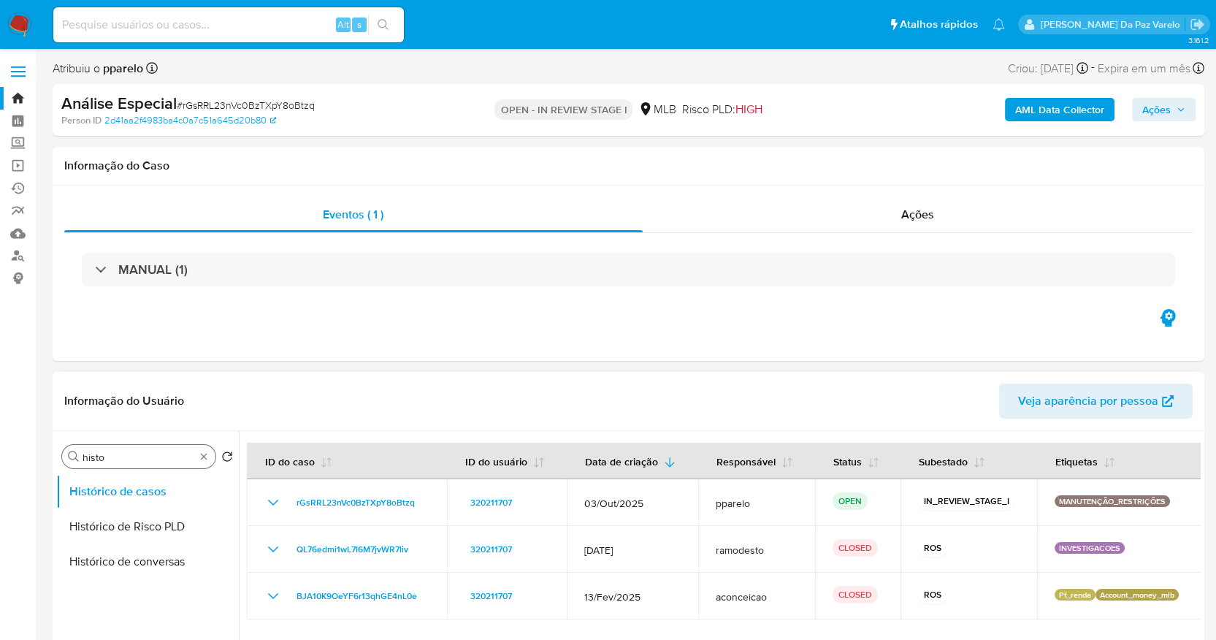
click at [151, 462] on input "histo" at bounding box center [139, 457] width 113 height 13
click at [152, 462] on input "histo" at bounding box center [139, 457] width 113 height 13
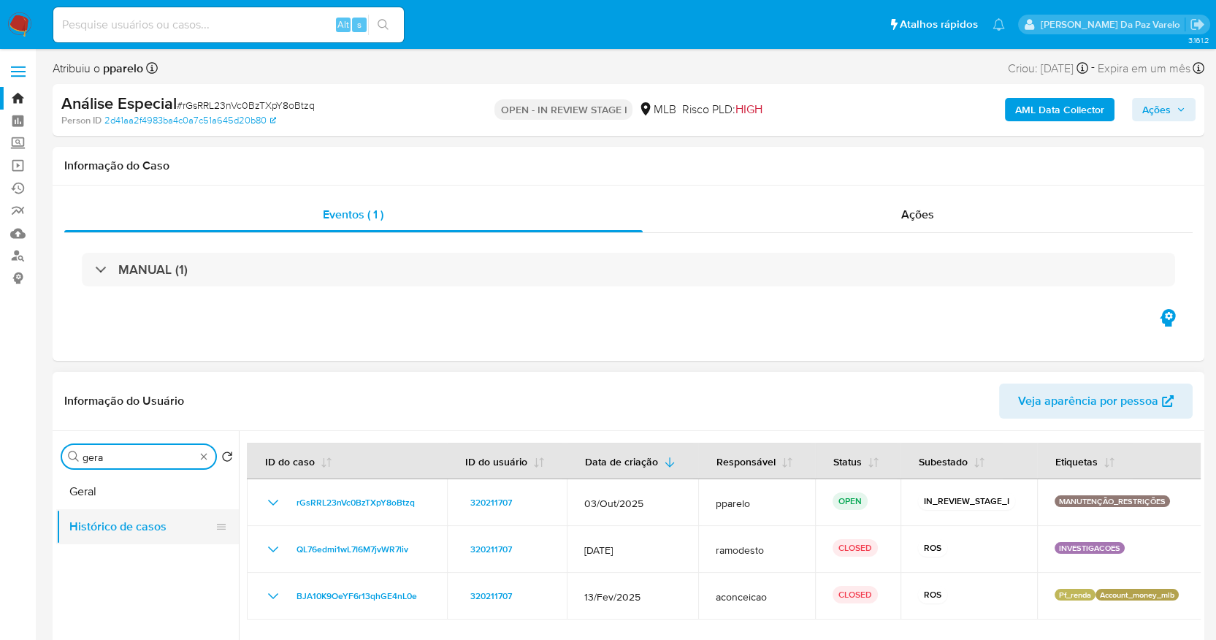
type input "gera"
click at [111, 510] on button "Histórico de casos" at bounding box center [141, 526] width 171 height 35
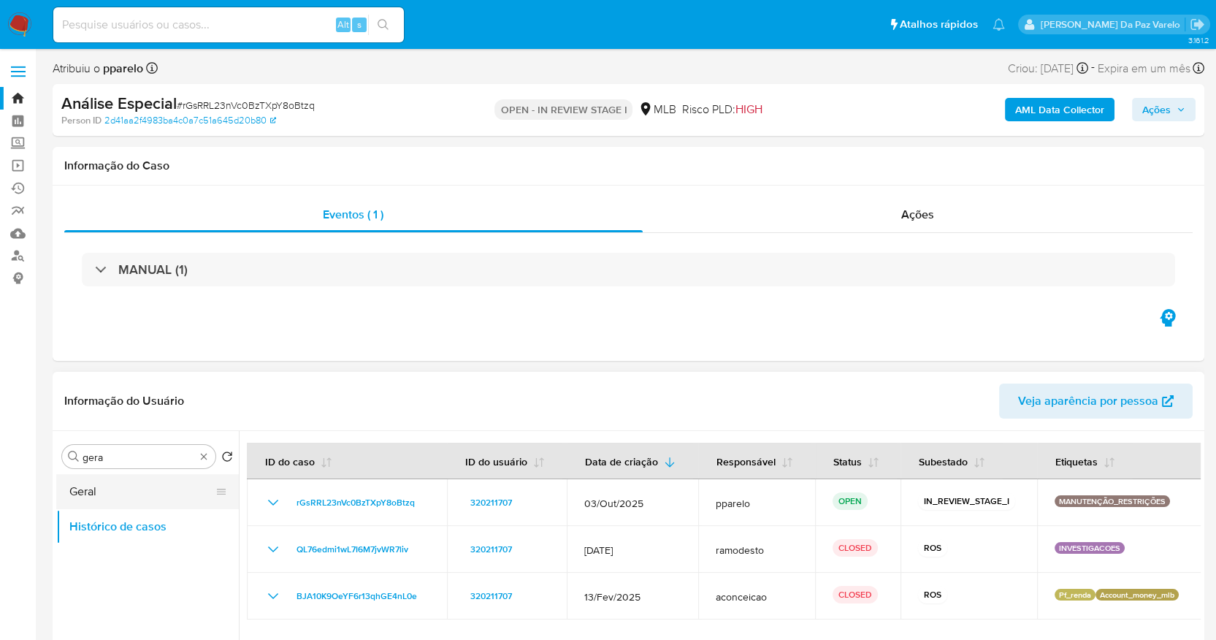
click at [118, 500] on button "Geral" at bounding box center [141, 491] width 171 height 35
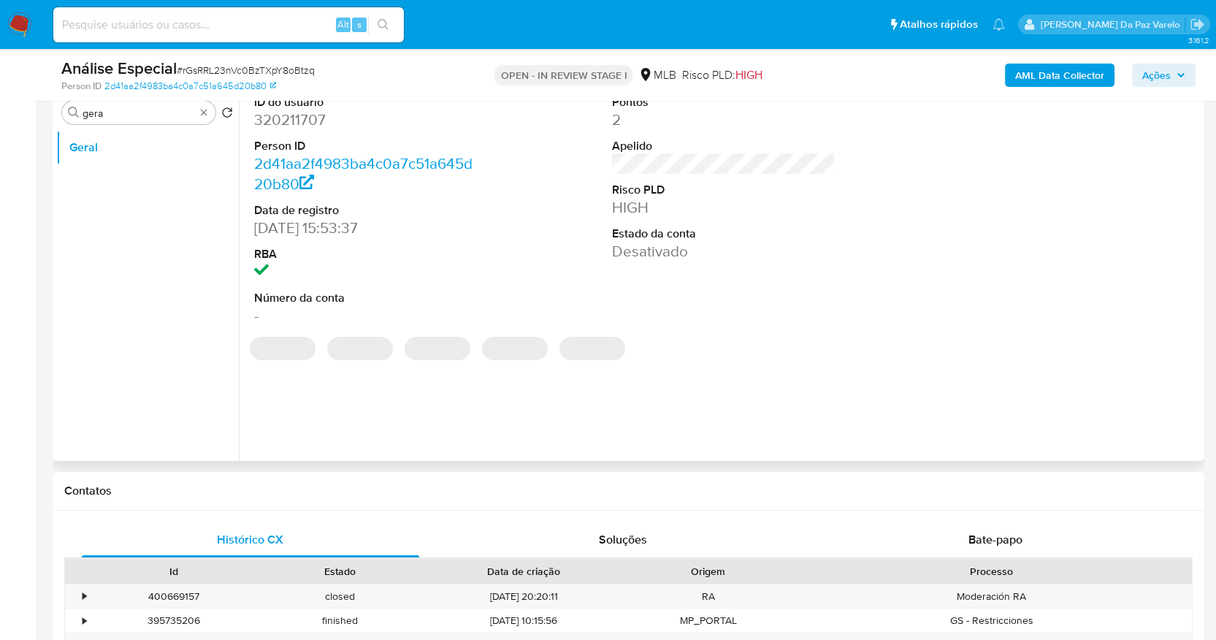
scroll to position [194, 0]
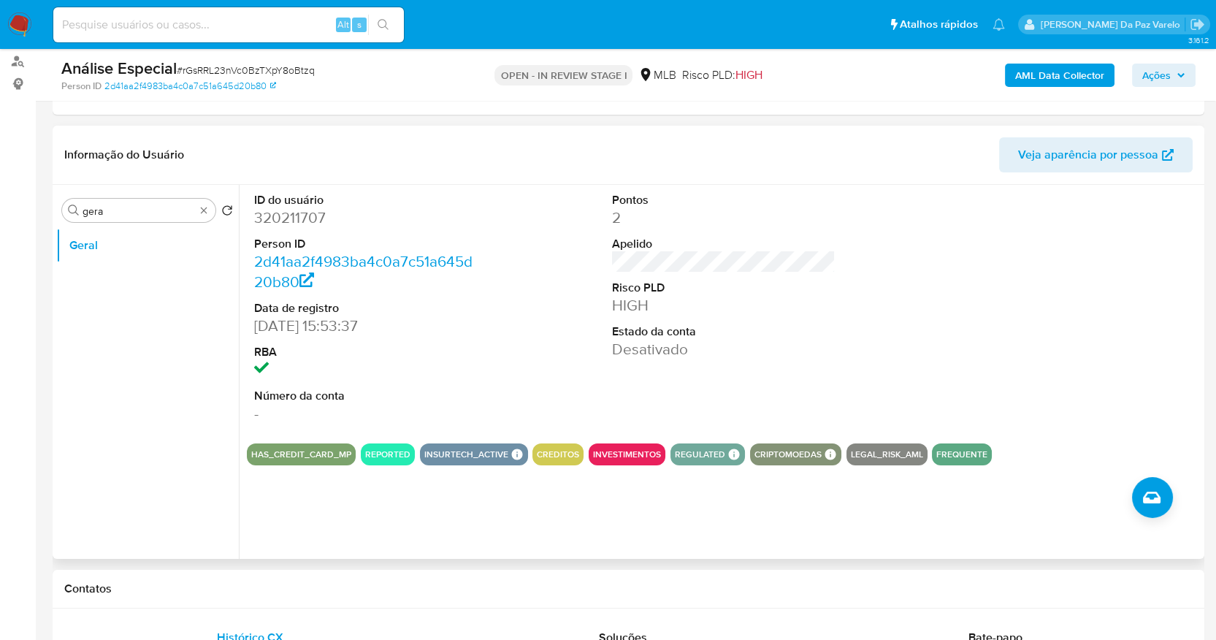
click at [625, 354] on dd "Desativado" at bounding box center [724, 349] width 224 height 20
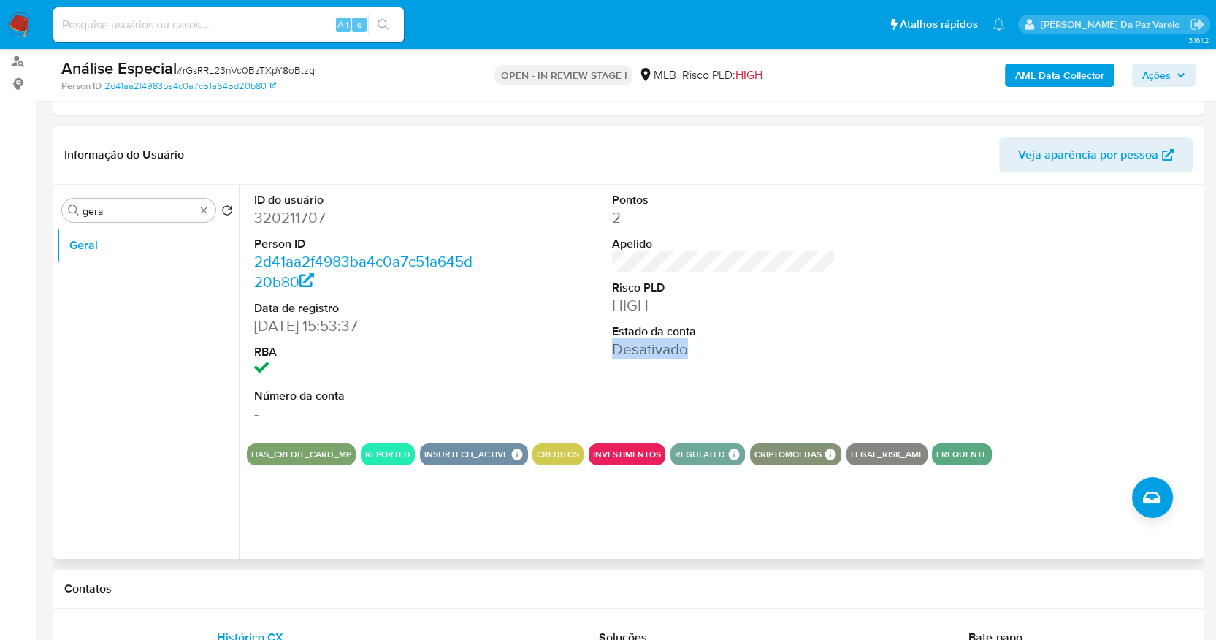
click at [625, 354] on dd "Desativado" at bounding box center [724, 349] width 224 height 20
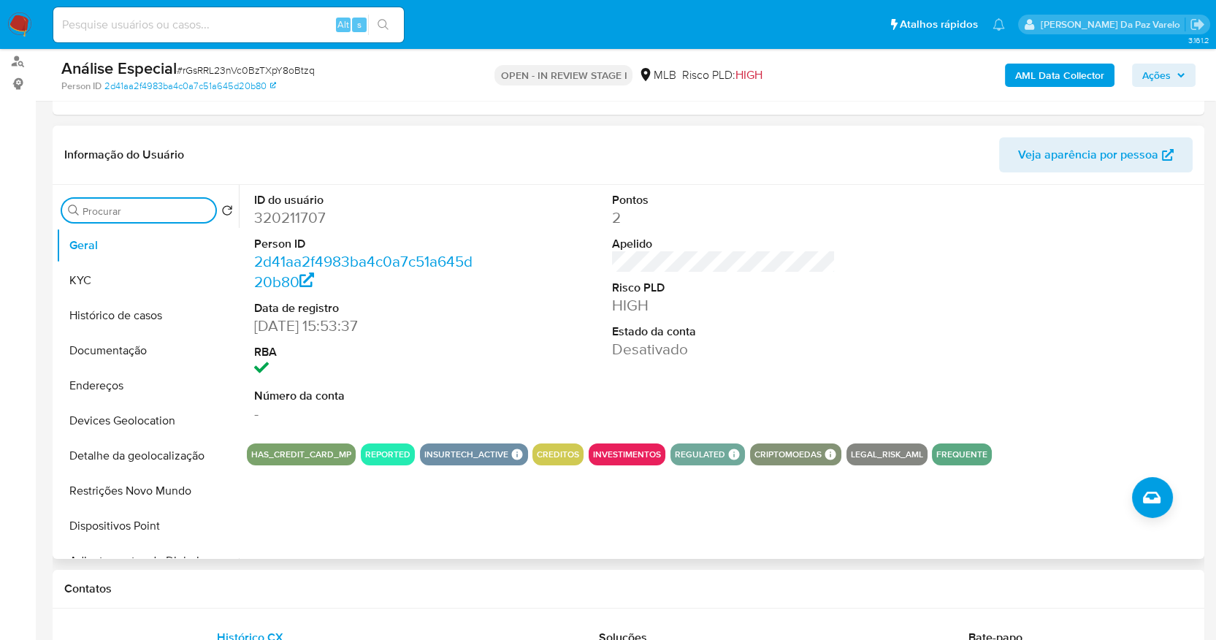
click at [199, 216] on input "Procurar" at bounding box center [146, 211] width 127 height 13
click at [232, 66] on span "# rGsRRL23nVc0BzTXpY8oBtzq" at bounding box center [246, 70] width 138 height 15
copy span "rGsRRL23nVc0BzTXpY8oBtzq"
click at [18, 19] on img at bounding box center [19, 24] width 25 height 25
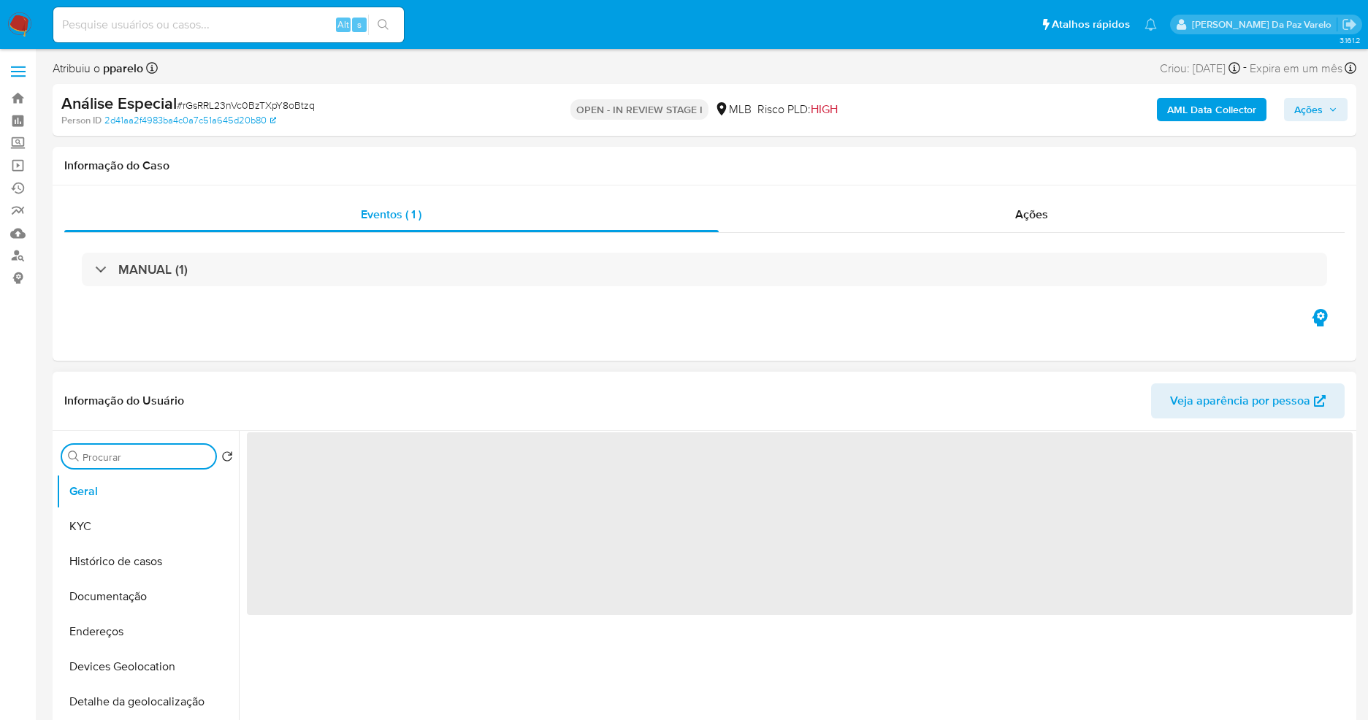
click at [169, 452] on input "Procurar" at bounding box center [146, 457] width 127 height 13
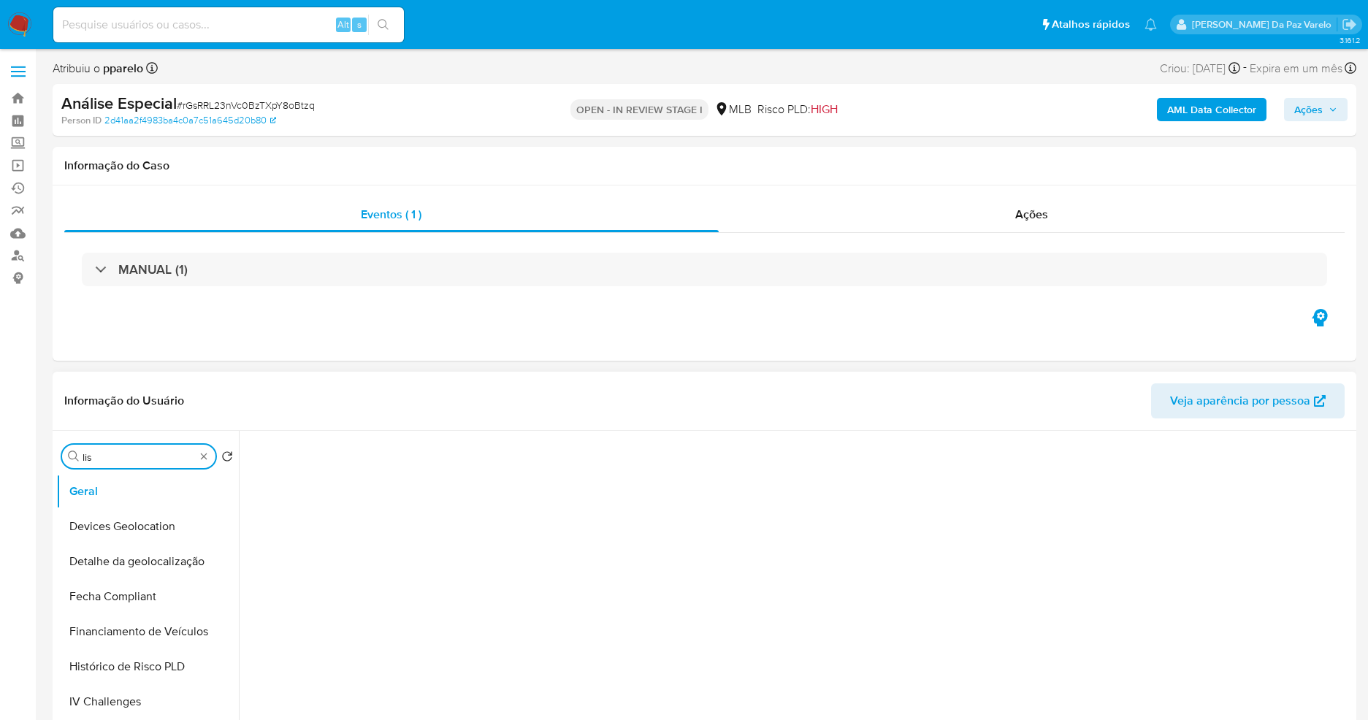
type input "list"
select select "10"
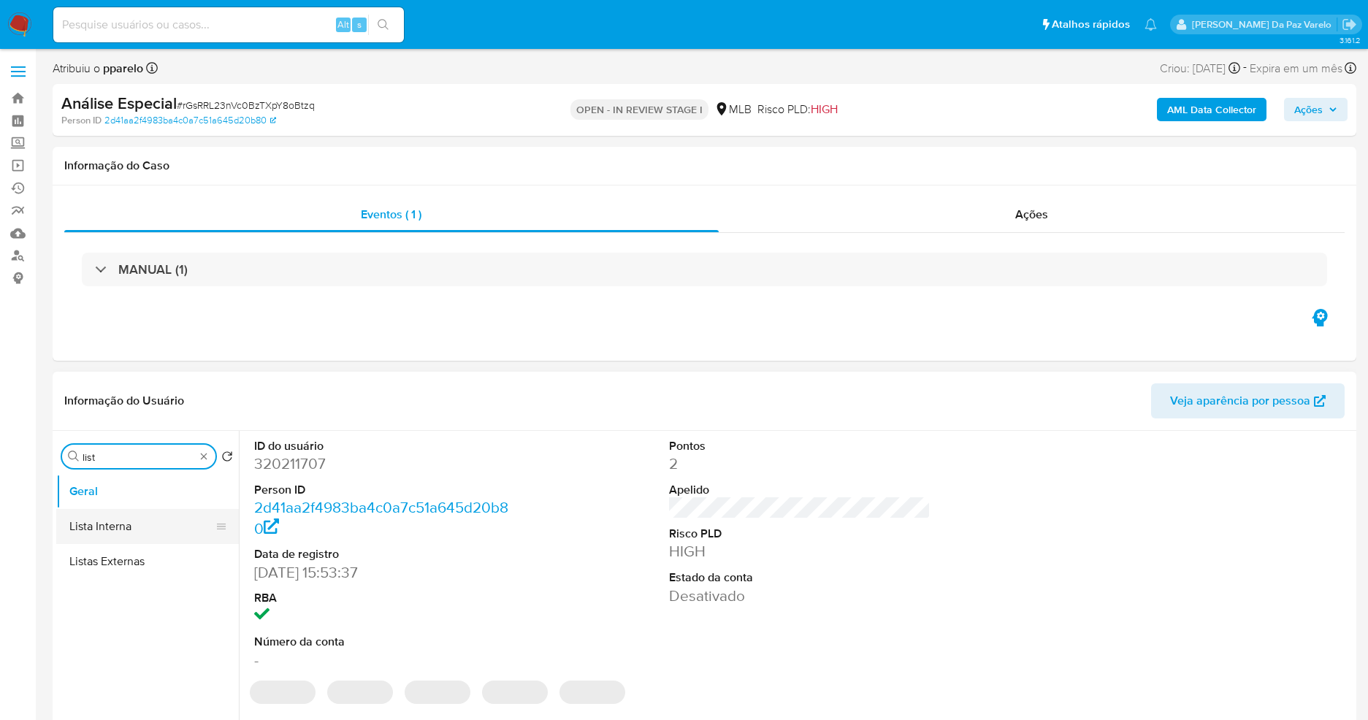
type input "list"
click at [134, 541] on button "Lista Interna" at bounding box center [141, 526] width 171 height 35
click at [134, 531] on button "Lista Interna" at bounding box center [141, 526] width 171 height 35
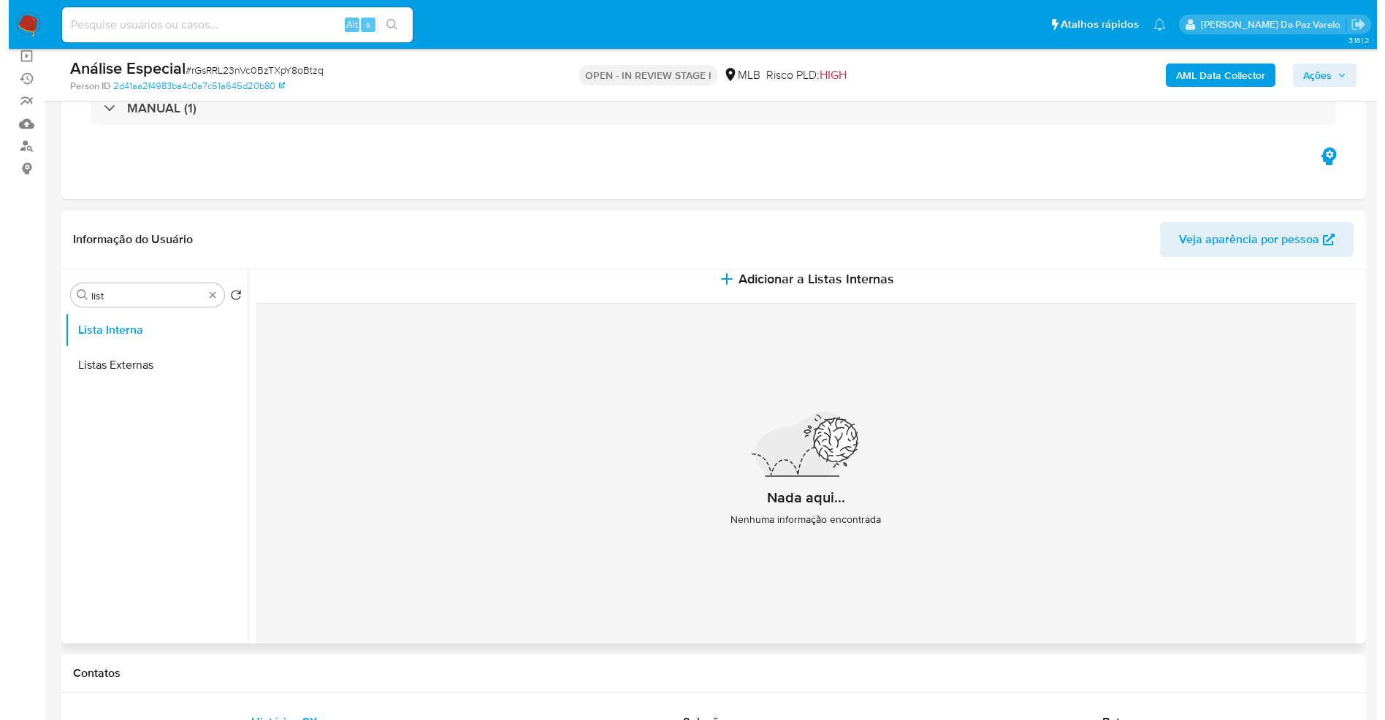
scroll to position [18, 0]
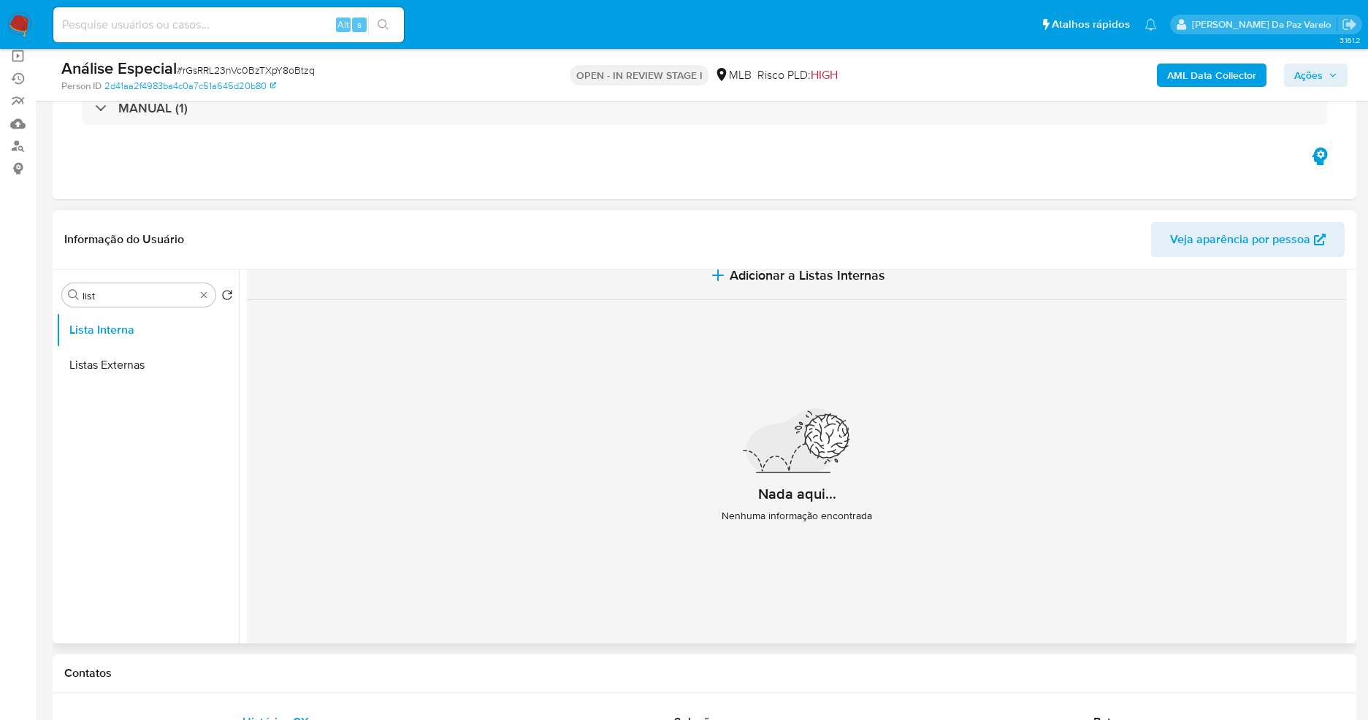
click at [773, 278] on span "Adicionar a Listas Internas" at bounding box center [808, 275] width 156 height 16
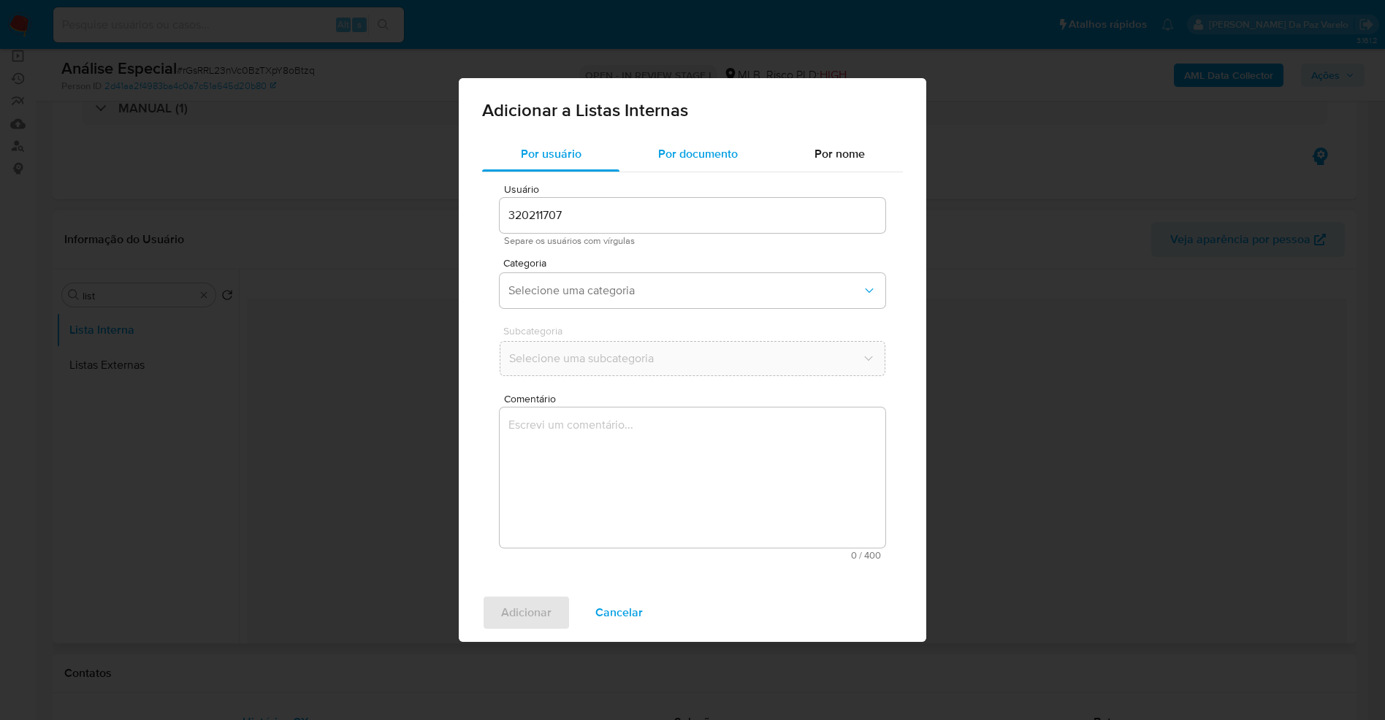
click at [696, 150] on span "Por documento" at bounding box center [698, 153] width 80 height 17
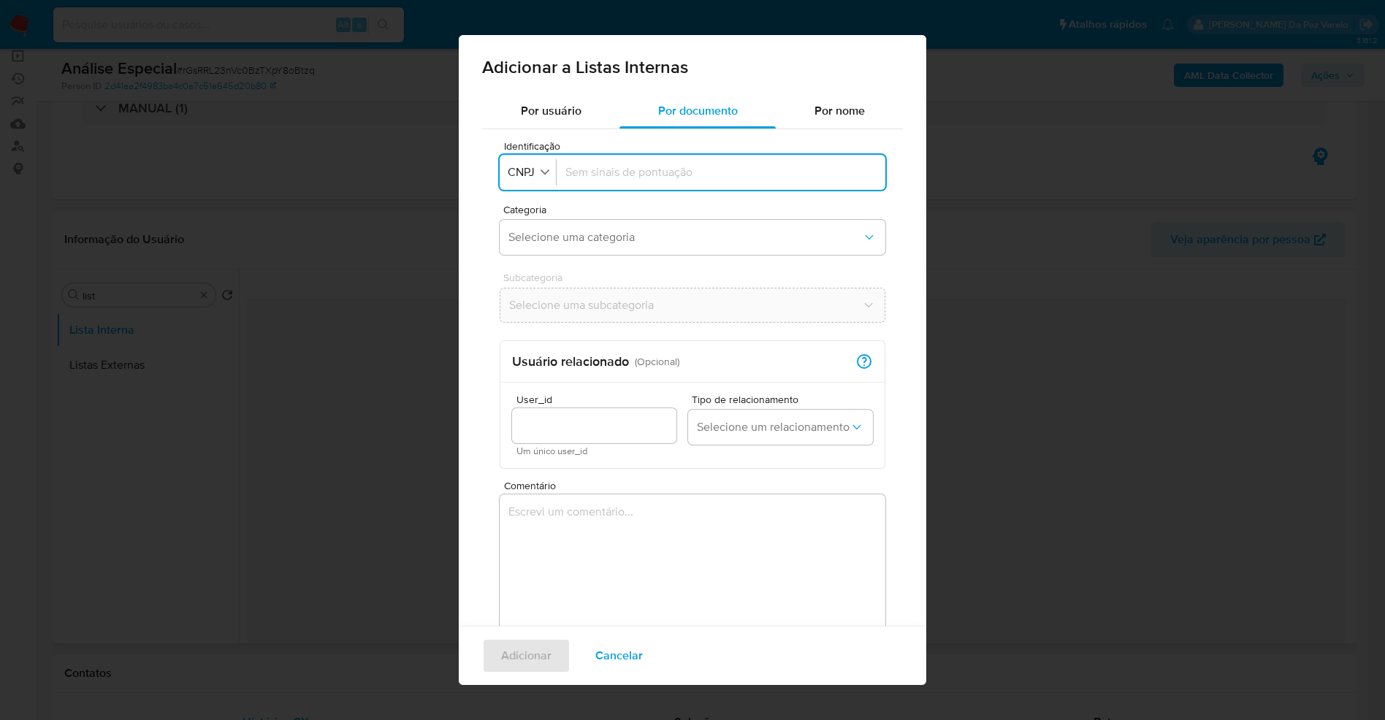
click at [641, 171] on input "Identificação" at bounding box center [721, 172] width 311 height 16
type input "17847429705"
click at [538, 177] on button "Identificação CNPJ" at bounding box center [530, 172] width 52 height 21
click at [526, 236] on span "CPF" at bounding box center [519, 236] width 21 height 15
click at [530, 236] on span "Selecione uma categoria" at bounding box center [686, 237] width 354 height 15
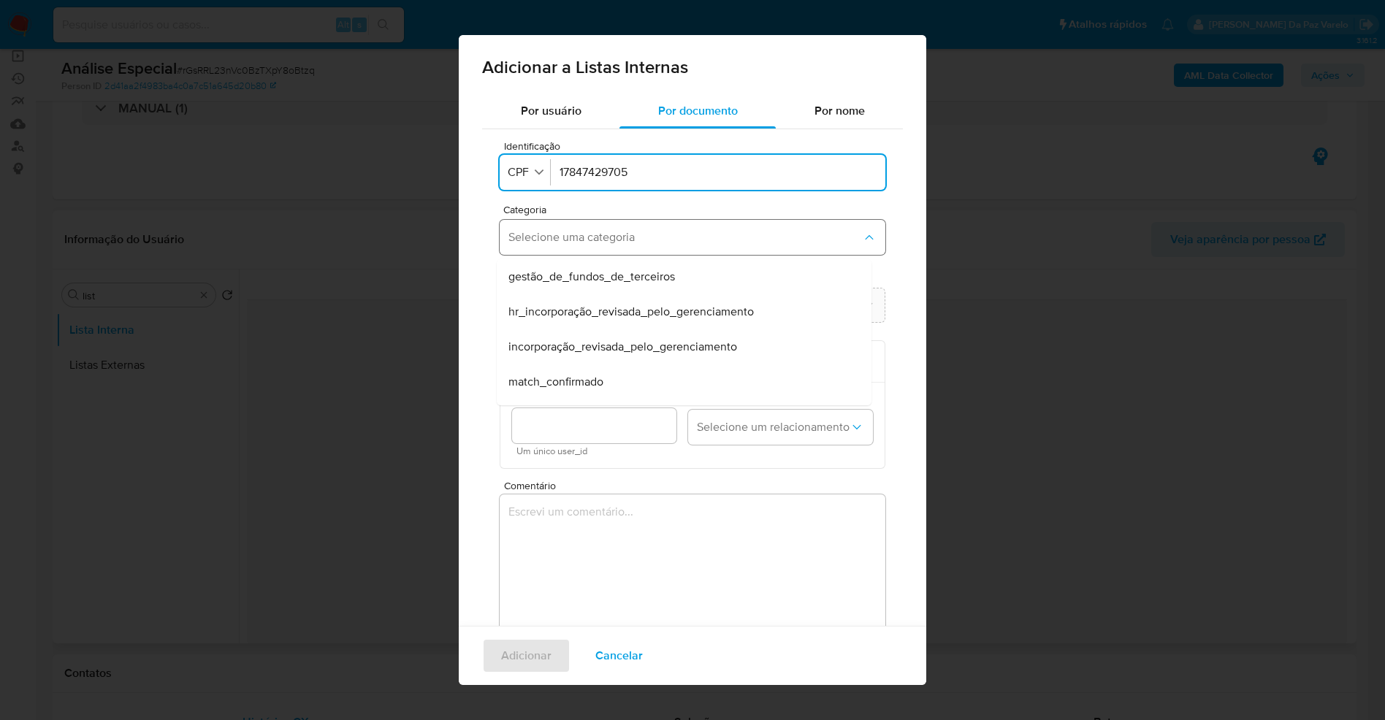
click at [581, 235] on span "Selecione uma categoria" at bounding box center [686, 237] width 354 height 15
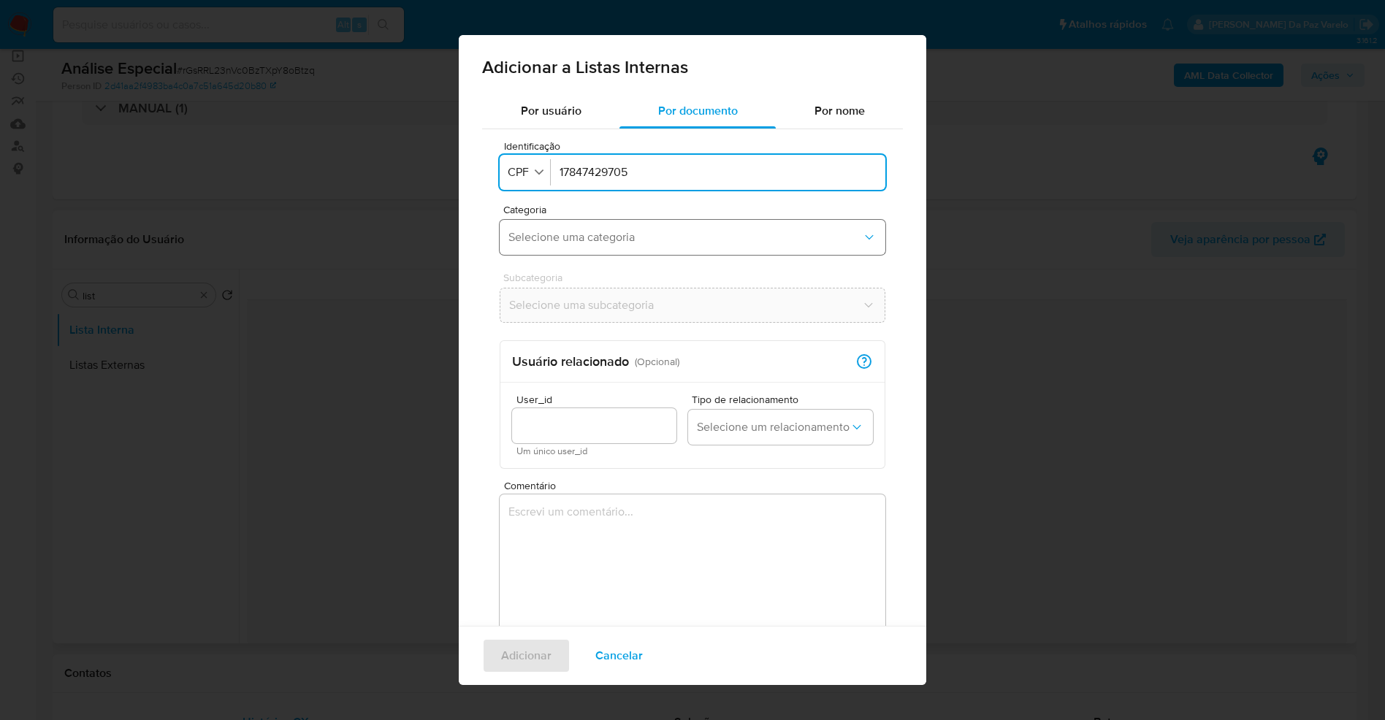
click at [581, 235] on span "Selecione uma categoria" at bounding box center [686, 237] width 354 height 15
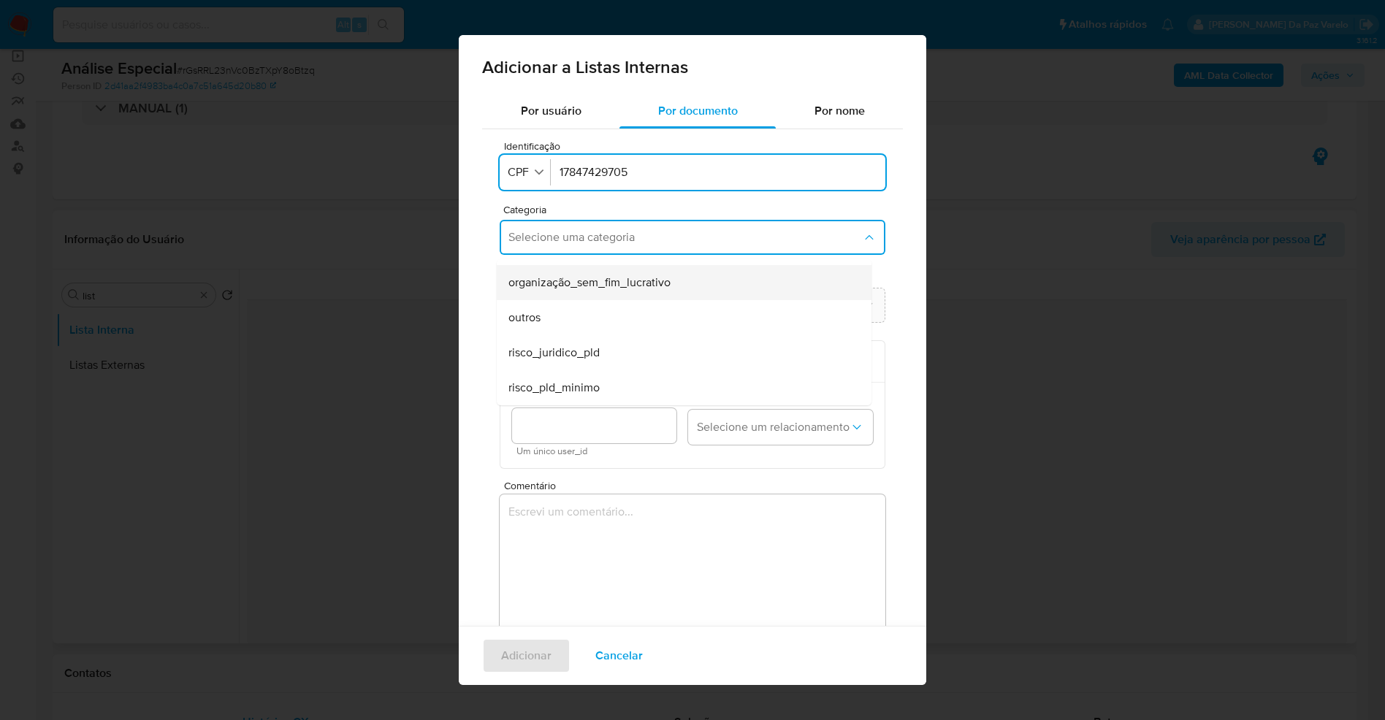
scroll to position [45, 0]
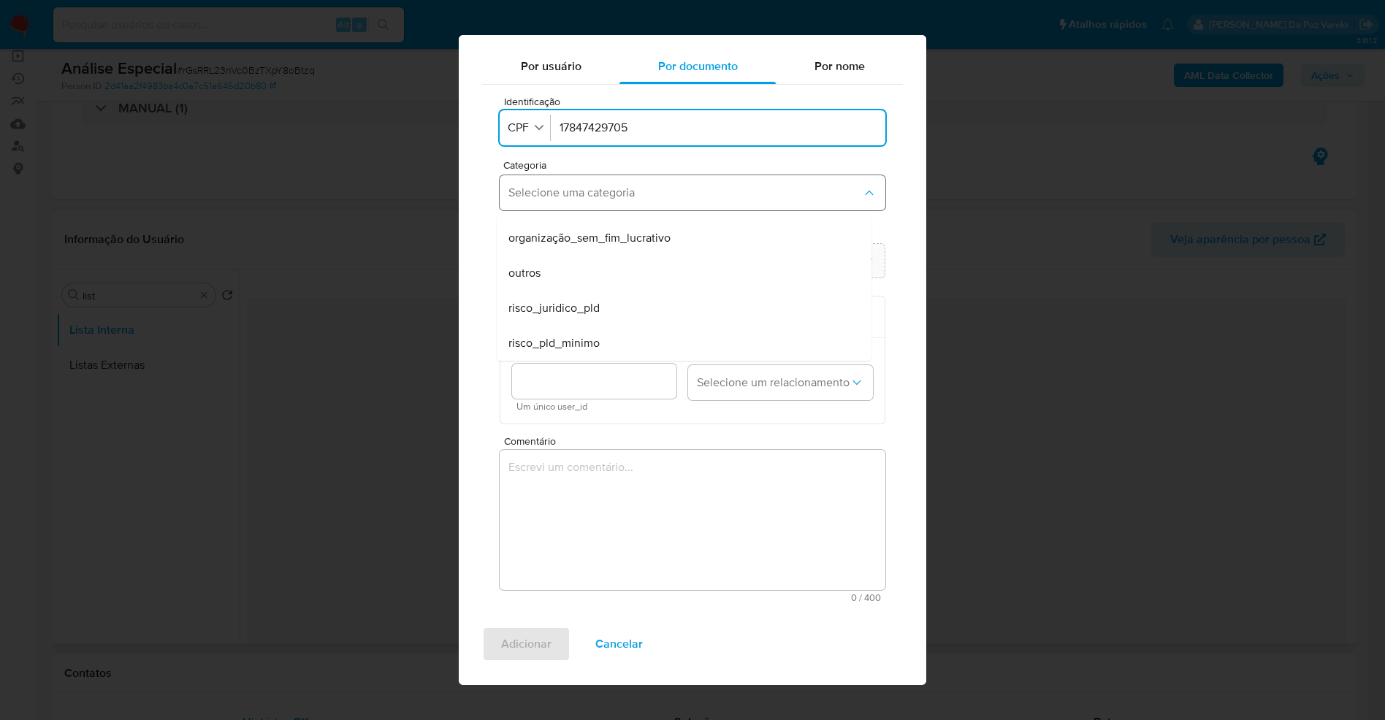
click at [605, 202] on button "Selecione uma categoria" at bounding box center [693, 192] width 386 height 35
click at [603, 187] on span "Selecione uma categoria" at bounding box center [686, 193] width 354 height 15
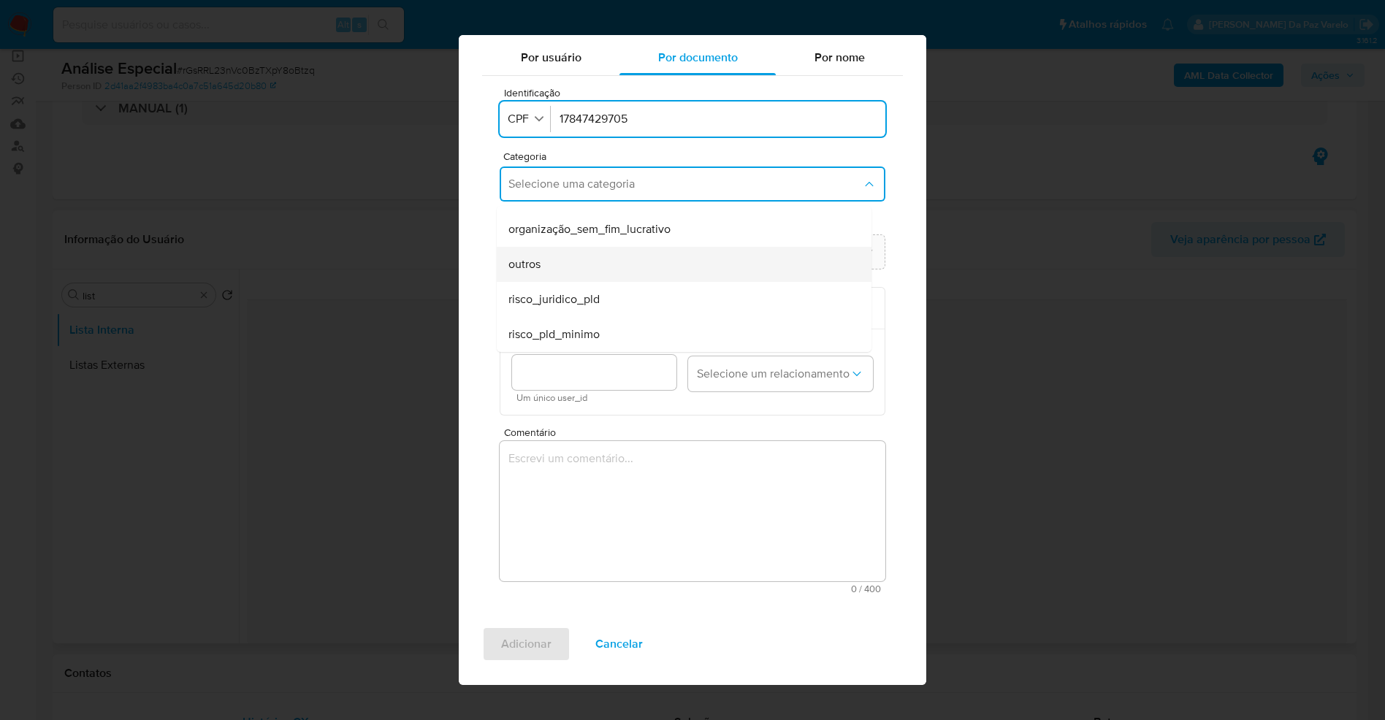
scroll to position [56, 0]
click at [585, 305] on span "risco_juridico_pld" at bounding box center [554, 297] width 91 height 15
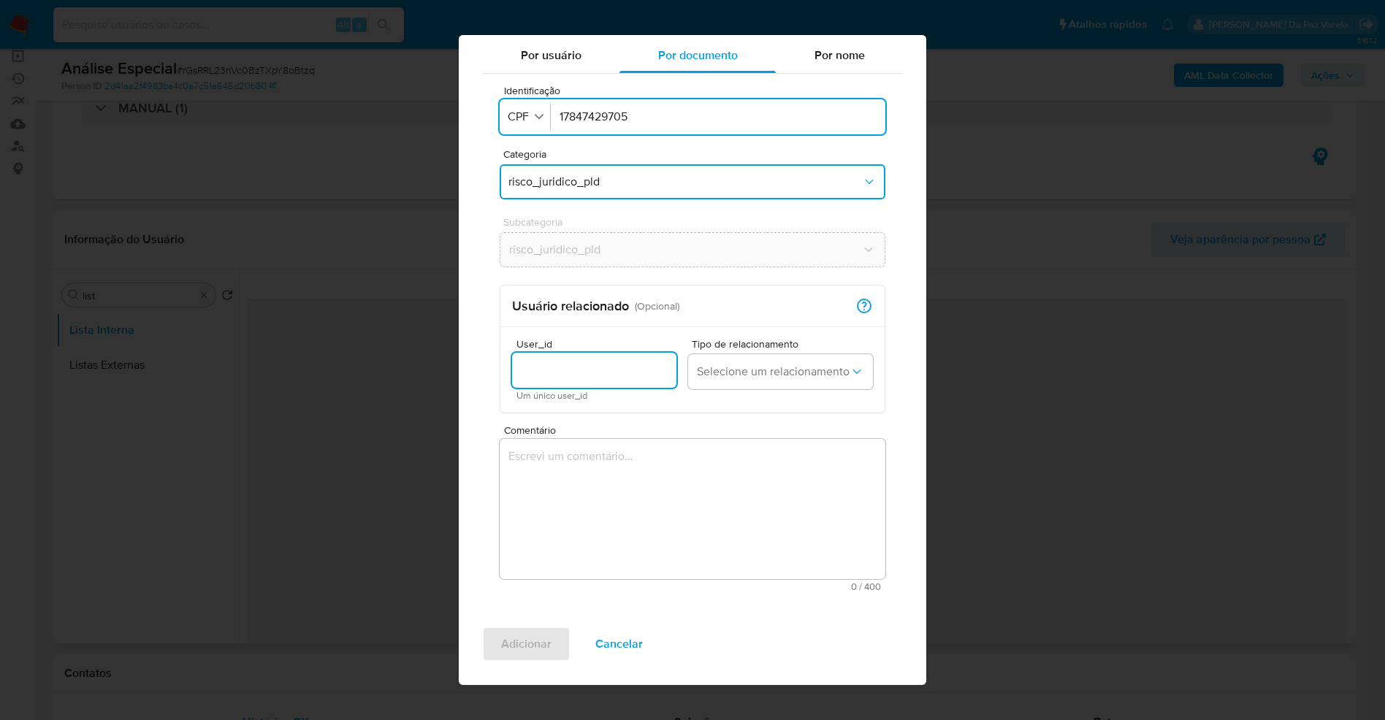
click at [558, 369] on input "User_id" at bounding box center [594, 370] width 164 height 19
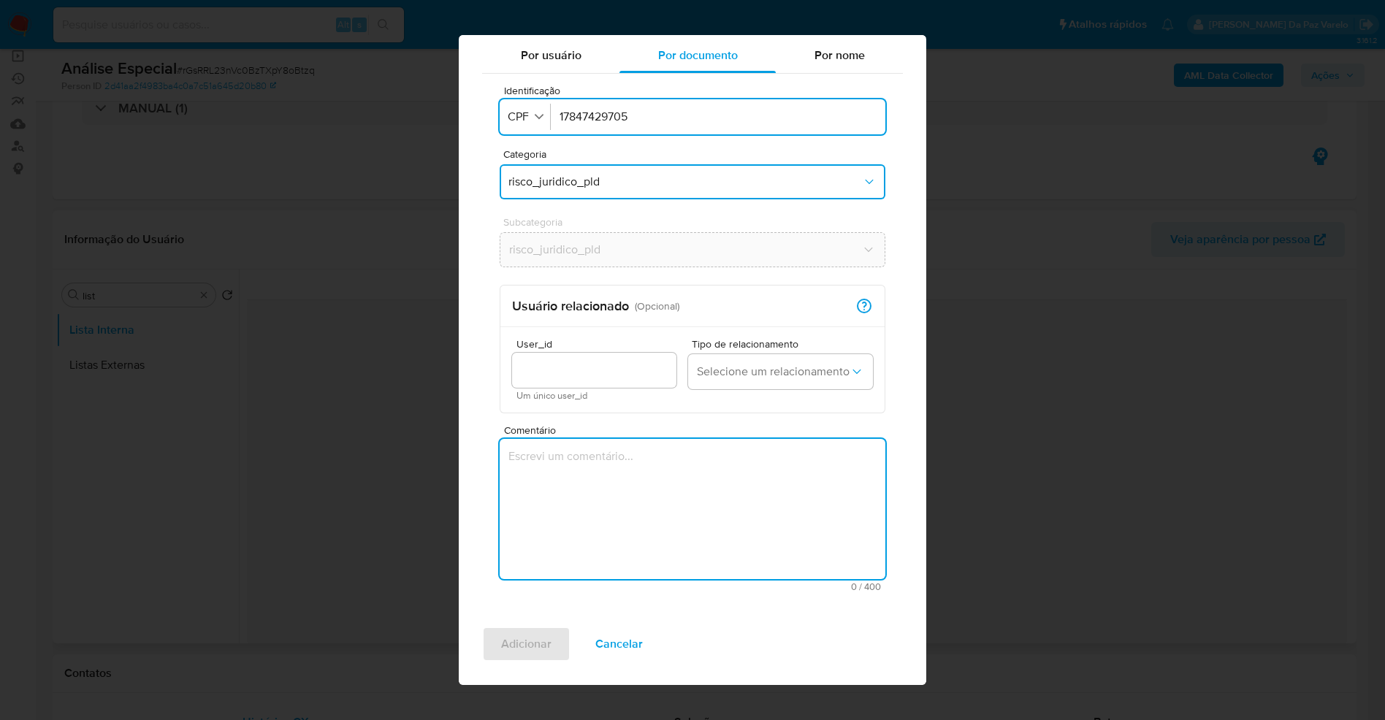
click at [676, 479] on textarea "Comentário" at bounding box center [693, 509] width 386 height 140
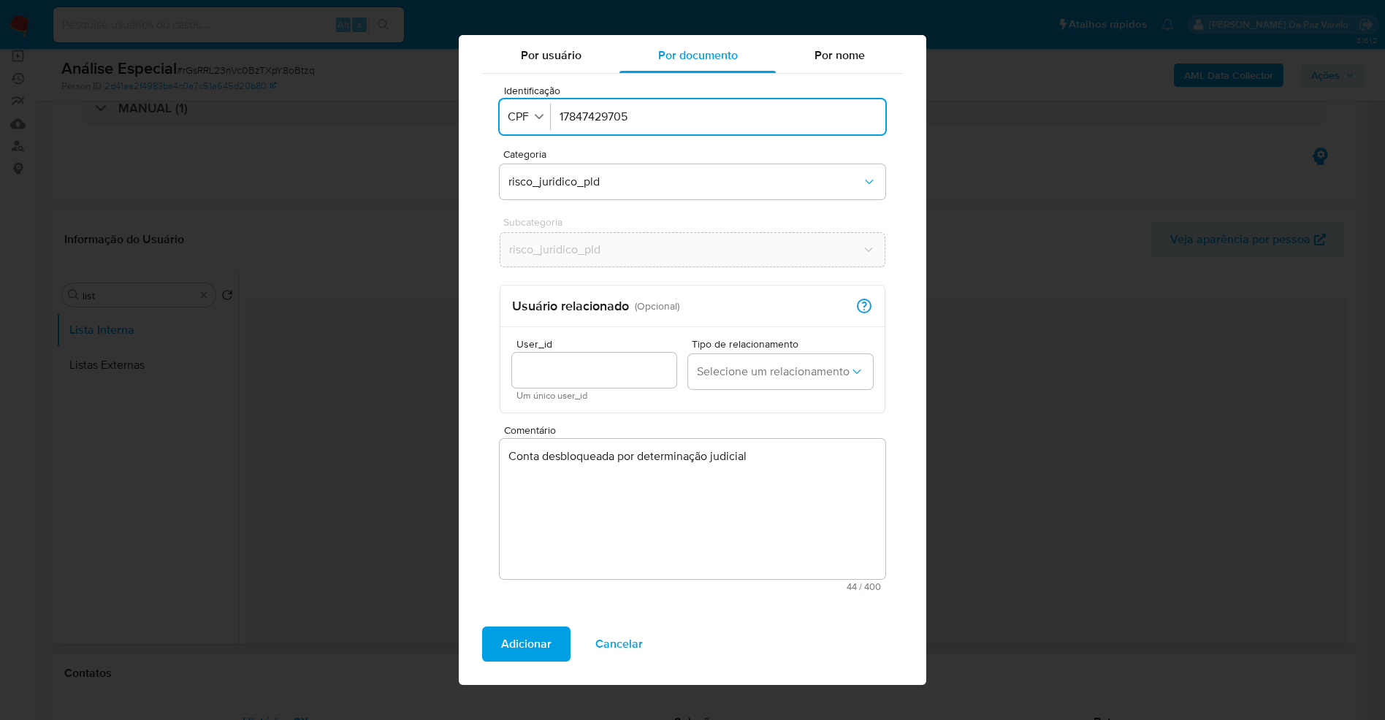
click at [739, 460] on textarea "Conta desbloqueada por determinação judicial" at bounding box center [693, 509] width 386 height 140
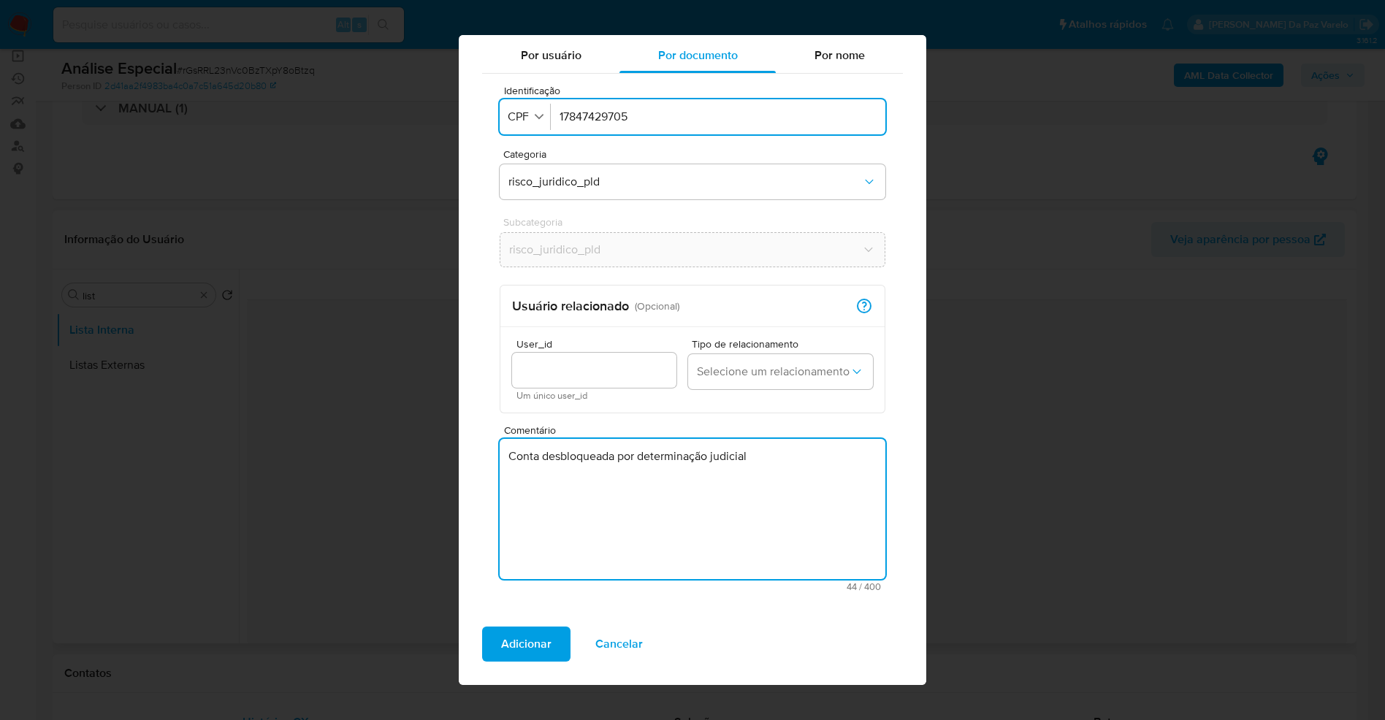
click at [778, 457] on textarea "Conta desbloqueada por determinação judicial" at bounding box center [693, 509] width 386 height 140
click at [856, 462] on textarea "Conta desbloqueada por determinação judicial - processo" at bounding box center [693, 509] width 386 height 140
paste textarea "Número: 0804686-45.2025.8.19.0026"
type textarea "Conta desbloqueada por determinação judicial - processo TJRJ Número: 0804686-45…"
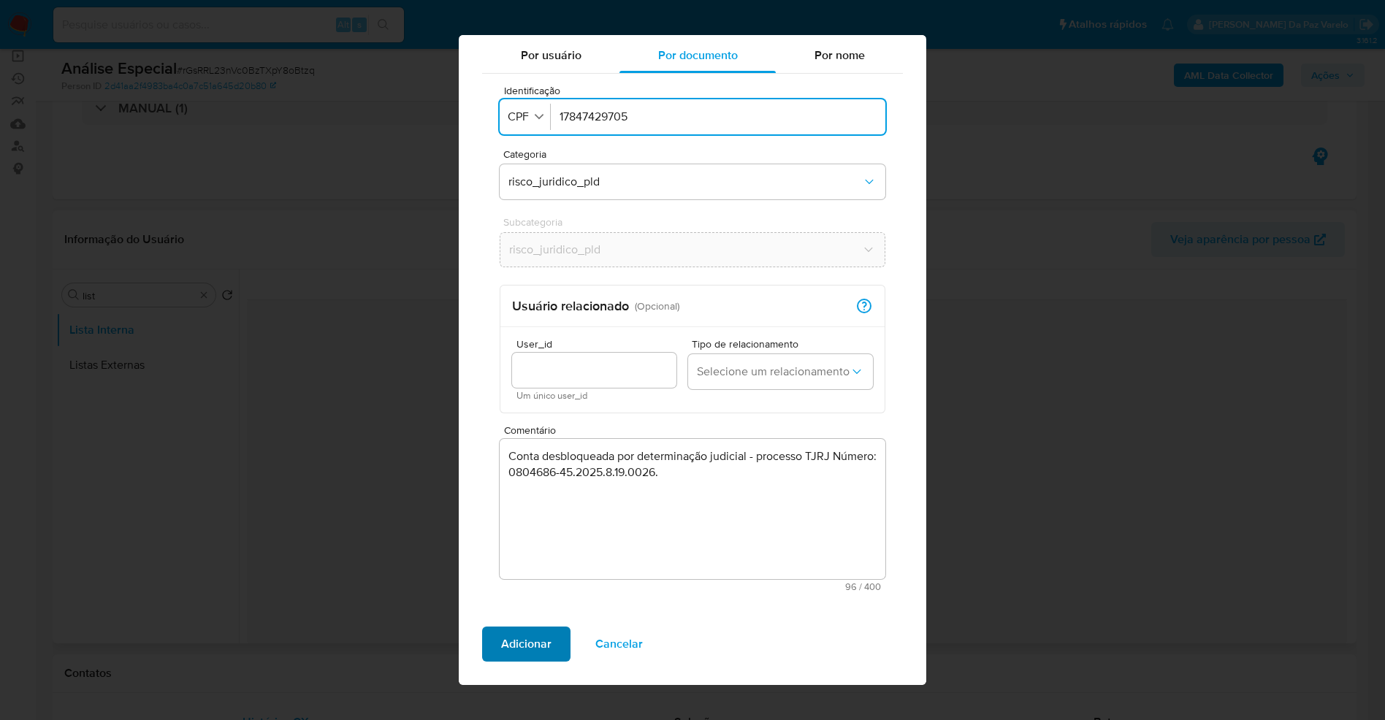
click at [546, 643] on span "Adicionar" at bounding box center [526, 644] width 50 height 32
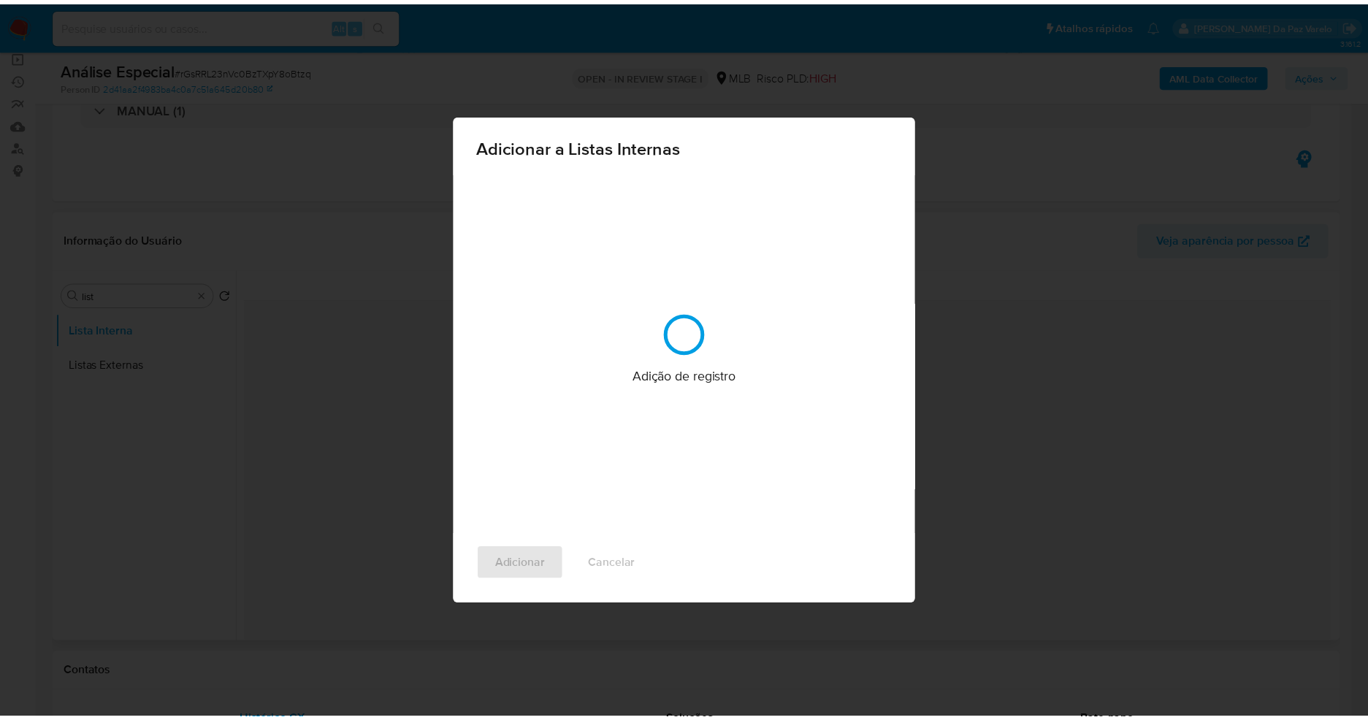
scroll to position [0, 0]
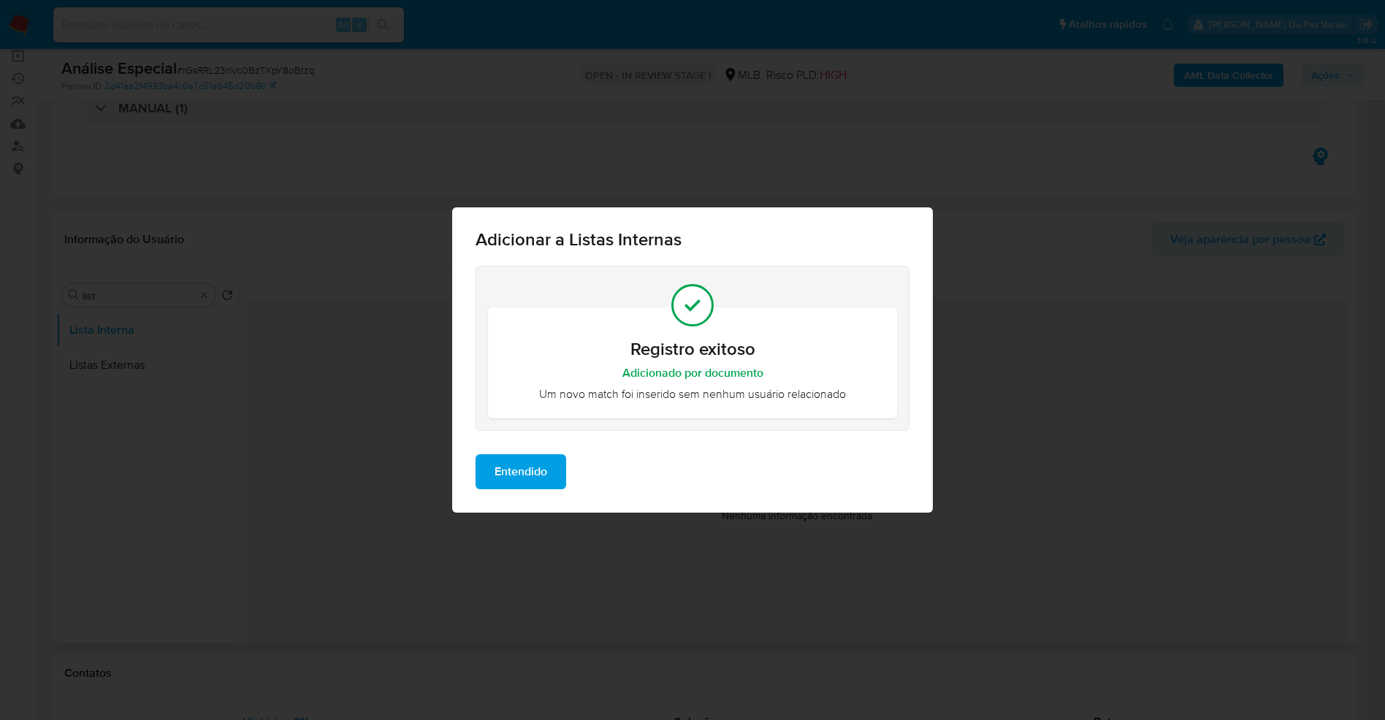
click at [557, 472] on button "Entendido" at bounding box center [521, 471] width 91 height 35
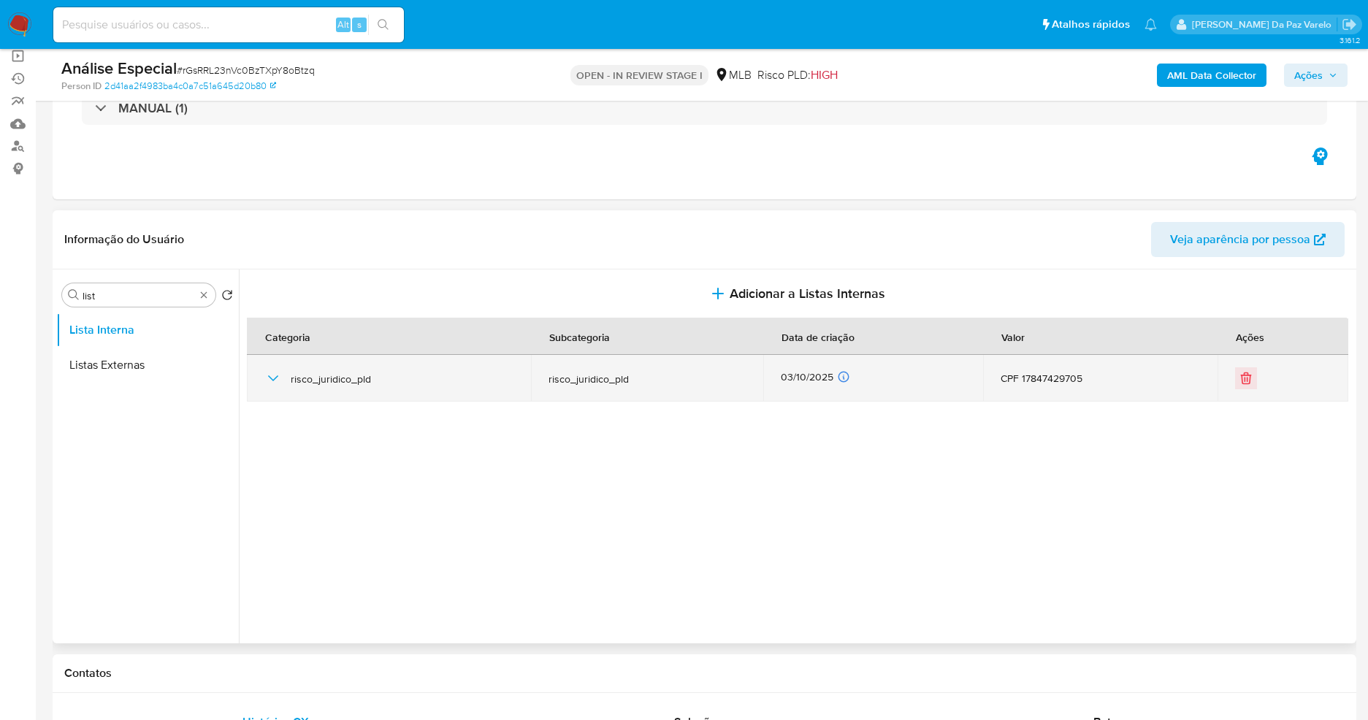
click at [280, 383] on icon "button" at bounding box center [273, 379] width 18 height 18
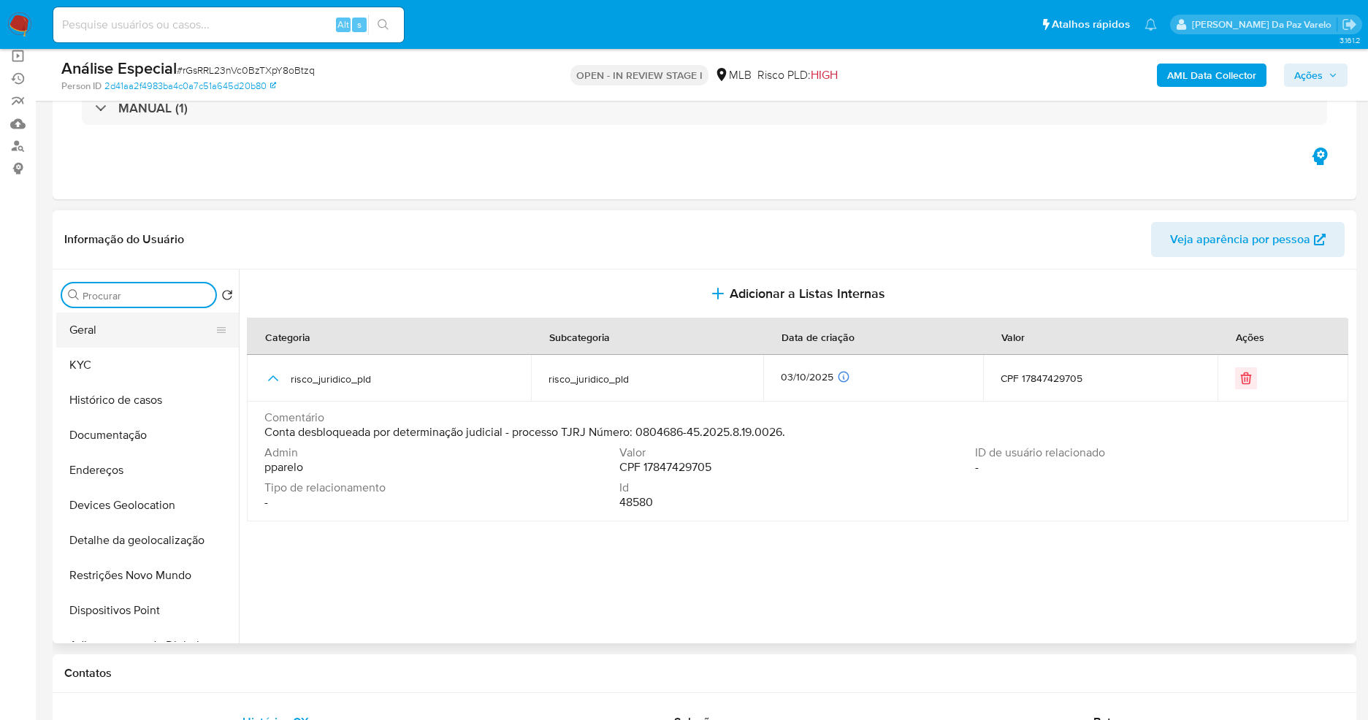
click at [107, 330] on button "Geral" at bounding box center [141, 330] width 171 height 35
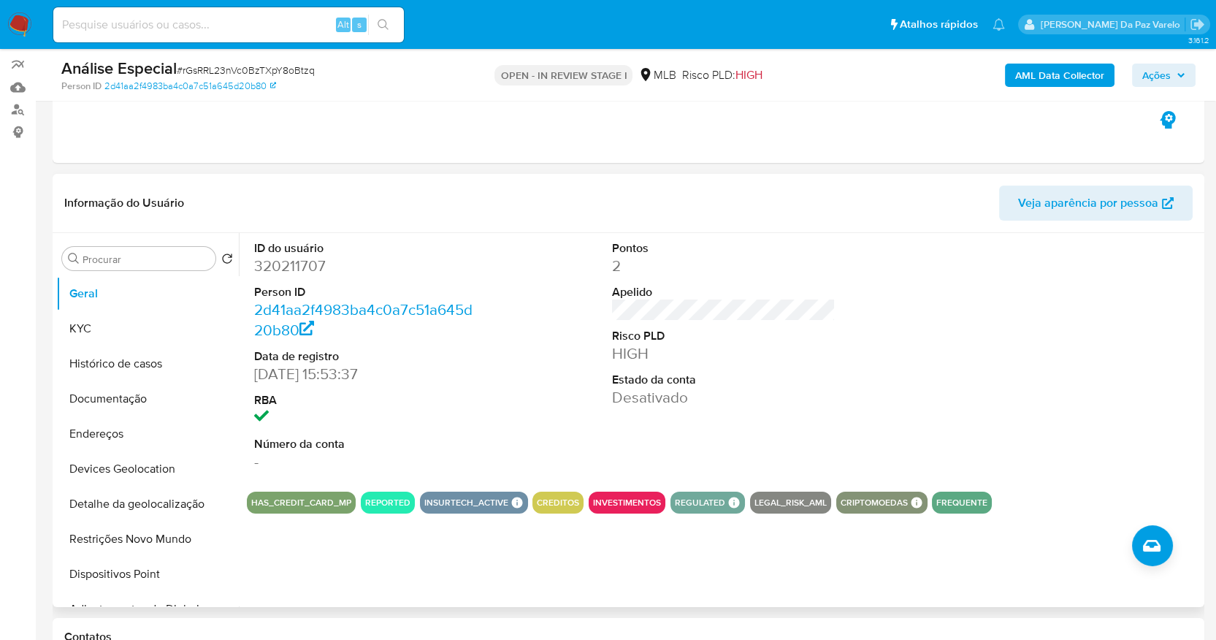
scroll to position [203, 0]
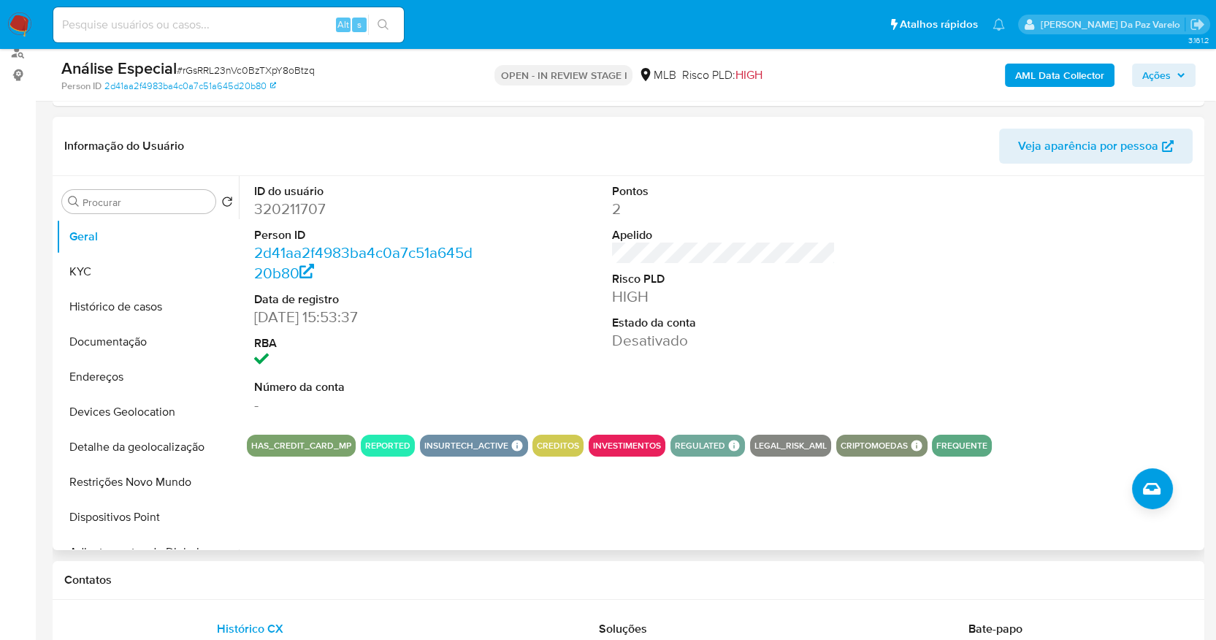
click at [758, 384] on div "Pontos 2 Apelido Risco PLD HIGH Estado da conta Desativado" at bounding box center [724, 299] width 239 height 247
drag, startPoint x: 754, startPoint y: 446, endPoint x: 817, endPoint y: 449, distance: 62.9
click at [817, 449] on button "LEGAL_RISK_AML" at bounding box center [791, 446] width 72 height 6
drag, startPoint x: 747, startPoint y: 445, endPoint x: 824, endPoint y: 446, distance: 76.7
click at [824, 446] on div "LEGAL_RISK_AML" at bounding box center [790, 446] width 81 height 22
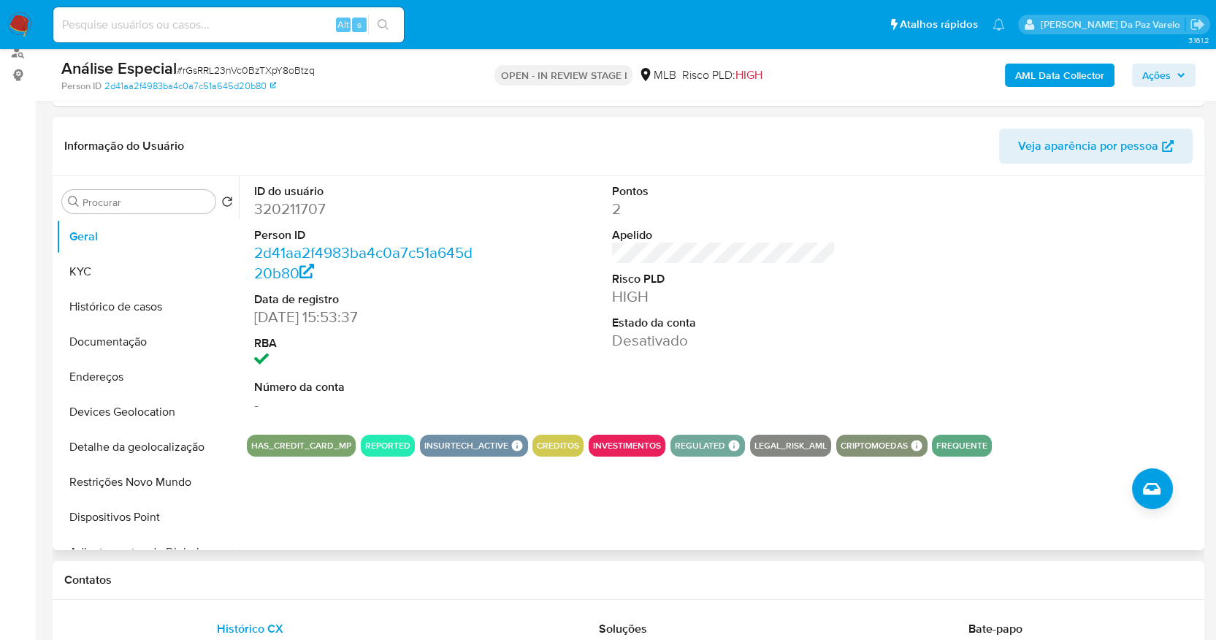
click at [465, 371] on dd at bounding box center [366, 361] width 224 height 20
click at [113, 204] on input "Procurar" at bounding box center [146, 202] width 127 height 13
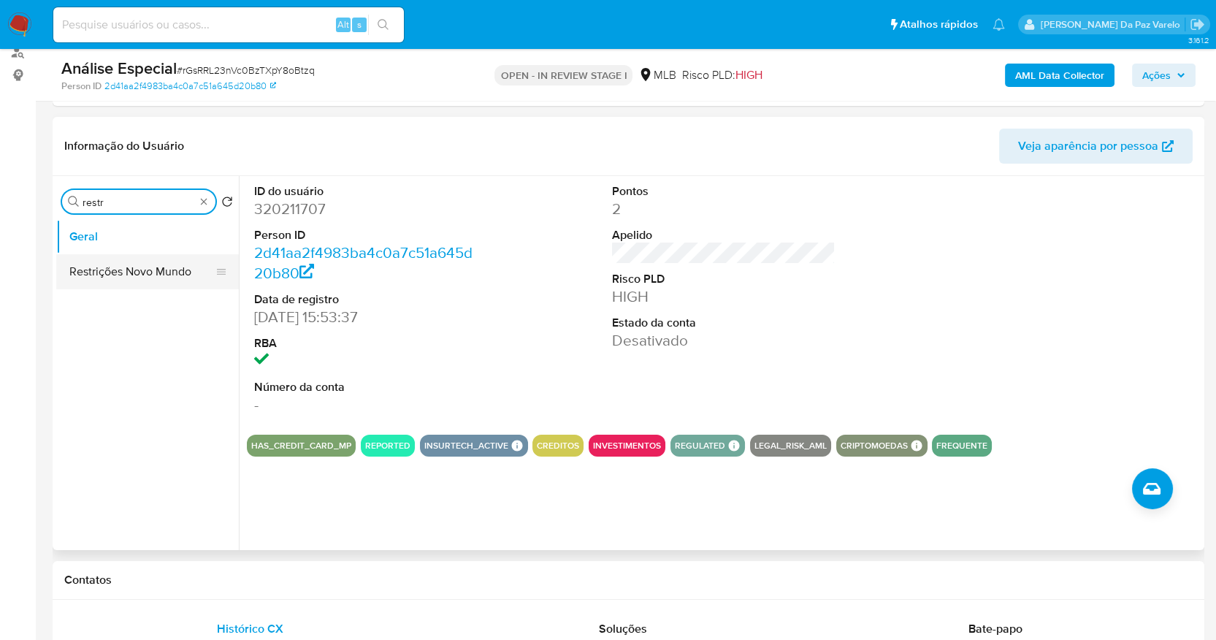
type input "restr"
click at [155, 284] on button "Restrições Novo Mundo" at bounding box center [141, 271] width 171 height 35
click at [162, 276] on button "Restrições Novo Mundo" at bounding box center [141, 271] width 171 height 35
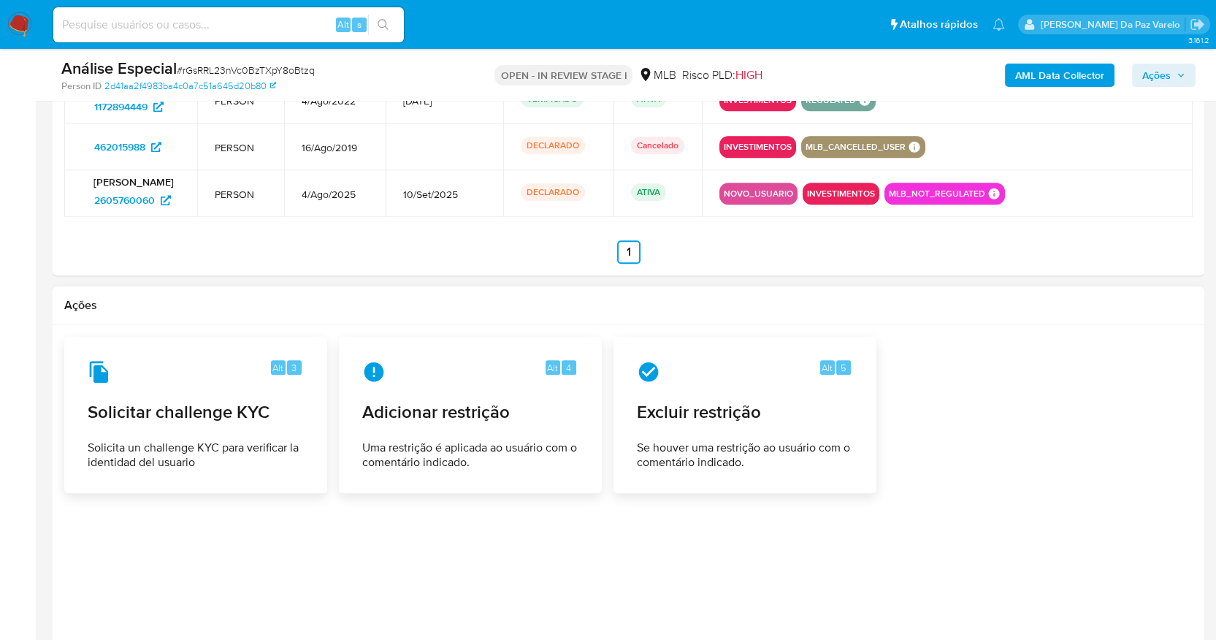
scroll to position [2151, 0]
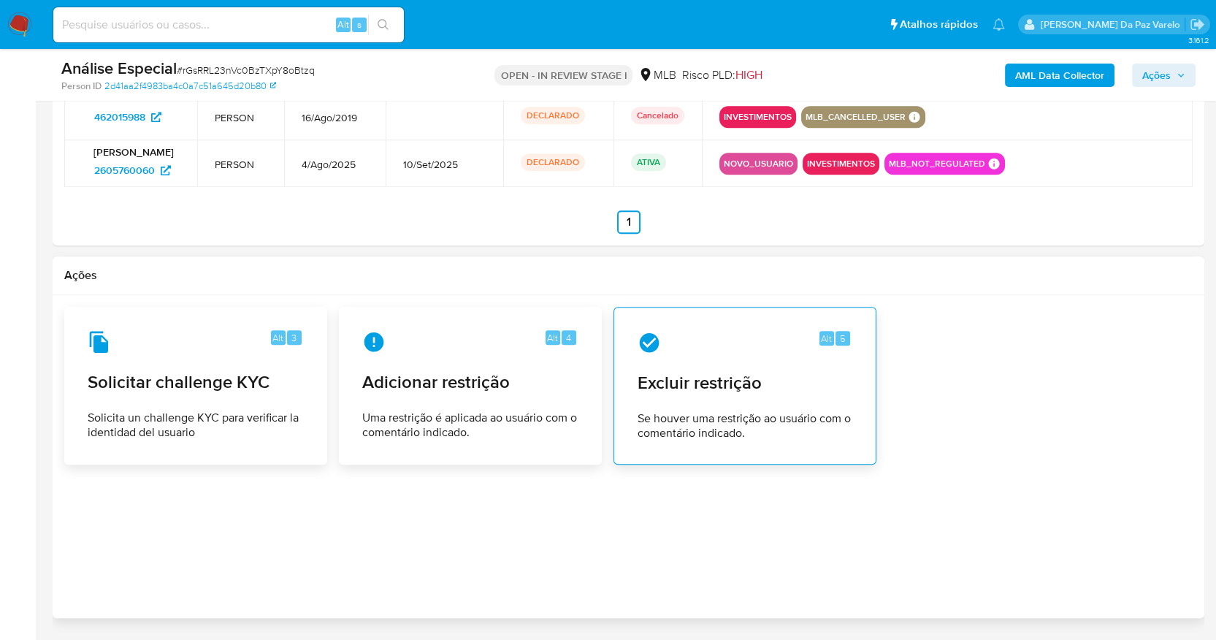
click at [690, 411] on div "Alt 5 Excluir restrição Se houver uma restrição ao usuário com o comentário ind…" at bounding box center [745, 385] width 238 height 133
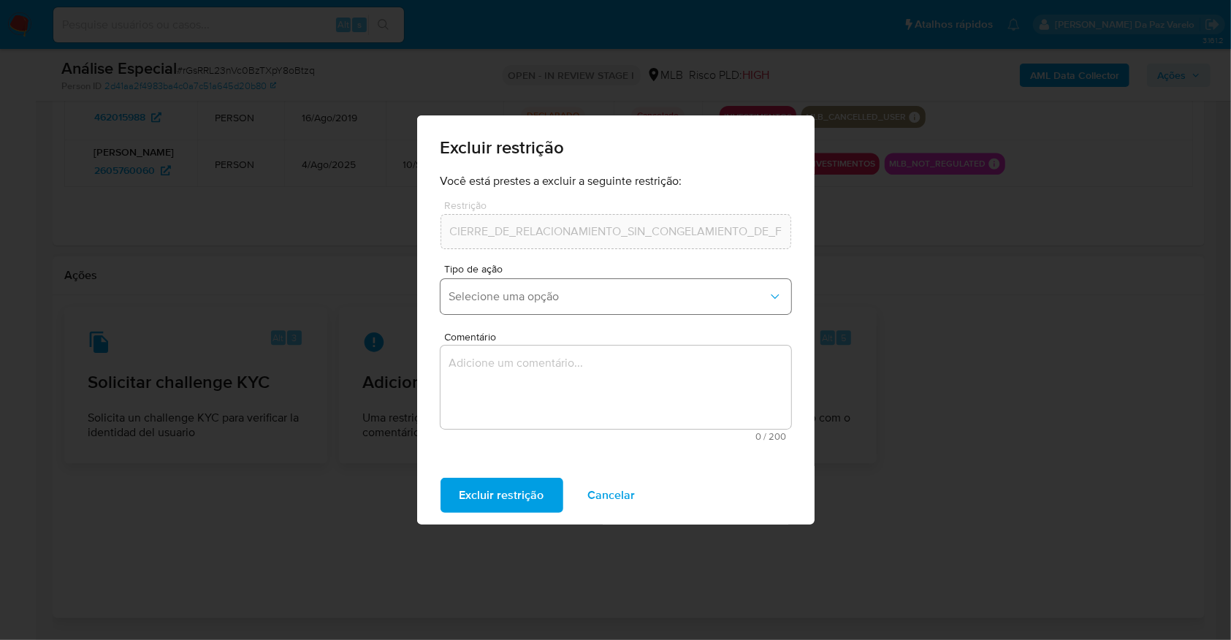
click at [511, 291] on span "Selecione uma opção" at bounding box center [608, 296] width 319 height 15
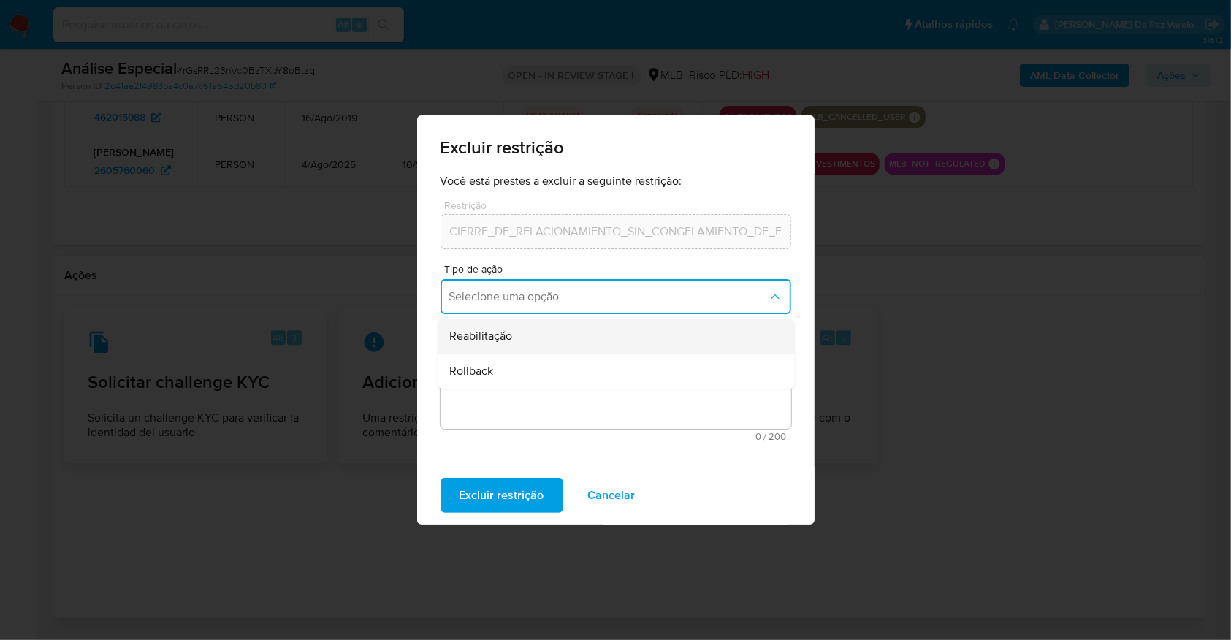
click at [502, 343] on span "Reabilitação" at bounding box center [480, 336] width 63 height 15
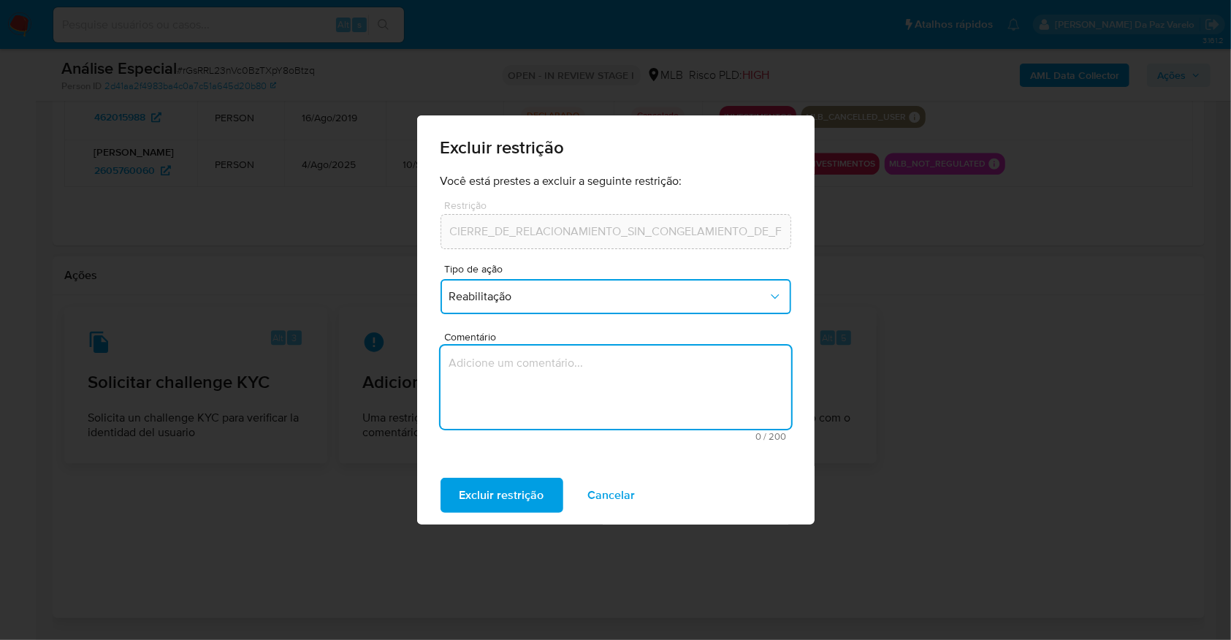
click at [502, 383] on textarea "Comentário" at bounding box center [616, 387] width 351 height 83
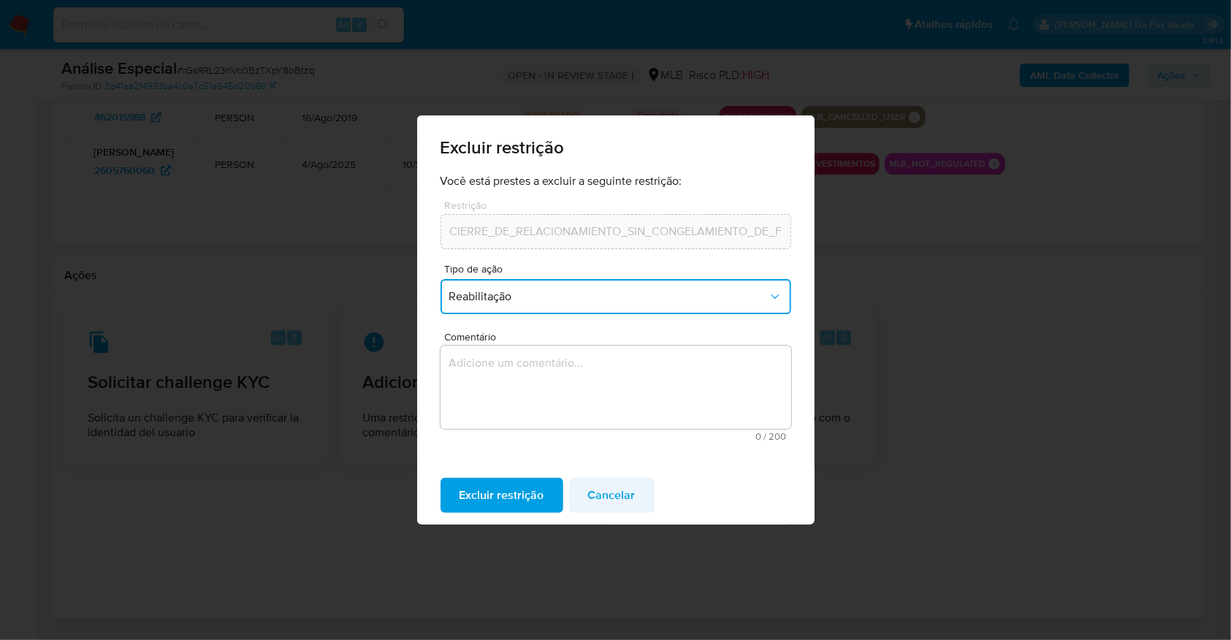
click at [614, 501] on span "Cancelar" at bounding box center [611, 495] width 47 height 32
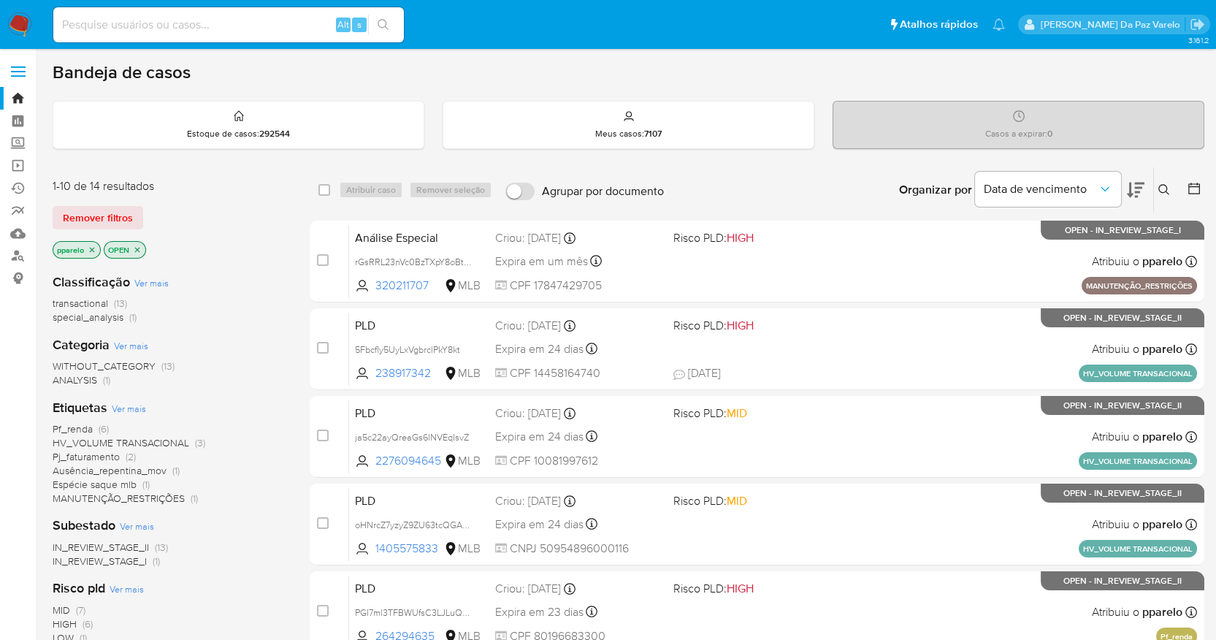
click at [1164, 184] on icon at bounding box center [1165, 190] width 12 height 12
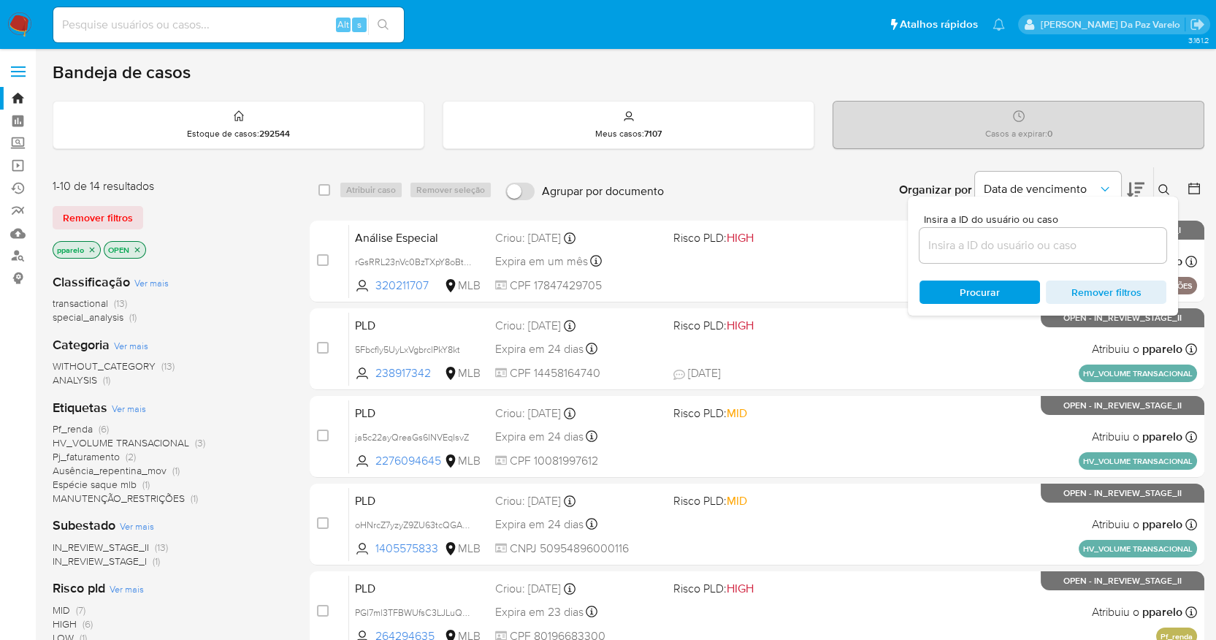
click at [1027, 234] on div at bounding box center [1043, 245] width 247 height 35
click at [1026, 243] on input at bounding box center [1043, 245] width 247 height 19
paste input "rGsRRL23nVc0BzTXpY8oBtzq"
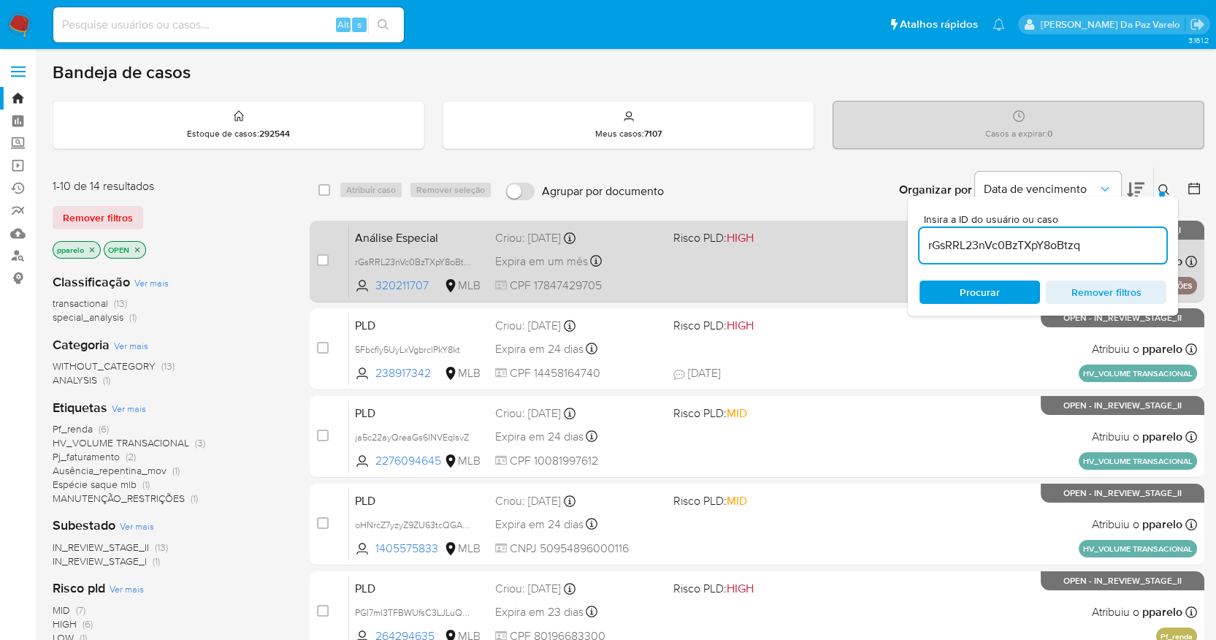
type input "rGsRRL23nVc0BzTXpY8oBtzq"
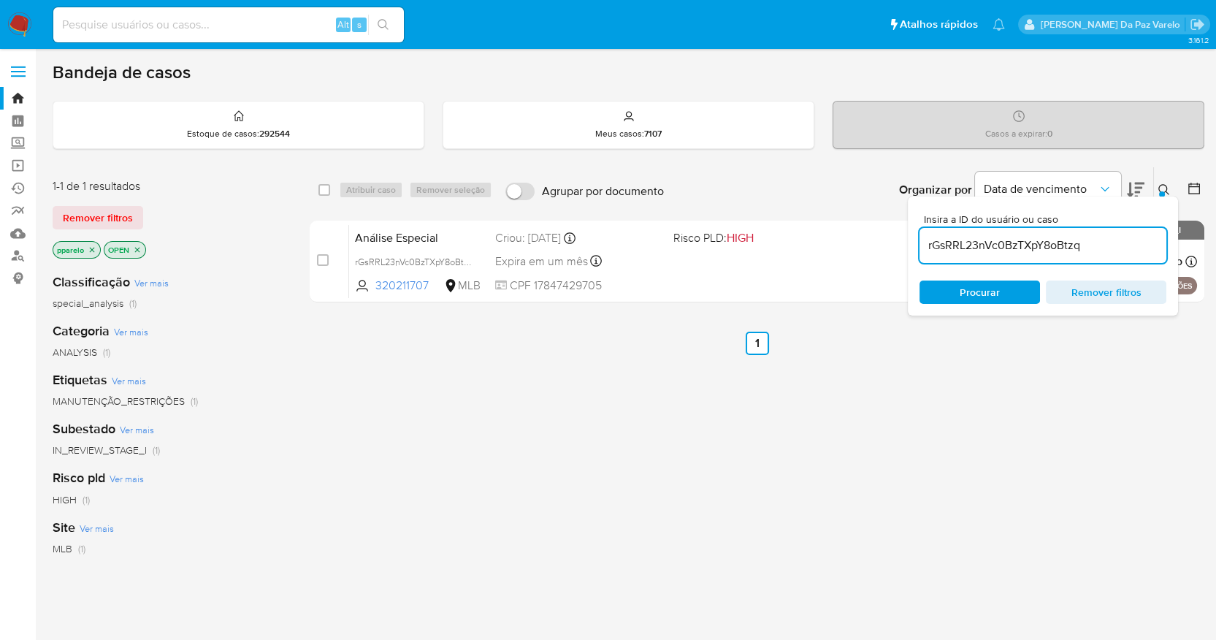
click at [93, 248] on icon "close-filter" at bounding box center [92, 249] width 9 height 9
click at [90, 248] on icon "close-filter" at bounding box center [86, 249] width 9 height 9
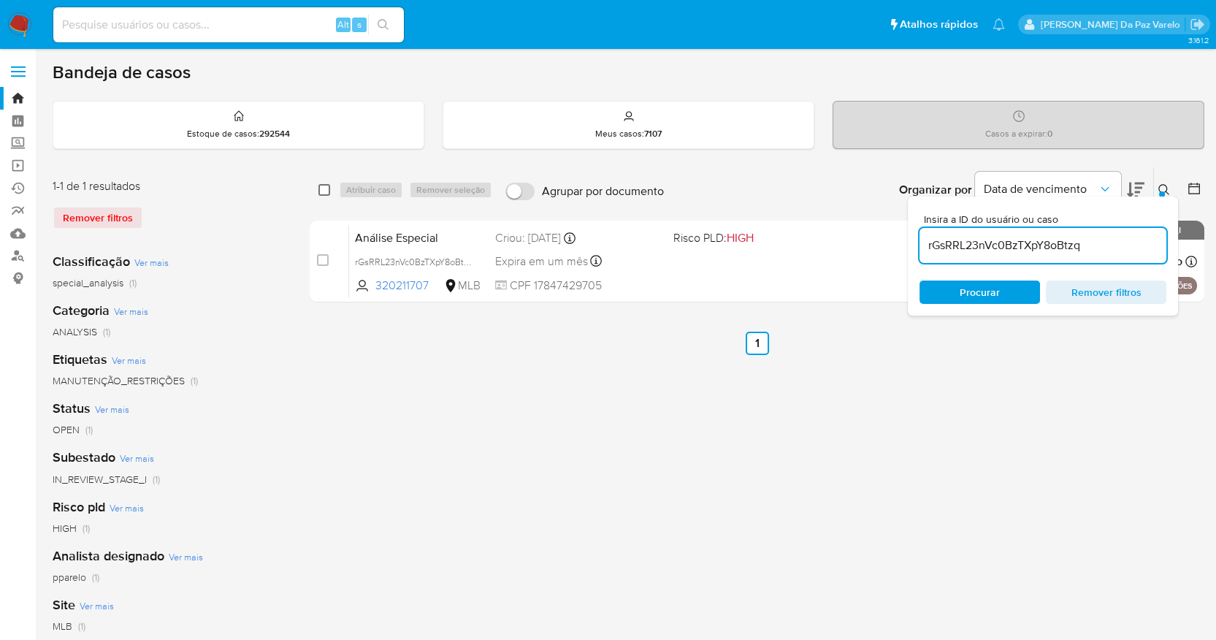
click at [321, 192] on input "checkbox" at bounding box center [325, 190] width 12 height 12
checkbox input "true"
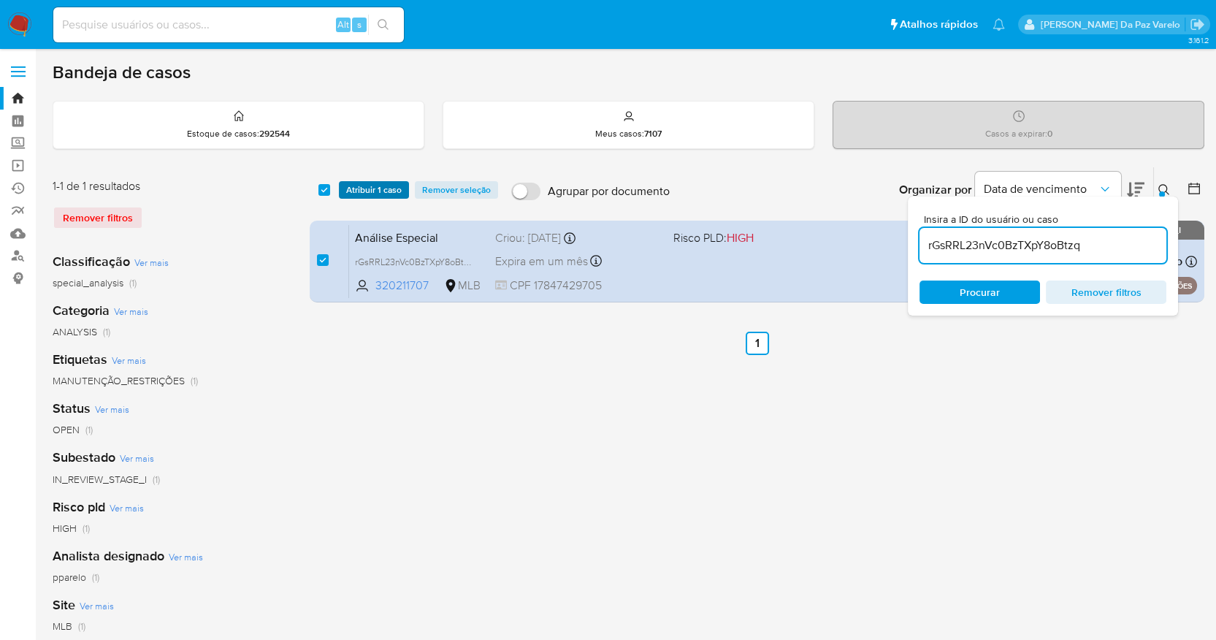
click at [374, 189] on span "Atribuir 1 caso" at bounding box center [374, 190] width 56 height 15
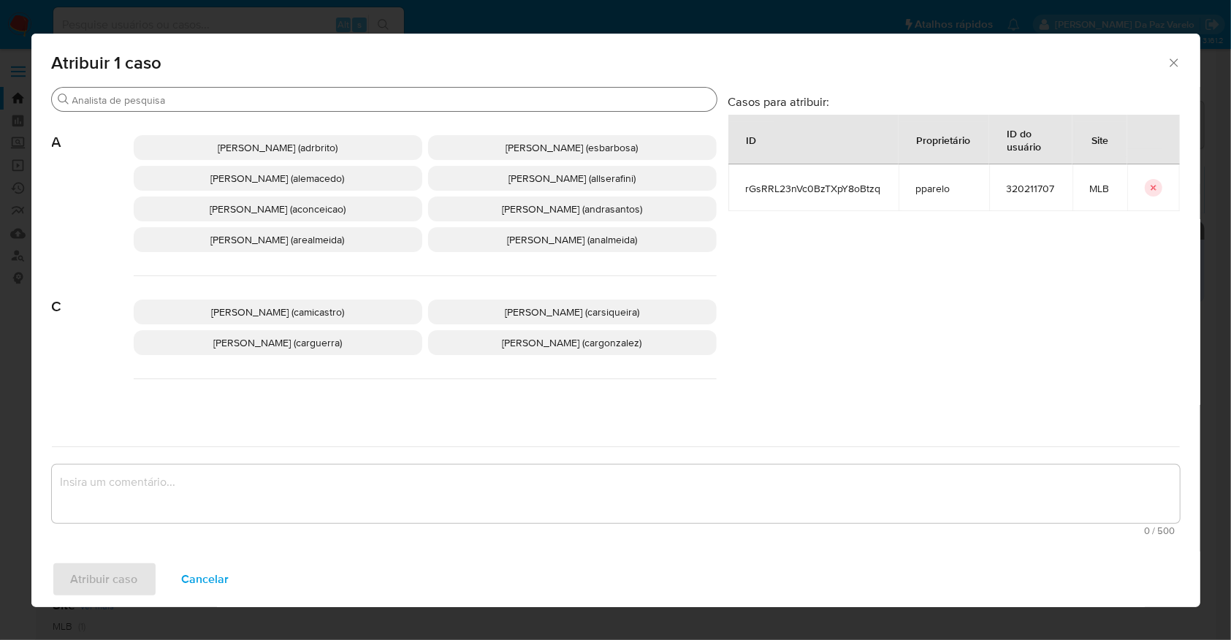
click at [421, 102] on input "Buscar" at bounding box center [391, 100] width 639 height 13
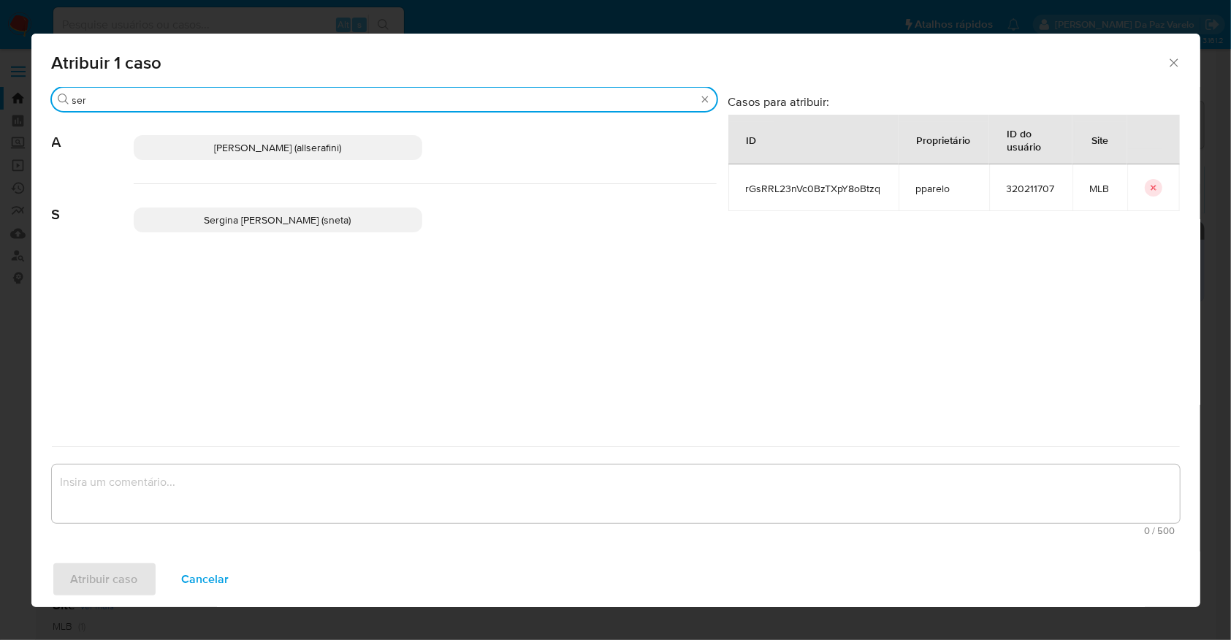
type input "ser"
click at [246, 221] on span "Sergina [PERSON_NAME] (sneta)" at bounding box center [278, 220] width 147 height 15
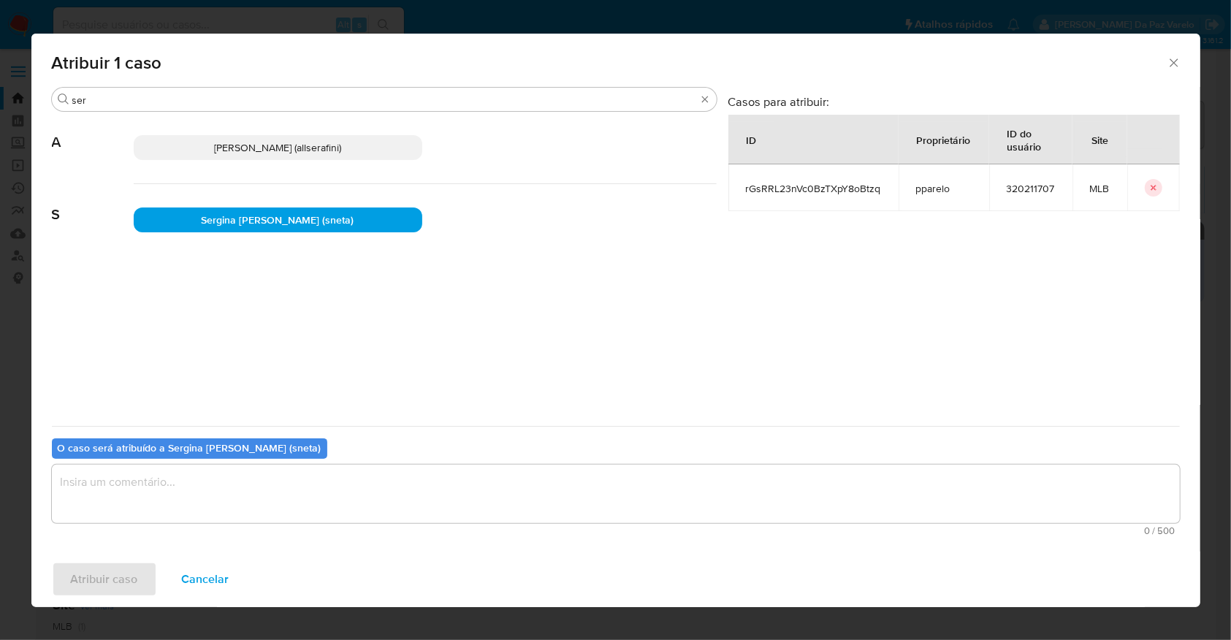
click at [254, 473] on textarea "assign-modal" at bounding box center [616, 494] width 1128 height 58
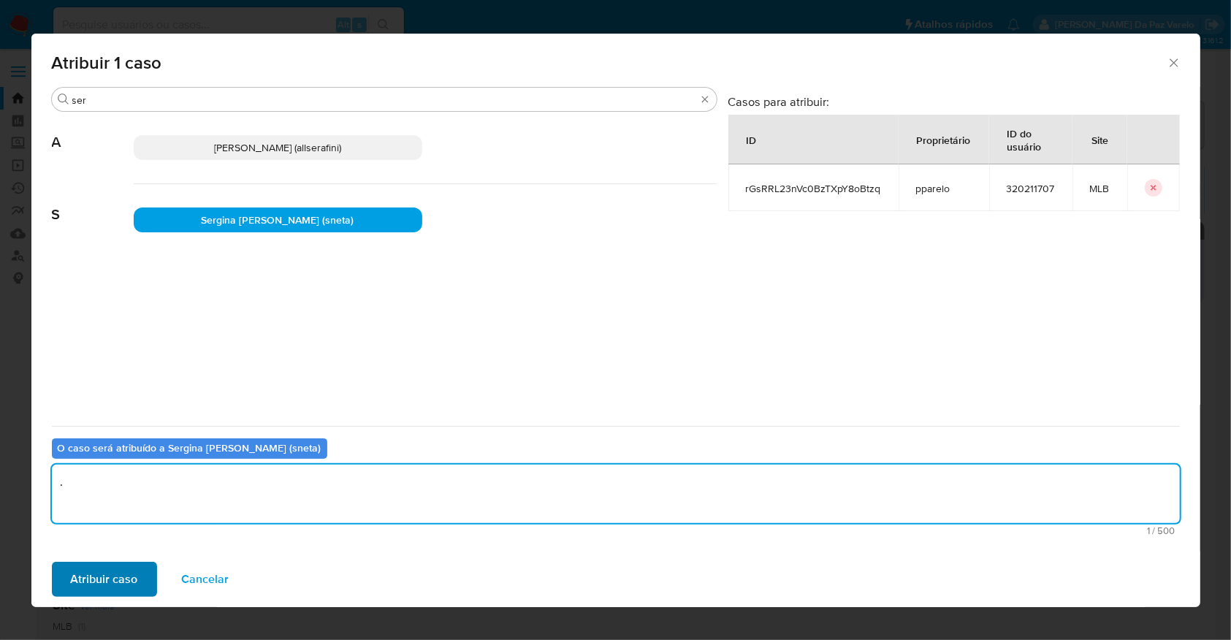
type textarea "."
click at [127, 587] on span "Atribuir caso" at bounding box center [104, 579] width 67 height 32
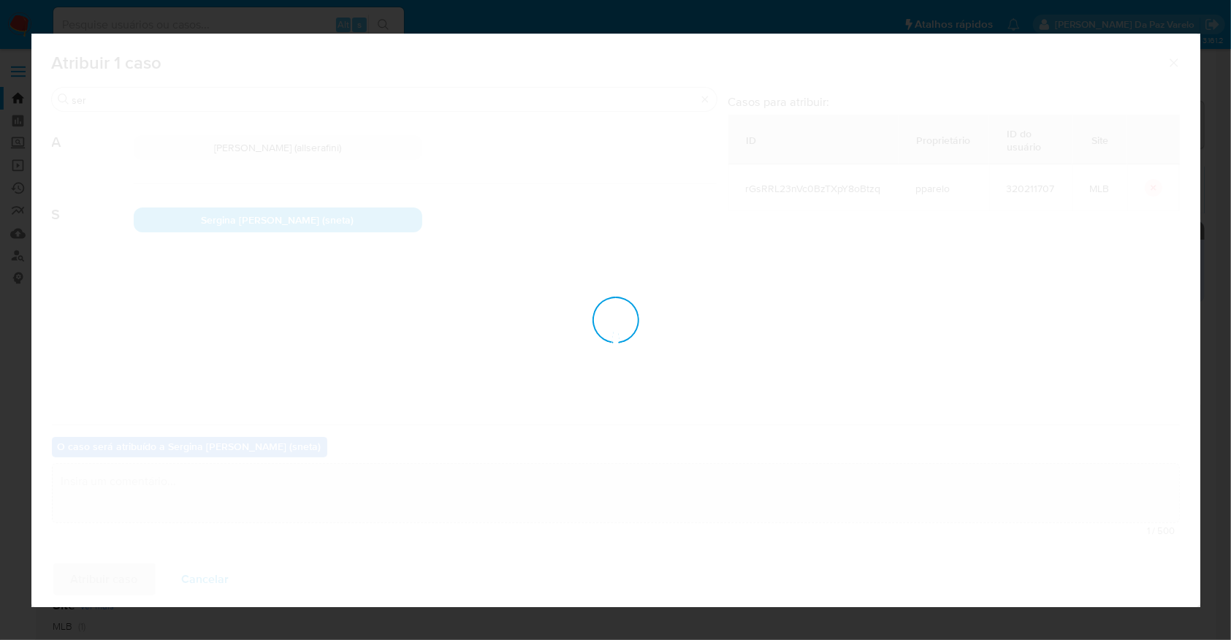
checkbox input "false"
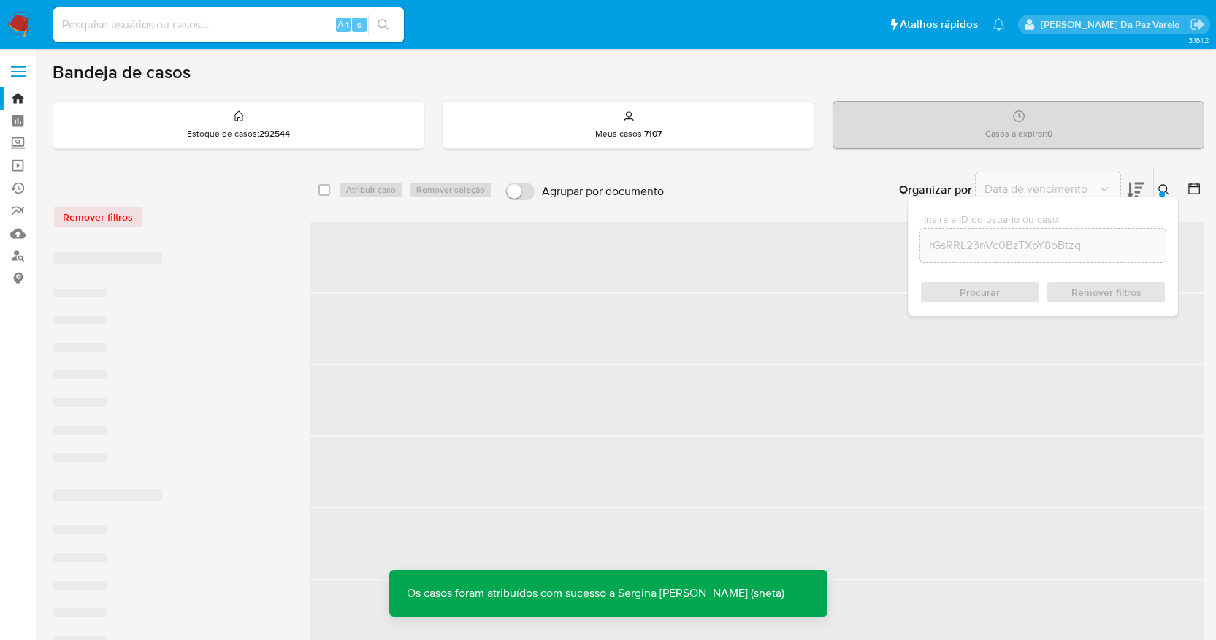
click at [1164, 189] on icon at bounding box center [1165, 190] width 12 height 12
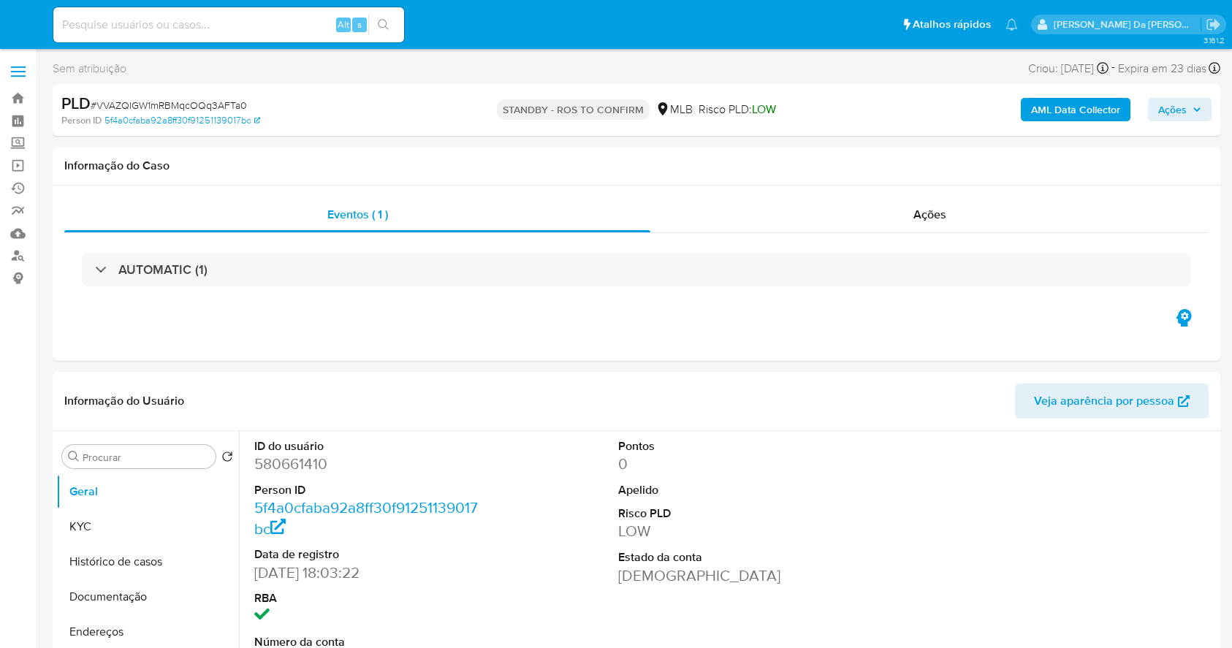
select select "10"
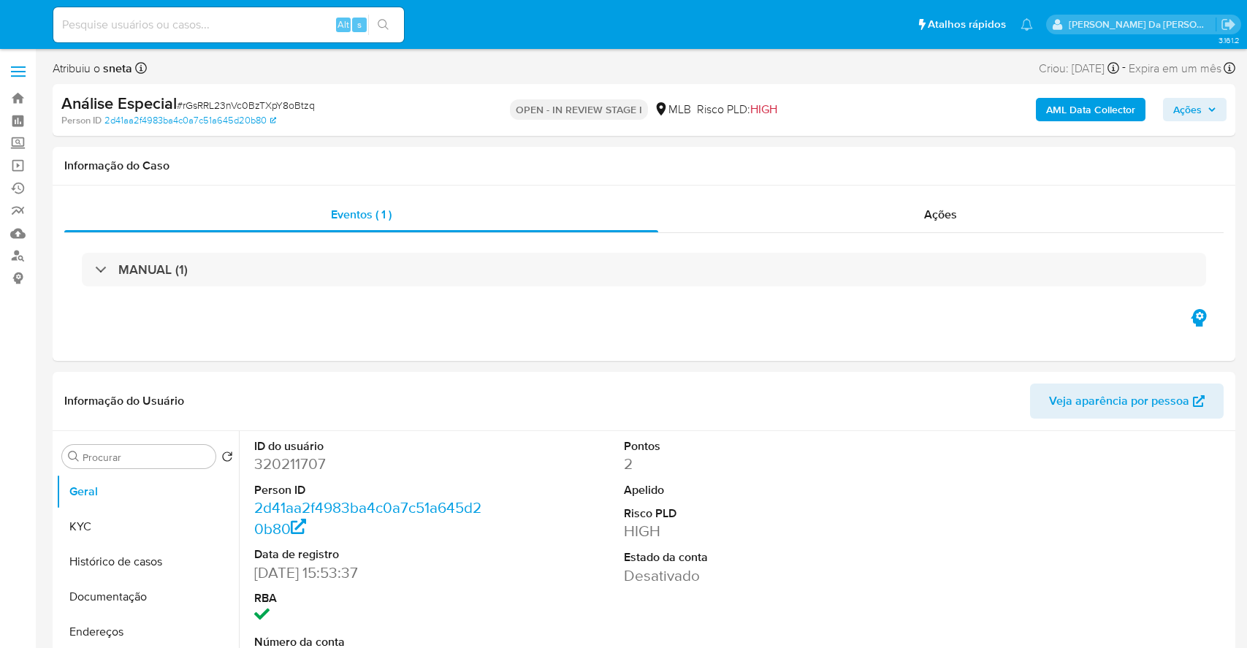
select select "10"
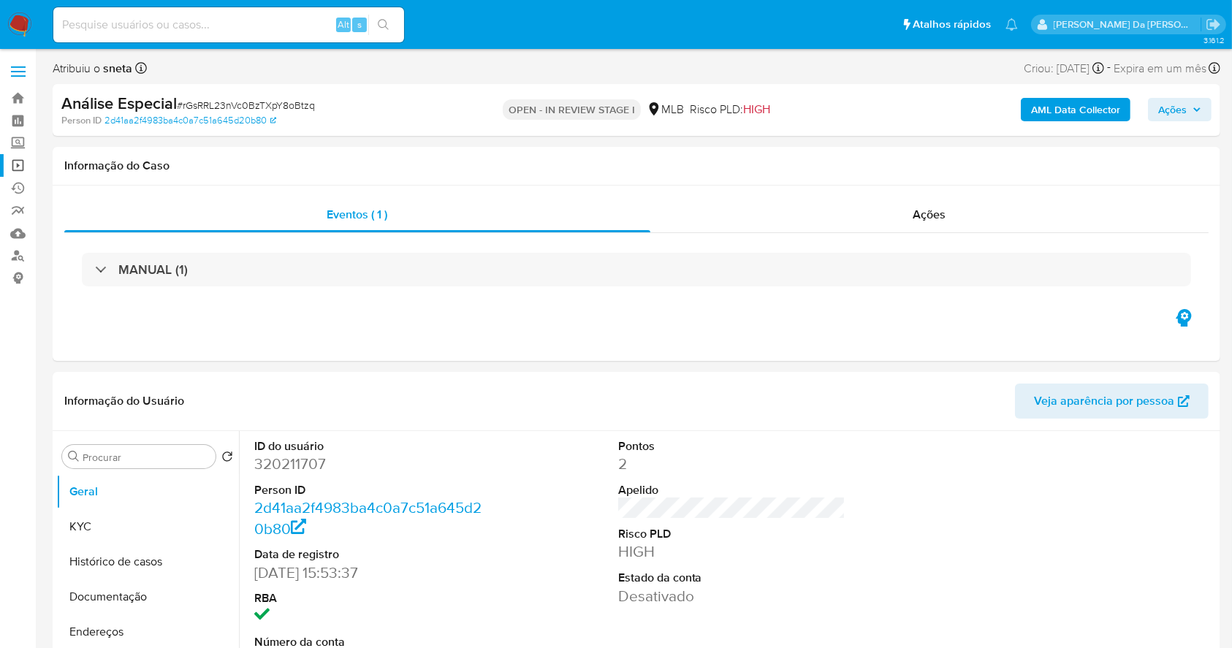
click at [26, 164] on link "Operações em massa" at bounding box center [87, 165] width 174 height 23
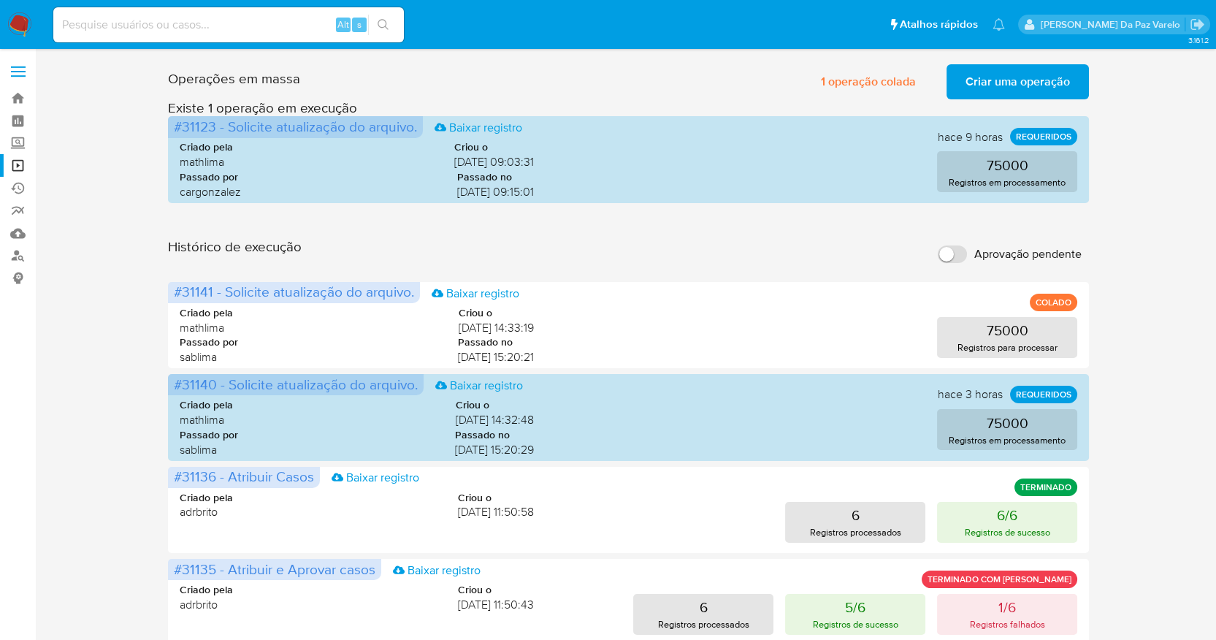
click at [999, 83] on span "Criar uma operação" at bounding box center [1018, 82] width 104 height 32
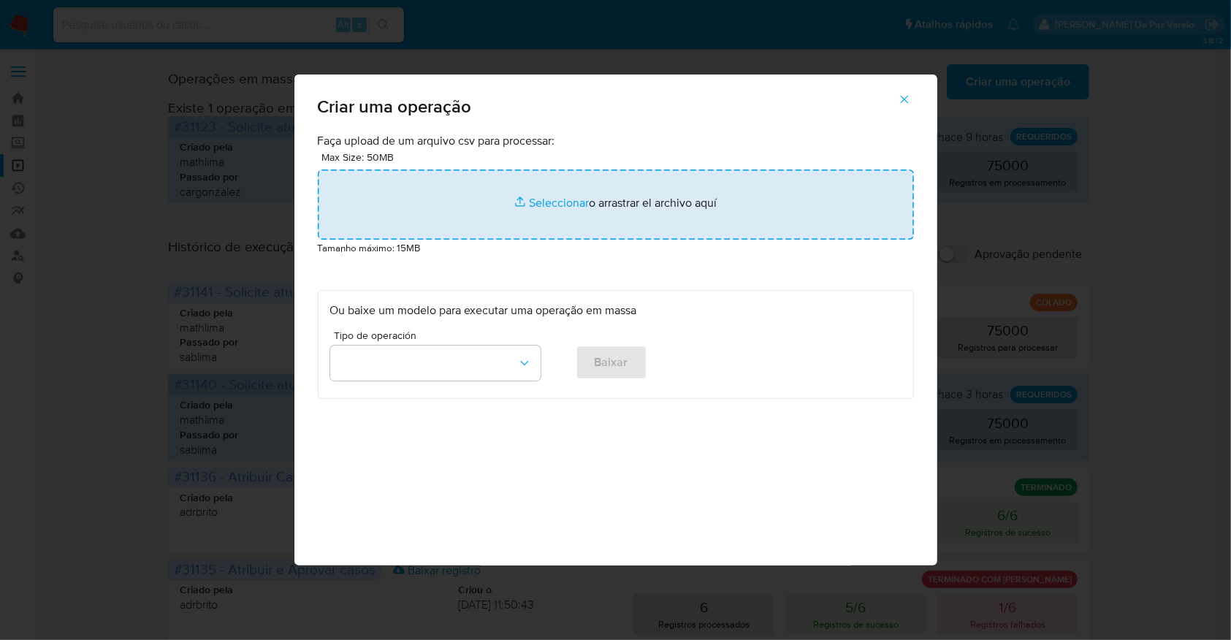
click at [565, 196] on input "file" at bounding box center [616, 205] width 596 height 70
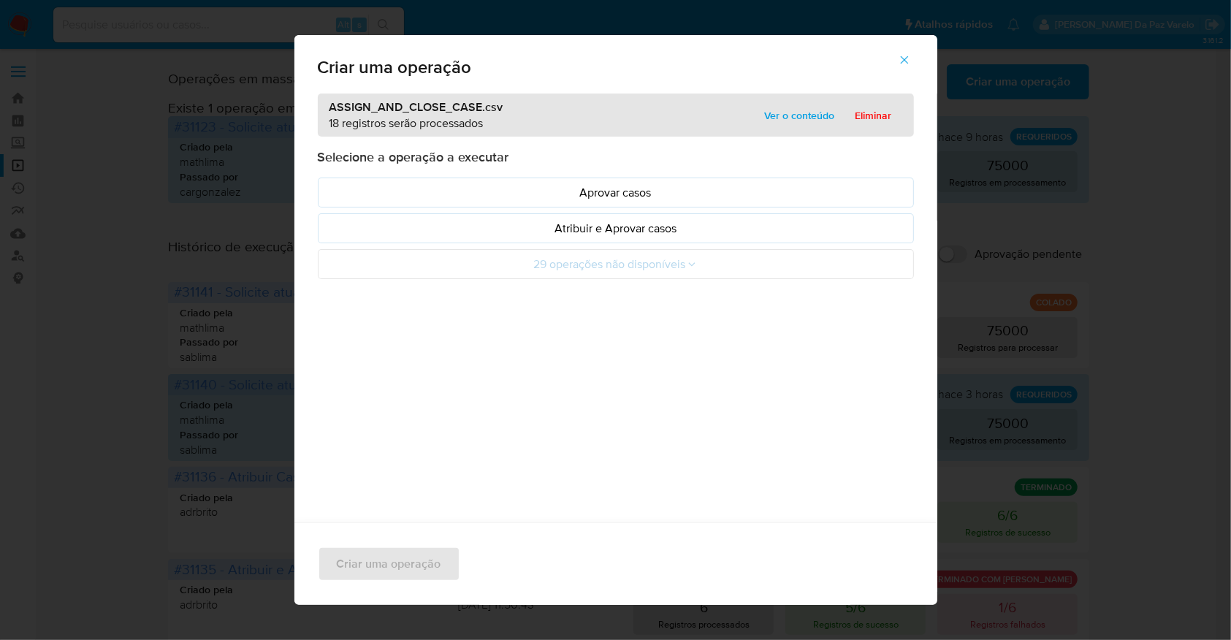
click at [69, 275] on div "Criar uma operação ASSIGN_AND_CLOSE_CASE.csv 18 registros serão processados Ver…" at bounding box center [615, 320] width 1231 height 640
click at [591, 230] on p "Atribuir e Aprovar casos" at bounding box center [615, 228] width 571 height 17
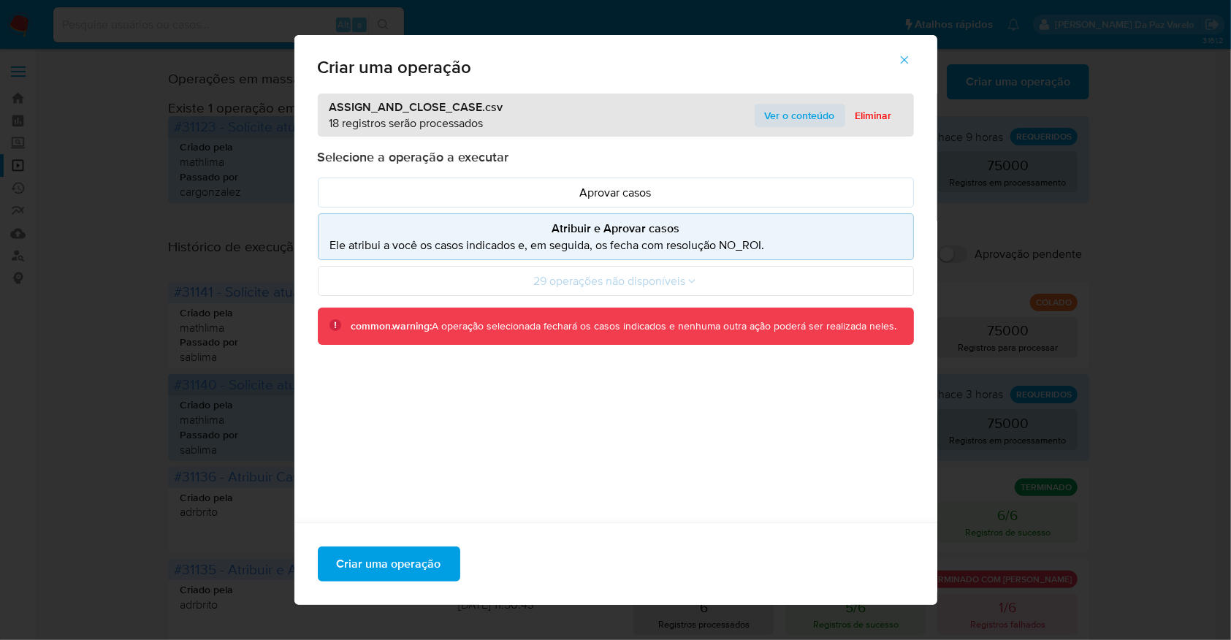
click at [767, 111] on span "Ver o conteúdo" at bounding box center [800, 115] width 70 height 20
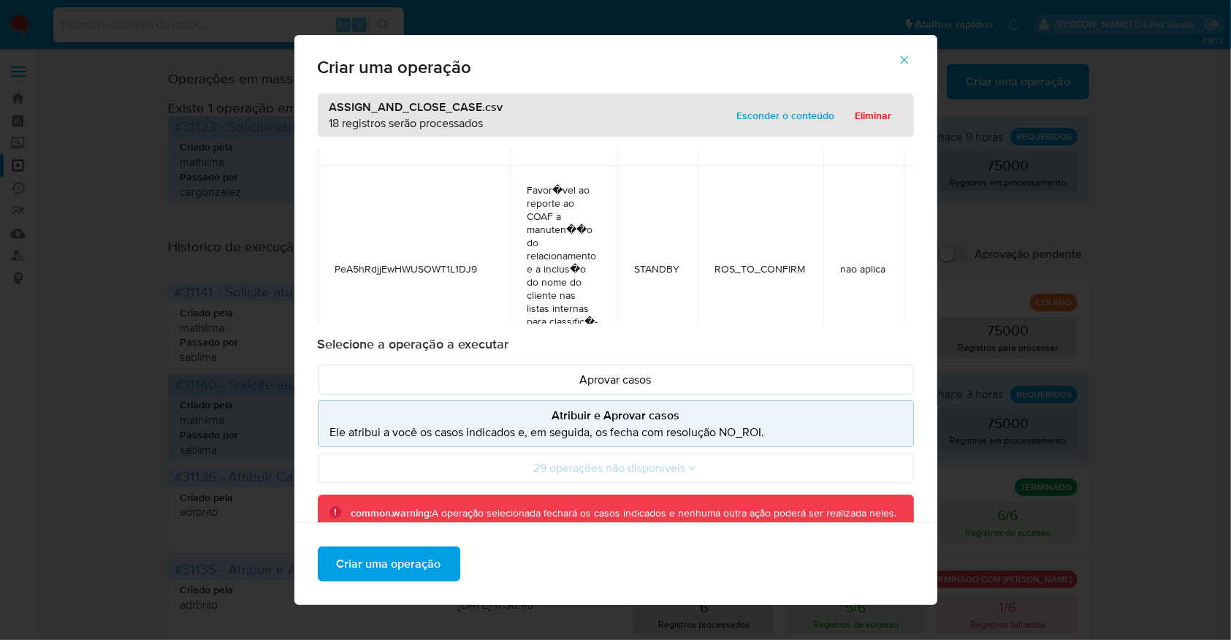
scroll to position [1860, 0]
click at [403, 559] on span "Criar uma operação" at bounding box center [389, 564] width 104 height 32
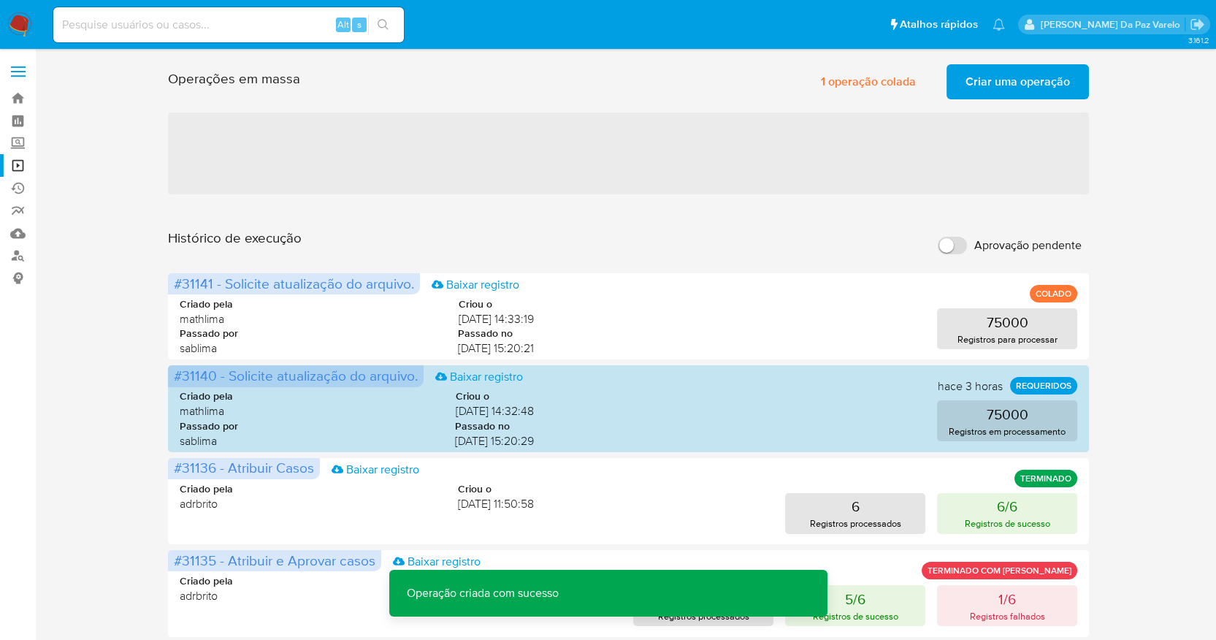
click at [1018, 83] on span "Criar uma operação" at bounding box center [1018, 82] width 104 height 32
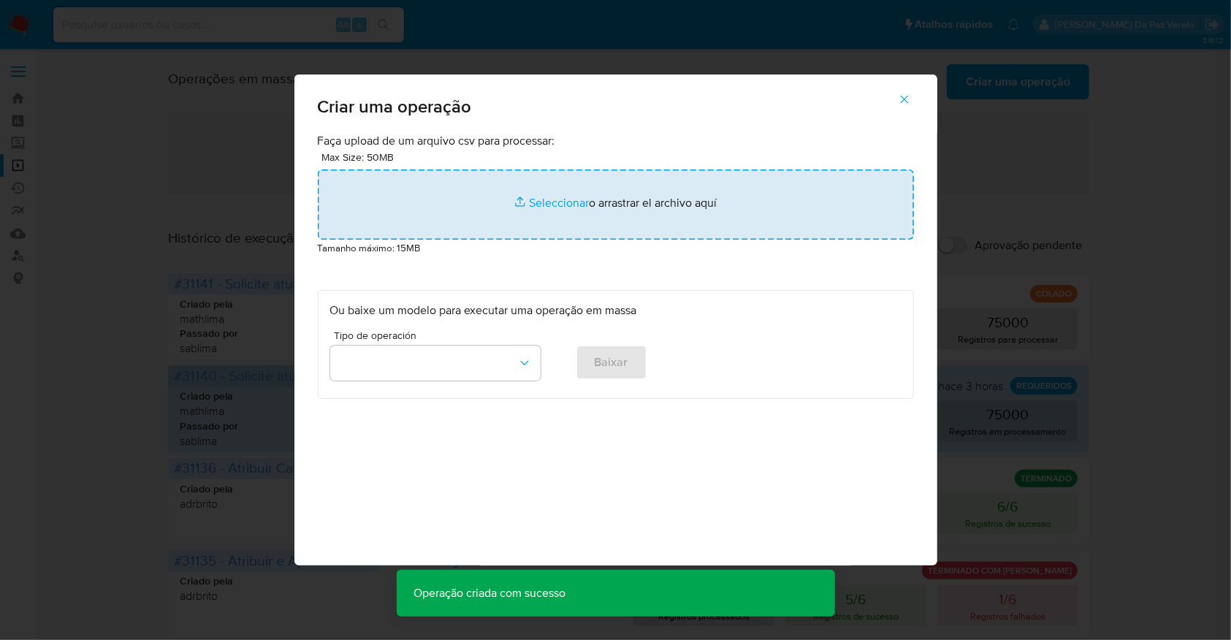
click at [554, 196] on input "file" at bounding box center [616, 205] width 596 height 70
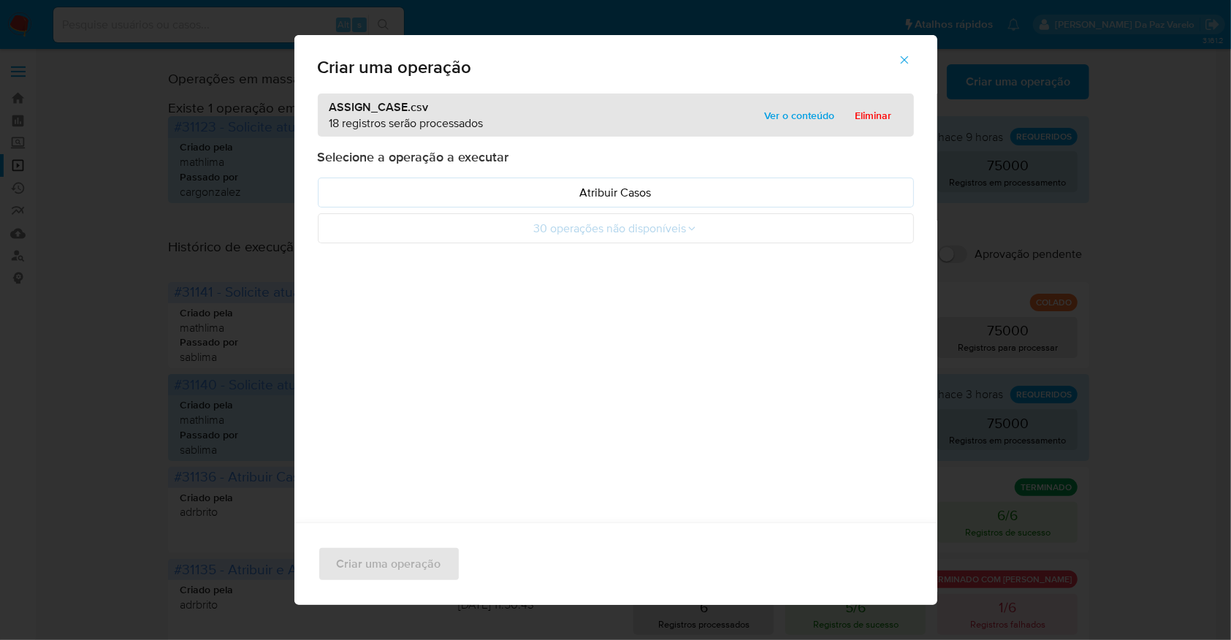
click at [789, 117] on span "Ver o conteúdo" at bounding box center [800, 115] width 70 height 20
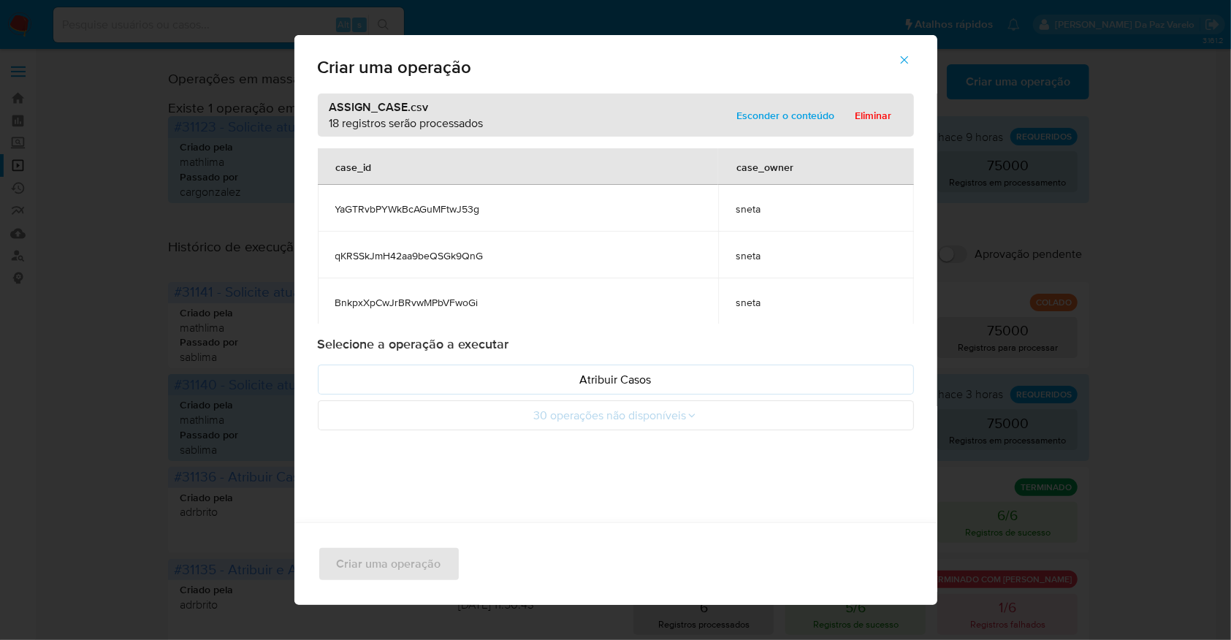
click at [736, 211] on span "sneta" at bounding box center [816, 208] width 160 height 13
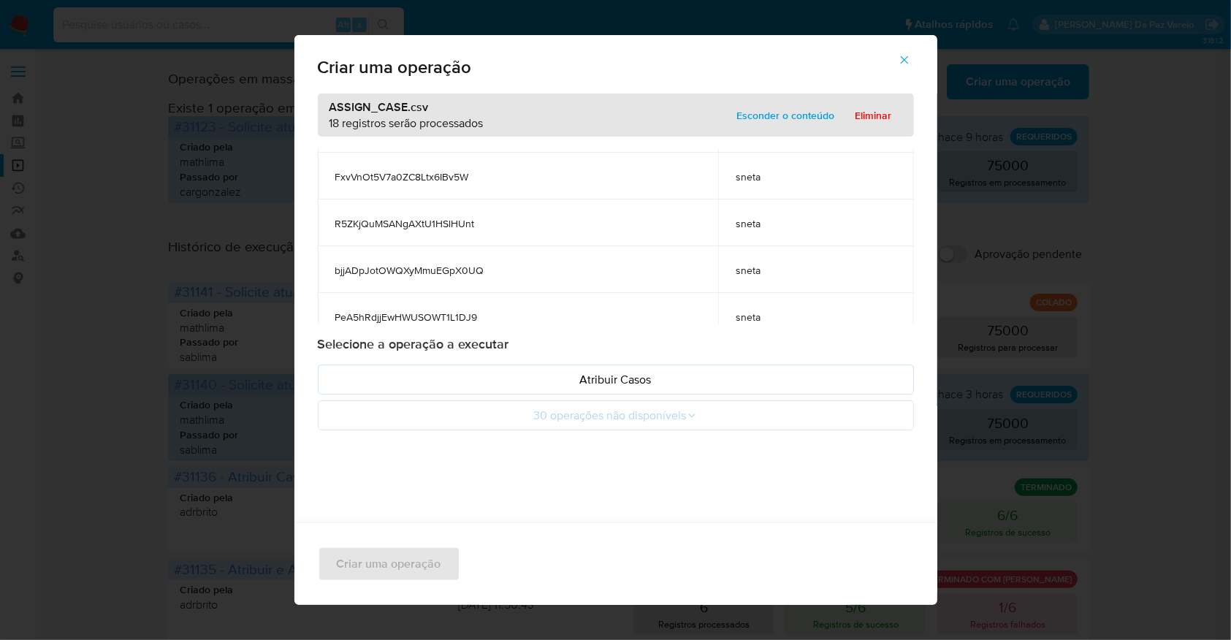
scroll to position [393, 0]
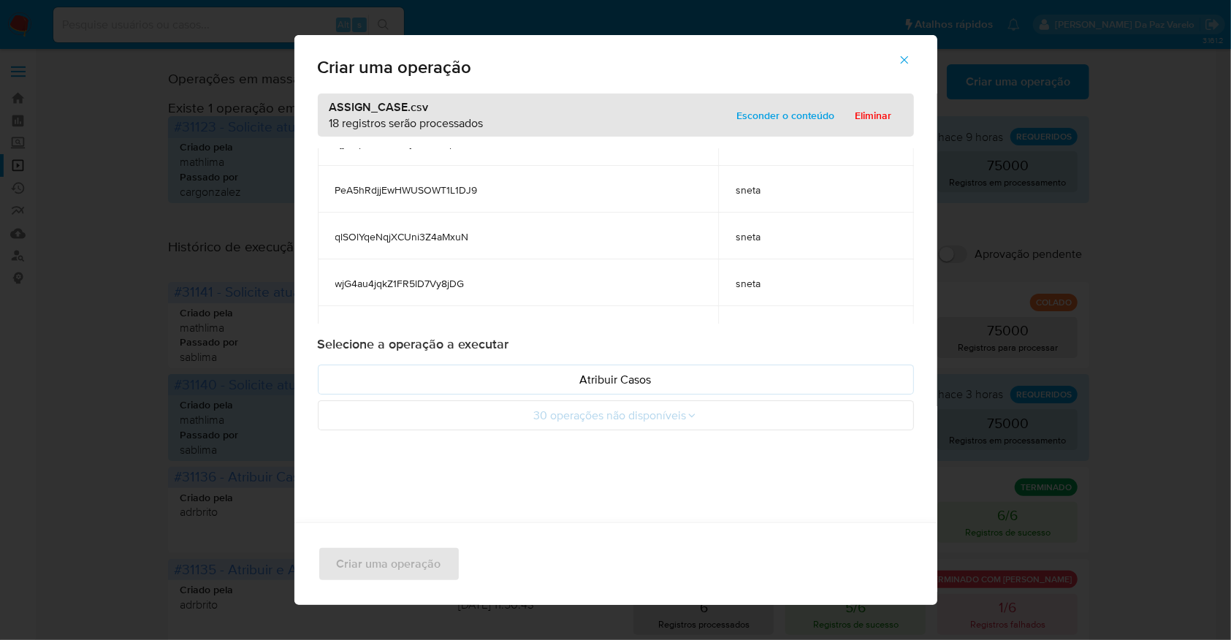
click at [427, 567] on div "Criar uma operação" at bounding box center [615, 563] width 643 height 83
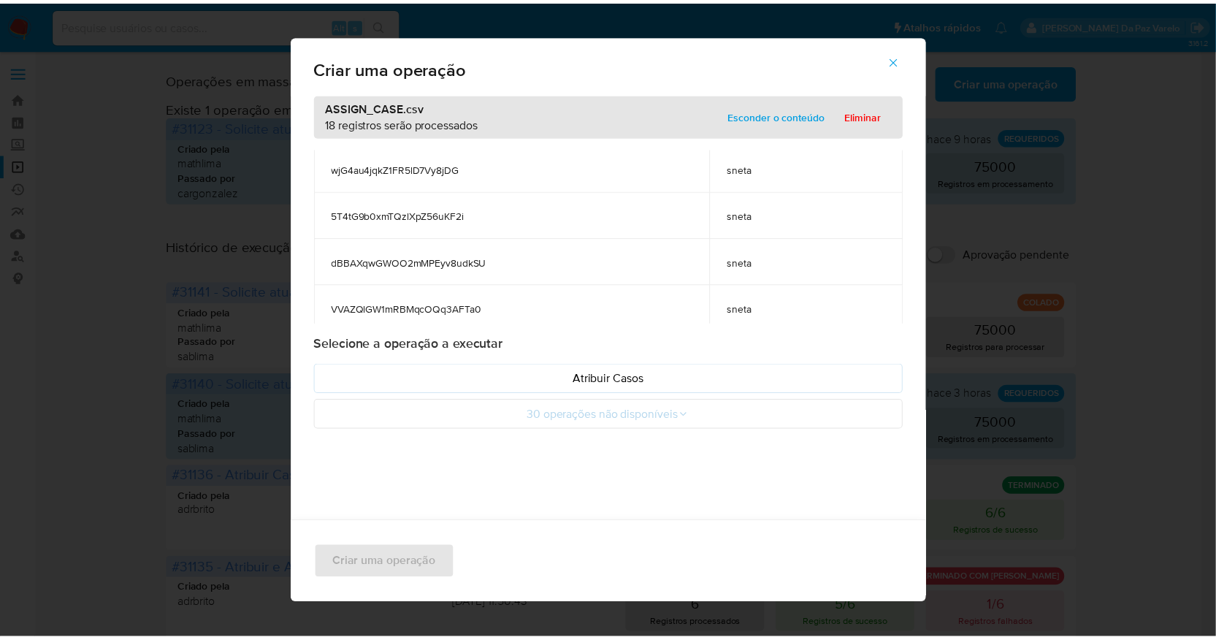
scroll to position [588, 0]
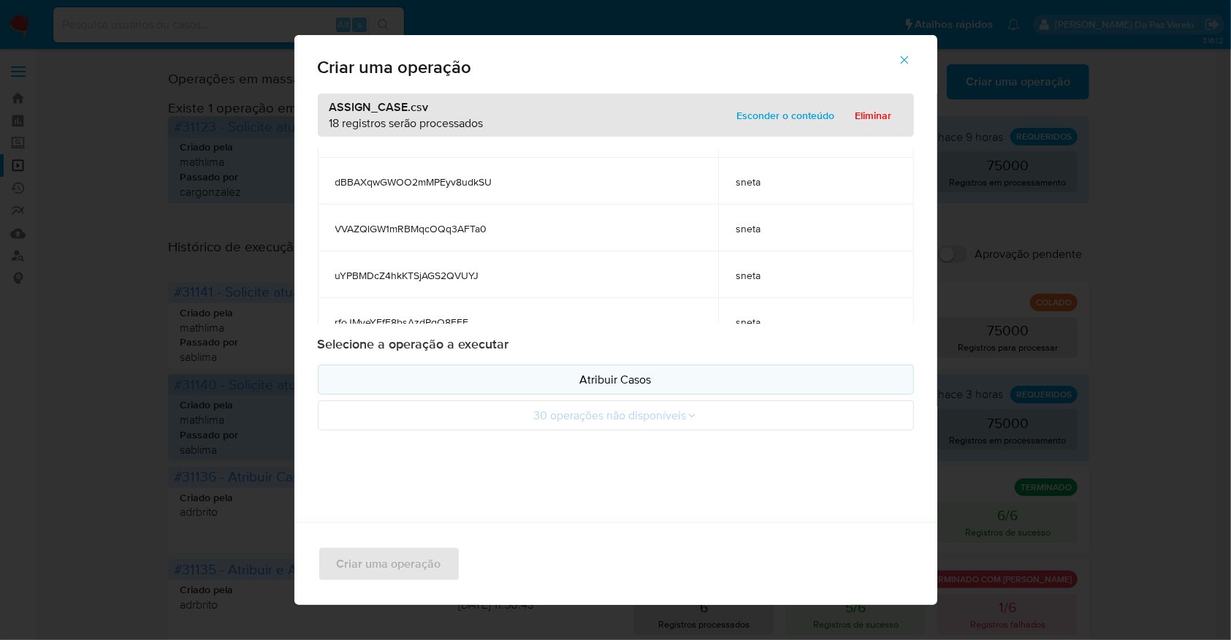
click at [597, 371] on p "Atribuir Casos" at bounding box center [615, 379] width 571 height 17
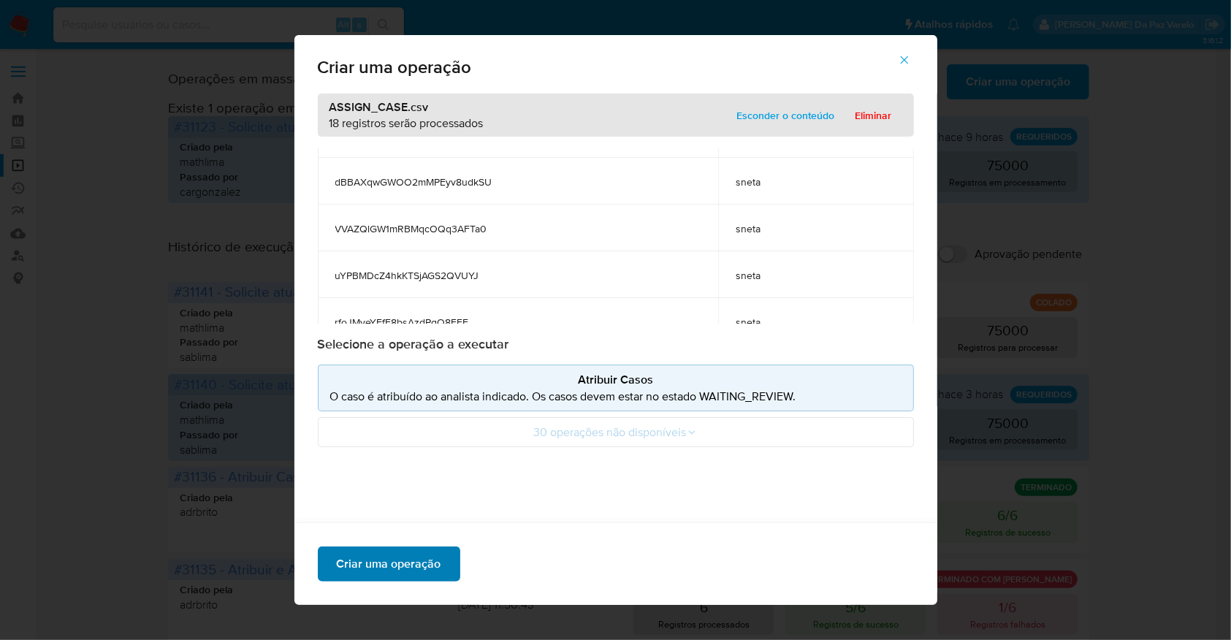
click at [374, 567] on span "Criar uma operação" at bounding box center [389, 564] width 104 height 32
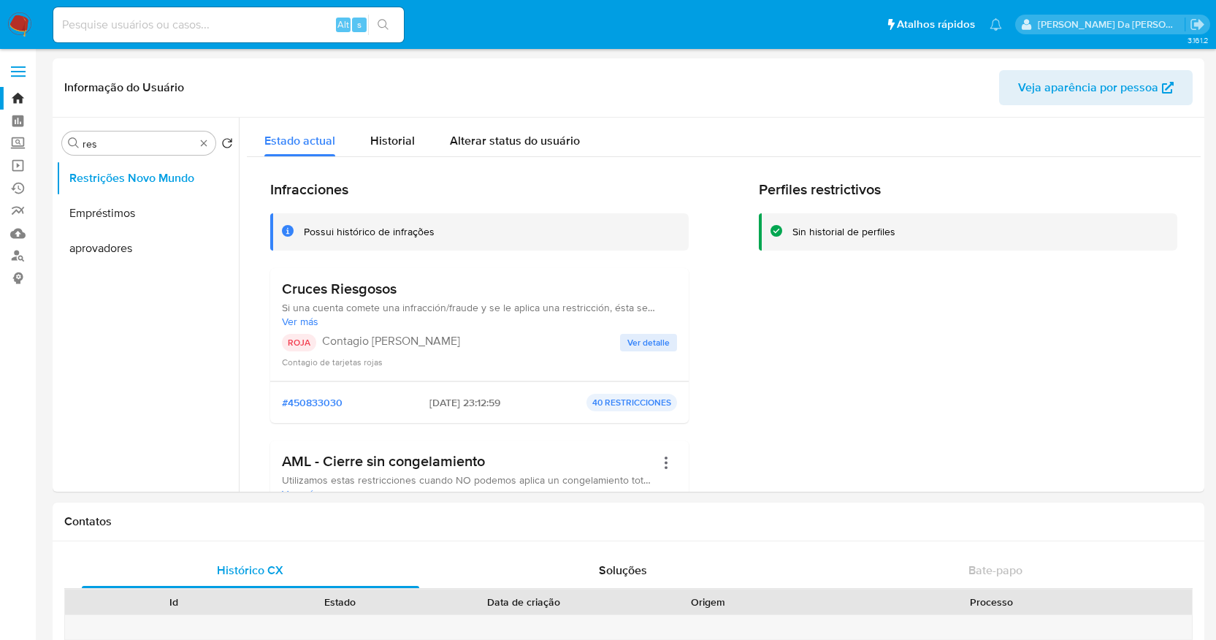
select select "10"
